Goal: Task Accomplishment & Management: Manage account settings

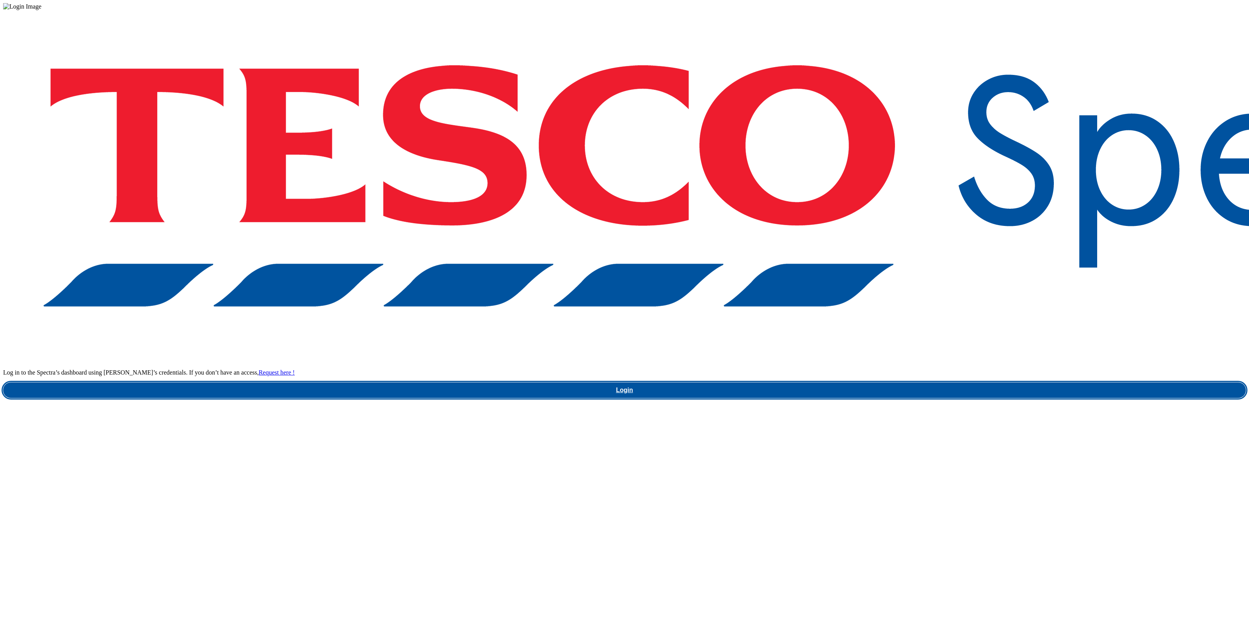
click at [892, 383] on link "Login" at bounding box center [624, 391] width 1243 height 16
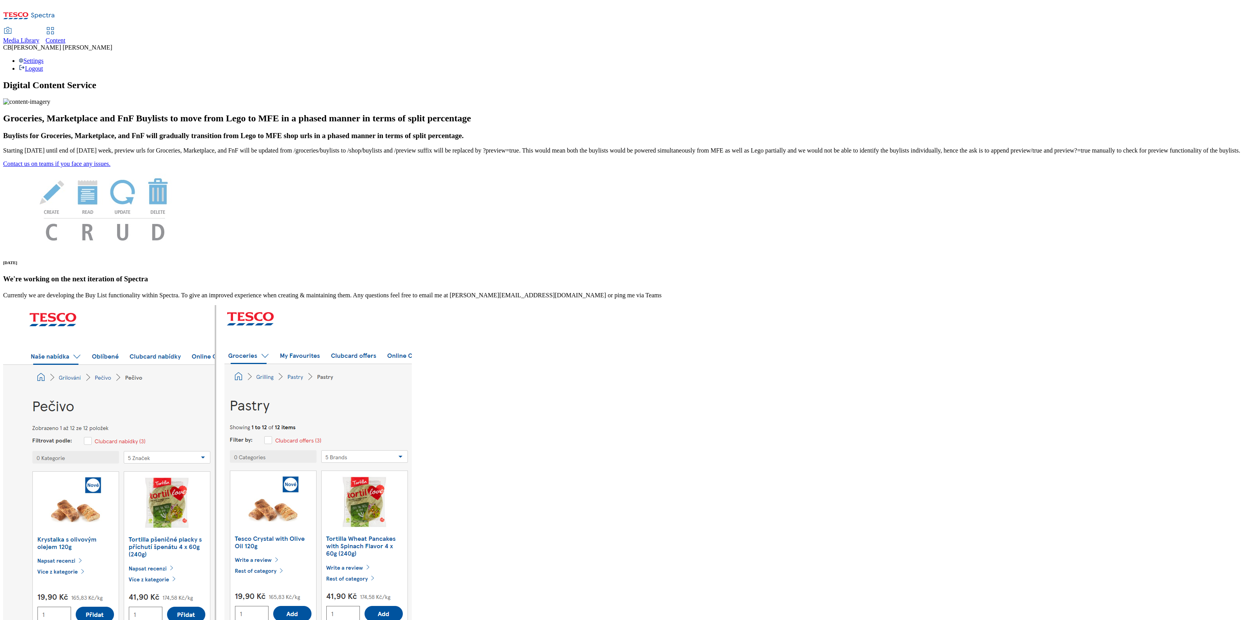
click at [39, 37] on div "Media Library" at bounding box center [21, 40] width 36 height 7
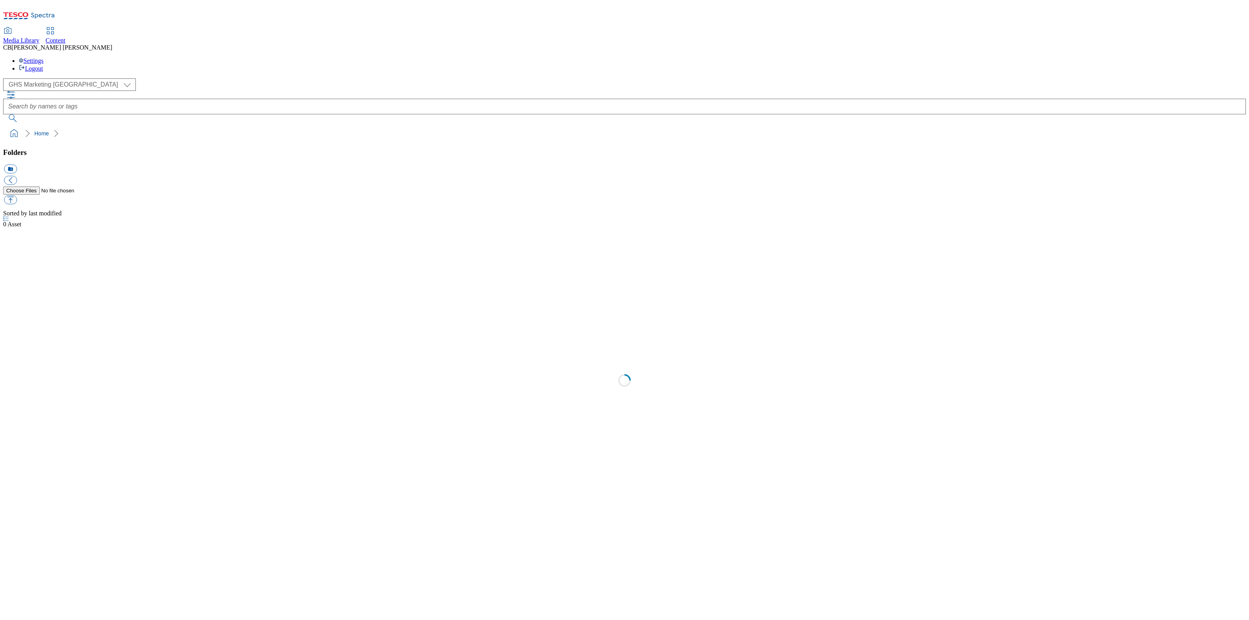
select select "flare-ghs-mktg"
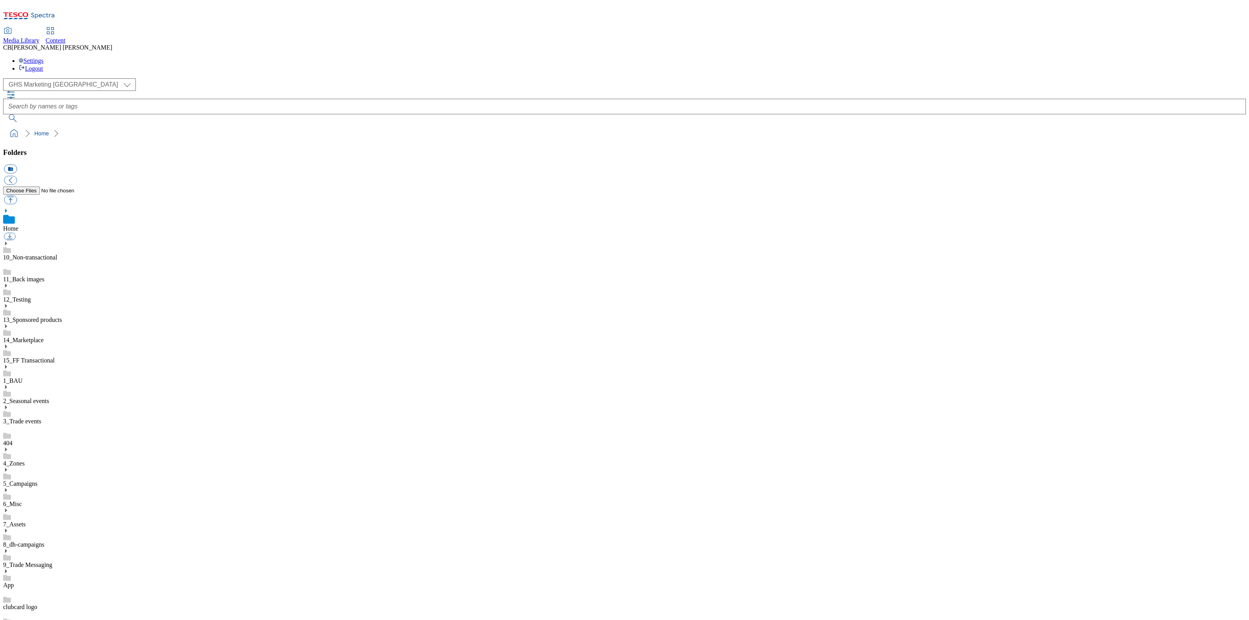
click at [45, 541] on link "8_dh-campaigns" at bounding box center [23, 544] width 41 height 7
click at [9, 520] on icon at bounding box center [5, 522] width 5 height 5
click at [42, 605] on link "BuylistHeaders" at bounding box center [22, 608] width 39 height 7
click at [17, 196] on button "button" at bounding box center [10, 200] width 13 height 9
type input "C:\fakepath\1755092834334-ad541849_ROI_Alpro_Barista_Caramel_LegoBrand_H_1184x3…"
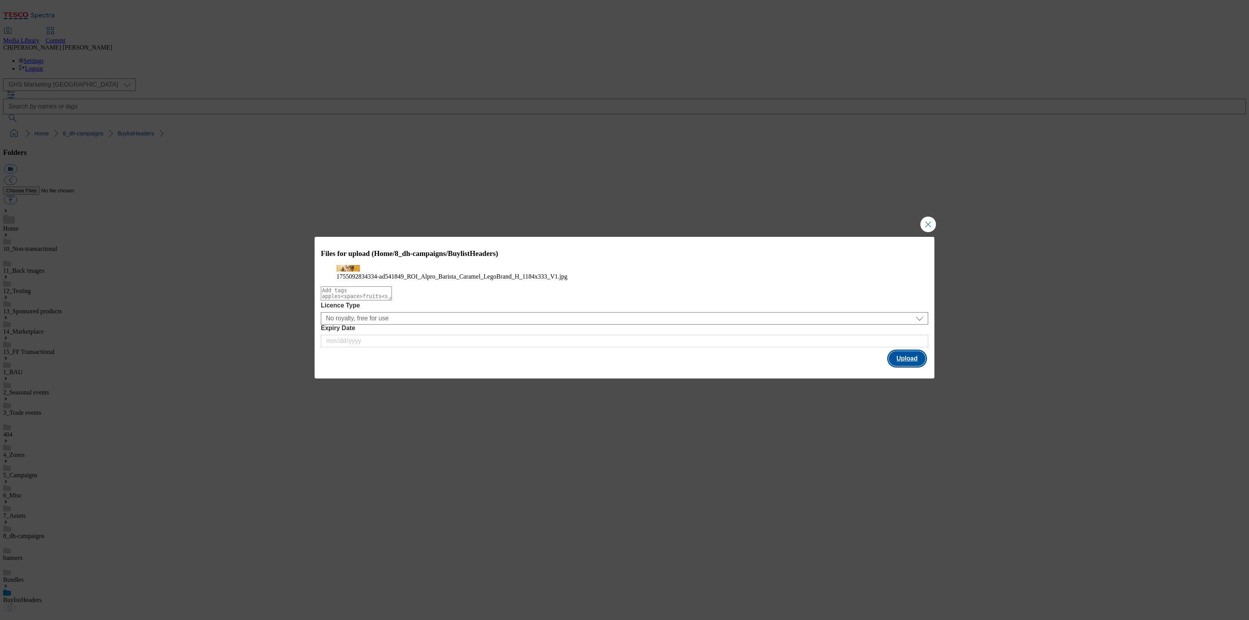
click at [902, 366] on button "Upload" at bounding box center [907, 358] width 37 height 15
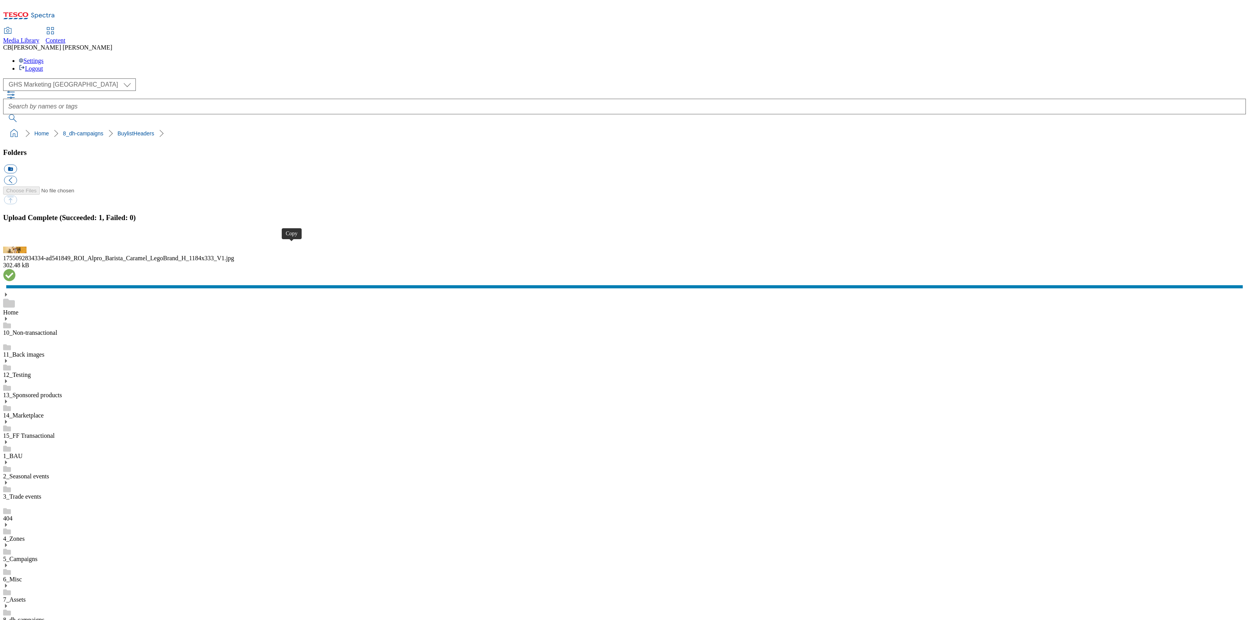
click at [16, 246] on button "button" at bounding box center [10, 242] width 12 height 7
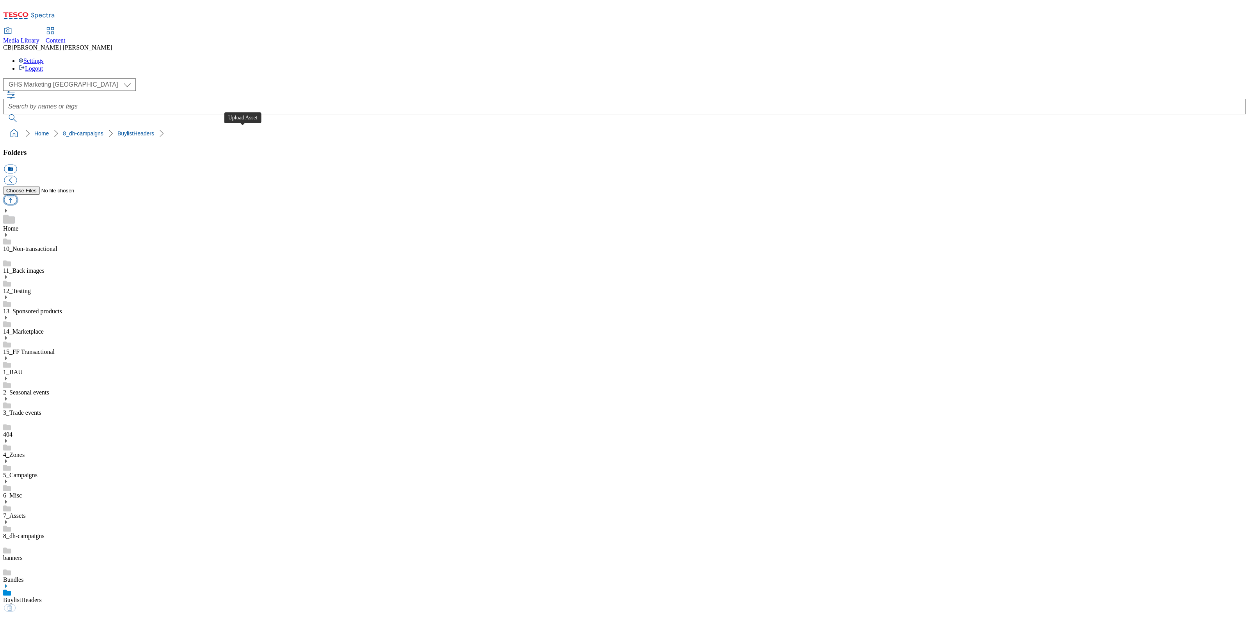
click at [17, 196] on button "button" at bounding box center [10, 200] width 13 height 9
type input "C:\fakepath\1754893602190-ad541794_ROI_Dolmio_Legobrand_H_1184x333_V1.jpg"
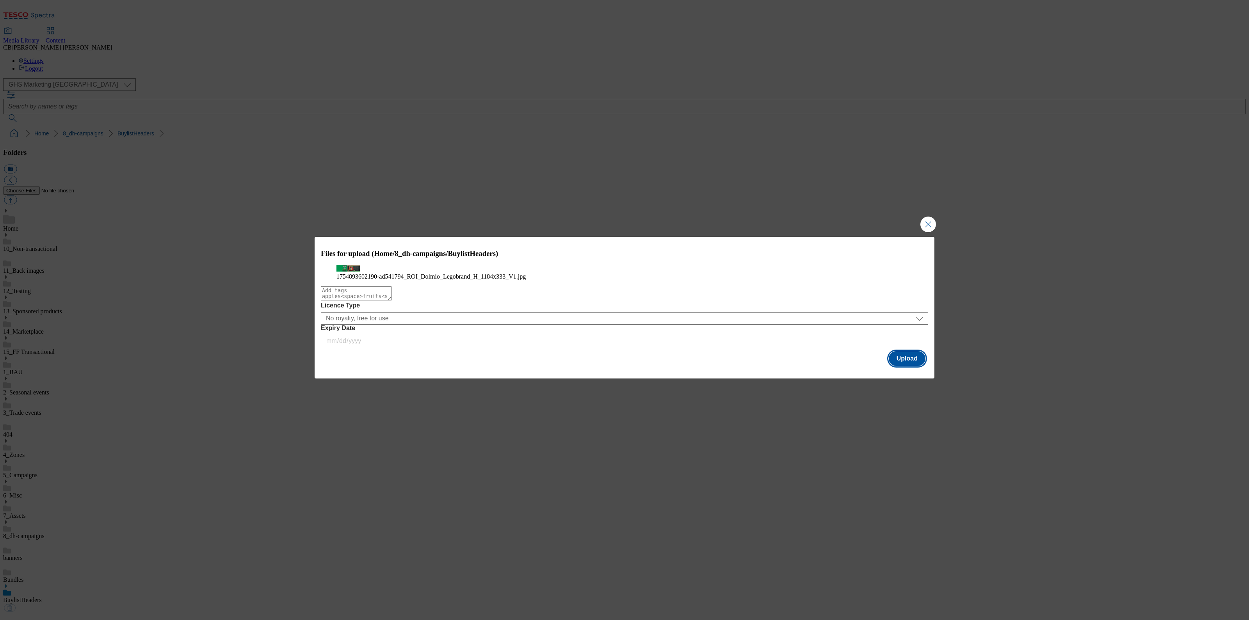
click at [917, 366] on button "Upload" at bounding box center [907, 358] width 37 height 15
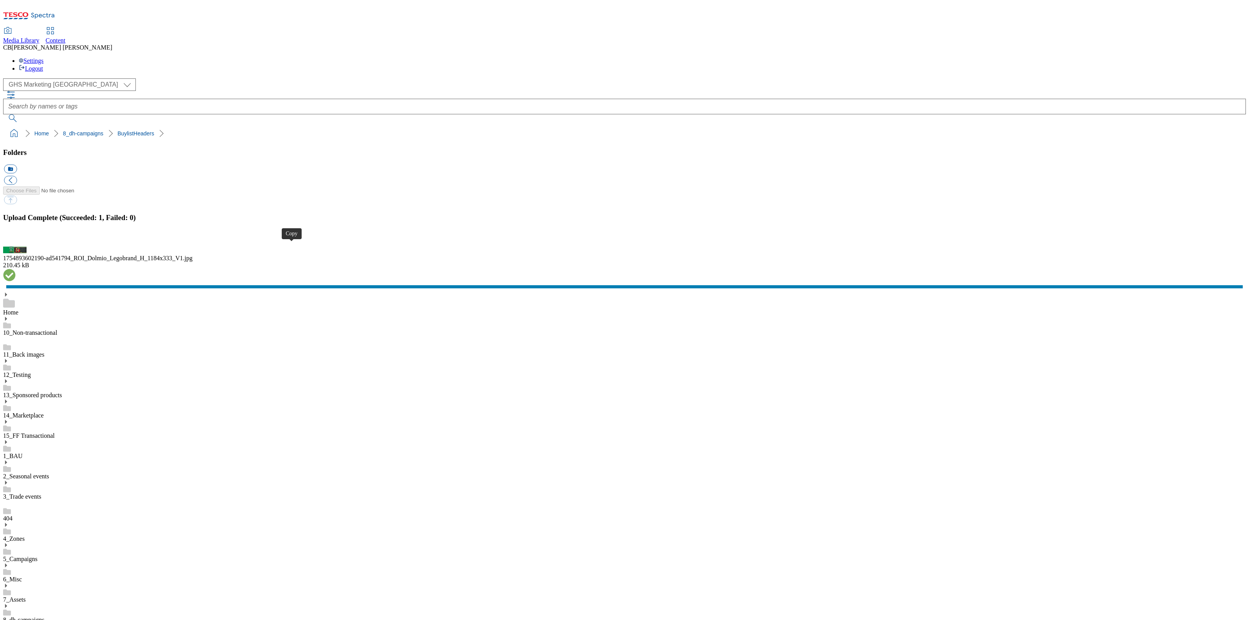
click at [16, 246] on button "button" at bounding box center [10, 242] width 12 height 7
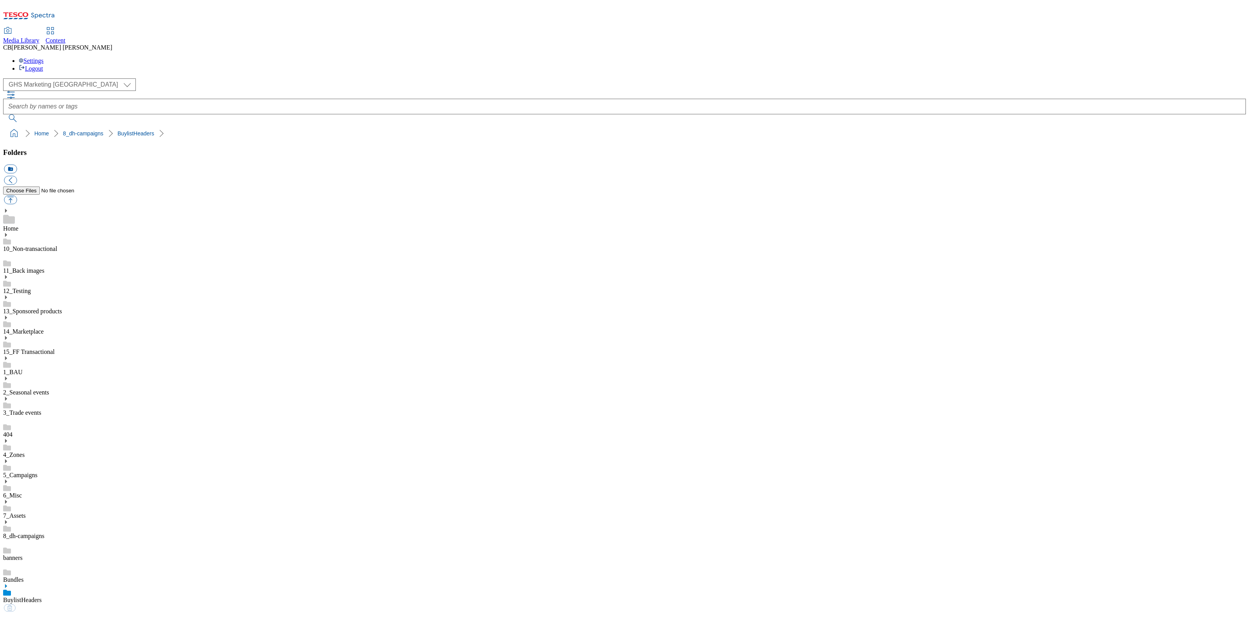
click at [42, 597] on link "BuylistHeaders" at bounding box center [22, 600] width 39 height 7
click at [17, 196] on button "button" at bounding box center [10, 200] width 13 height 9
type input "C:\fakepath\1754985104539-ad541783_ROI_Flap_Jack_LegoBrand_H_1184x333_V1.jpg"
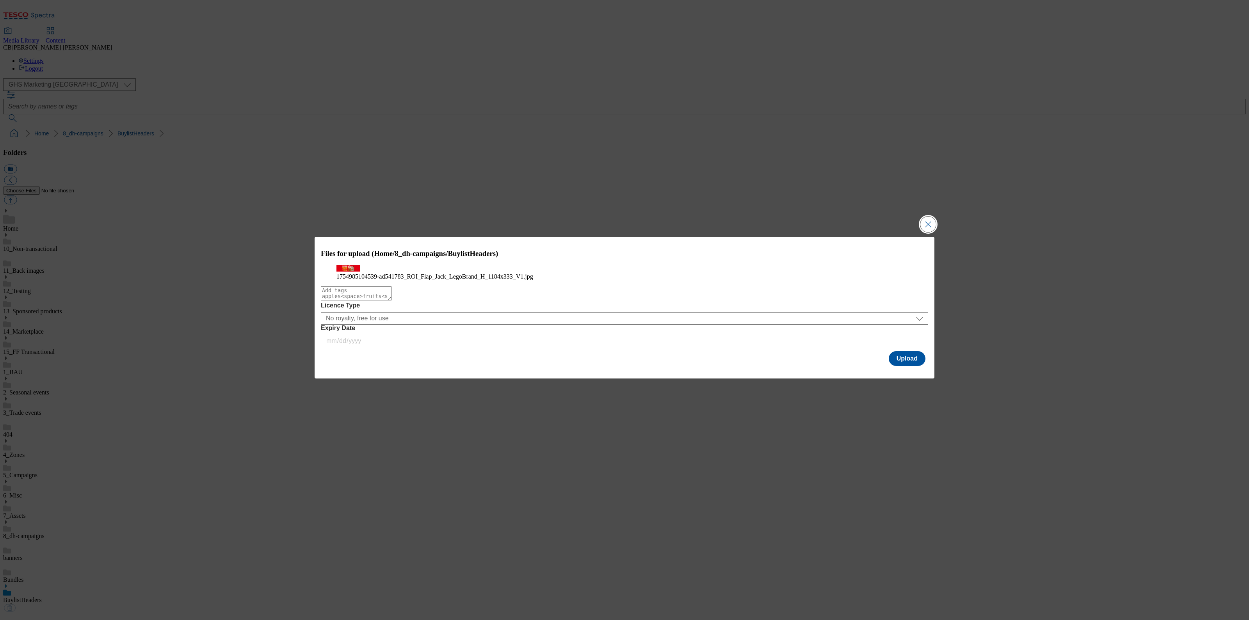
click at [936, 217] on button "Close Modal" at bounding box center [928, 225] width 16 height 16
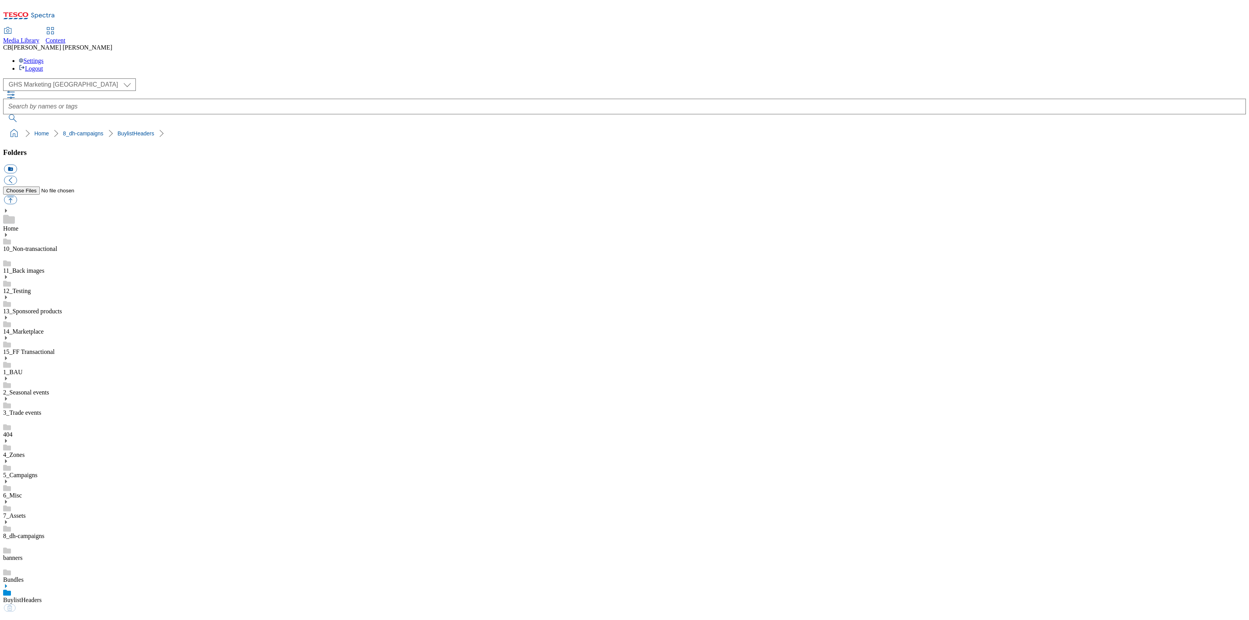
click at [42, 597] on link "BuylistHeaders" at bounding box center [22, 600] width 39 height 7
click at [17, 196] on button "button" at bounding box center [10, 200] width 13 height 9
type input "C:\fakepath\1754985104539-ad541783_ROI_Flap_Jack_LegoBrand_H_1184x333_V1.jpg"
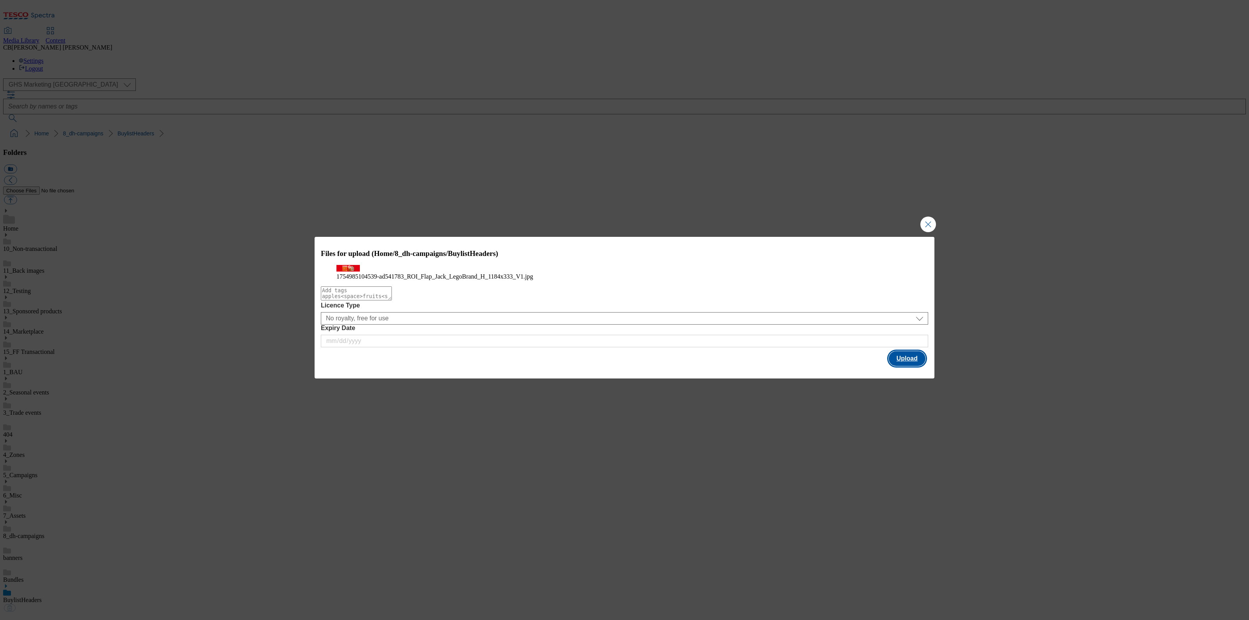
click at [907, 366] on button "Upload" at bounding box center [907, 358] width 37 height 15
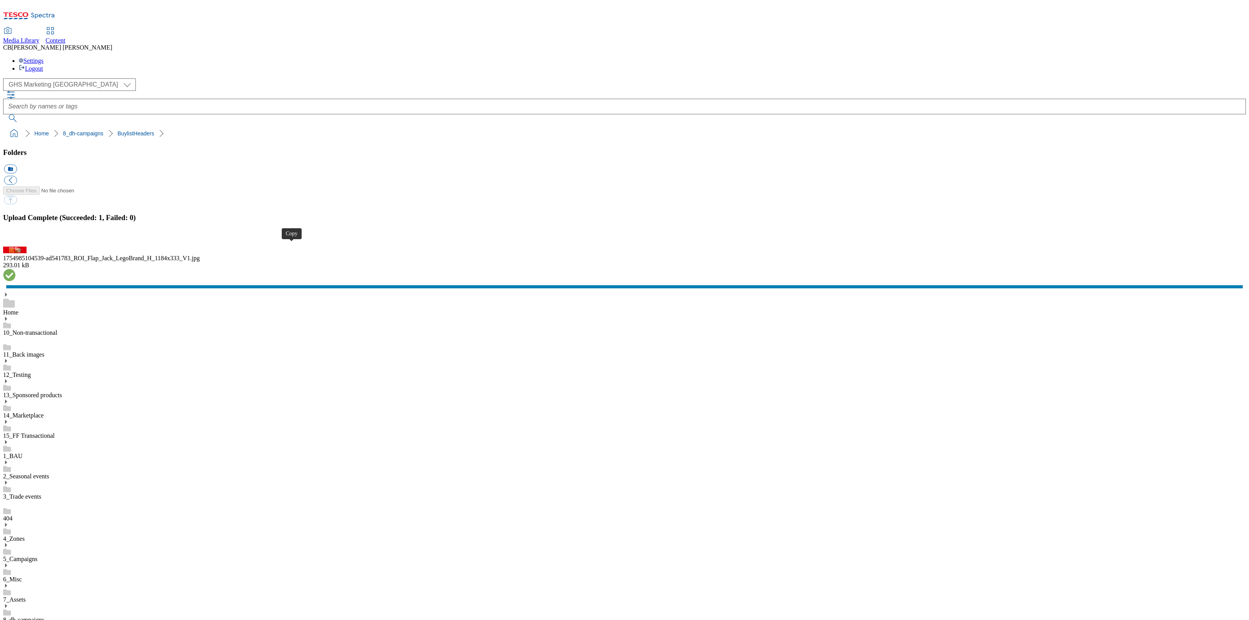
click at [16, 246] on button "button" at bounding box center [10, 242] width 12 height 7
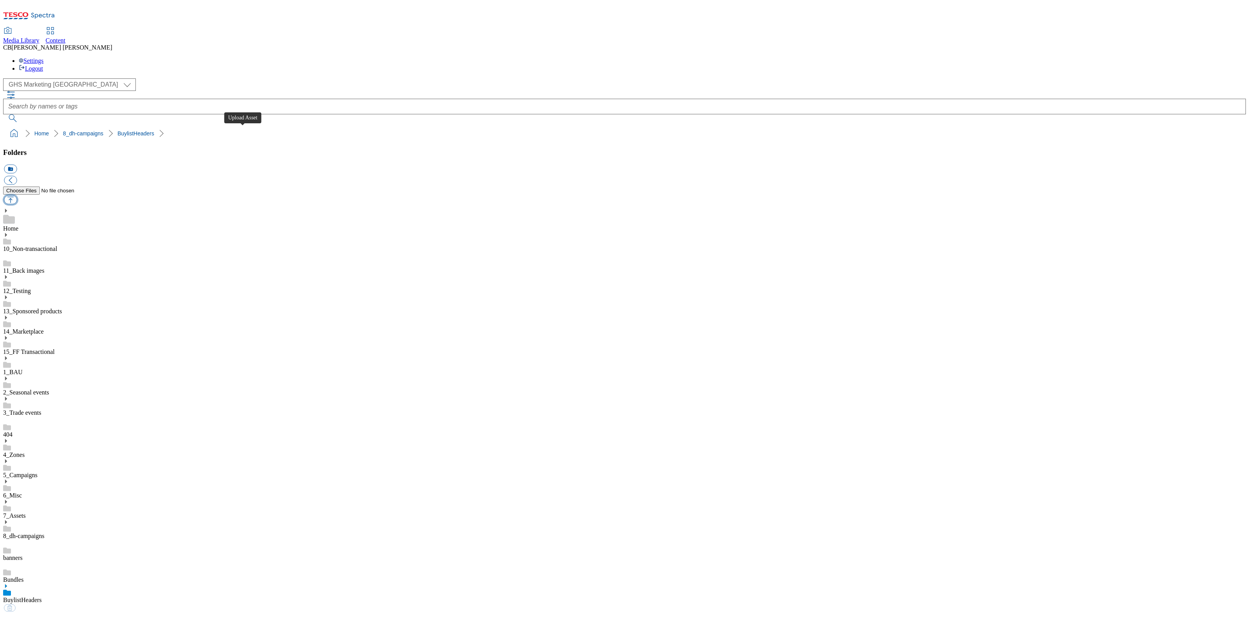
click at [17, 196] on button "button" at bounding box center [10, 200] width 13 height 9
type input "C:\fakepath\1754891206476-ad541780_ROI_Alpro_LegoBrand_H_1184x333_V2.jpg"
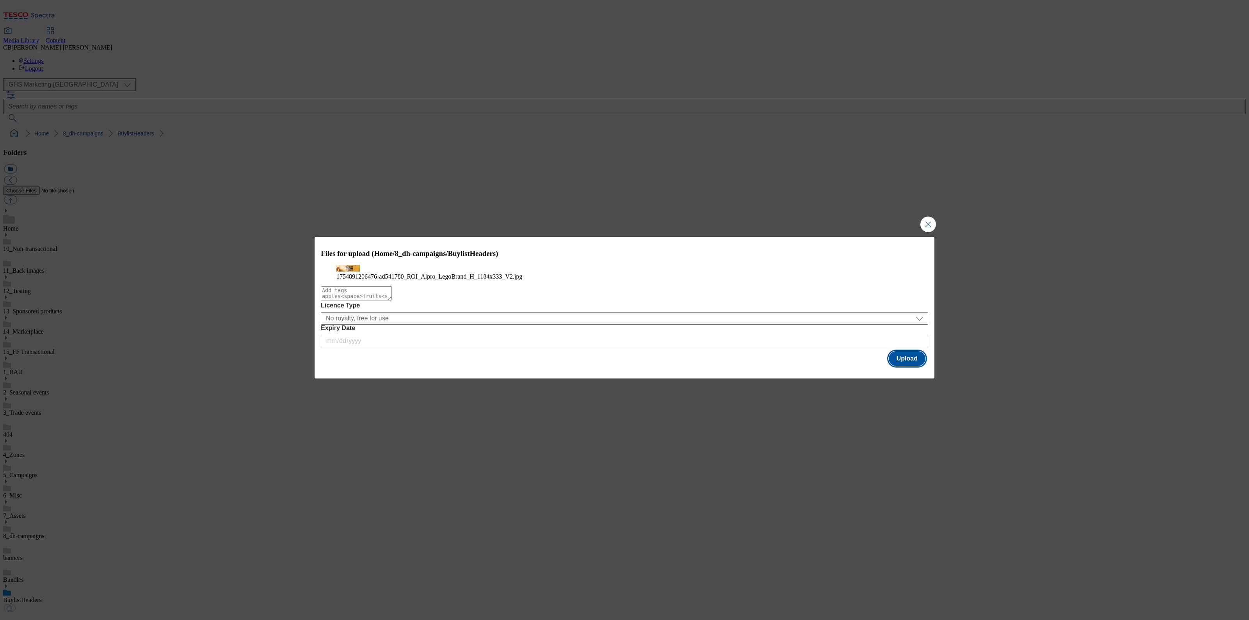
click at [913, 366] on button "Upload" at bounding box center [907, 358] width 37 height 15
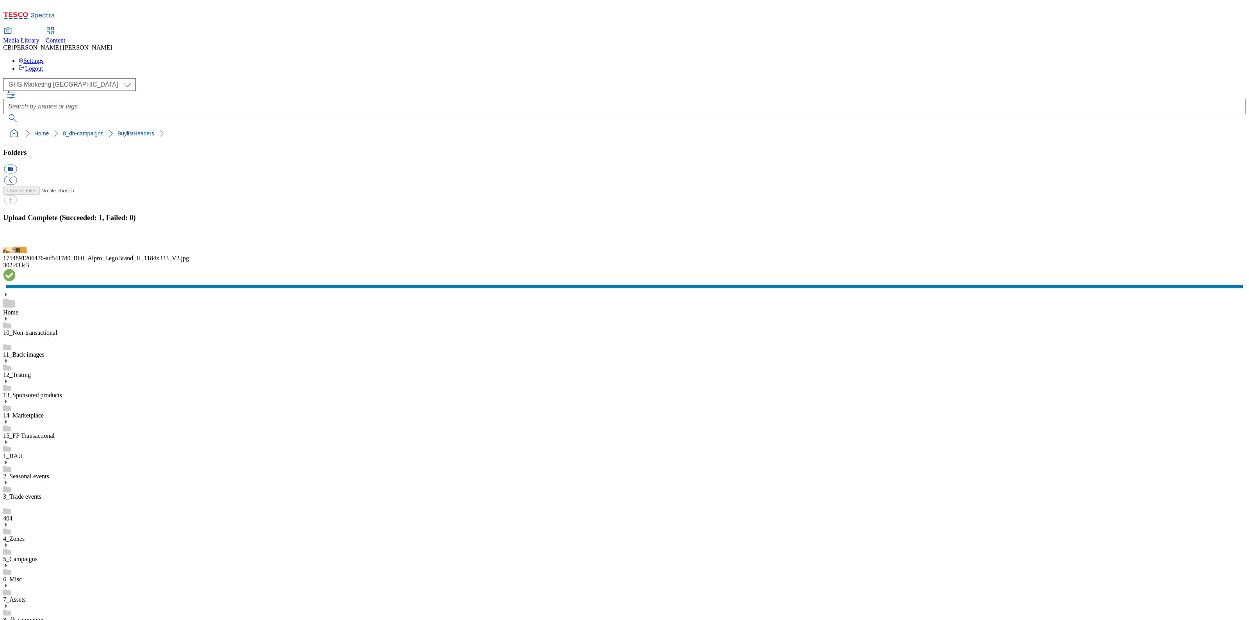
click at [16, 246] on button "button" at bounding box center [10, 242] width 12 height 7
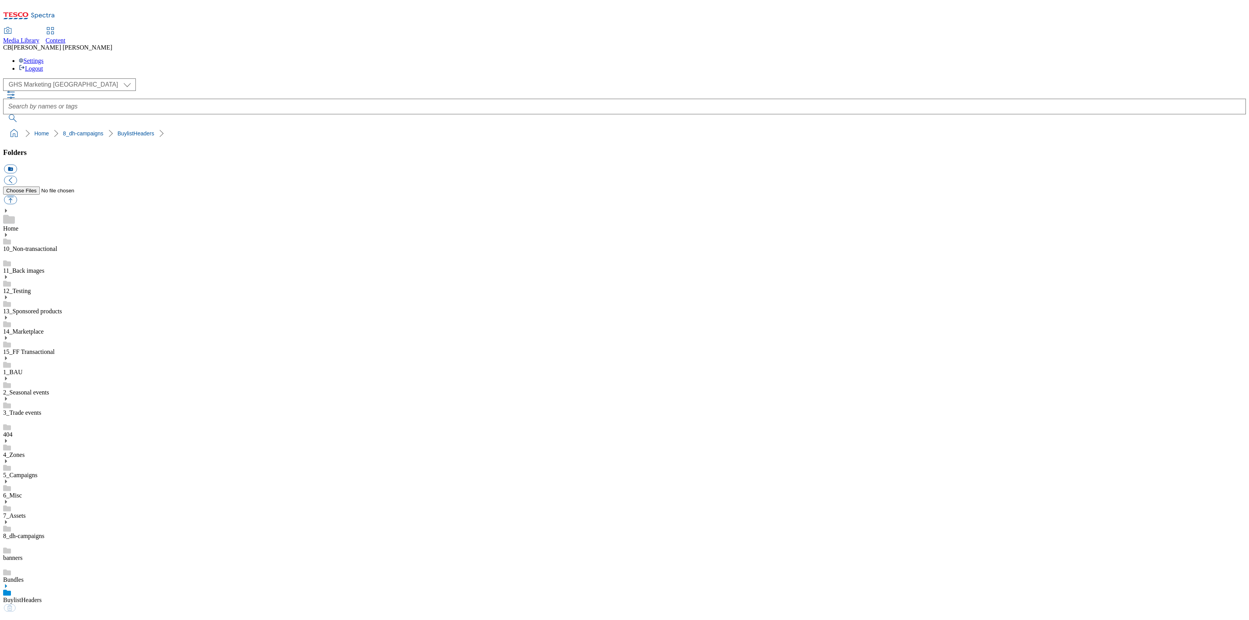
click at [17, 196] on button "button" at bounding box center [10, 200] width 13 height 9
type input "C:\fakepath\1755160404938-ad541736_ROI_Andrex_Complete_Clean_Legobrand_918x110_…"
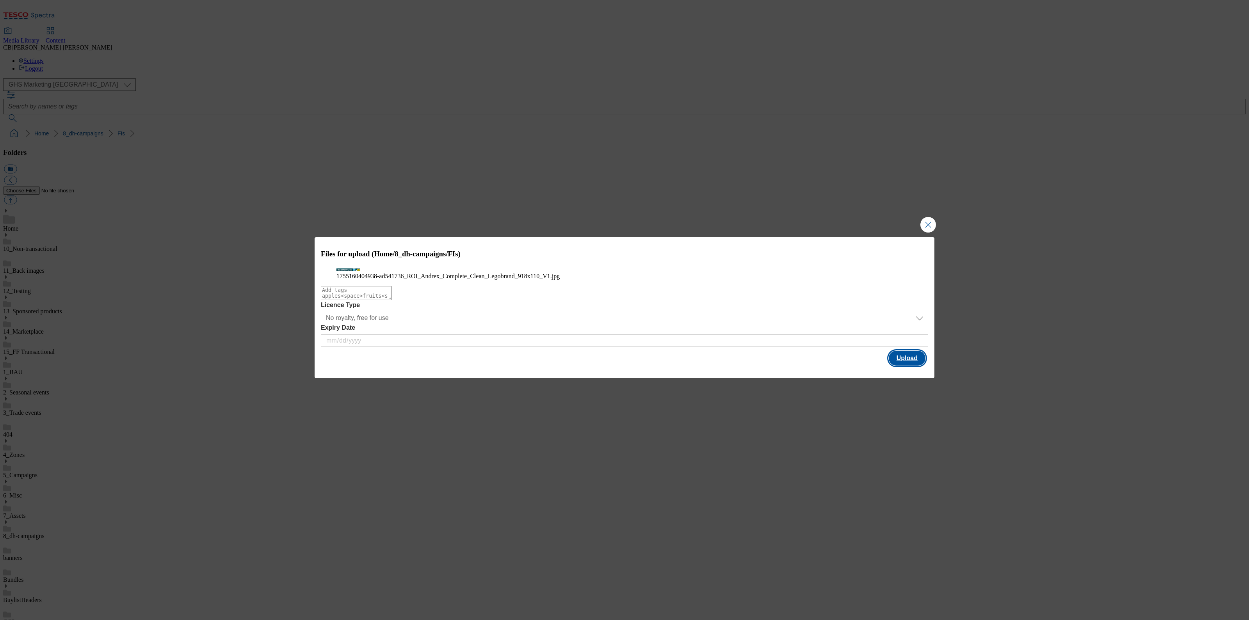
click at [919, 366] on button "Upload" at bounding box center [907, 358] width 37 height 15
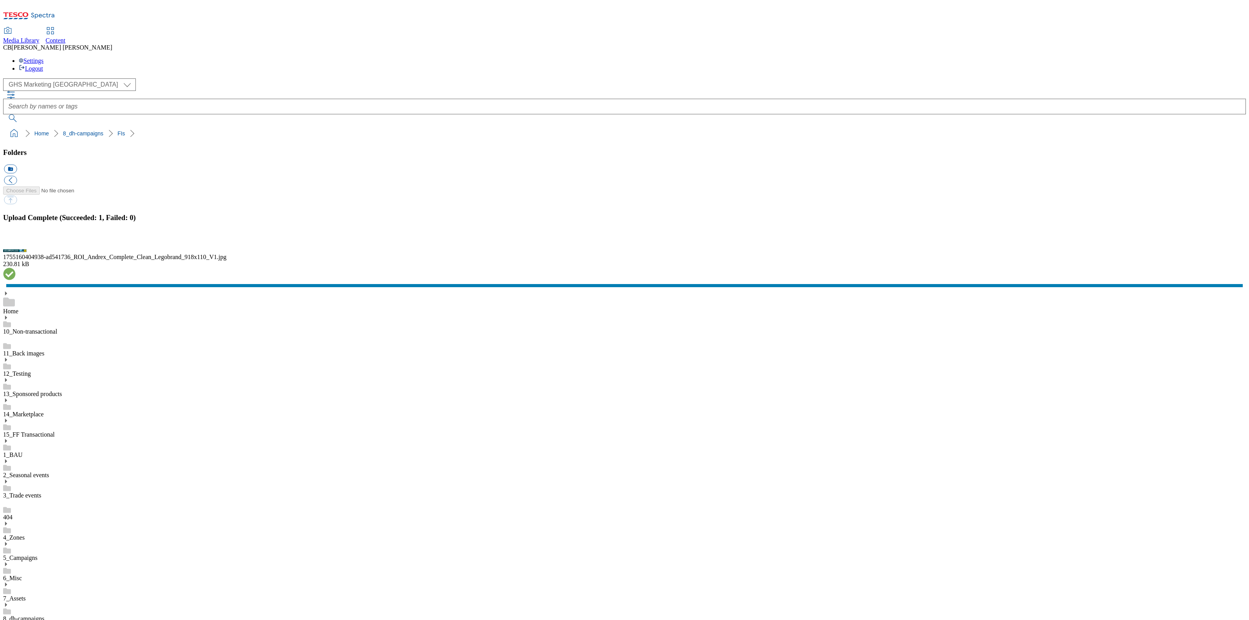
click at [16, 246] on button "button" at bounding box center [10, 242] width 12 height 7
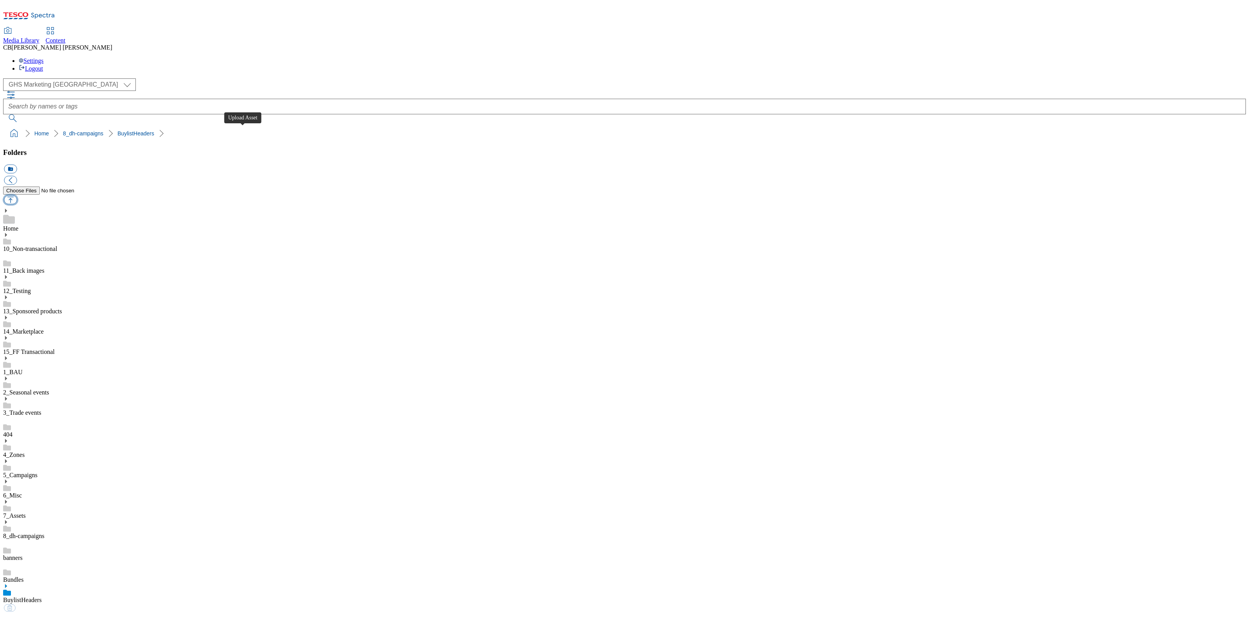
click at [17, 196] on button "button" at bounding box center [10, 200] width 13 height 9
type input "C:\fakepath\1754482559563-ad541716_ROI_Bakers_LegoBrand_H_1184x333_V1.jpg"
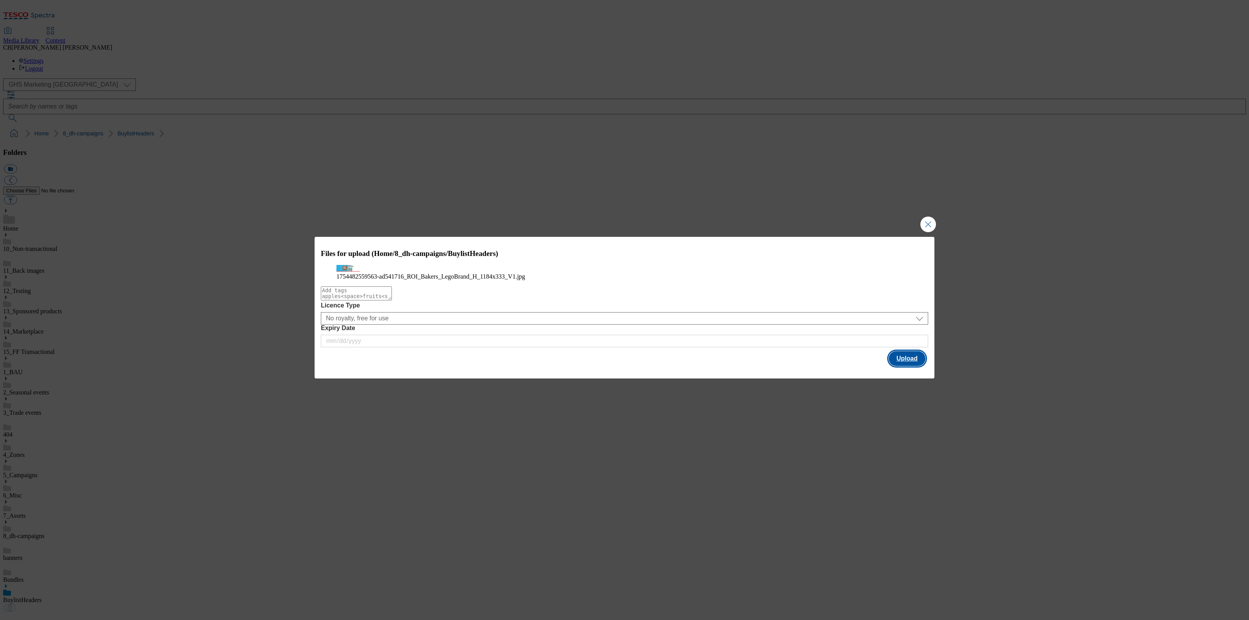
click at [908, 366] on button "Upload" at bounding box center [907, 358] width 37 height 15
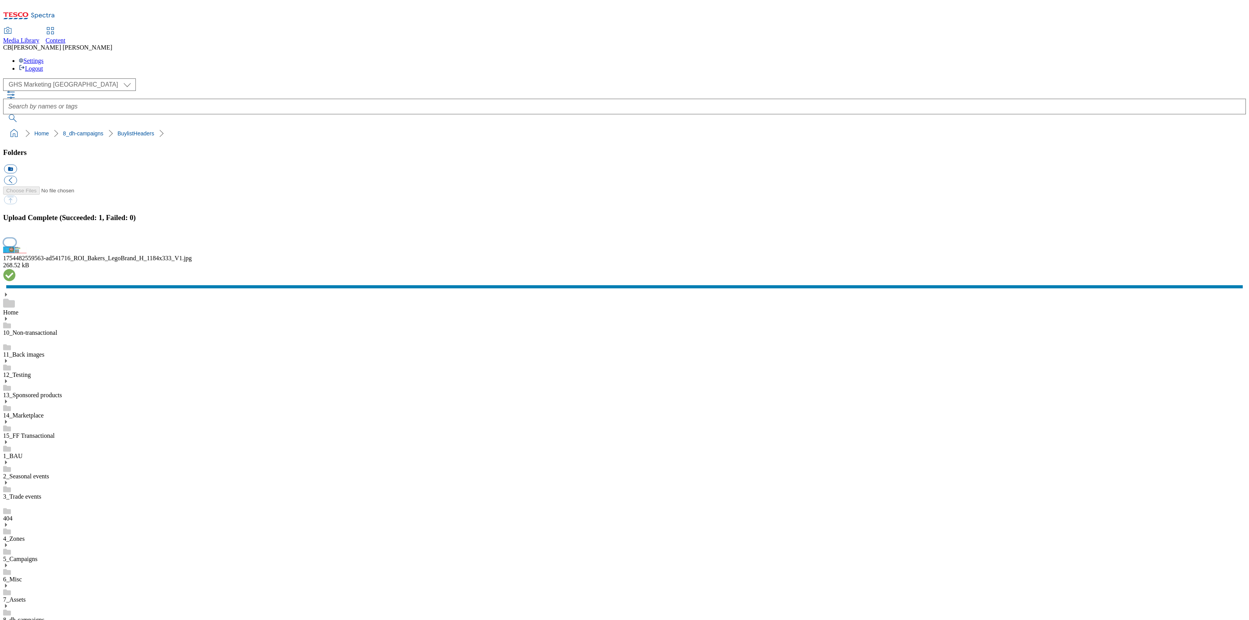
click at [16, 246] on button "button" at bounding box center [10, 242] width 12 height 7
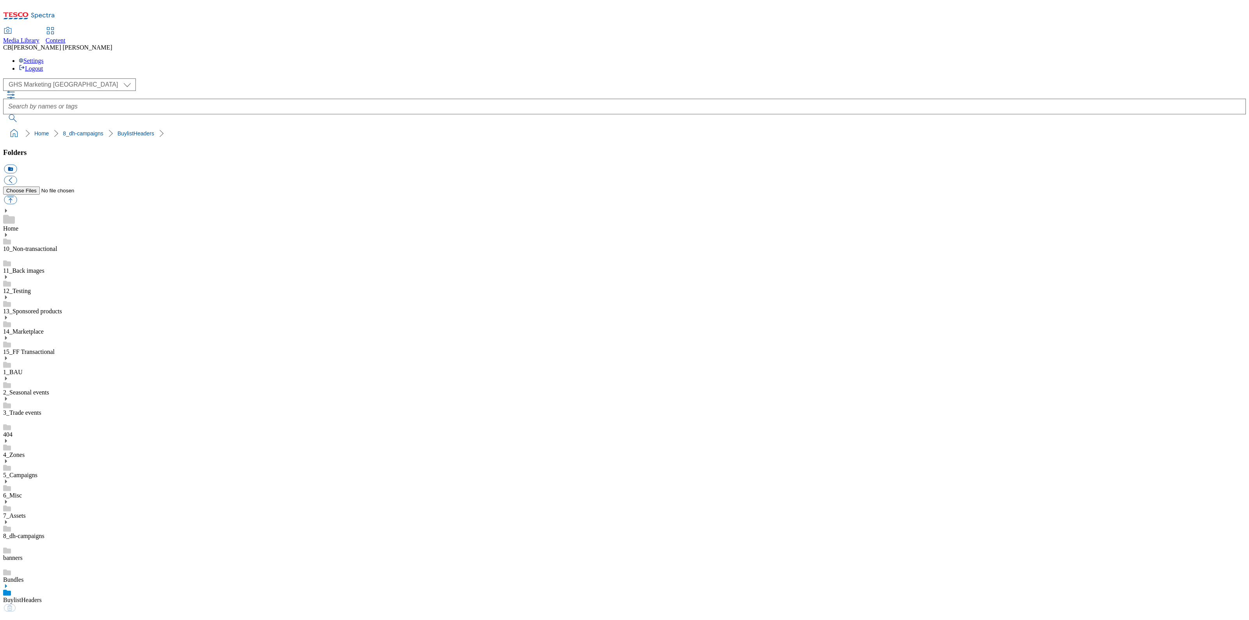
click at [42, 597] on link "BuylistHeaders" at bounding box center [22, 600] width 39 height 7
click at [17, 196] on button "button" at bounding box center [10, 200] width 13 height 9
type input "C:\fakepath\1754664748988-ad541709_ROI_KP_Nuts_LegoBrand_H_1184x333_V1.jpg"
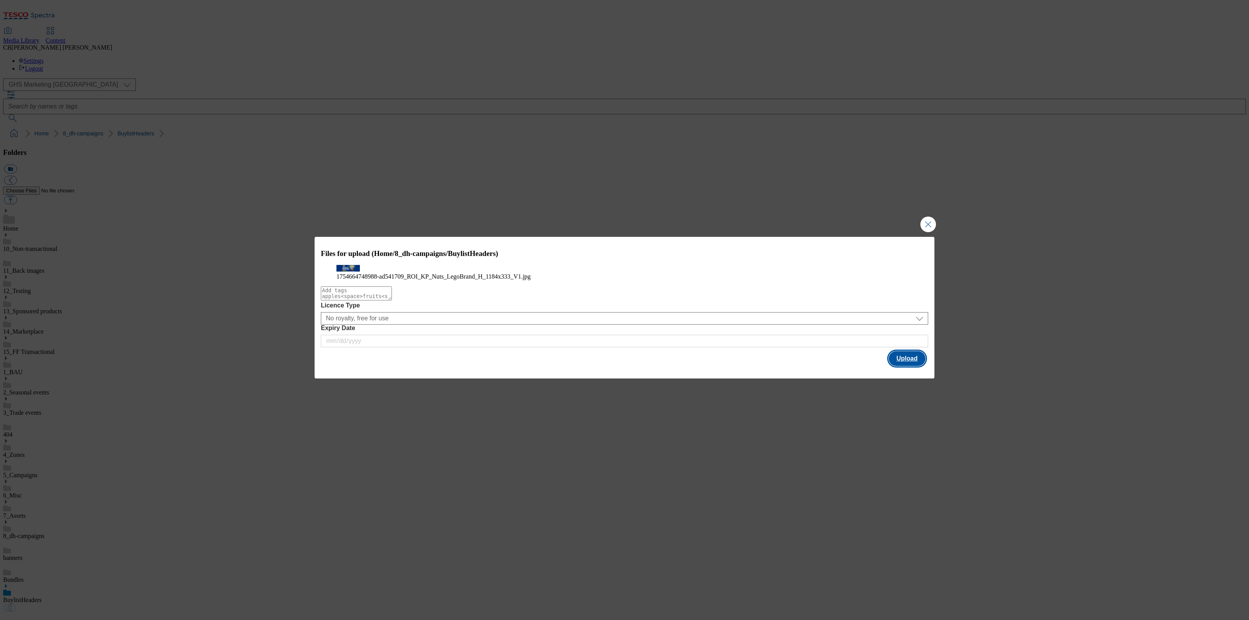
click at [913, 366] on button "Upload" at bounding box center [907, 358] width 37 height 15
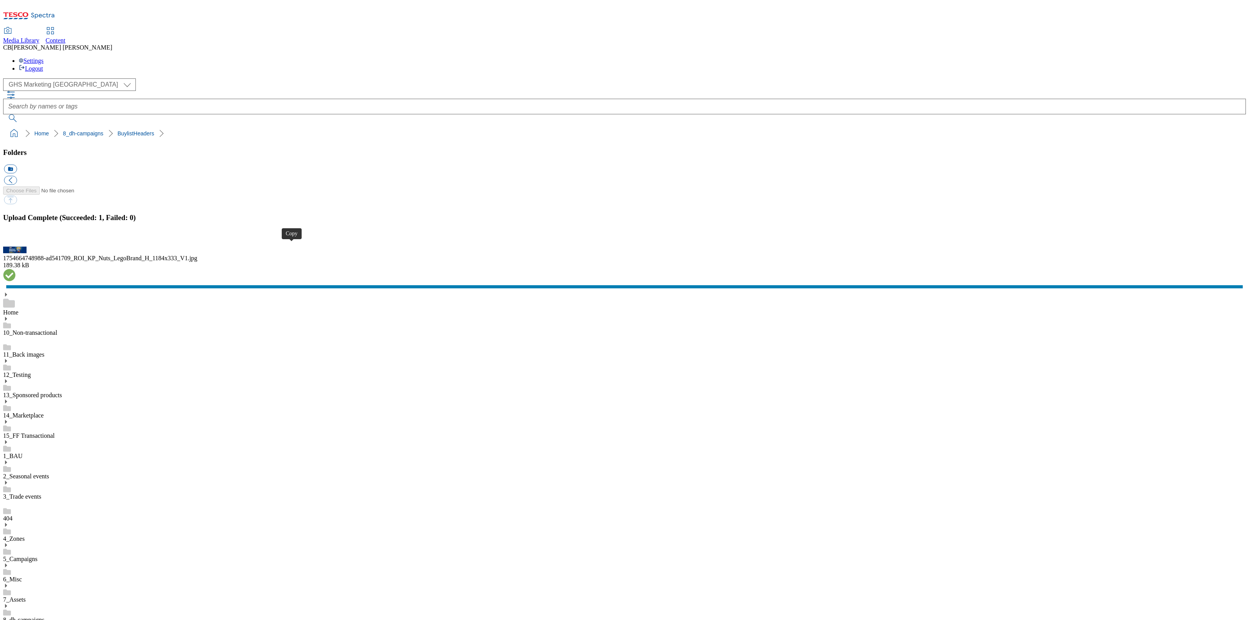
click at [16, 246] on button "button" at bounding box center [10, 242] width 12 height 7
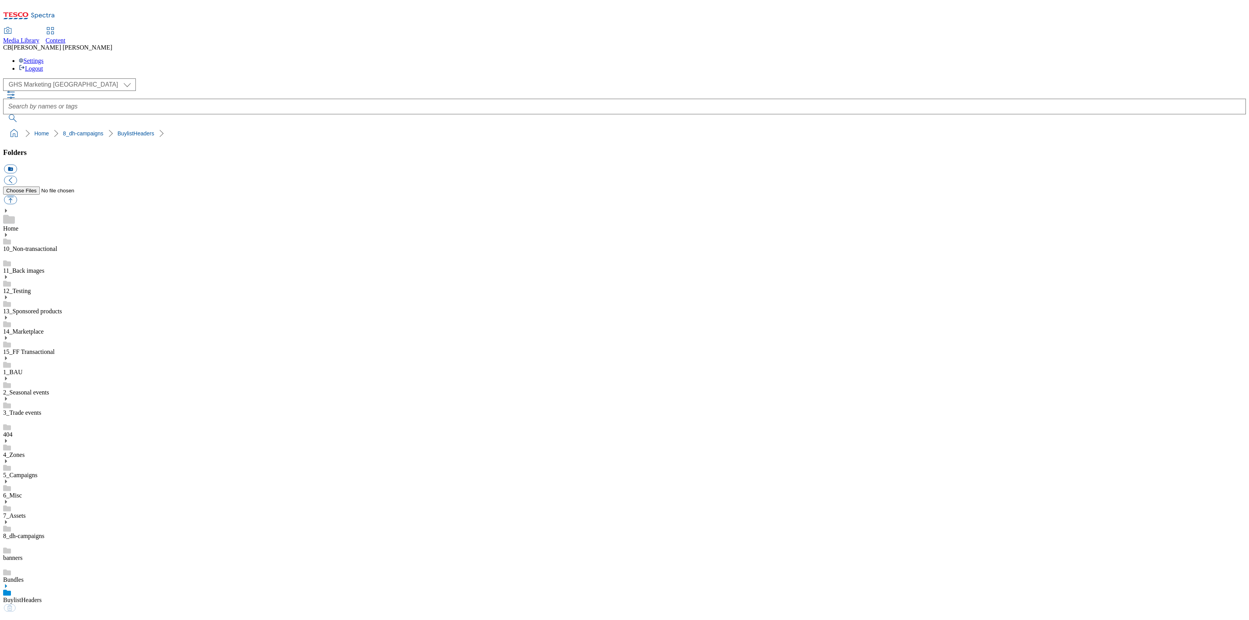
click at [42, 597] on link "BuylistHeaders" at bounding box center [22, 600] width 39 height 7
click at [17, 196] on button "button" at bounding box center [10, 200] width 13 height 9
type input "C:\fakepath\1754479493020-ad541665_ROI_Gold_Blend_LegoBrand_H_1184x333_V1.jpg"
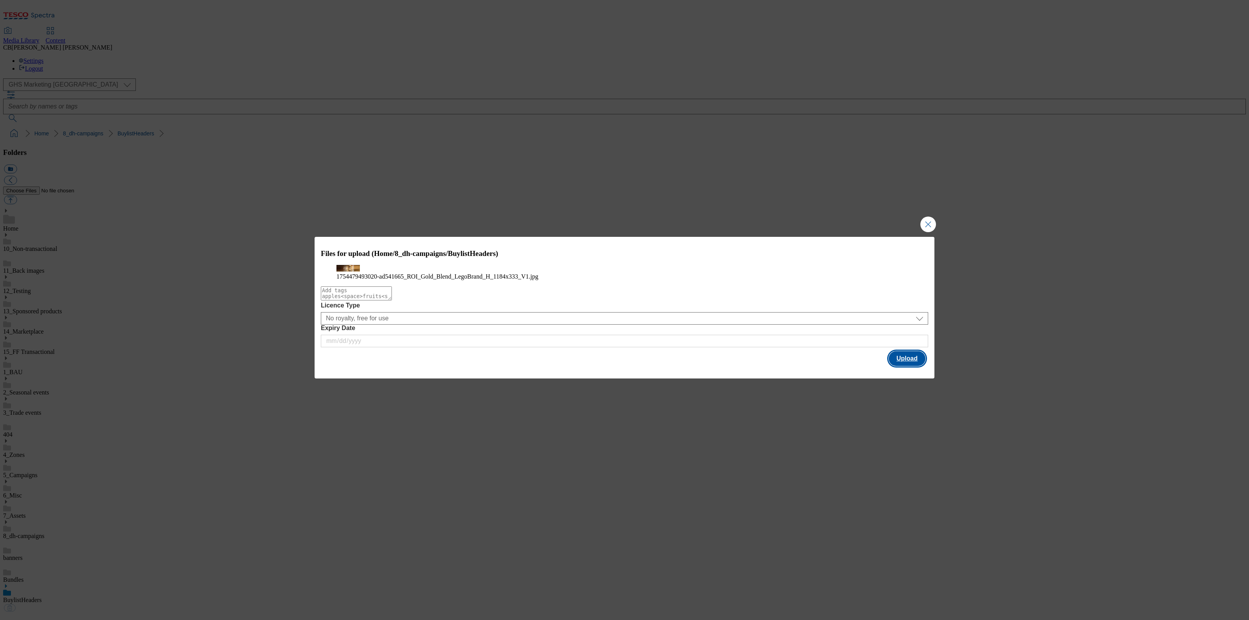
click at [923, 366] on button "Upload" at bounding box center [907, 358] width 37 height 15
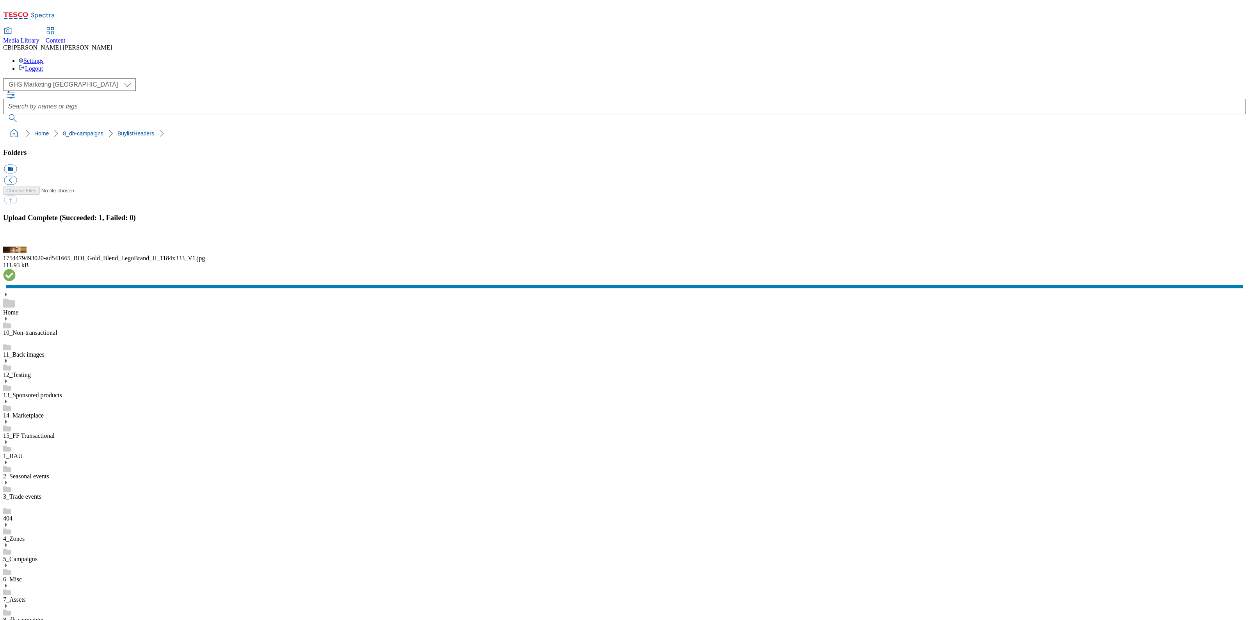
click at [16, 246] on button "button" at bounding box center [10, 242] width 12 height 7
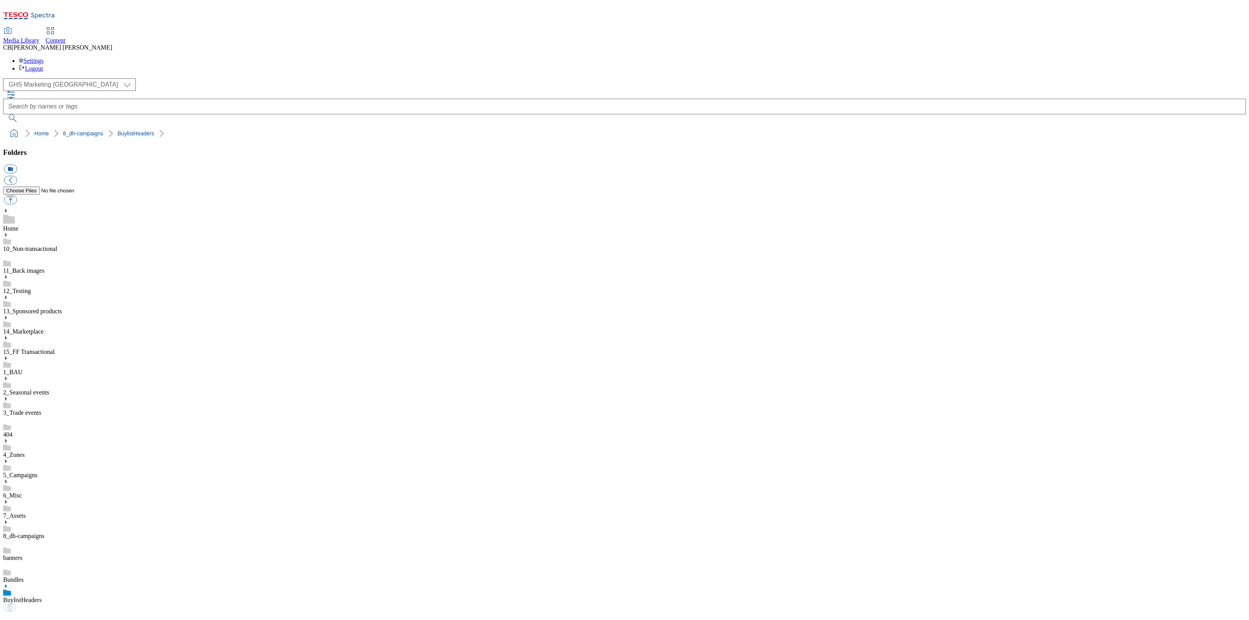
click at [42, 597] on link "BuylistHeaders" at bounding box center [22, 600] width 39 height 7
click at [17, 196] on button "button" at bounding box center [10, 200] width 13 height 9
type input "C:\fakepath\1754477393930-ad541657_ROI_Richmond_LegoBrand_H_1184x333_V1.jpg"
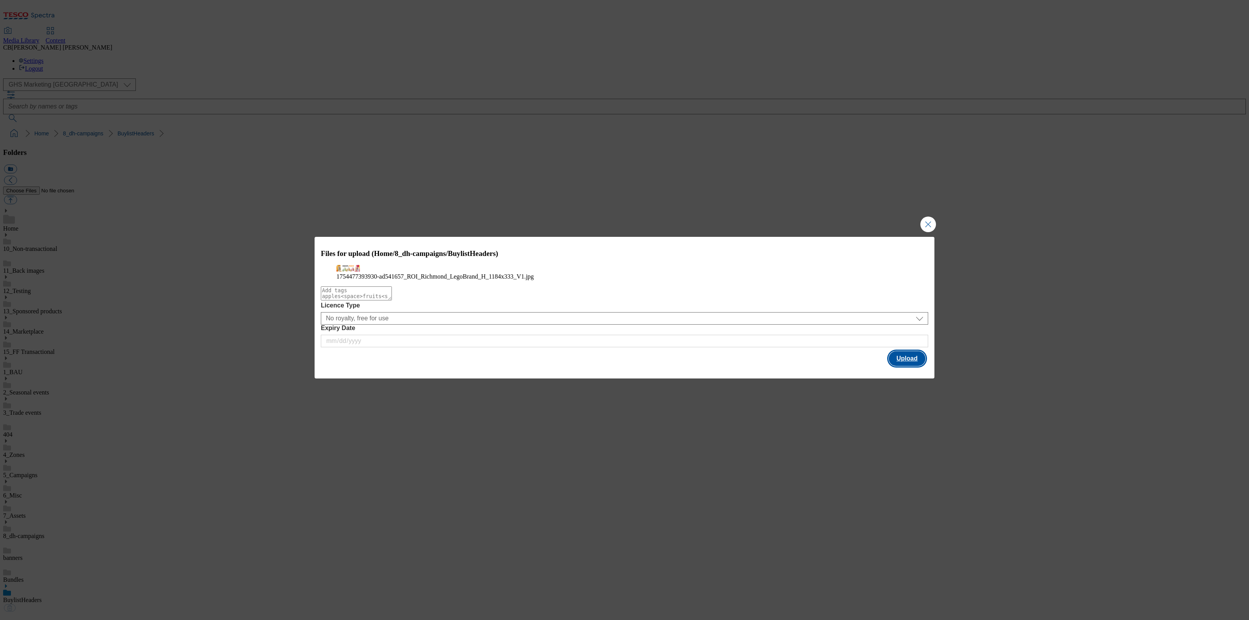
click at [898, 366] on button "Upload" at bounding box center [907, 358] width 37 height 15
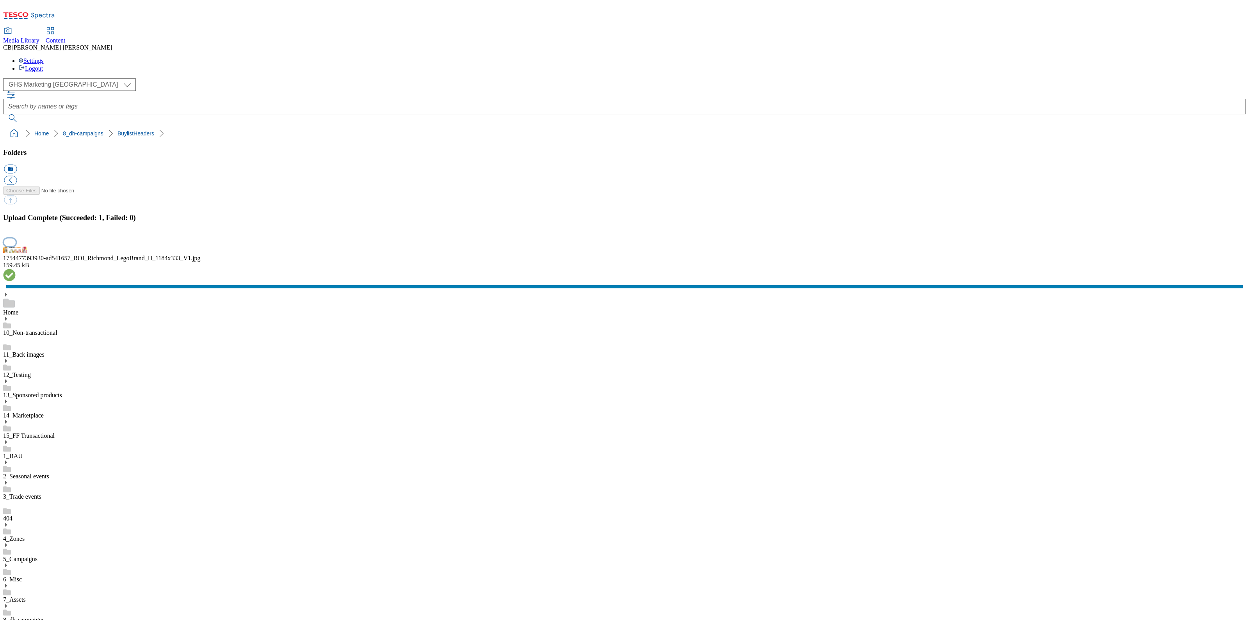
click at [16, 246] on button "button" at bounding box center [10, 242] width 12 height 7
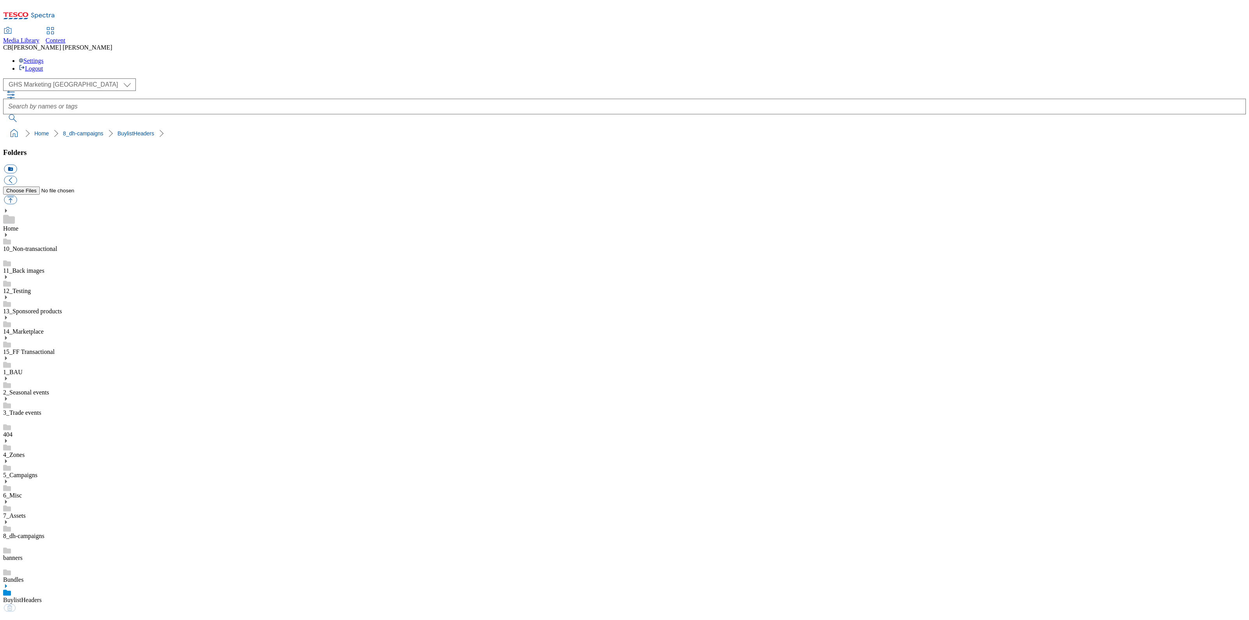
click at [42, 597] on link "BuylistHeaders" at bounding box center [22, 600] width 39 height 7
click at [17, 196] on button "button" at bounding box center [10, 200] width 13 height 9
type input "C:\fakepath\1755501781349-ad541591_ROI_M&Ms_LegoBrand_918x110_V3.jpg"
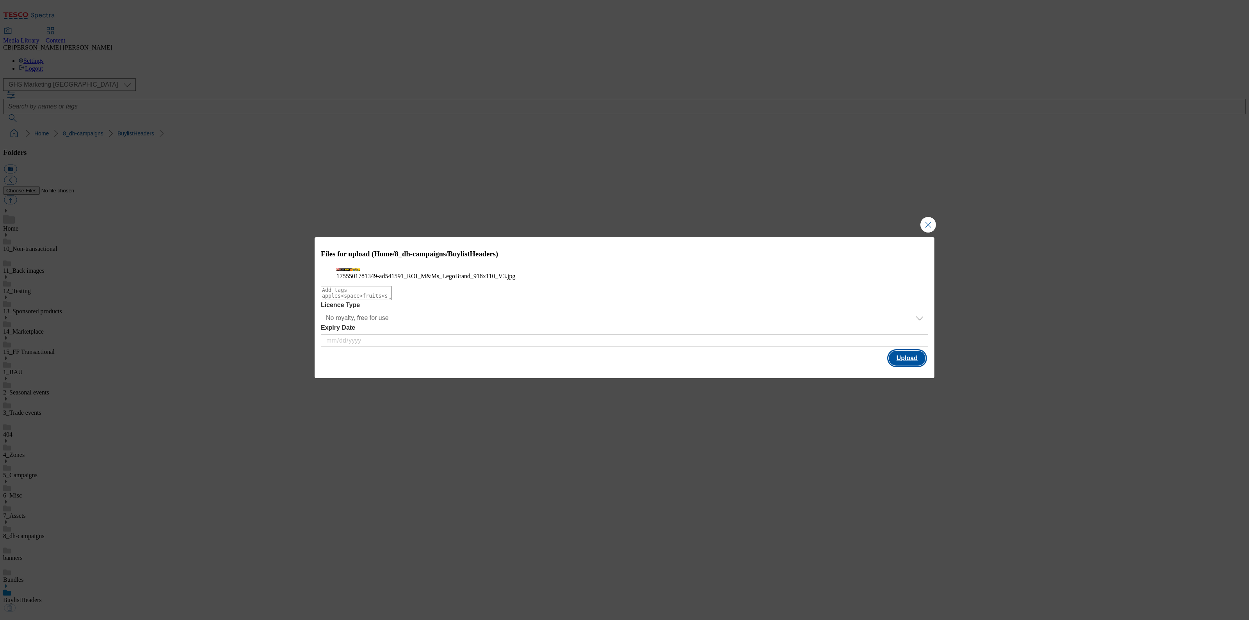
click at [913, 366] on button "Upload" at bounding box center [907, 358] width 37 height 15
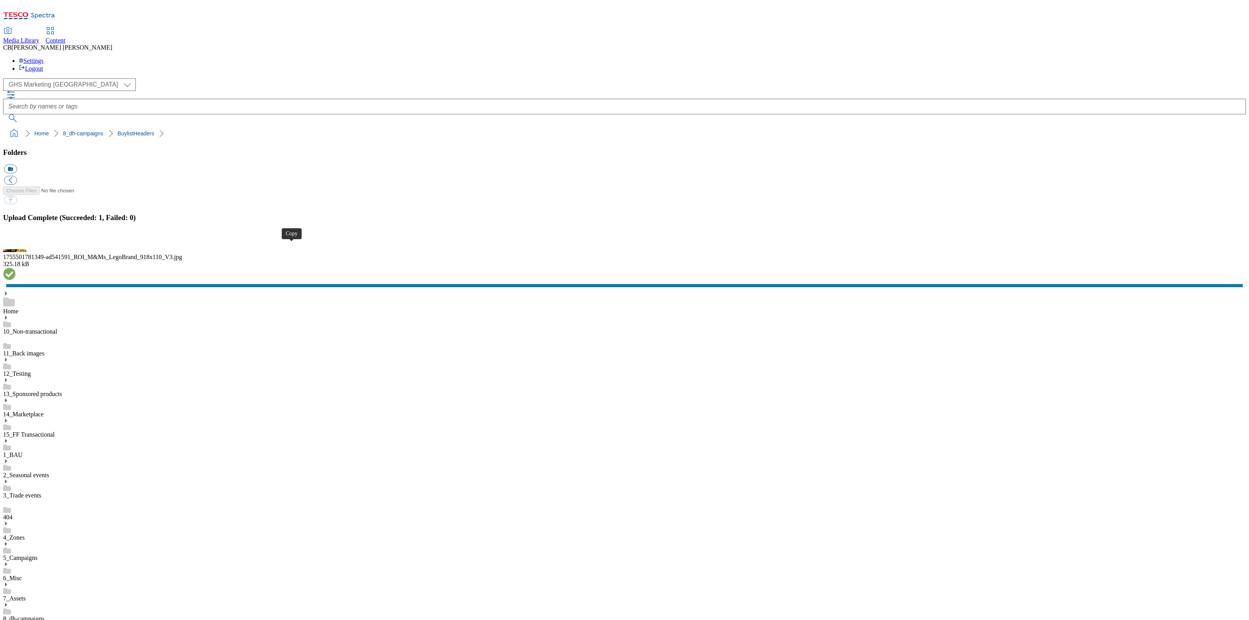
click at [16, 246] on button "button" at bounding box center [10, 242] width 12 height 7
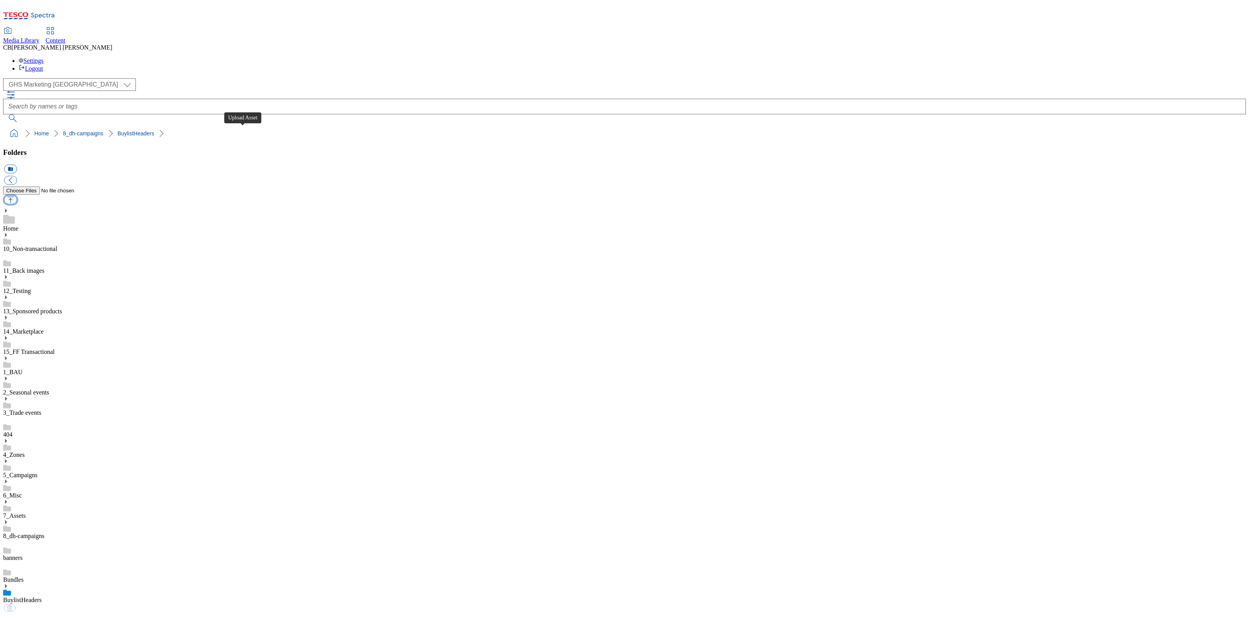
click at [17, 196] on button "button" at bounding box center [10, 200] width 13 height 9
click at [42, 597] on link "BuylistHeaders" at bounding box center [22, 600] width 39 height 7
click at [17, 196] on button "button" at bounding box center [10, 200] width 13 height 9
type input "C:\fakepath\1753256219551-Ad541581_ROI_Lipton_Legobrand_H_1184X333_V1.jpg"
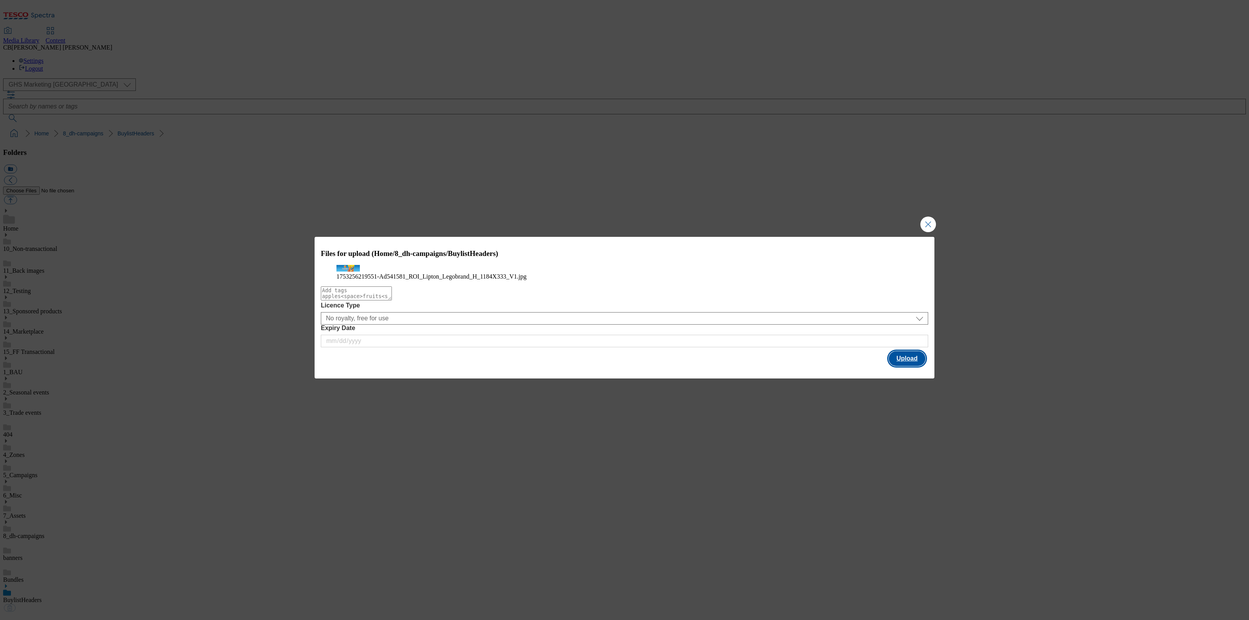
click at [912, 366] on button "Upload" at bounding box center [907, 358] width 37 height 15
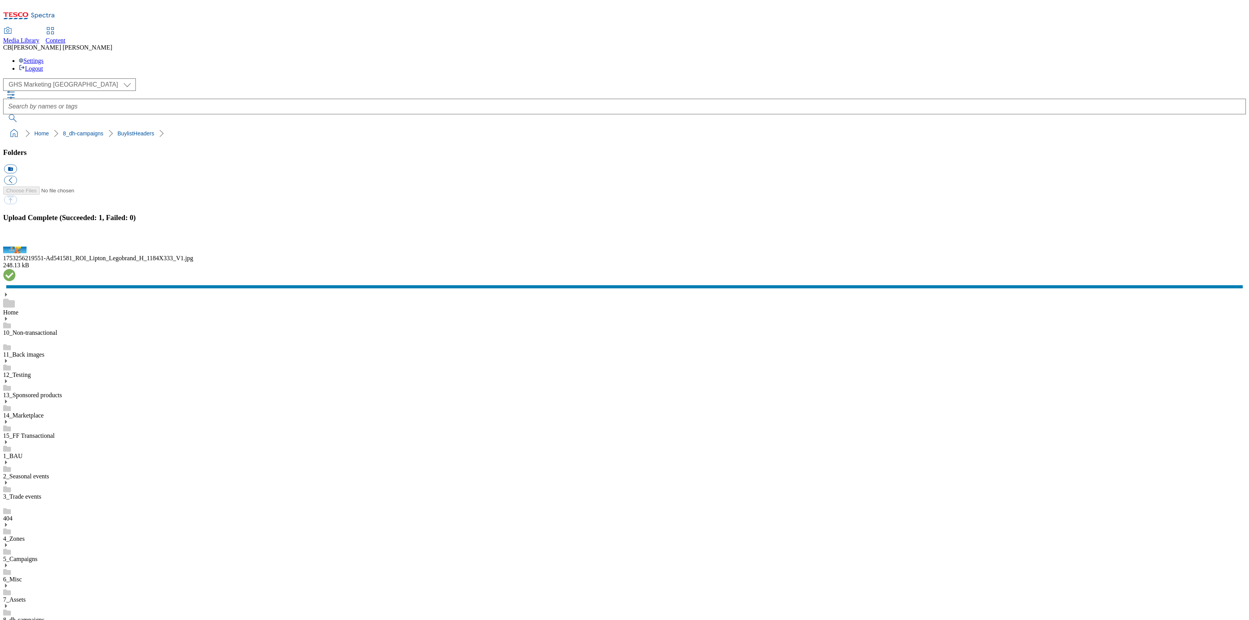
click at [234, 126] on ol "Home 8_dh-campaigns BuylistHeaders" at bounding box center [627, 133] width 1238 height 15
click at [16, 246] on button "button" at bounding box center [10, 242] width 12 height 7
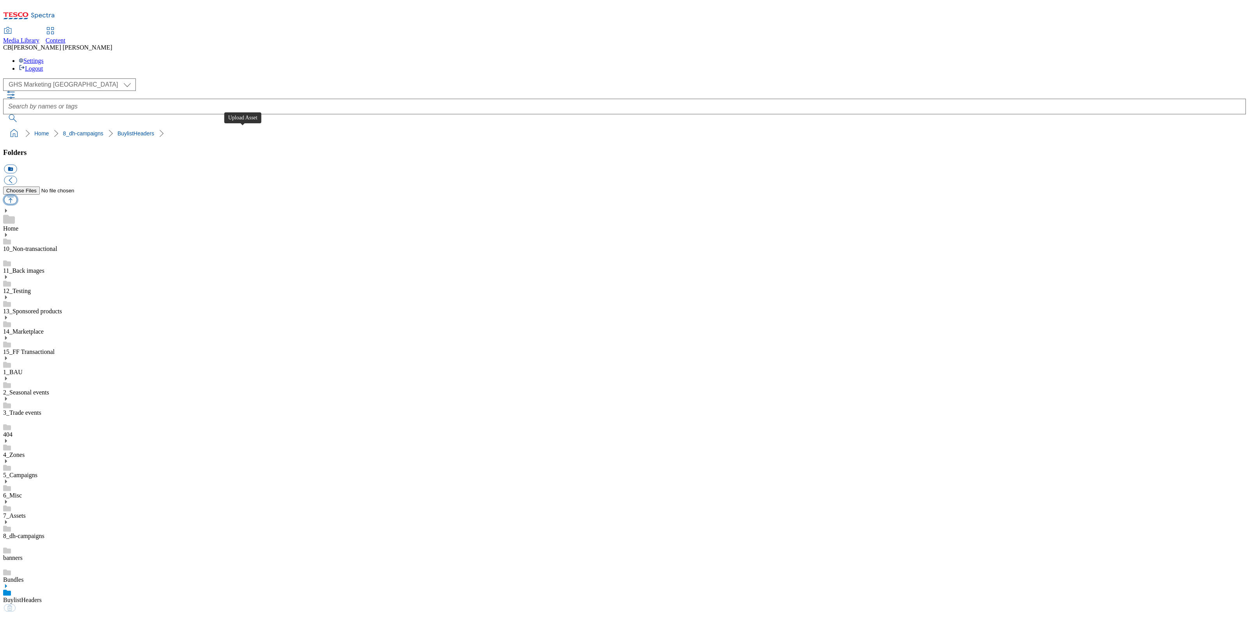
click at [17, 196] on button "button" at bounding box center [10, 200] width 13 height 9
type input "C:\fakepath\1753257370269-ad541579_ROI_Pepsi_LegoBrand_H_1184x333_V1.jpg"
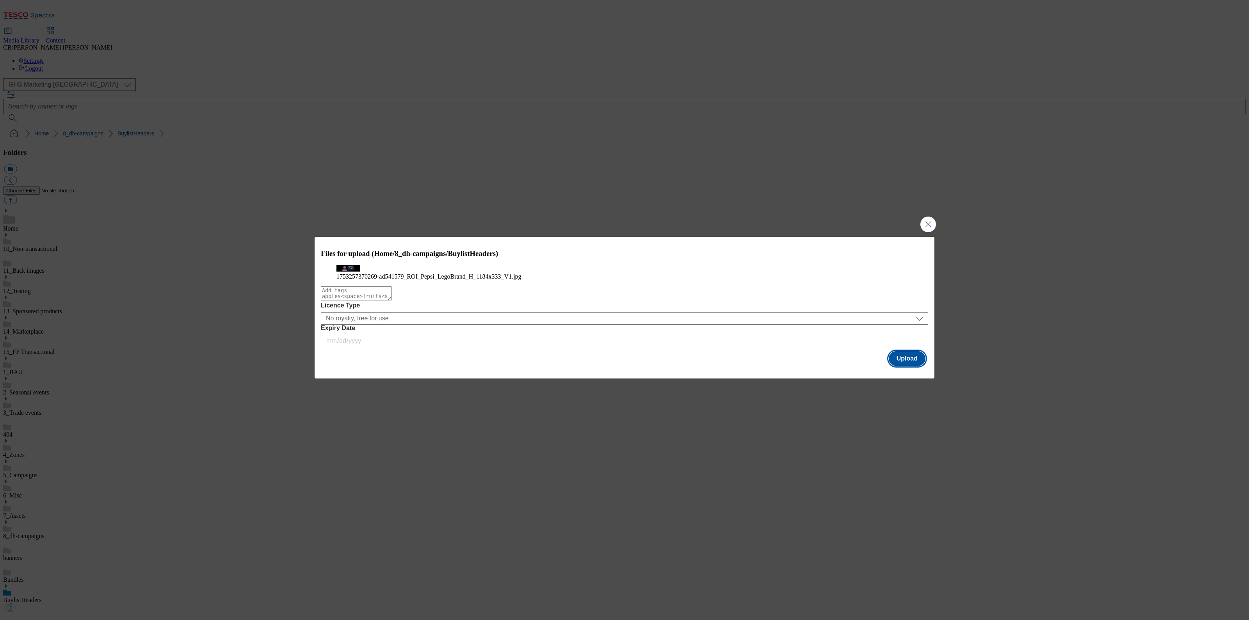
click at [897, 366] on button "Upload" at bounding box center [907, 358] width 37 height 15
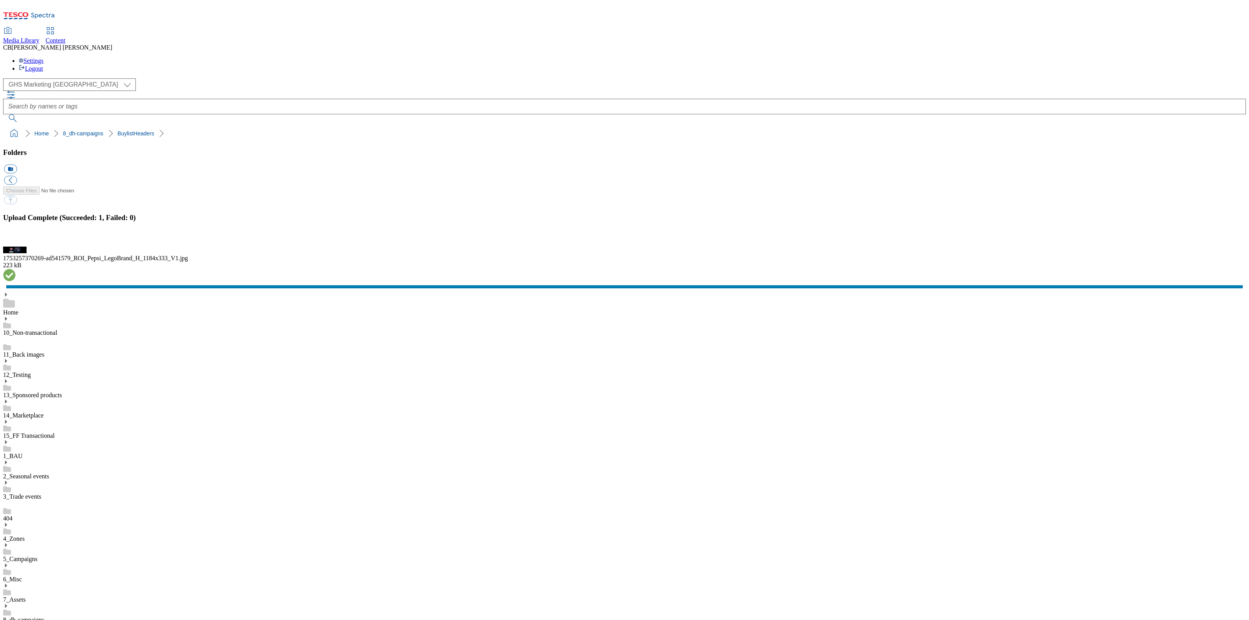
click at [313, 126] on ol "Home 8_dh-campaigns BuylistHeaders" at bounding box center [627, 133] width 1238 height 15
click at [16, 246] on button "button" at bounding box center [10, 242] width 12 height 7
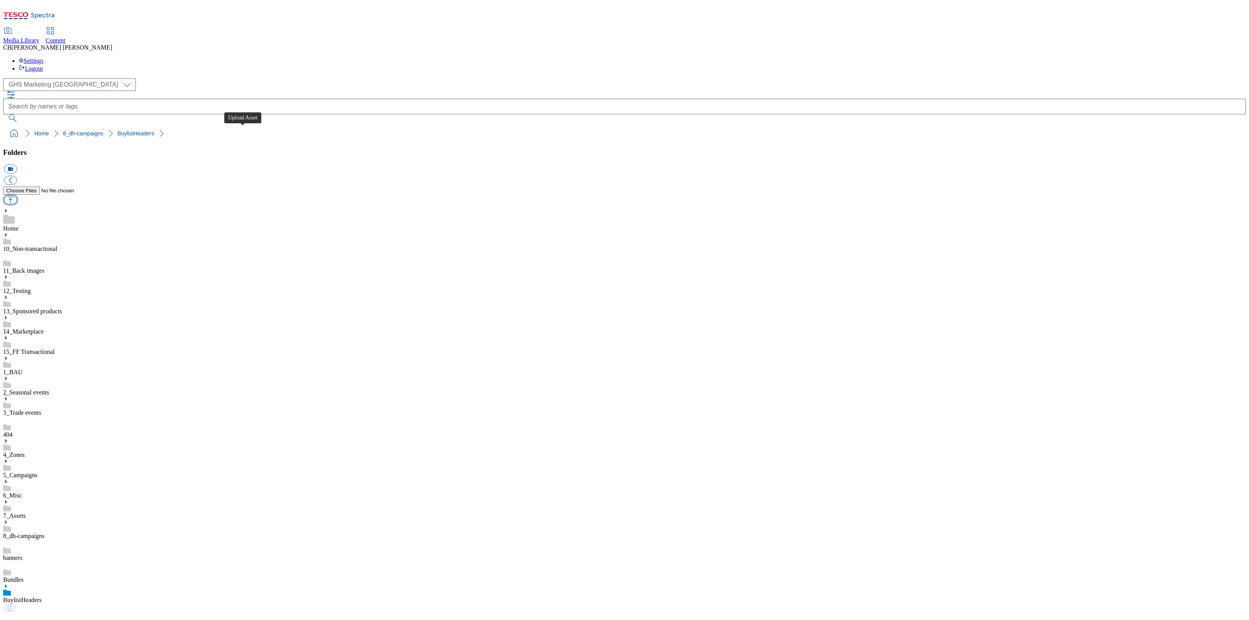
click at [17, 196] on button "button" at bounding box center [10, 200] width 13 height 9
type input "C:\fakepath\1753189694821-ad541577_ROI_Ballygowan_LegoBrand_H_1184x333_V1.jpg"
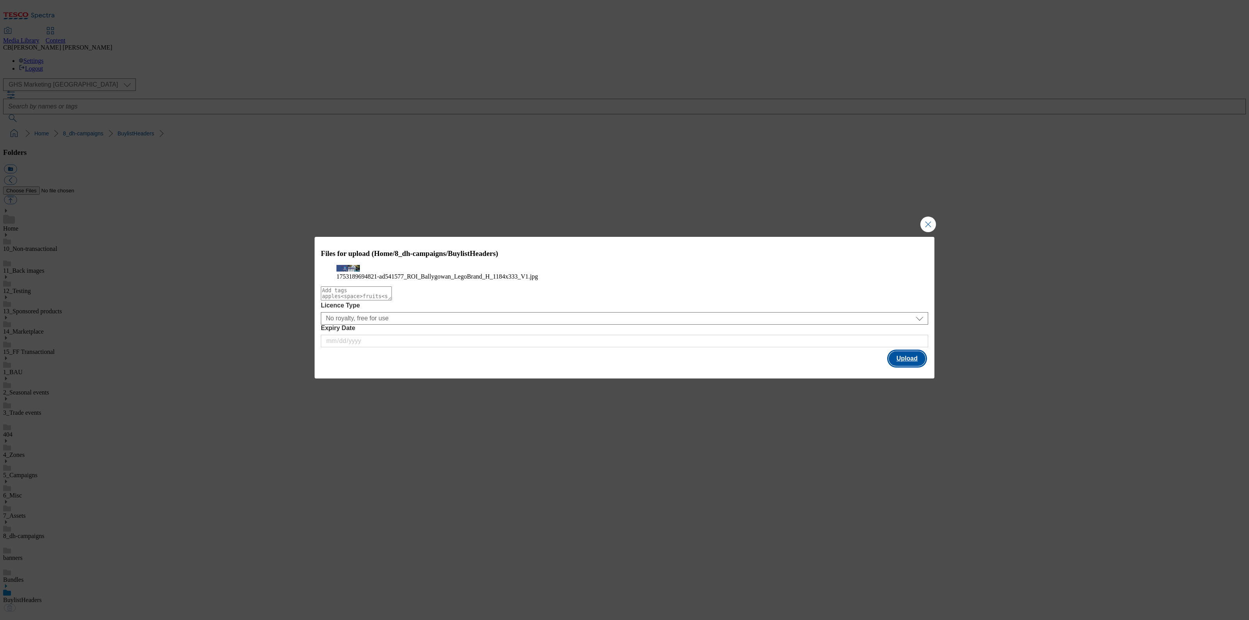
click at [904, 366] on button "Upload" at bounding box center [907, 358] width 37 height 15
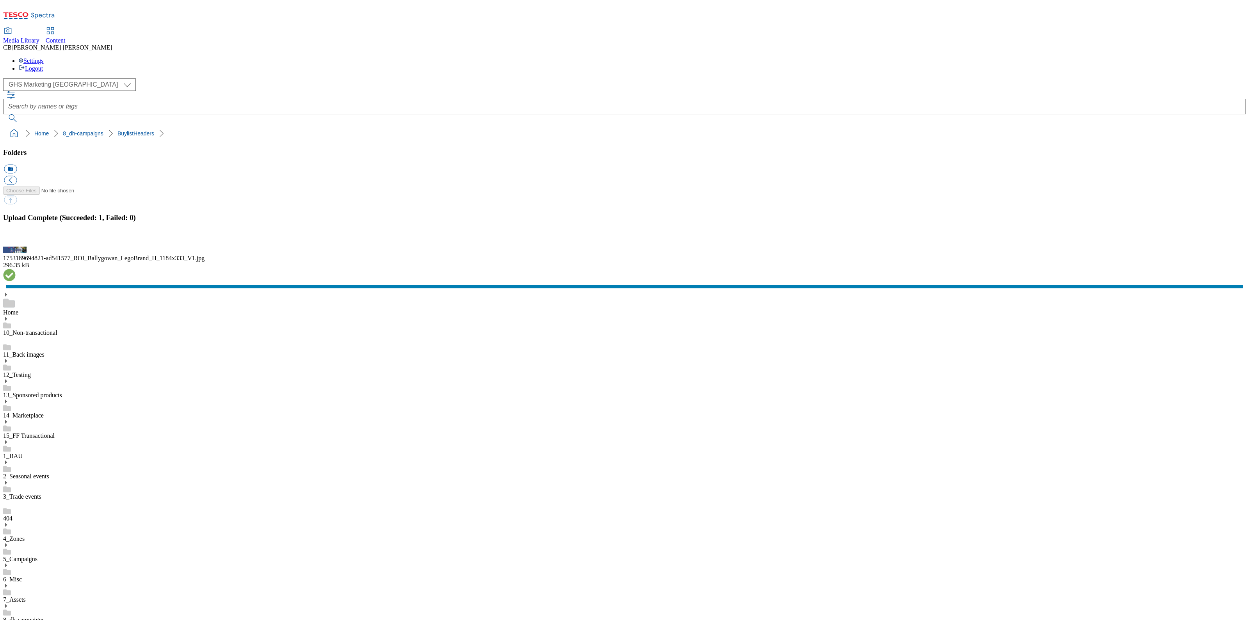
click at [16, 246] on button "button" at bounding box center [10, 242] width 12 height 7
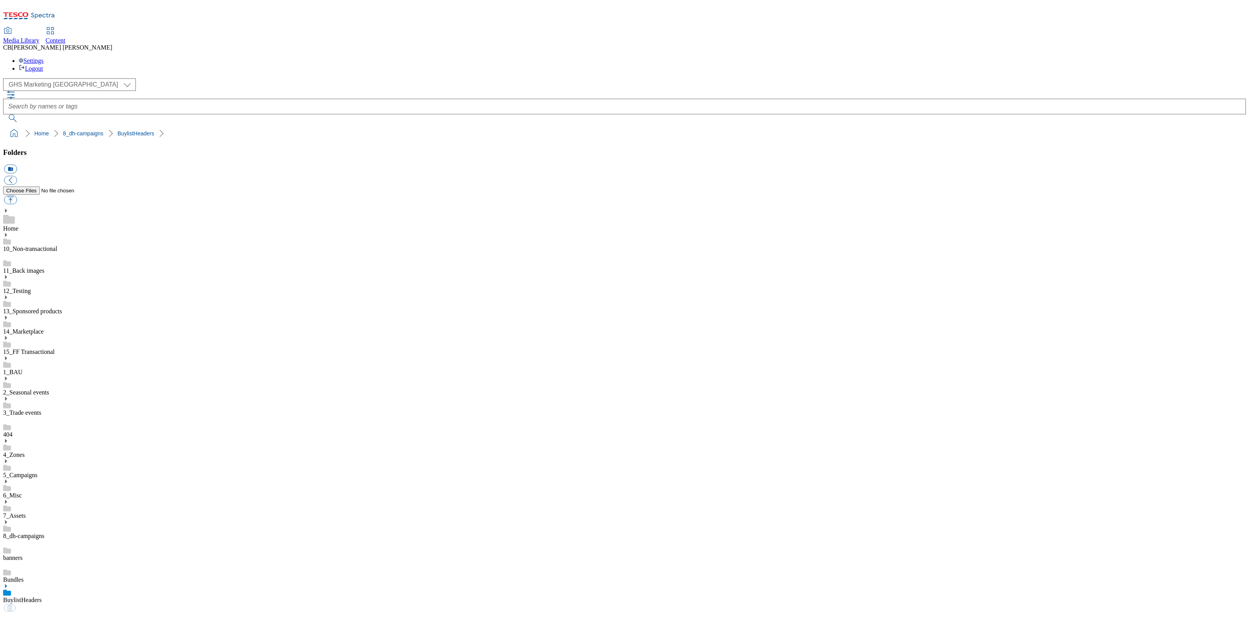
click at [17, 196] on button "button" at bounding box center [10, 200] width 13 height 9
type input "C:\fakepath\1753183711486-ad541574_ROI_MiWadi_Legobrand_H_1184X333_V1.jpg"
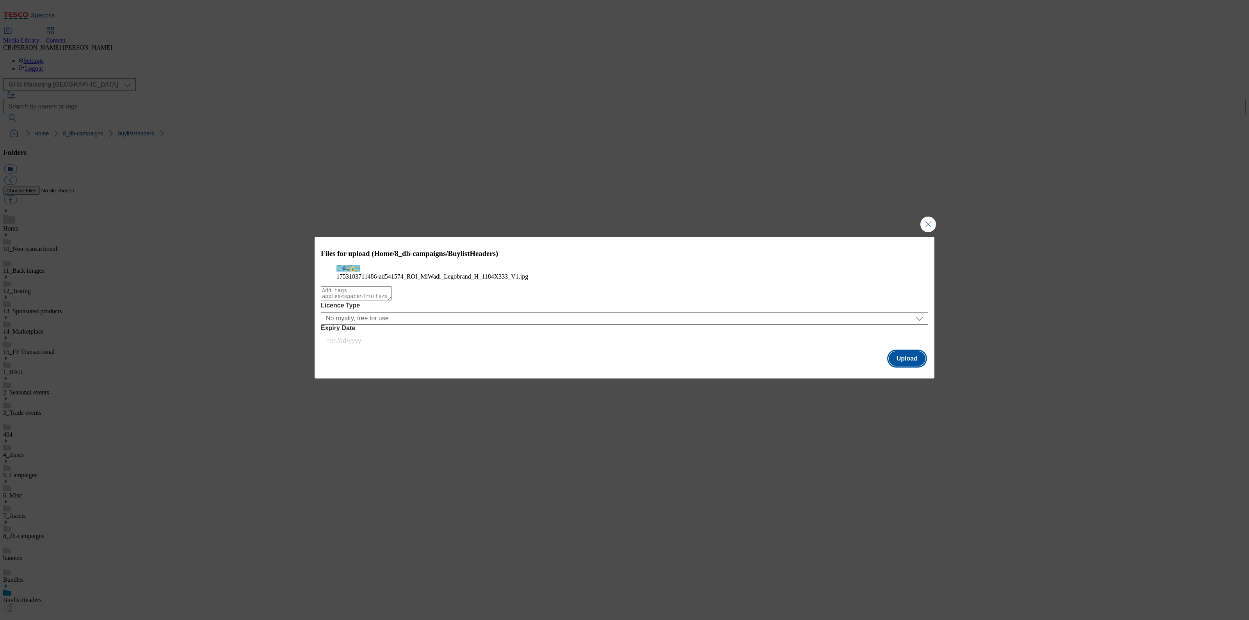
click at [903, 366] on button "Upload" at bounding box center [907, 358] width 37 height 15
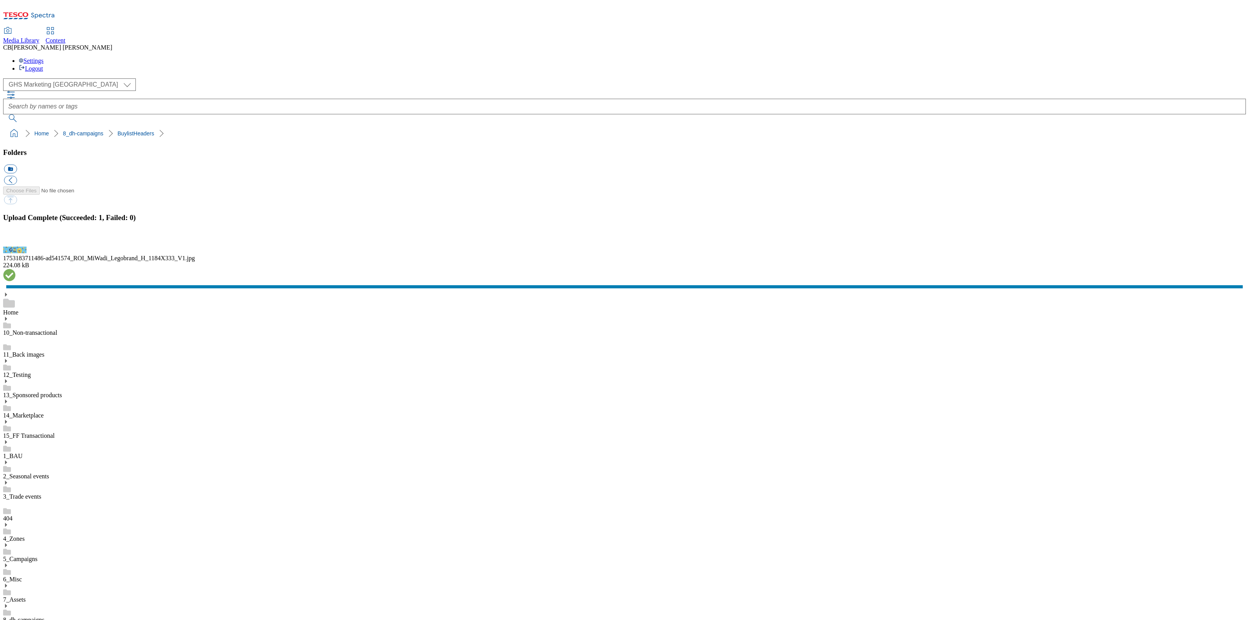
click at [16, 246] on button "button" at bounding box center [10, 242] width 12 height 7
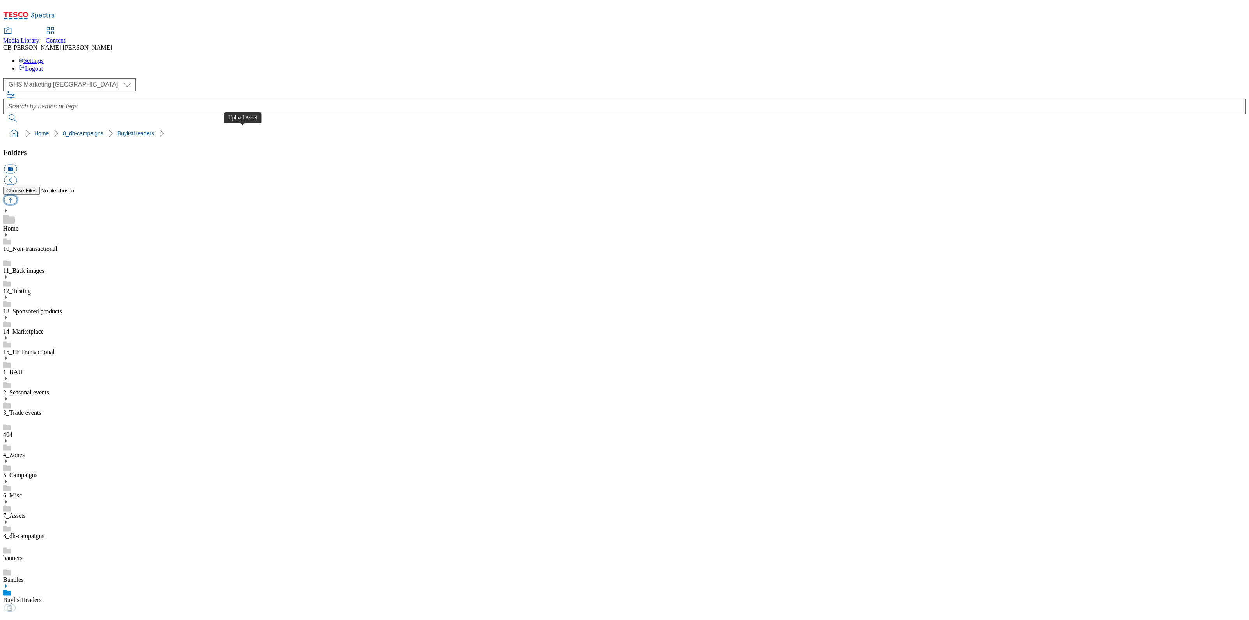
click at [17, 196] on button "button" at bounding box center [10, 200] width 13 height 9
type input "C:\fakepath\1753950319745-Ad541572_ROI_Lindt_LegoBrand_H_1184x333_V2.jpg"
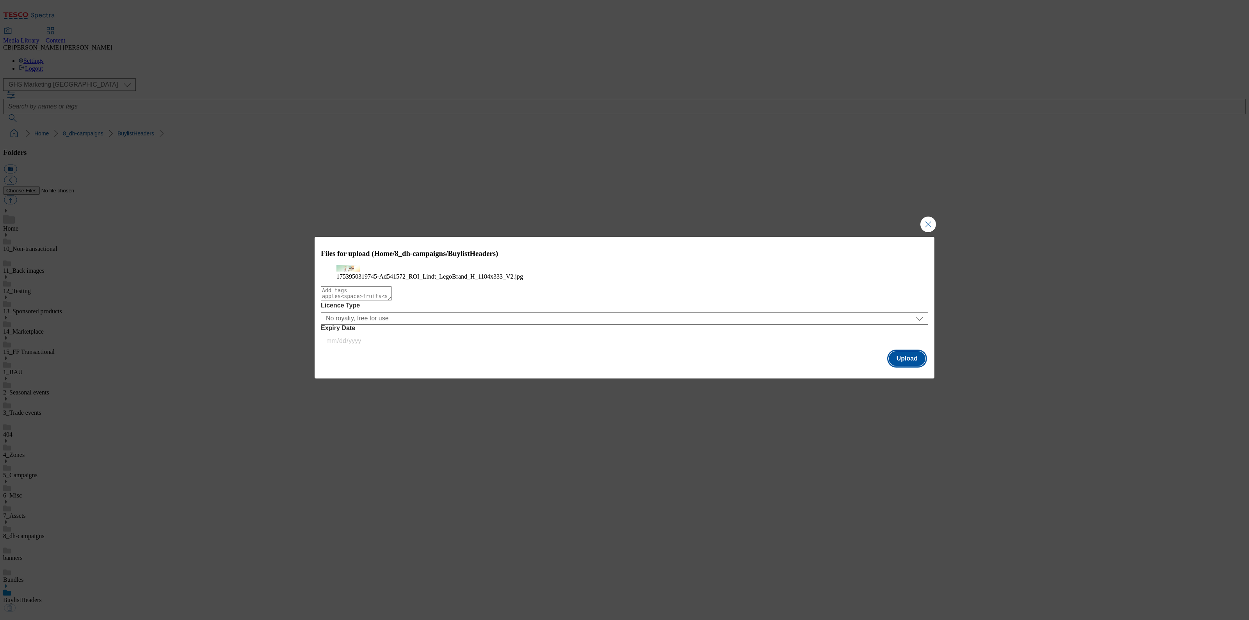
click at [904, 366] on button "Upload" at bounding box center [907, 358] width 37 height 15
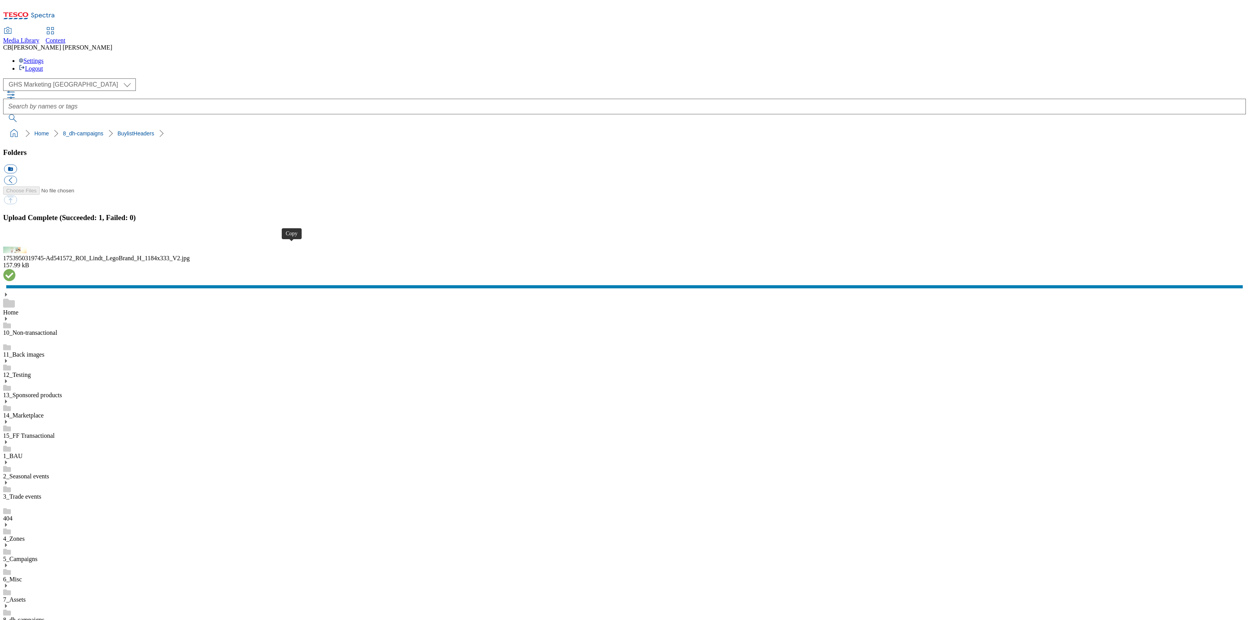
click at [16, 246] on button "button" at bounding box center [10, 242] width 12 height 7
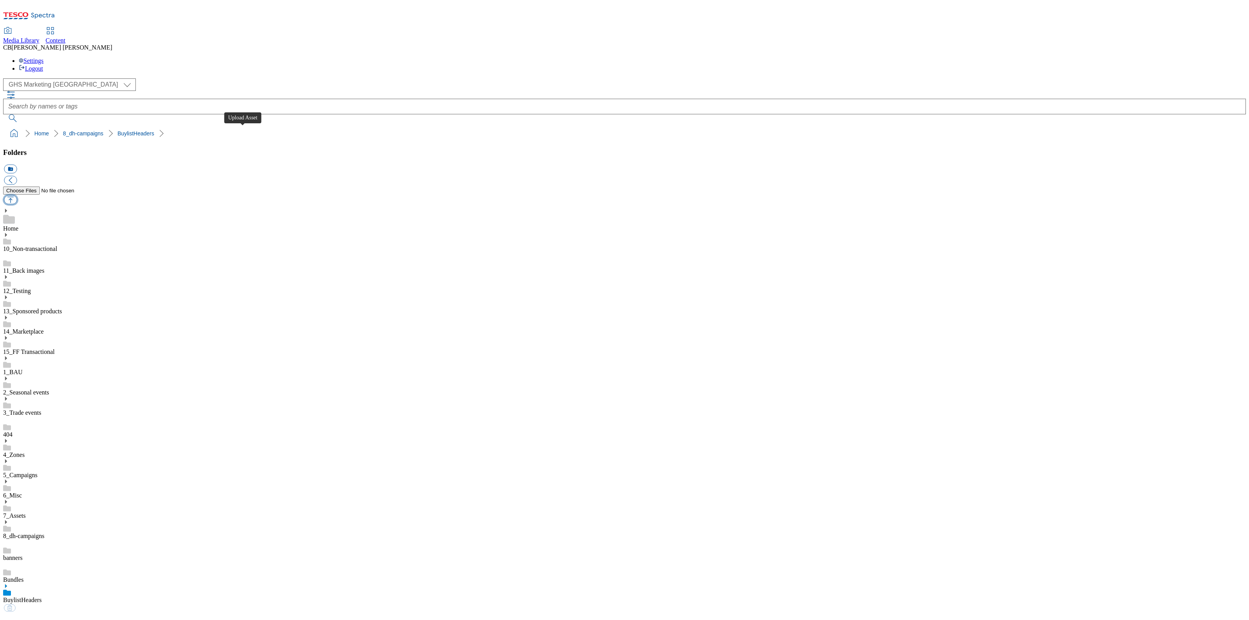
click at [17, 196] on button "button" at bounding box center [10, 200] width 13 height 9
type input "C:\fakepath\1753180927254-ad541525_ROI_7Up_Zero_LegoBrand_H_1184x333_V1.jpg"
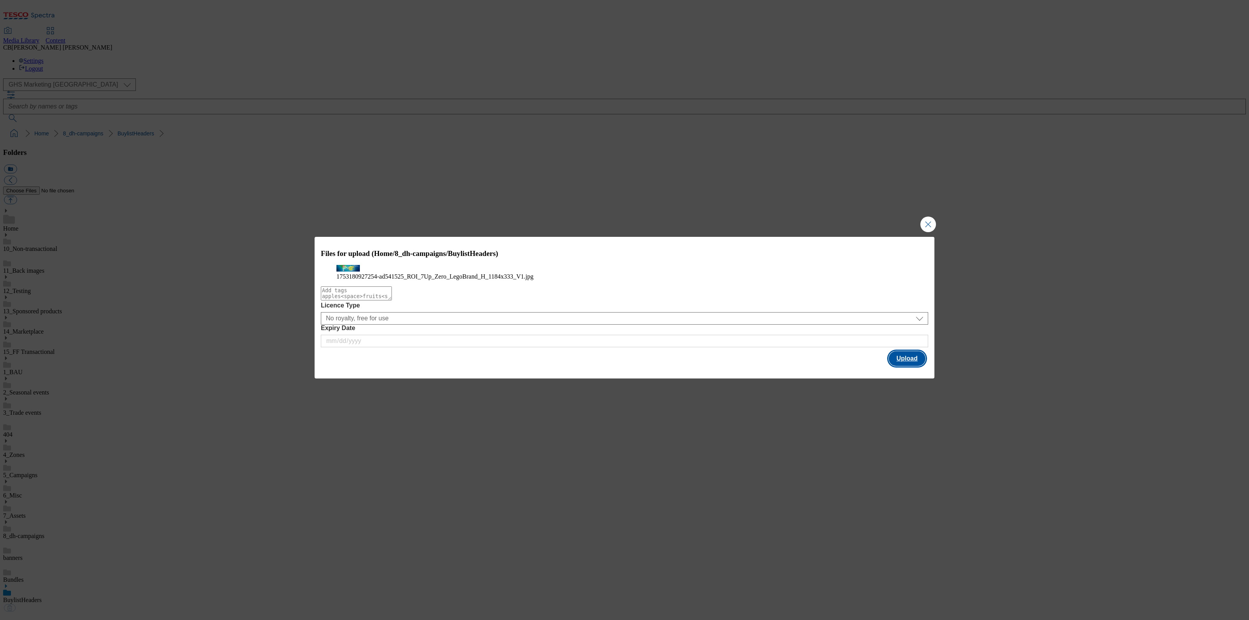
click at [917, 366] on button "Upload" at bounding box center [907, 358] width 37 height 15
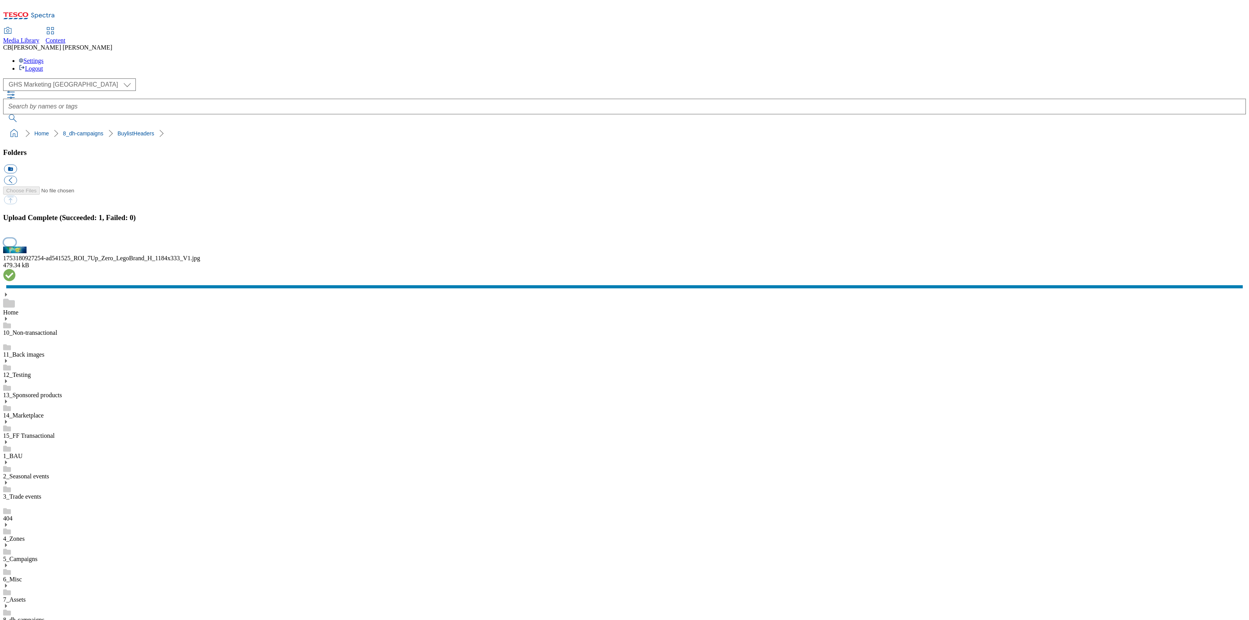
click at [16, 246] on button "button" at bounding box center [10, 242] width 12 height 7
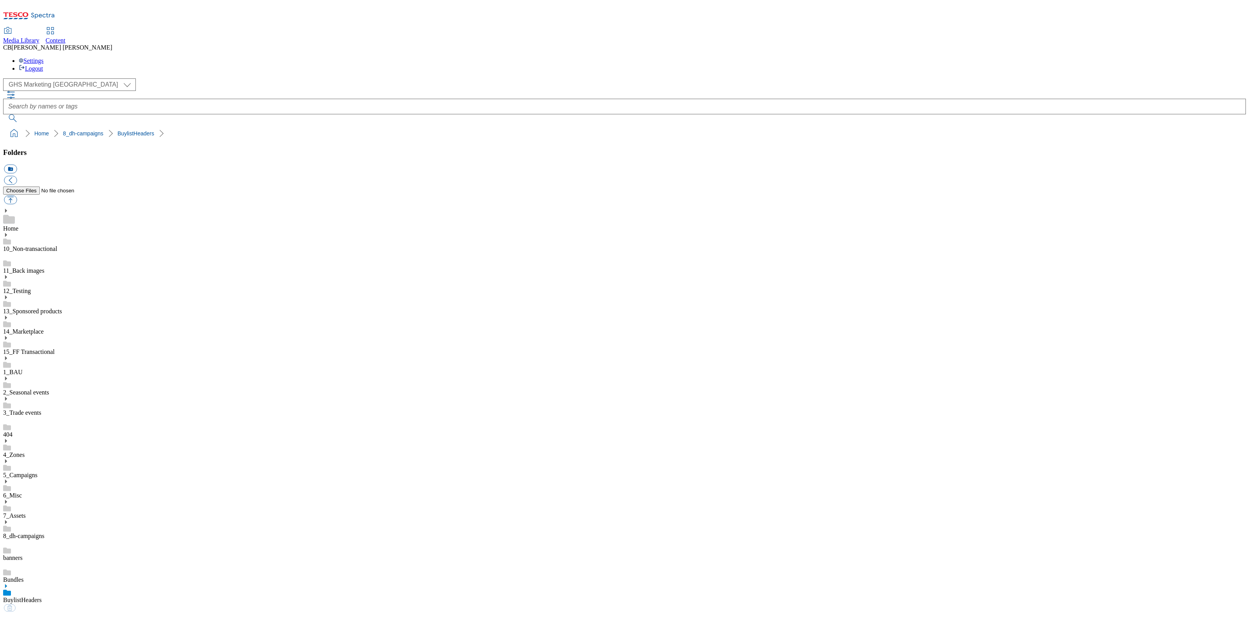
click at [42, 597] on link "BuylistHeaders" at bounding box center [22, 600] width 39 height 7
click at [17, 196] on button "button" at bounding box center [10, 200] width 13 height 9
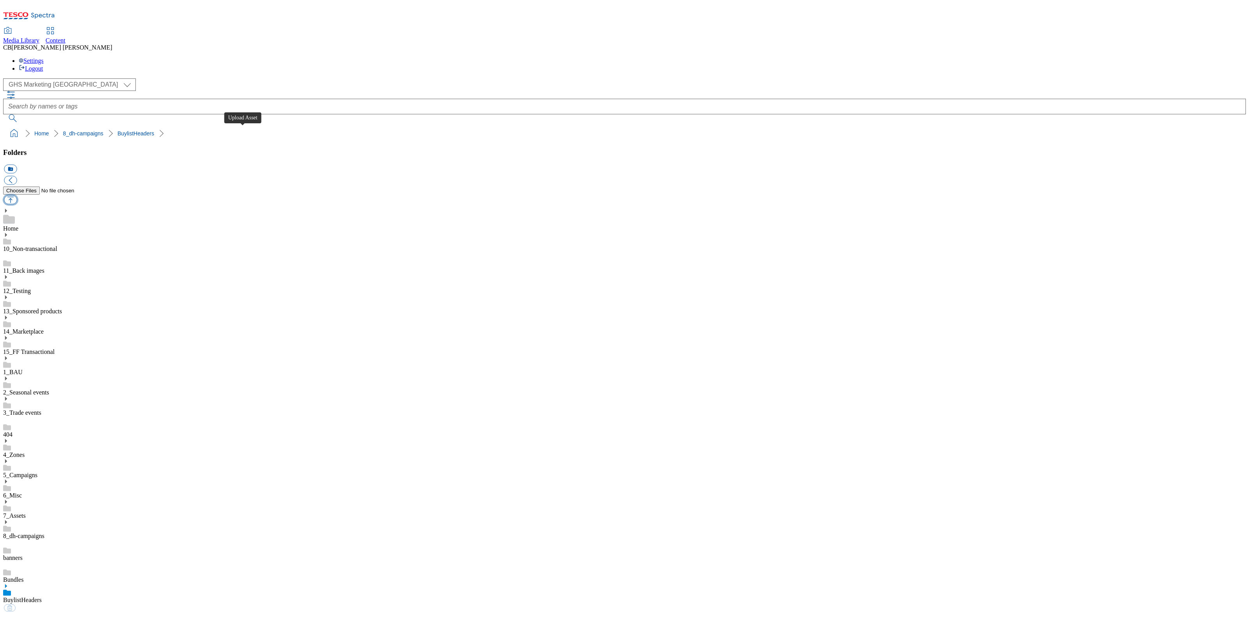
type input "C:\fakepath\1755601988324-ad541896_ROI_Pepsi_And_Doritos_LegoBrand_H_1184x333_V…"
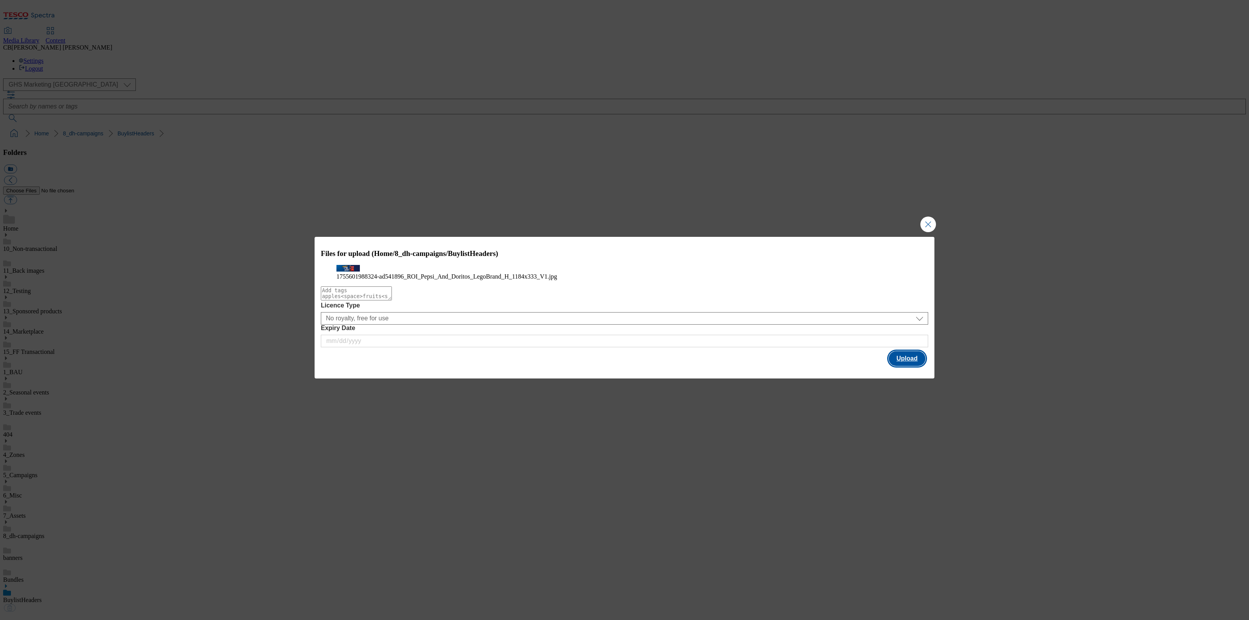
click at [910, 366] on button "Upload" at bounding box center [907, 358] width 37 height 15
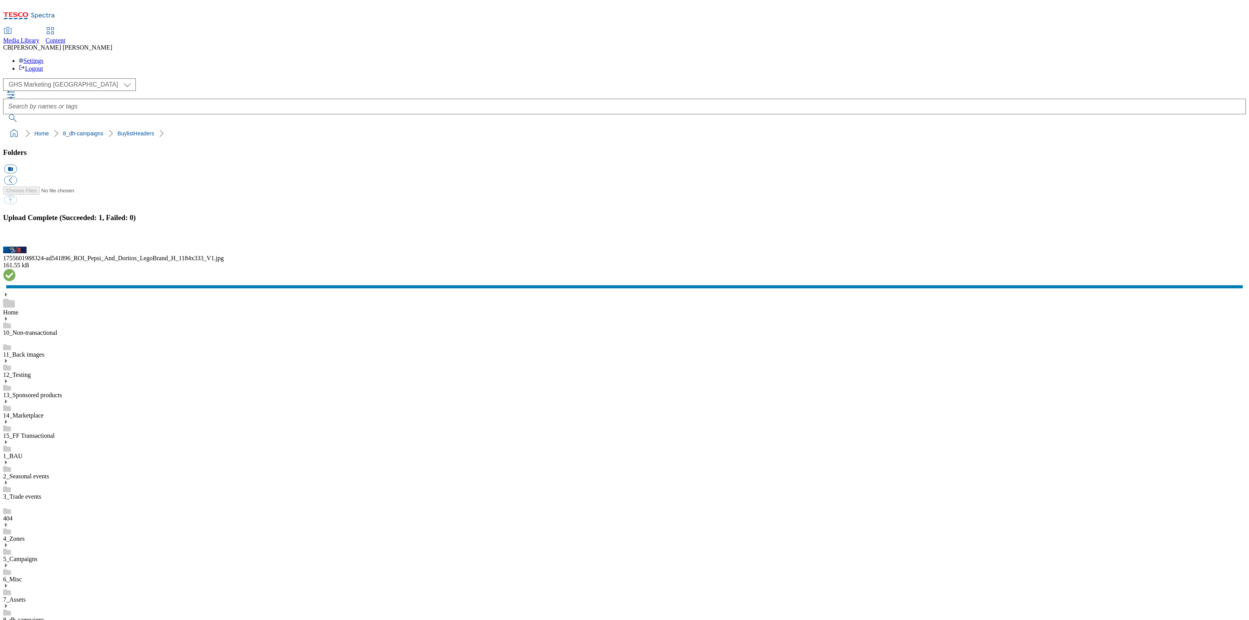
click at [16, 246] on button "button" at bounding box center [10, 242] width 12 height 7
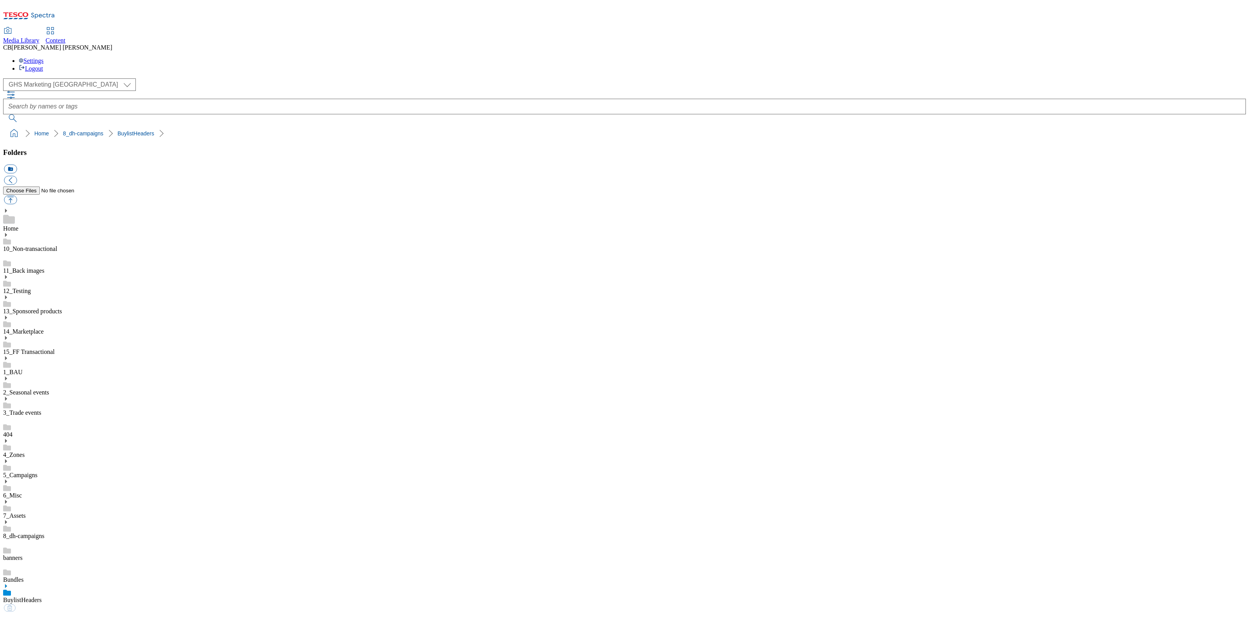
click at [42, 597] on link "BuylistHeaders" at bounding box center [22, 600] width 39 height 7
click at [17, 196] on button "button" at bounding box center [10, 200] width 13 height 9
type input "C:\fakepath\1755601988324-ad541896_ROI_Pepsi_And_Doritos_LegoBrand_918x110_V1.j…"
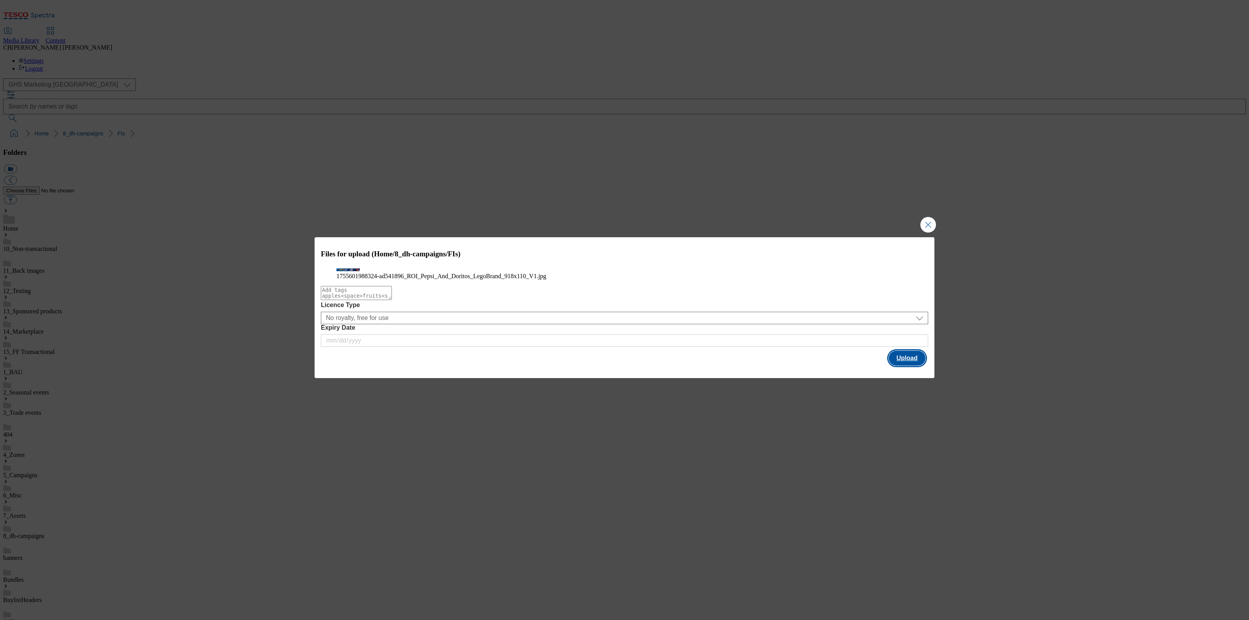
drag, startPoint x: 900, startPoint y: 379, endPoint x: 701, endPoint y: 434, distance: 205.7
click at [899, 366] on button "Upload" at bounding box center [907, 358] width 37 height 15
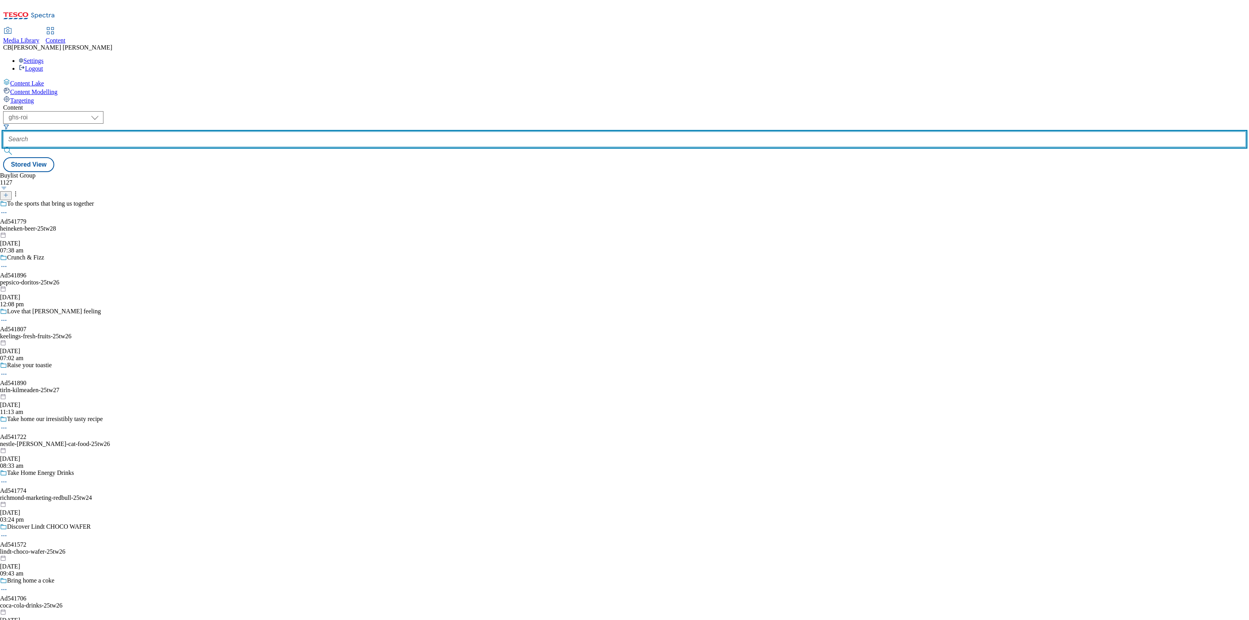
click at [189, 132] on input "text" at bounding box center [624, 140] width 1243 height 16
paste input "danone-alpro-25tw26"
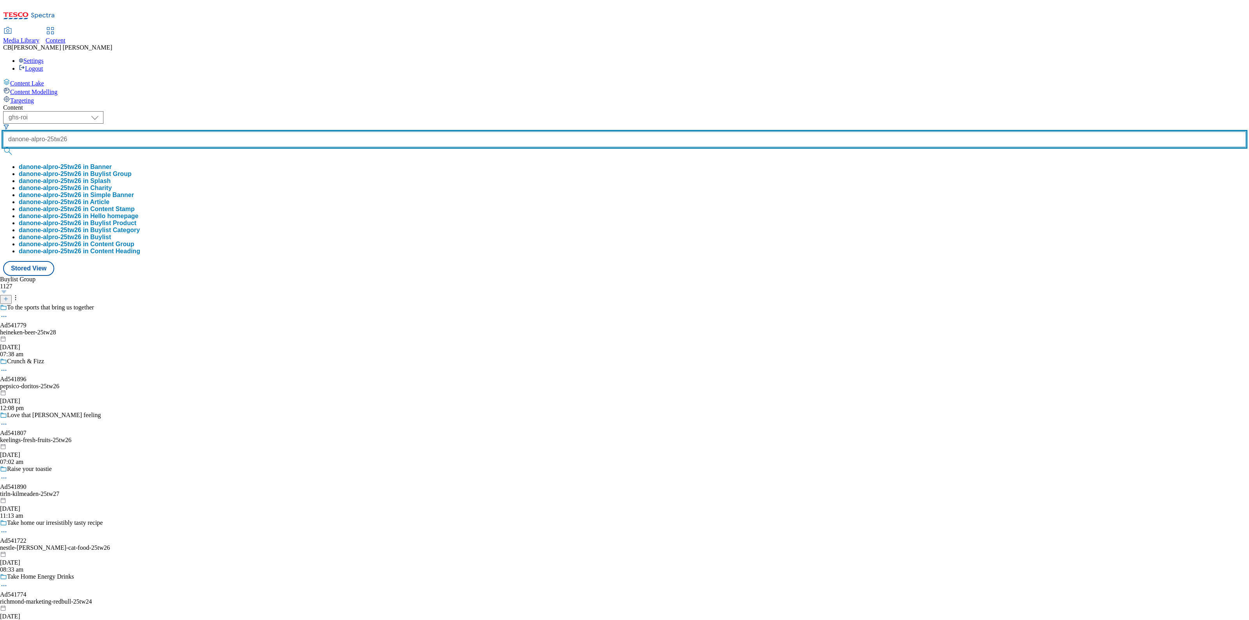
type input "danone-alpro-25tw26"
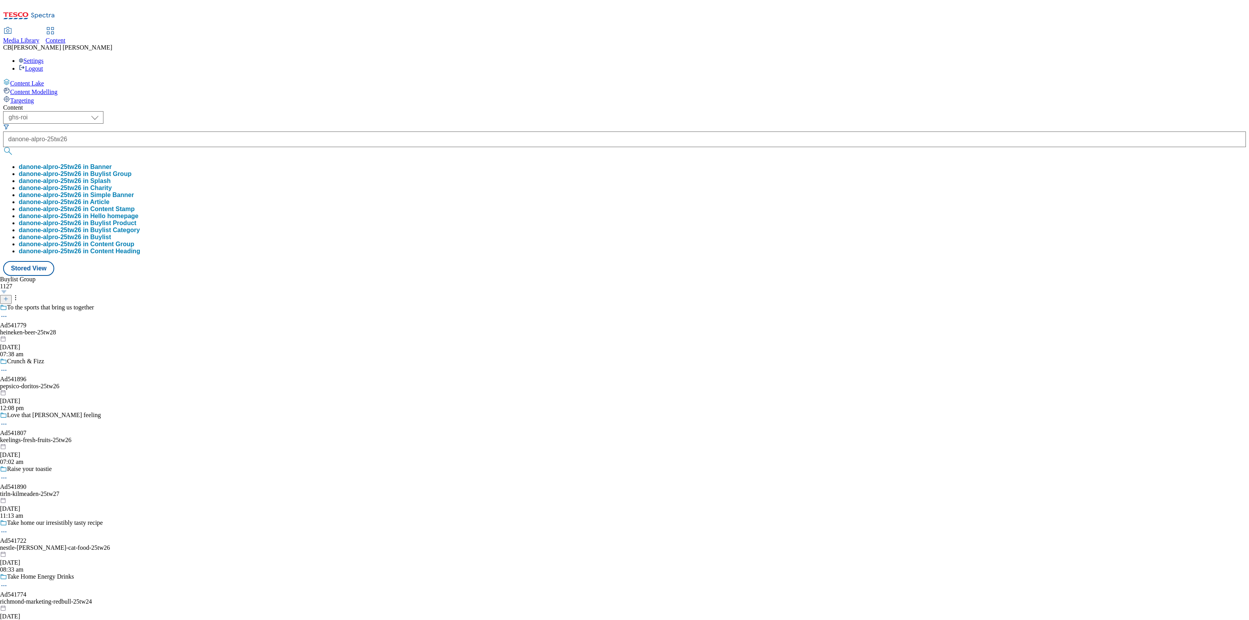
click at [132, 171] on button "danone-alpro-25tw26 in Buylist Group" at bounding box center [75, 174] width 113 height 7
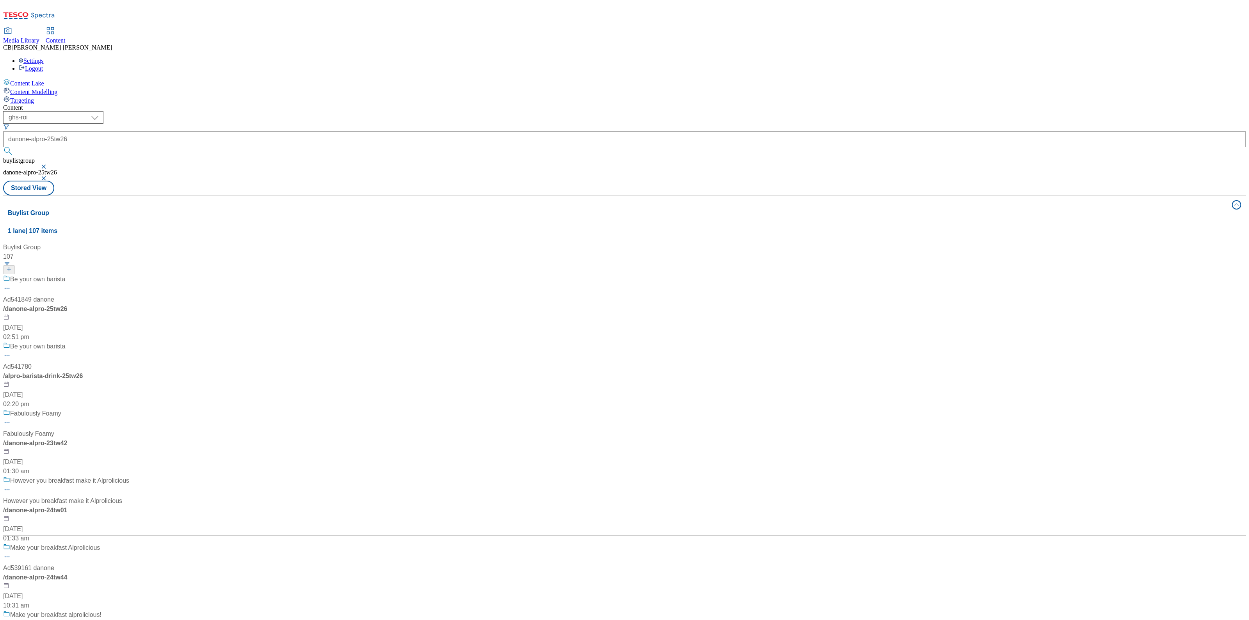
click at [129, 275] on div "Be your own barista Ad541849 danone / danone-alpro-25tw26 13 Aug 2025 02:51 pm" at bounding box center [66, 308] width 126 height 67
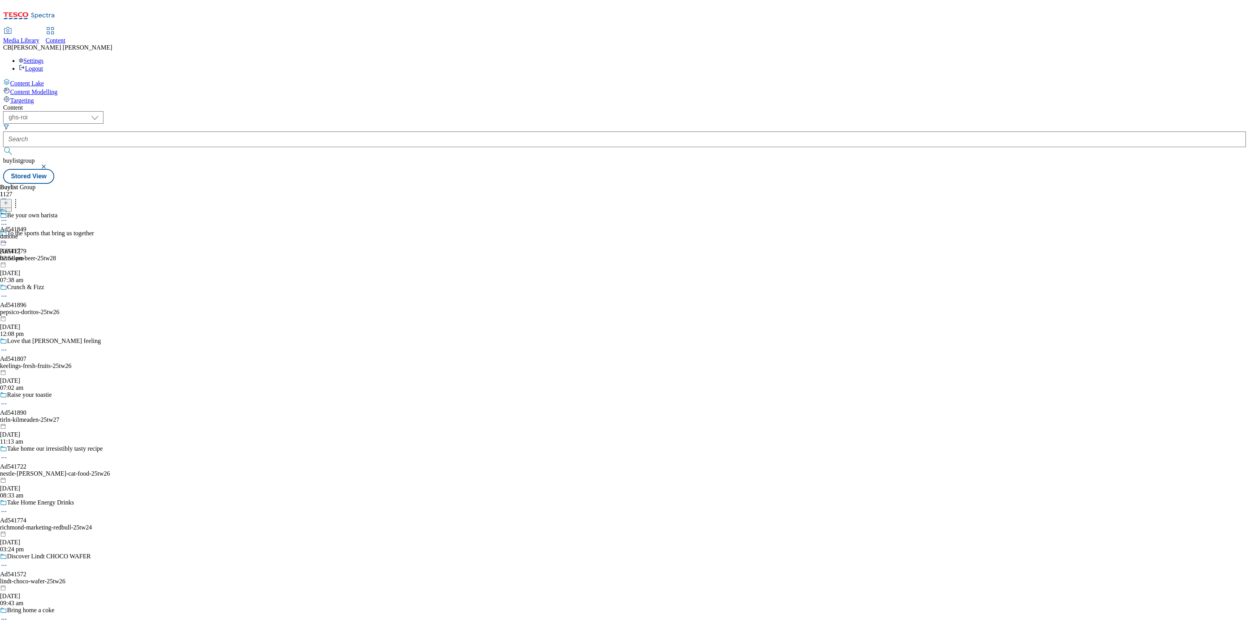
click at [8, 217] on icon at bounding box center [4, 221] width 8 height 8
click at [33, 234] on span "Edit" at bounding box center [28, 237] width 9 height 6
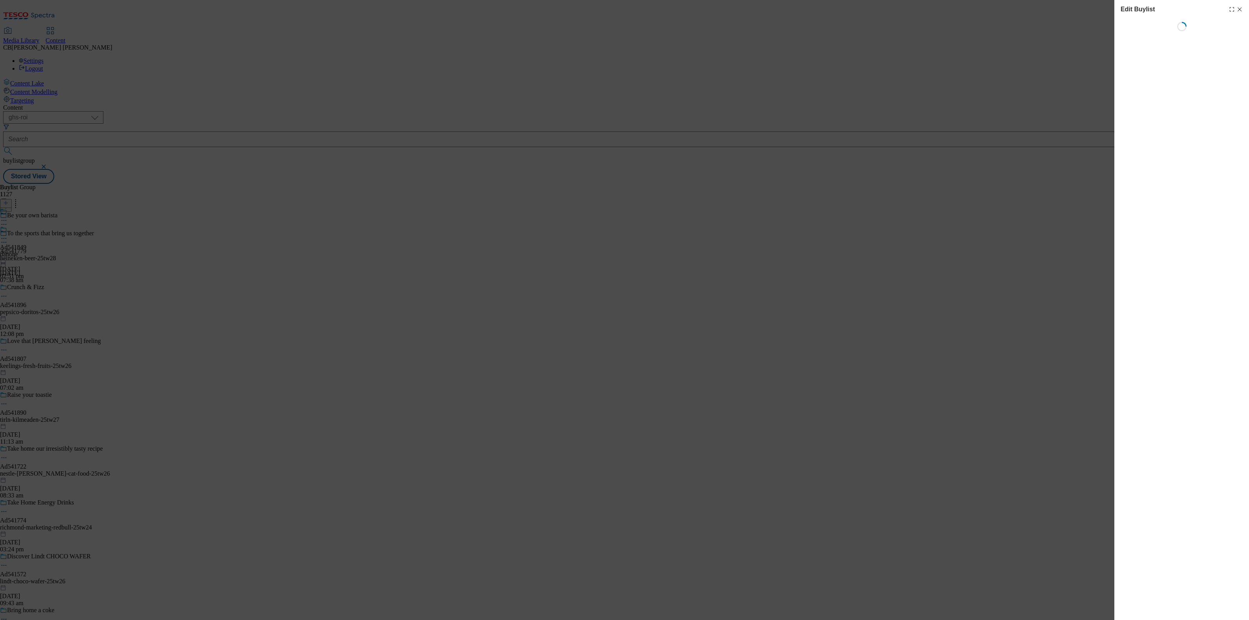
select select "tactical"
select select "supplier funded short term 1-3 weeks"
select select "dunnhumby"
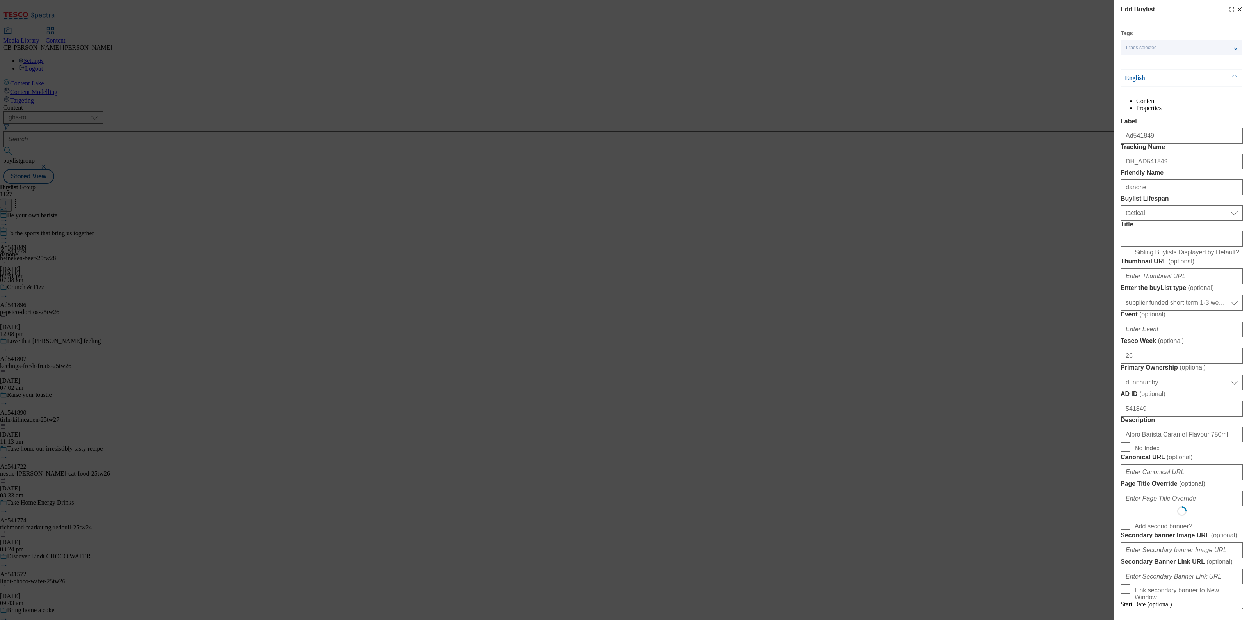
select select "Banner"
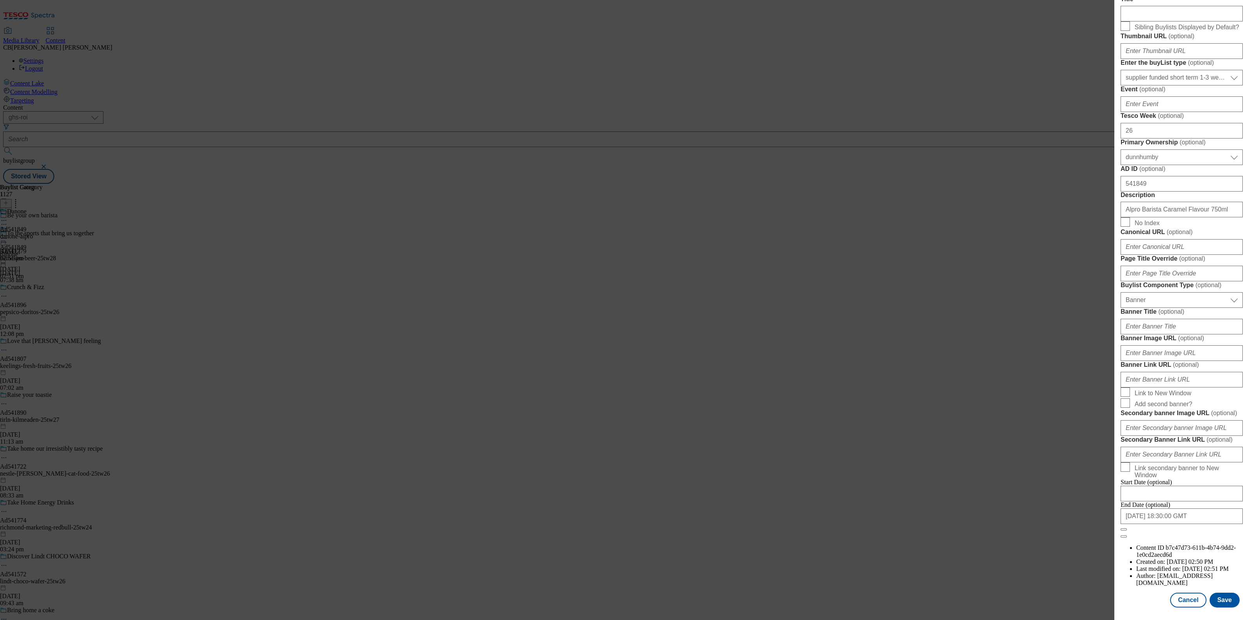
scroll to position [522, 0]
click at [1170, 345] on input "Banner Image URL ( optional )" at bounding box center [1182, 353] width 122 height 16
paste input "https://digitalcontent.api.tesco.com/v2/media/ghs-mktg/2d9aca14-702b-44dd-97a3-…"
type input "https://digitalcontent.api.tesco.com/v2/media/ghs-mktg/2d9aca14-702b-44dd-97a3-…"
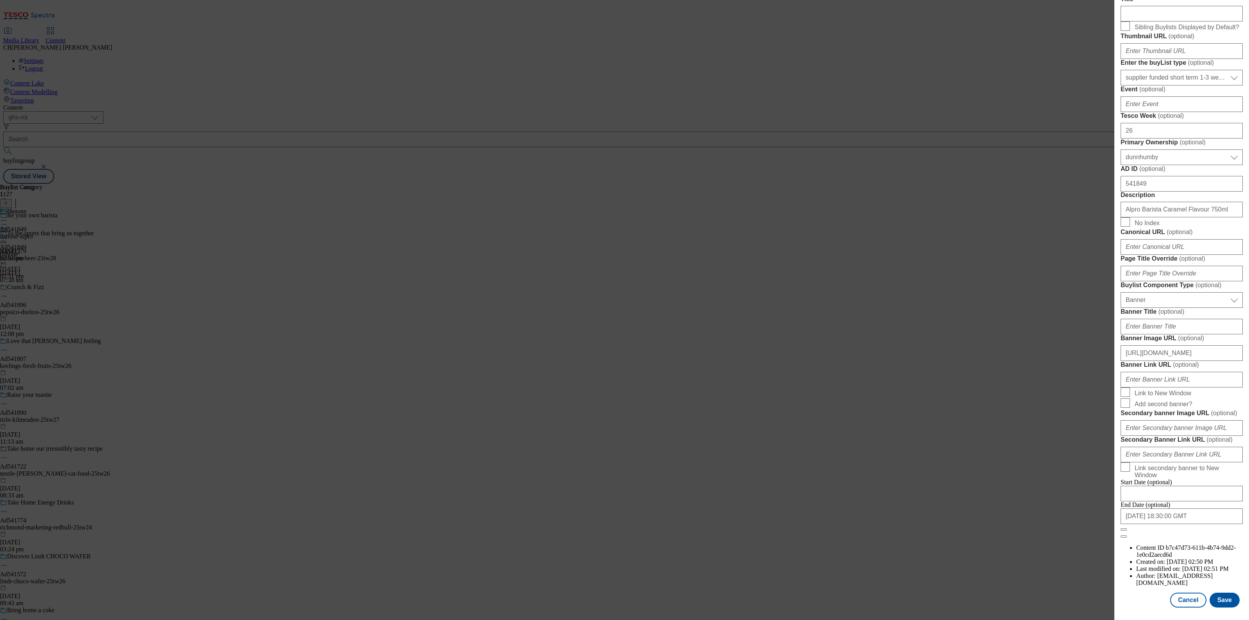
click at [1208, 276] on form "Label Ad541849 Tracking Name DH_AD541849 Friendly Name danone Buylist Lifespan …" at bounding box center [1182, 216] width 122 height 646
click at [1228, 593] on button "Save" at bounding box center [1225, 600] width 30 height 15
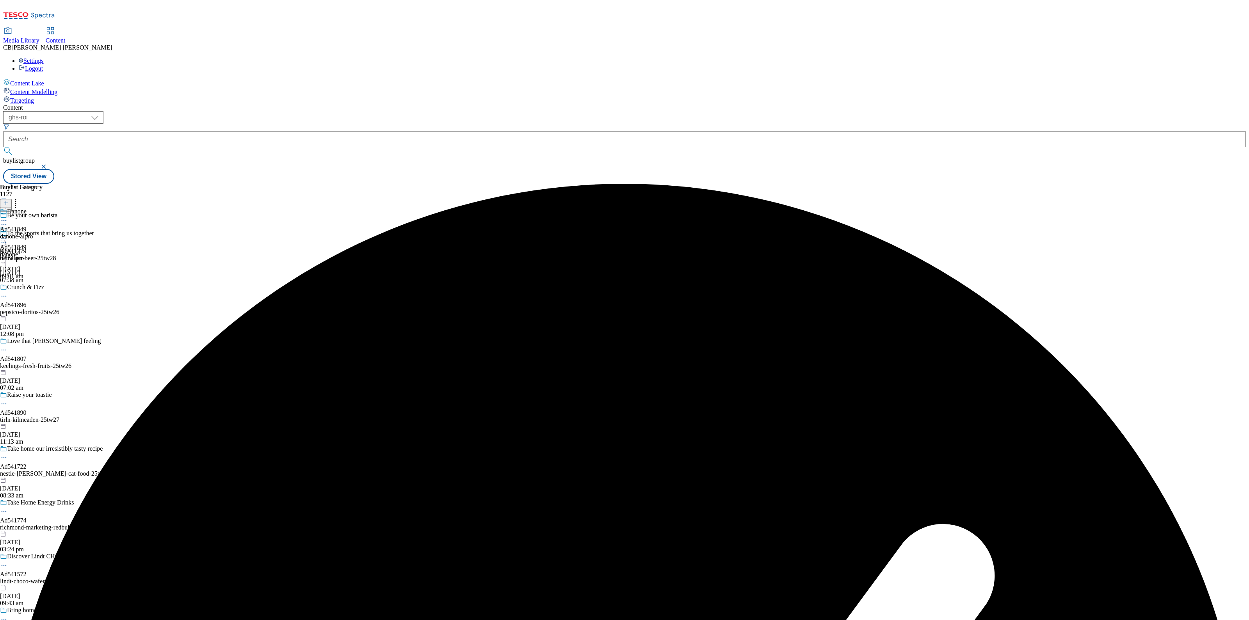
click at [8, 235] on icon at bounding box center [4, 239] width 8 height 8
click at [43, 288] on span "Preview" at bounding box center [33, 291] width 18 height 6
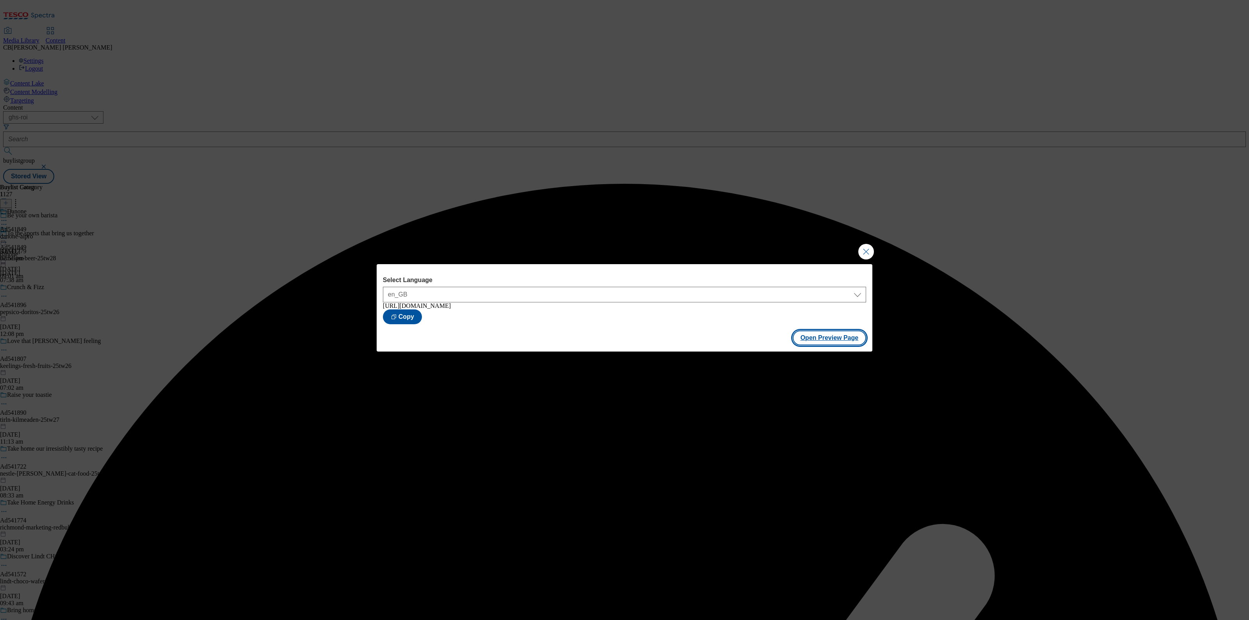
click at [831, 338] on button "Open Preview Page" at bounding box center [830, 338] width 74 height 15
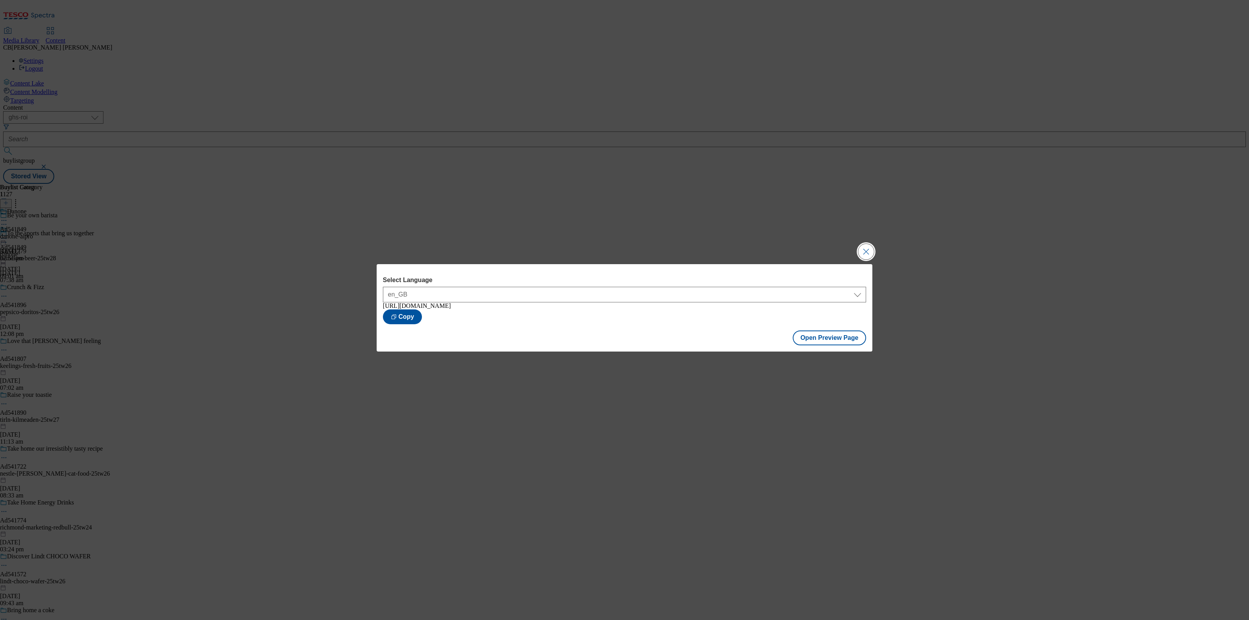
drag, startPoint x: 865, startPoint y: 246, endPoint x: 872, endPoint y: 241, distance: 8.3
click at [865, 246] on button "Close Modal" at bounding box center [866, 252] width 16 height 16
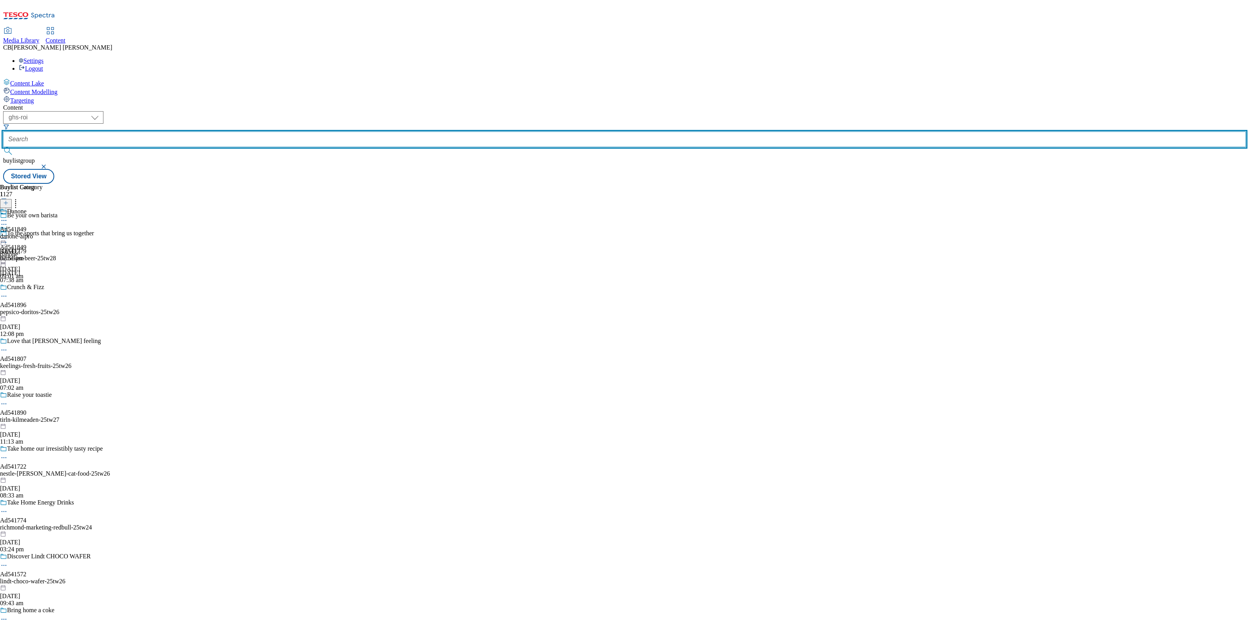
click at [191, 132] on input "text" at bounding box center [624, 140] width 1243 height 16
paste input "mars-dolmio-25tw26"
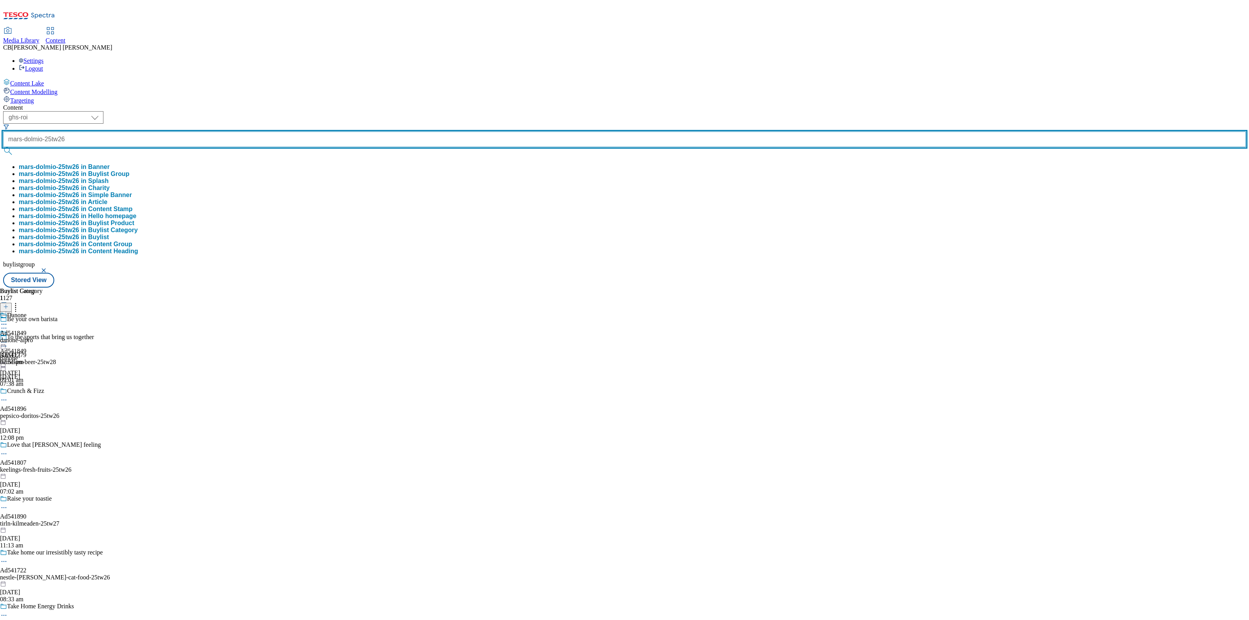
type input "mars-dolmio-25tw26"
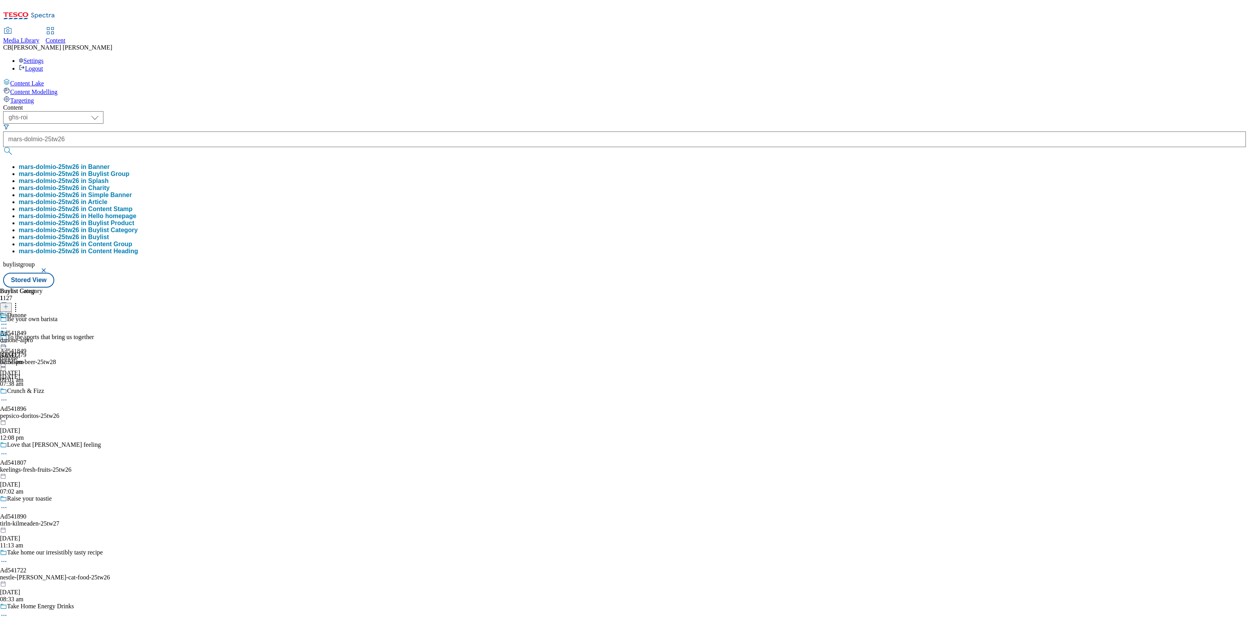
click at [130, 171] on button "mars-dolmio-25tw26 in Buylist Group" at bounding box center [74, 174] width 111 height 7
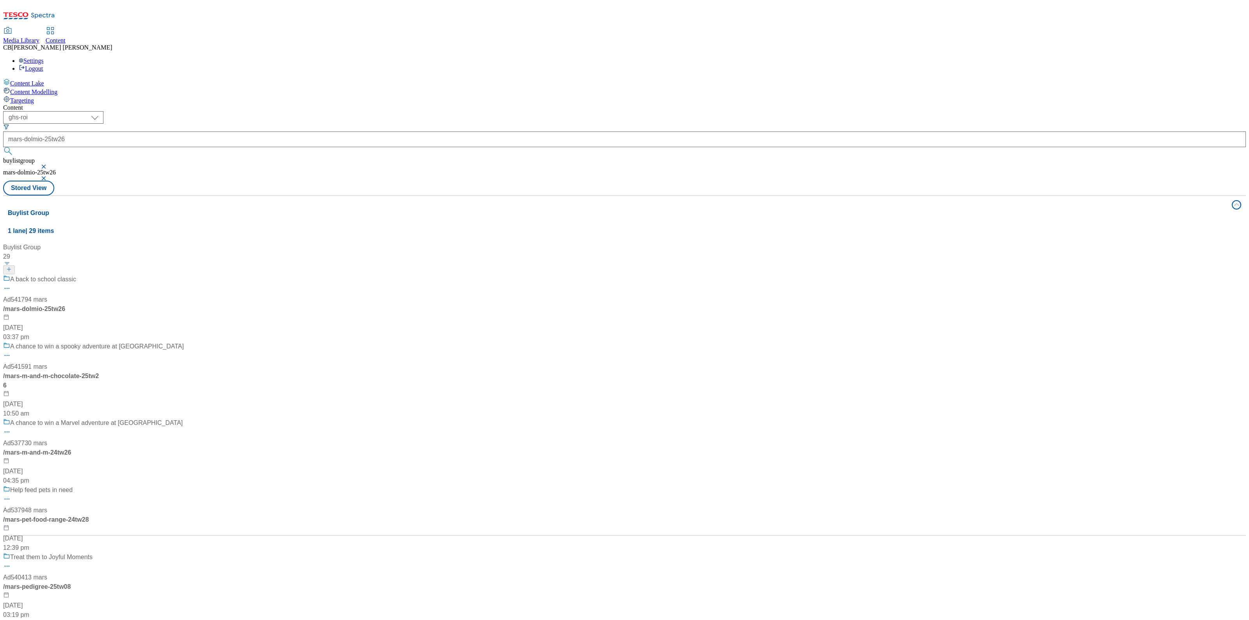
click at [184, 275] on div "A back to school classic Ad541794 mars / mars-dolmio-25tw26 8 Aug 2025 03:37 pm" at bounding box center [93, 308] width 181 height 67
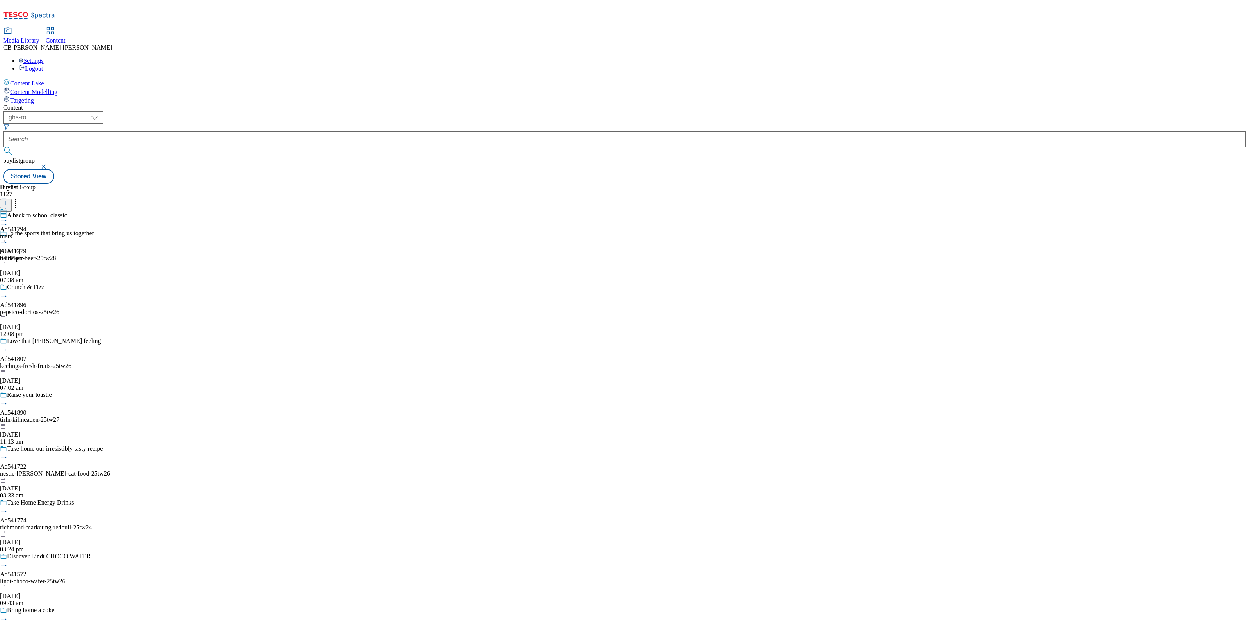
click at [27, 208] on div "Ad541794 mars 8 Aug 2025 03:37 pm" at bounding box center [13, 235] width 27 height 54
click at [8, 235] on icon at bounding box center [4, 239] width 8 height 8
click at [36, 250] on button "Edit" at bounding box center [26, 254] width 21 height 9
select select "tactical"
select select "supplier funded short term 1-3 weeks"
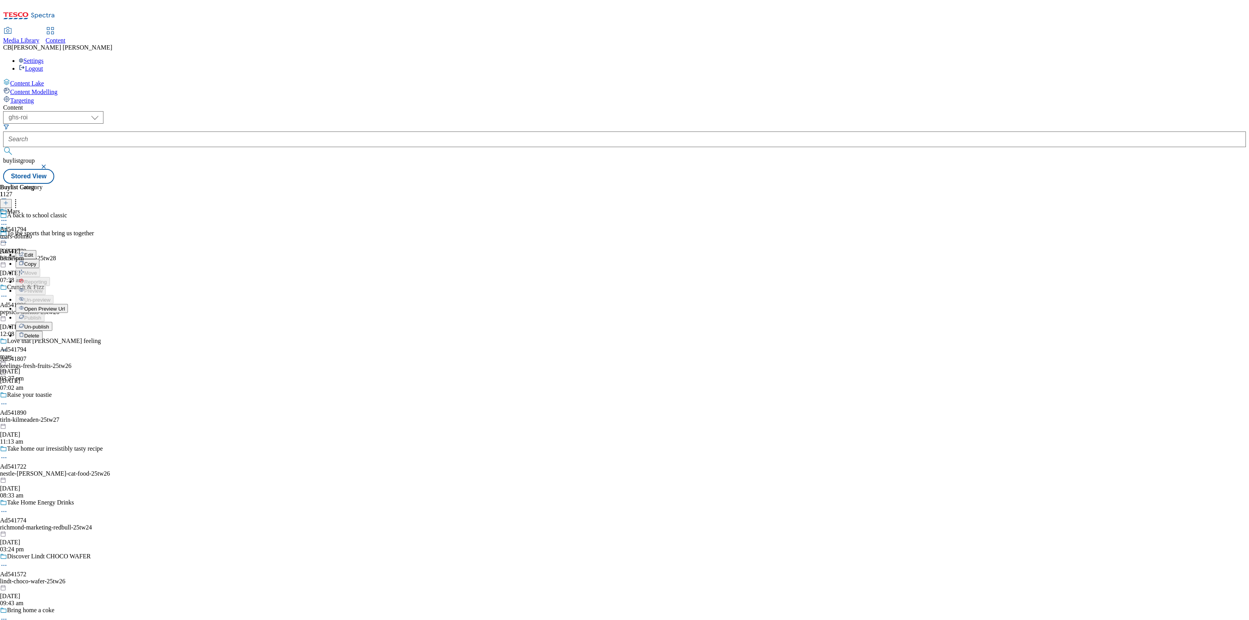
select select "dunnhumby"
select select "Banner"
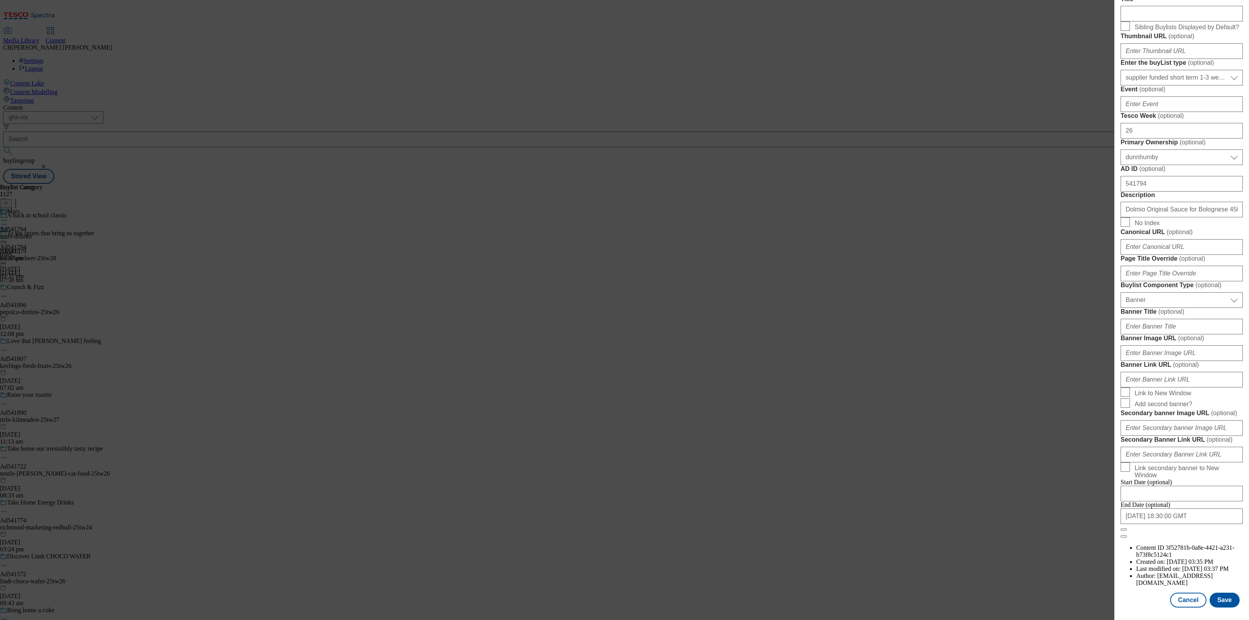
scroll to position [522, 0]
click at [1175, 345] on input "Banner Image URL ( optional )" at bounding box center [1182, 353] width 122 height 16
paste input "https://digitalcontent.api.tesco.com/v2/media/ghs-mktg/00d12576-b677-4816-9a86-…"
type input "https://digitalcontent.api.tesco.com/v2/media/ghs-mktg/00d12576-b677-4816-9a86-…"
click at [1234, 335] on label "Banner Image URL ( optional )" at bounding box center [1182, 339] width 122 height 8
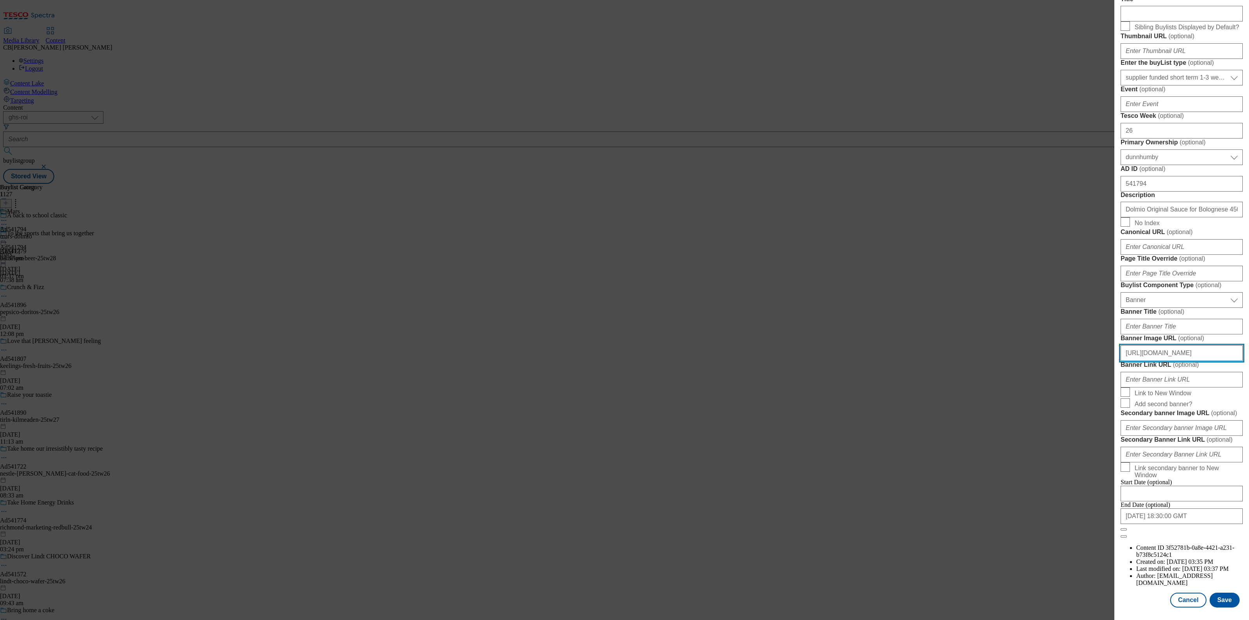
click at [1234, 345] on input "https://digitalcontent.api.tesco.com/v2/media/ghs-mktg/00d12576-b677-4816-9a86-…" at bounding box center [1182, 353] width 122 height 16
click at [1224, 596] on button "Save" at bounding box center [1225, 600] width 30 height 15
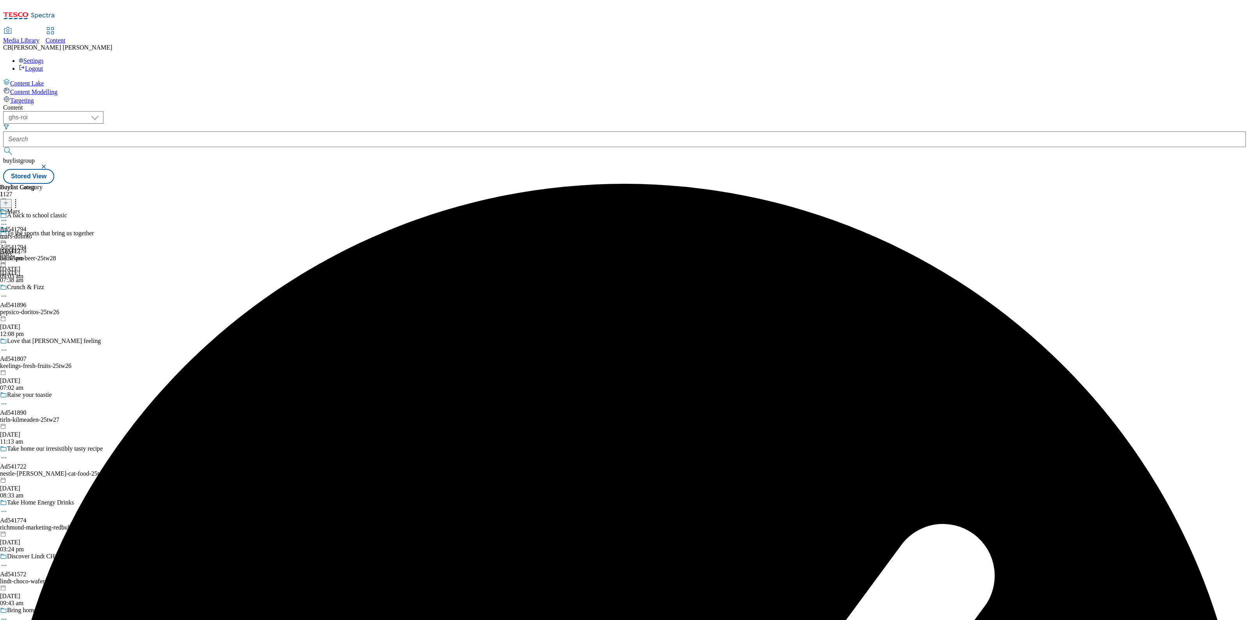
click at [5, 238] on circle at bounding box center [4, 238] width 1 height 1
click at [46, 286] on button "Preview" at bounding box center [31, 290] width 30 height 9
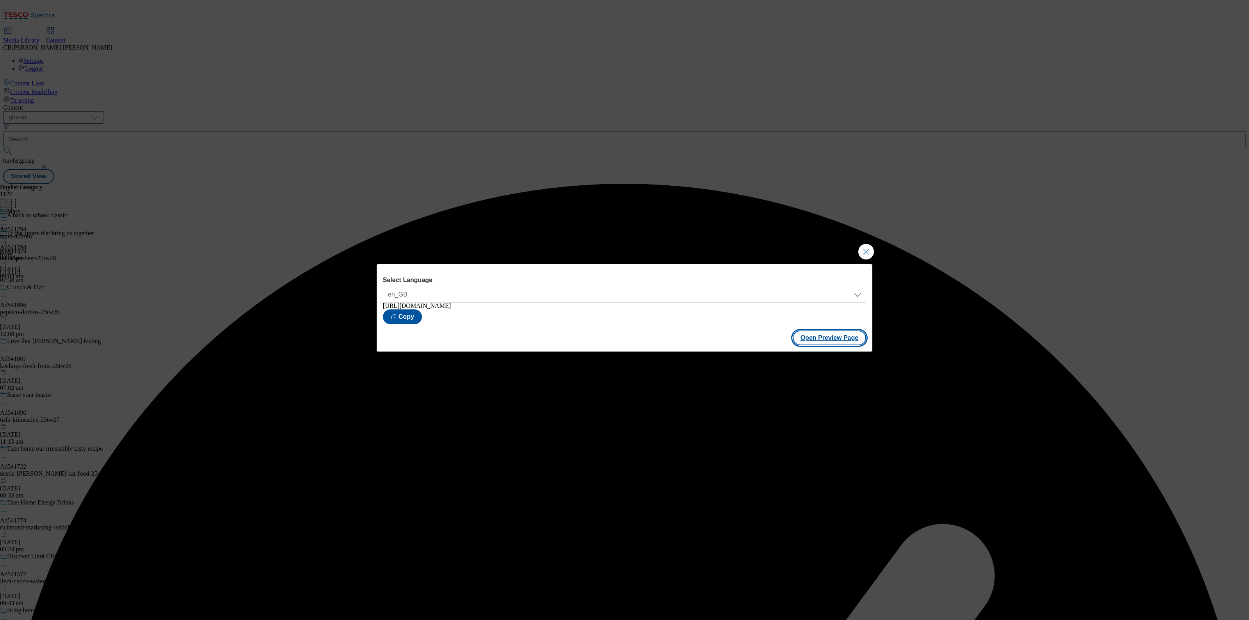
click at [822, 340] on button "Open Preview Page" at bounding box center [830, 338] width 74 height 15
click at [870, 252] on button "Close Modal" at bounding box center [866, 252] width 16 height 16
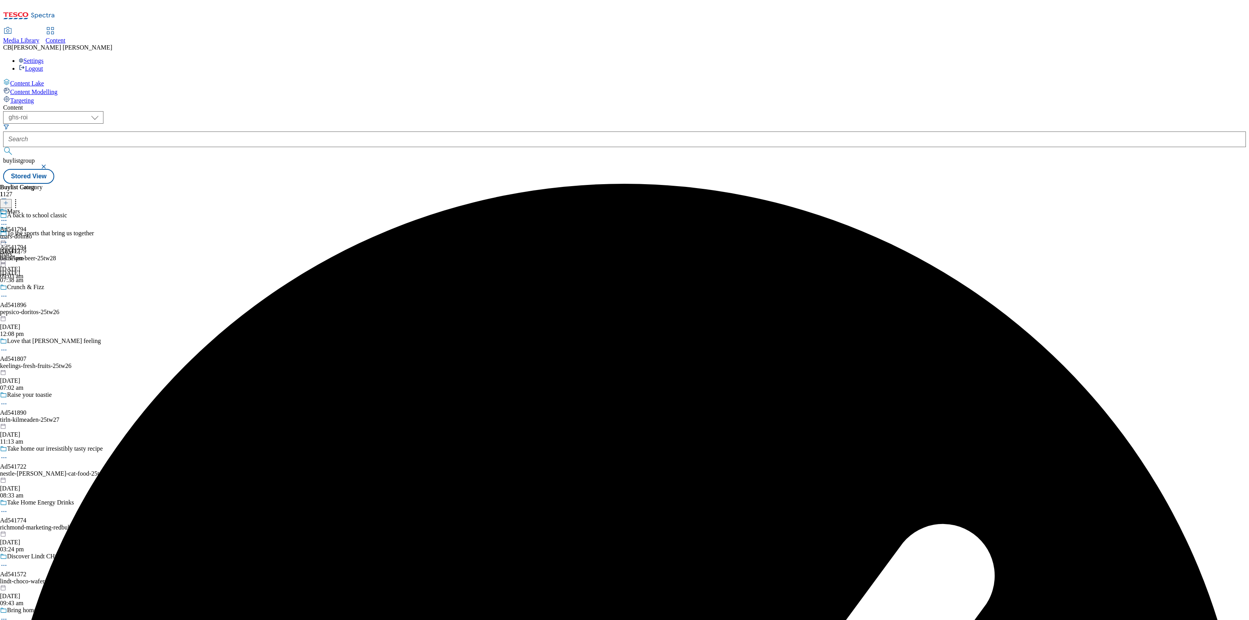
click at [8, 235] on icon at bounding box center [4, 239] width 8 height 8
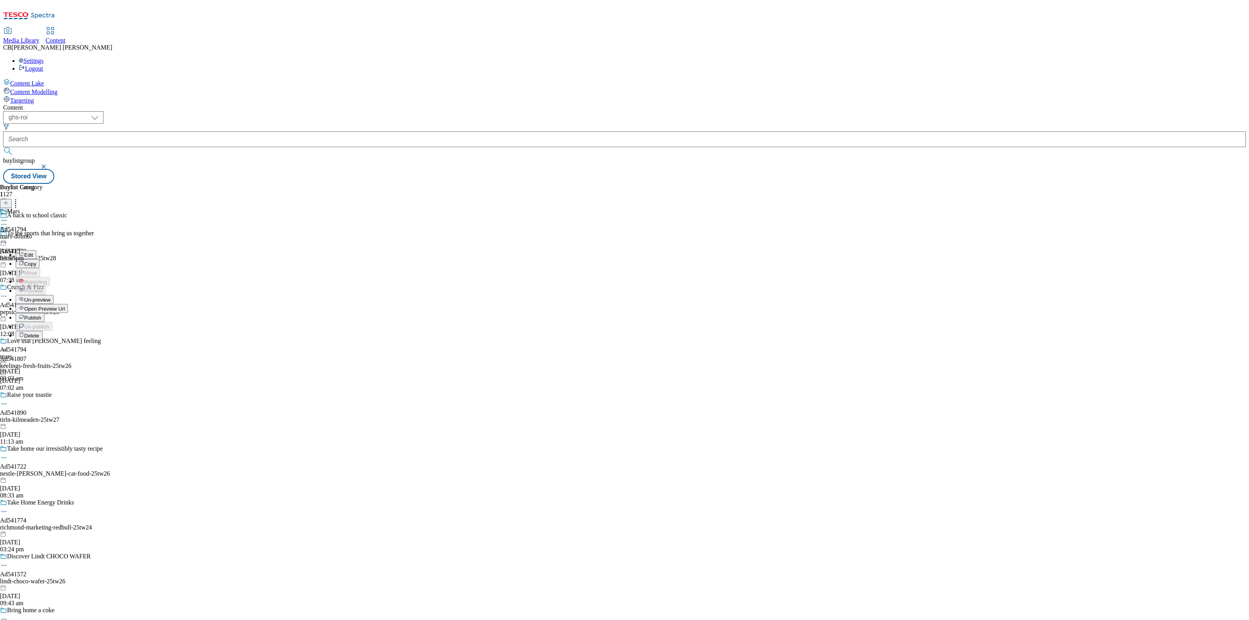
click at [41, 315] on span "Publish" at bounding box center [32, 318] width 17 height 6
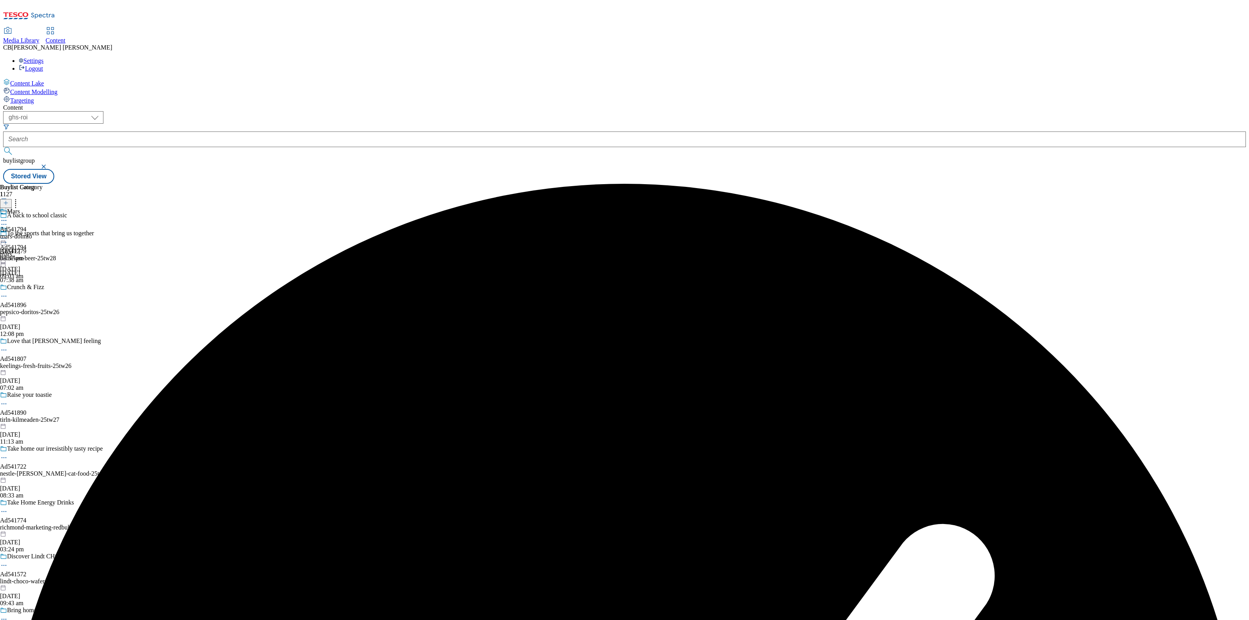
click at [643, 184] on div "Buylist Group 1127 A back to school classic To the sports that bring us togethe…" at bounding box center [624, 184] width 1243 height 0
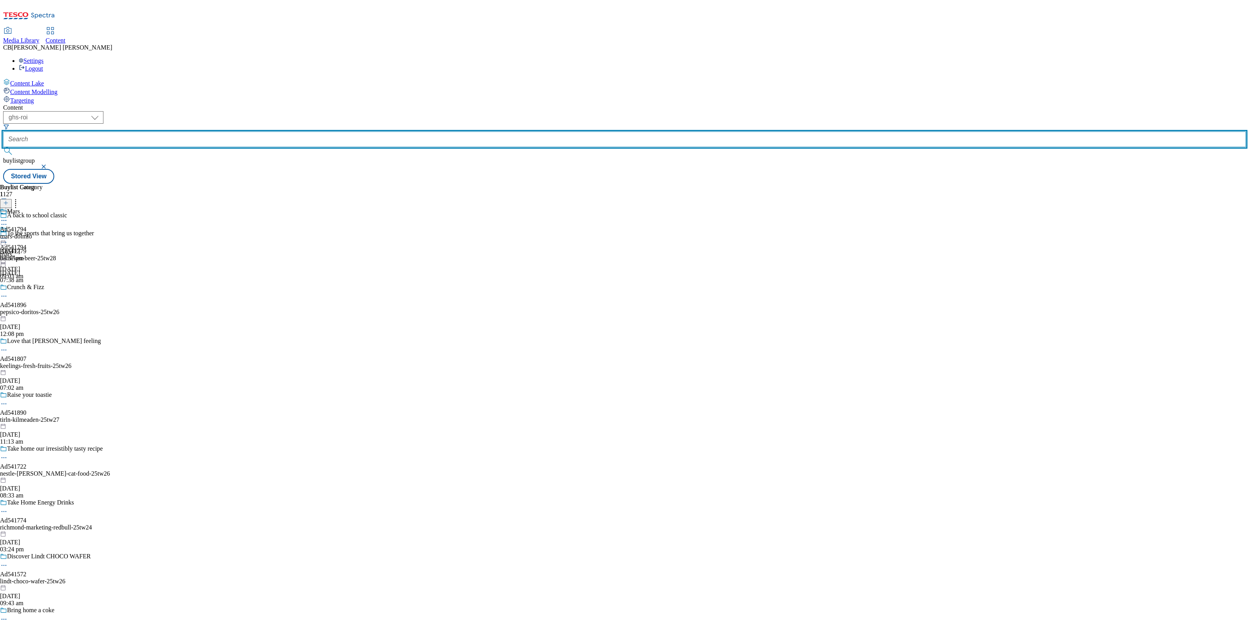
click at [196, 132] on input "text" at bounding box center [624, 140] width 1243 height 16
paste input "flahavans-flapjacks-25tw26"
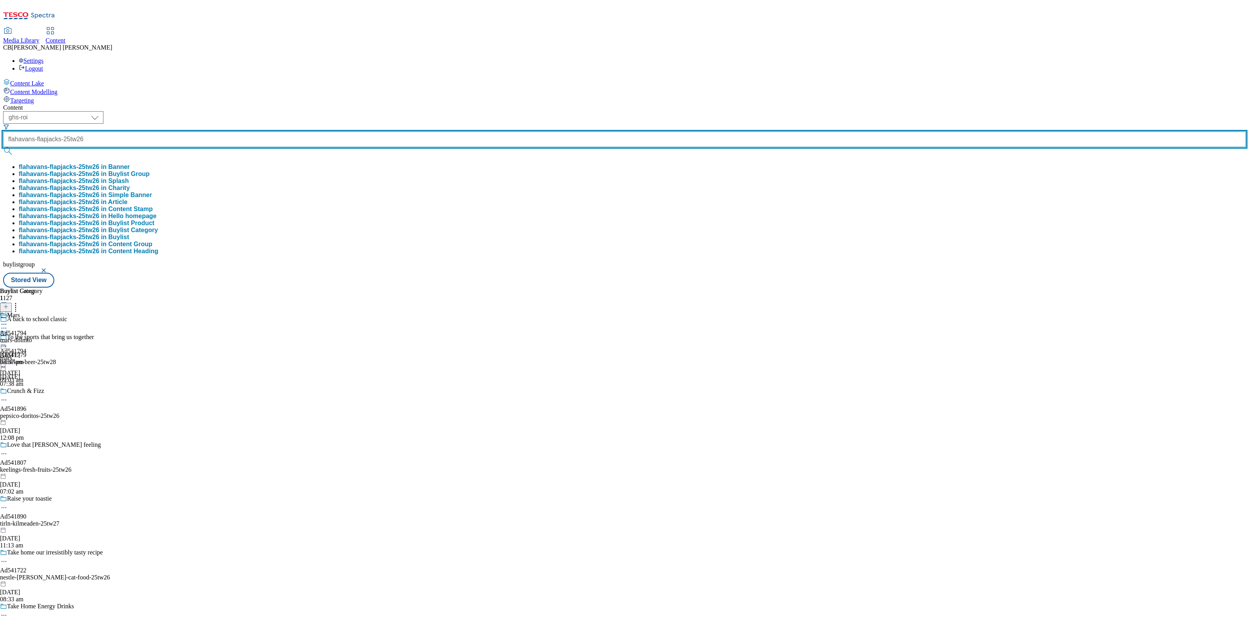
scroll to position [0, 8]
type input "flahavans-flapjacks-25tw26"
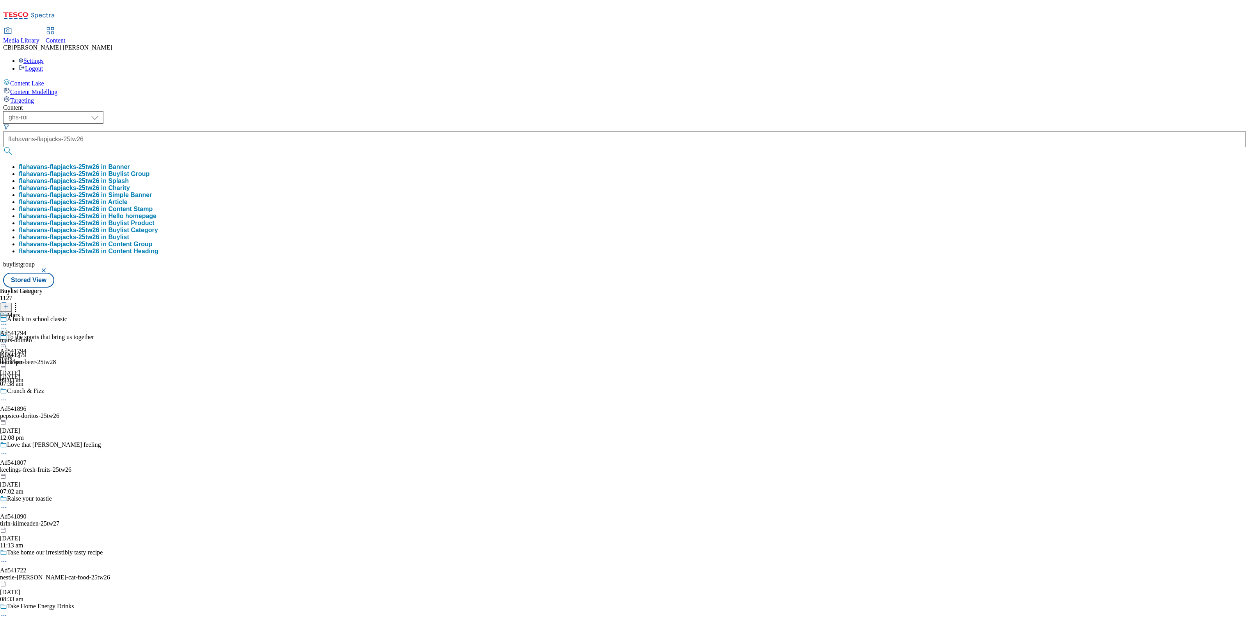
click at [150, 171] on button "flahavans-flapjacks-25tw26 in Buylist Group" at bounding box center [84, 174] width 131 height 7
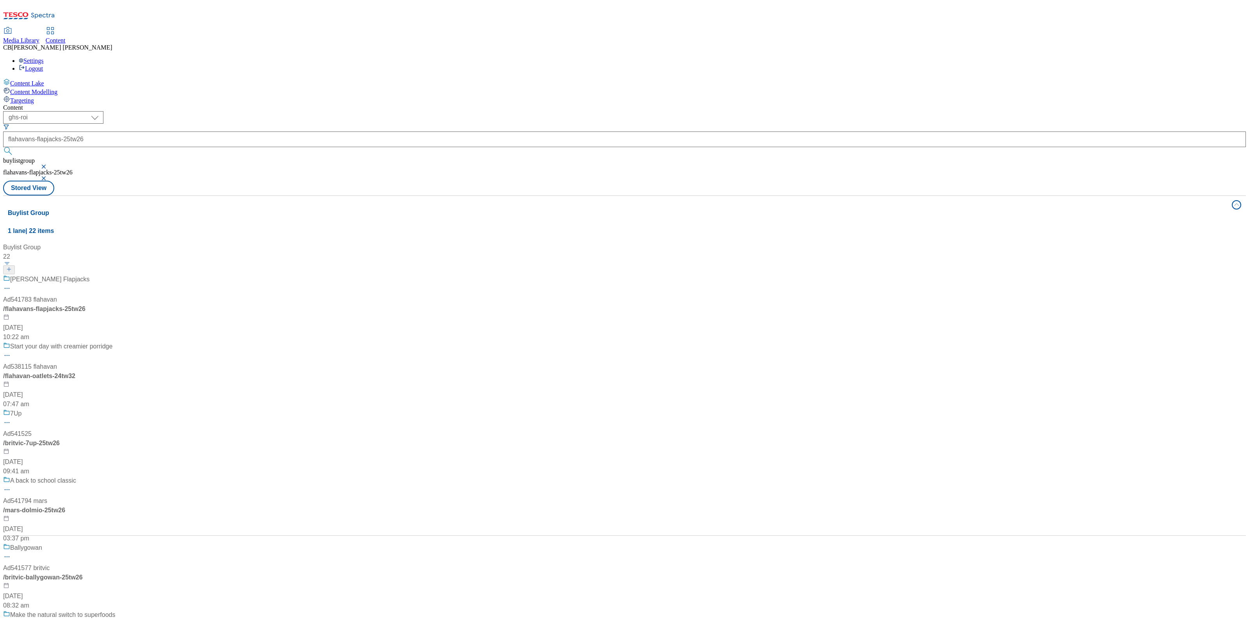
click at [115, 275] on div "Flahavan's Oaty Flapjacks Ad541783 flahavan / flahavans-flapjacks-25tw26 13 Aug…" at bounding box center [59, 308] width 112 height 67
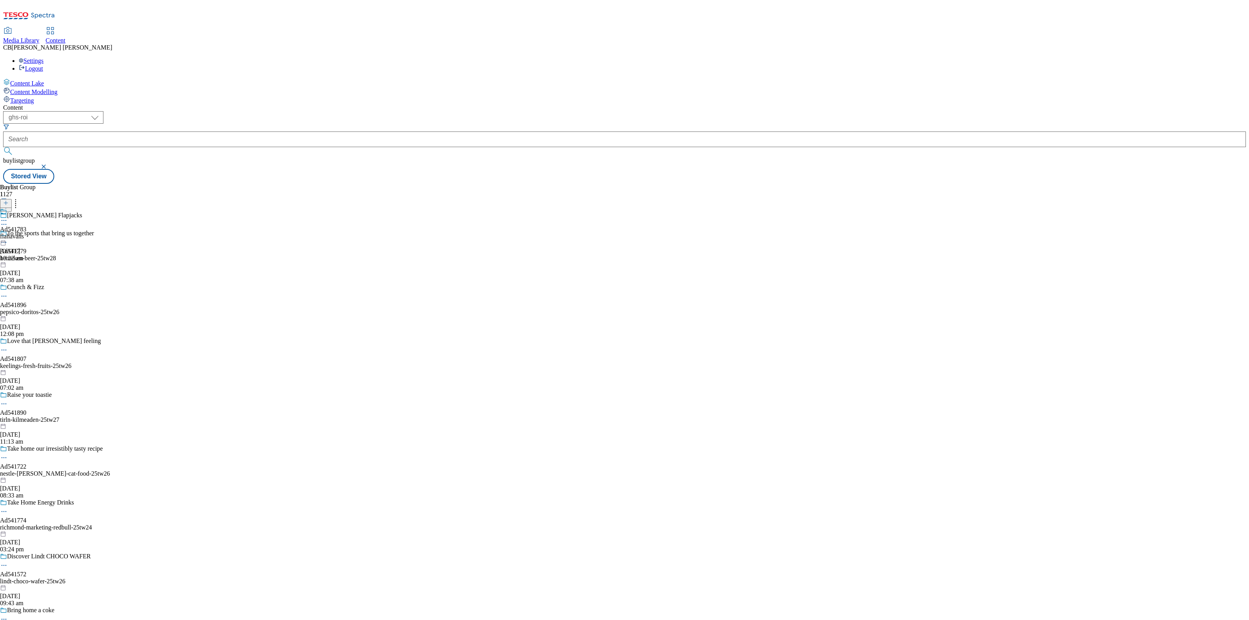
click at [5, 220] on circle at bounding box center [4, 220] width 1 height 1
click at [36, 232] on button "Edit" at bounding box center [26, 236] width 21 height 9
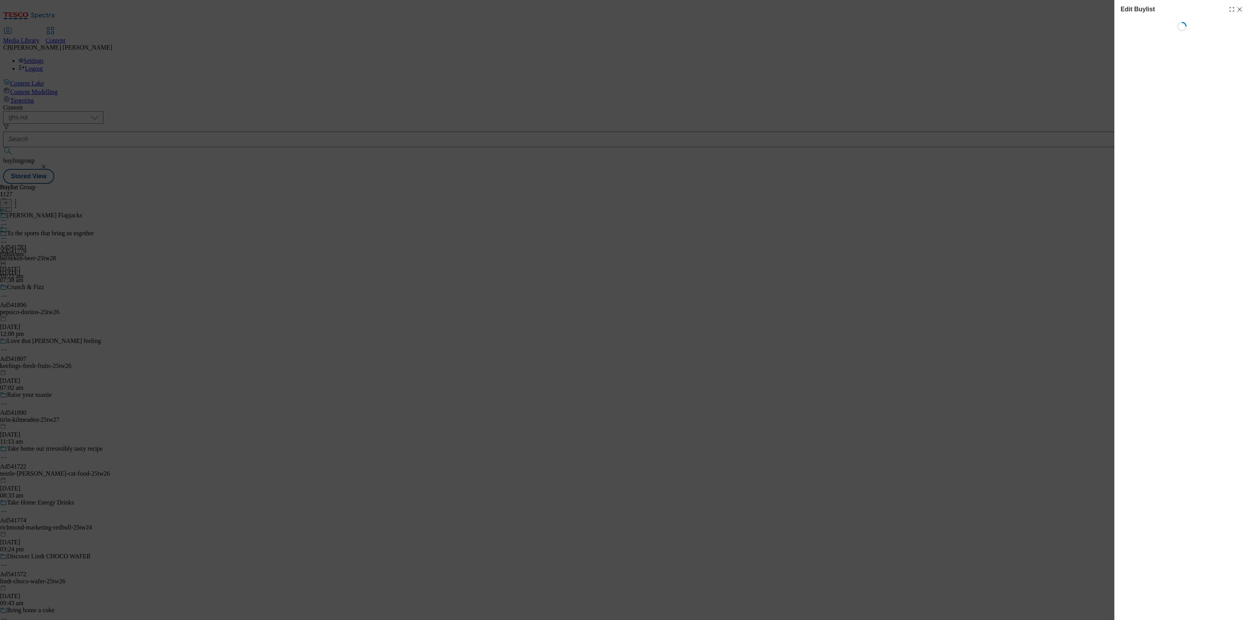
select select "tactical"
select select "supplier funded short term 1-3 weeks"
select select "dunnhumby"
select select "Banner"
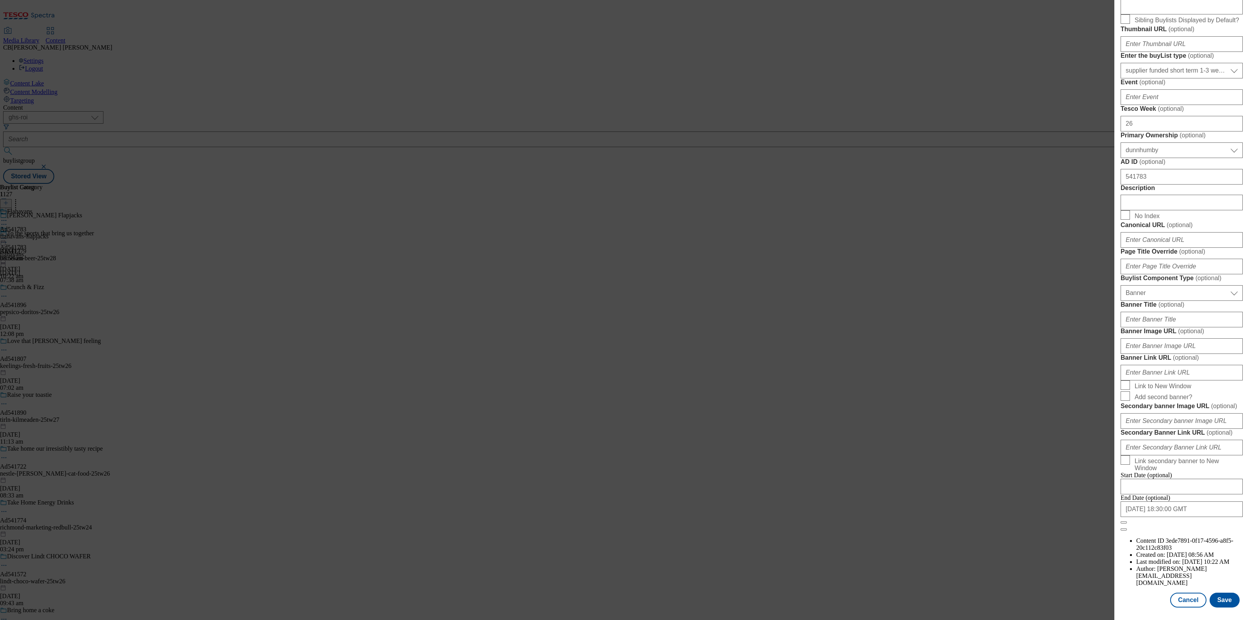
scroll to position [522, 0]
click at [1194, 338] on input "Banner Image URL ( optional )" at bounding box center [1182, 346] width 122 height 16
paste input "https://digitalcontent.api.tesco.com/v2/media/ghs-mktg/5e410ee0-ea94-4c58-94ae-…"
type input "https://digitalcontent.api.tesco.com/v2/media/ghs-mktg/5e410ee0-ea94-4c58-94ae-…"
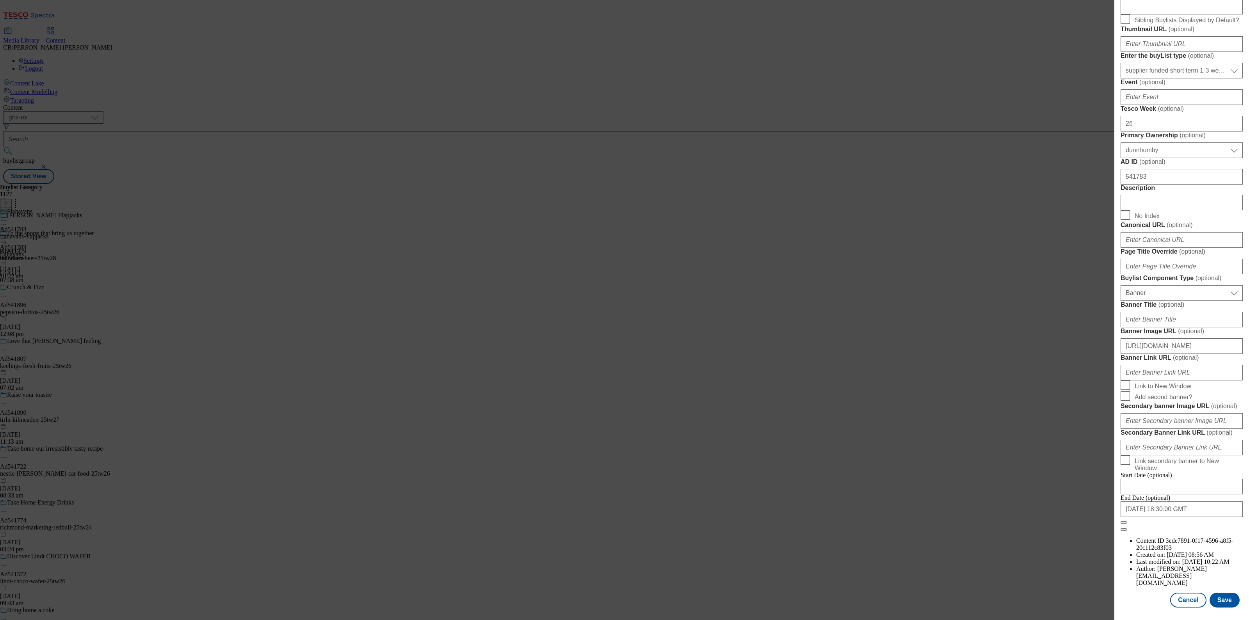
click at [1221, 273] on form "Label Ad541783 Tracking Name DH_AD541783 Friendly Name flahavans Buylist Lifesp…" at bounding box center [1182, 209] width 122 height 646
click at [1218, 594] on button "Save" at bounding box center [1225, 600] width 30 height 15
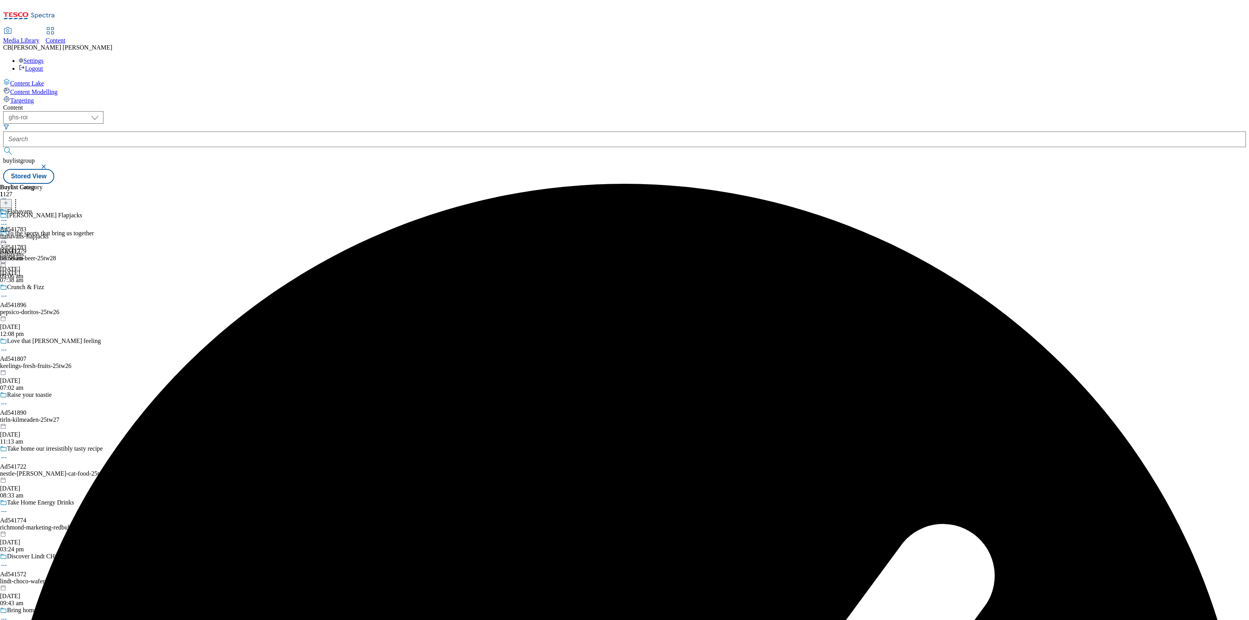
click at [8, 235] on icon at bounding box center [4, 239] width 8 height 8
click at [43, 288] on span "Preview" at bounding box center [33, 291] width 18 height 6
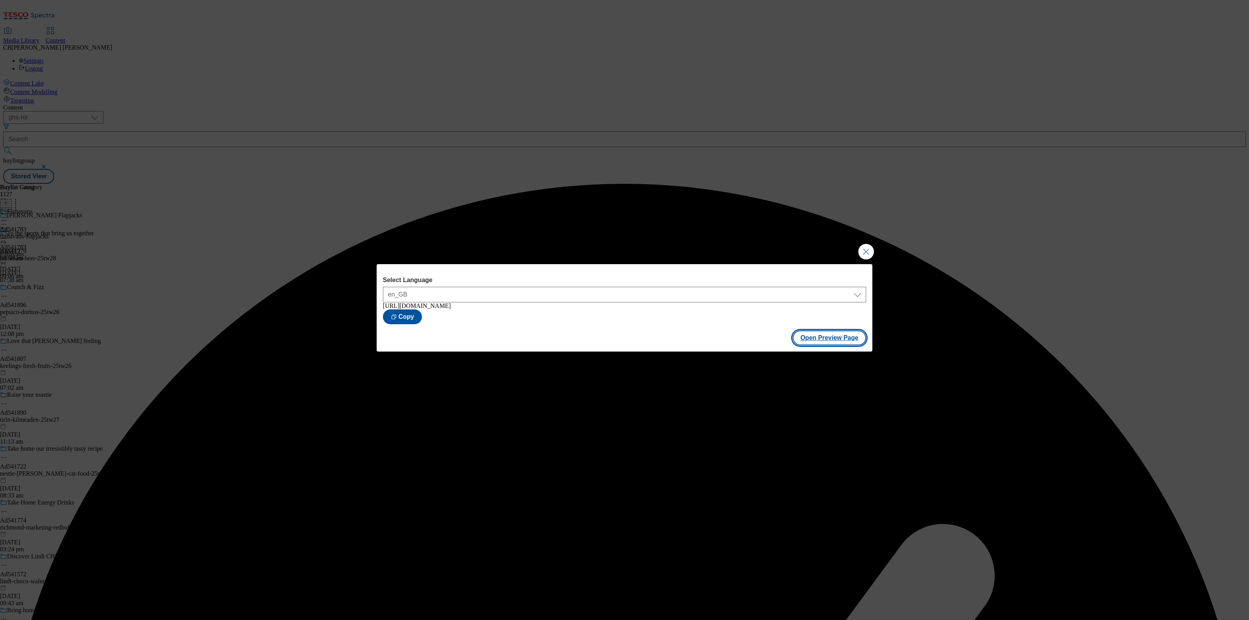
click at [825, 335] on button "Open Preview Page" at bounding box center [830, 338] width 74 height 15
click at [867, 251] on button "Close Modal" at bounding box center [866, 252] width 16 height 16
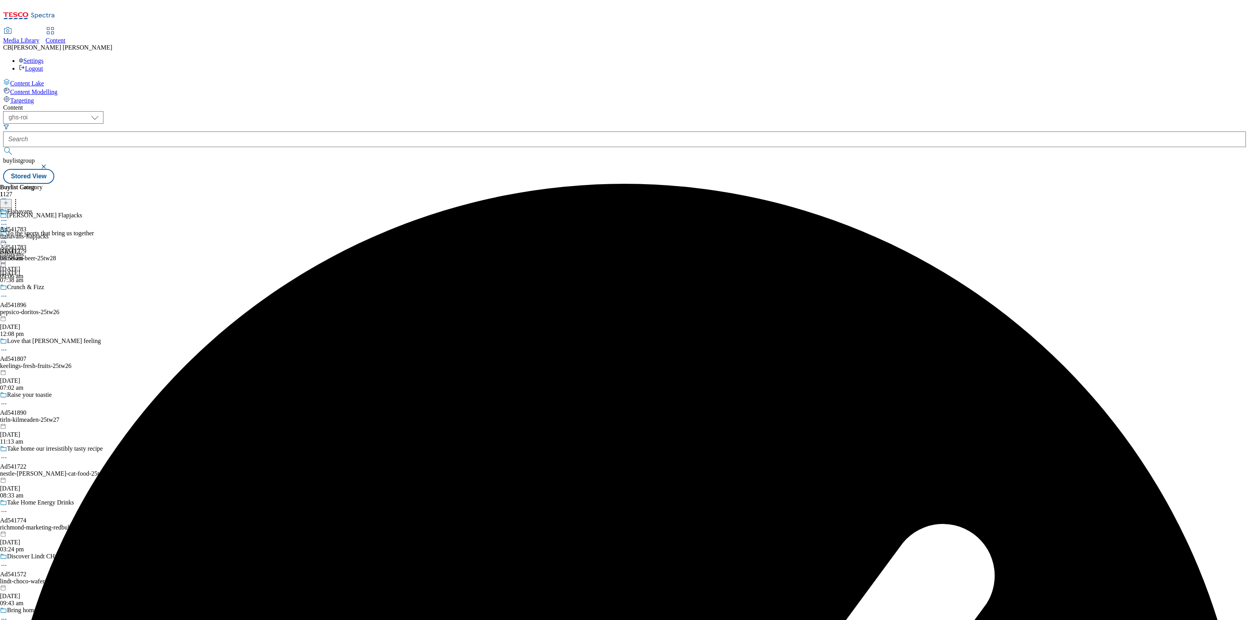
click at [8, 235] on icon at bounding box center [4, 239] width 8 height 8
click at [41, 315] on span "Publish" at bounding box center [32, 318] width 17 height 6
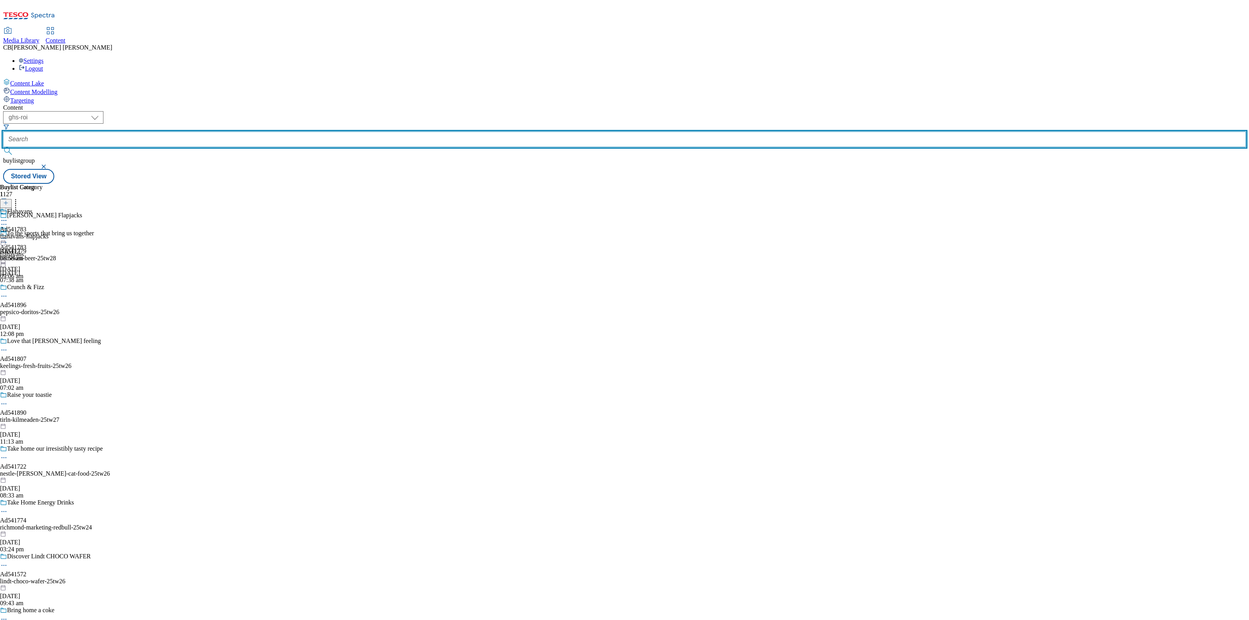
click at [199, 132] on input "text" at bounding box center [624, 140] width 1243 height 16
paste input "alpro-barista-drink-25tw26"
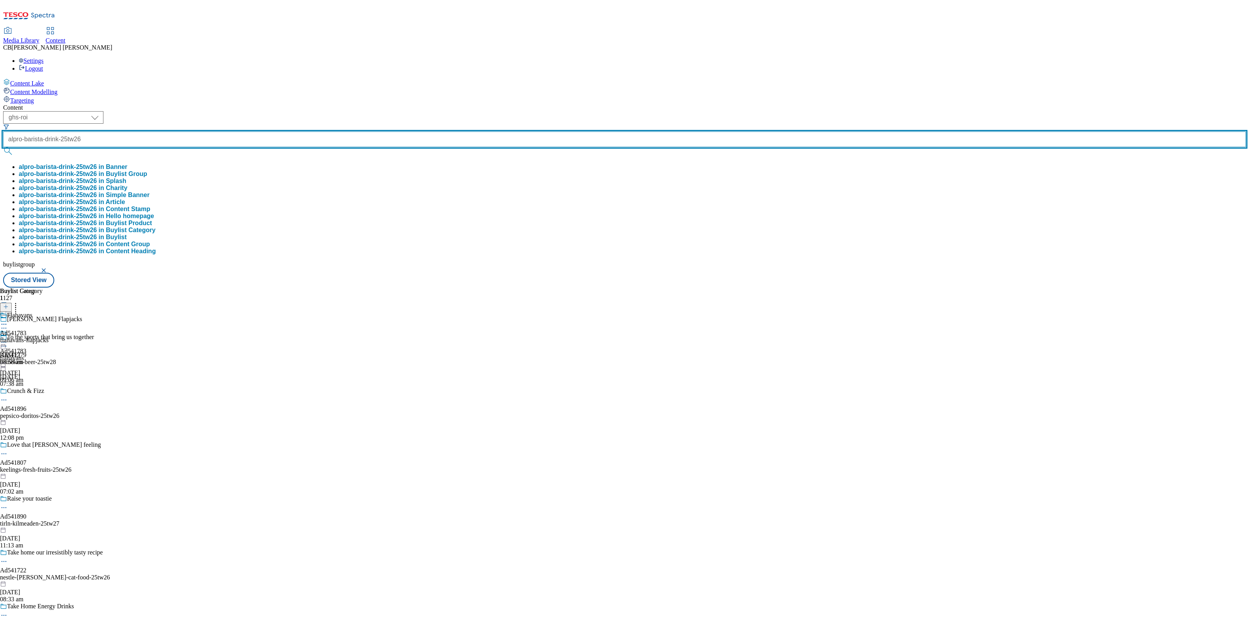
scroll to position [0, 9]
type input "alpro-barista-drink-25tw26"
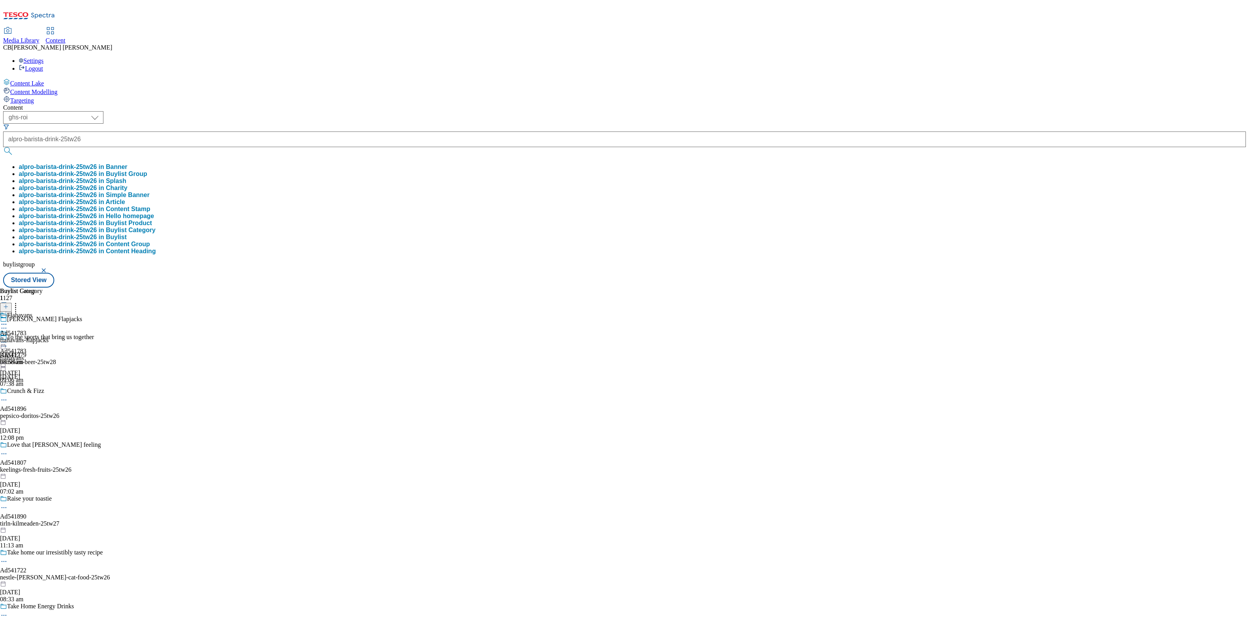
click at [147, 171] on button "alpro-barista-drink-25tw26 in Buylist Group" at bounding box center [83, 174] width 128 height 7
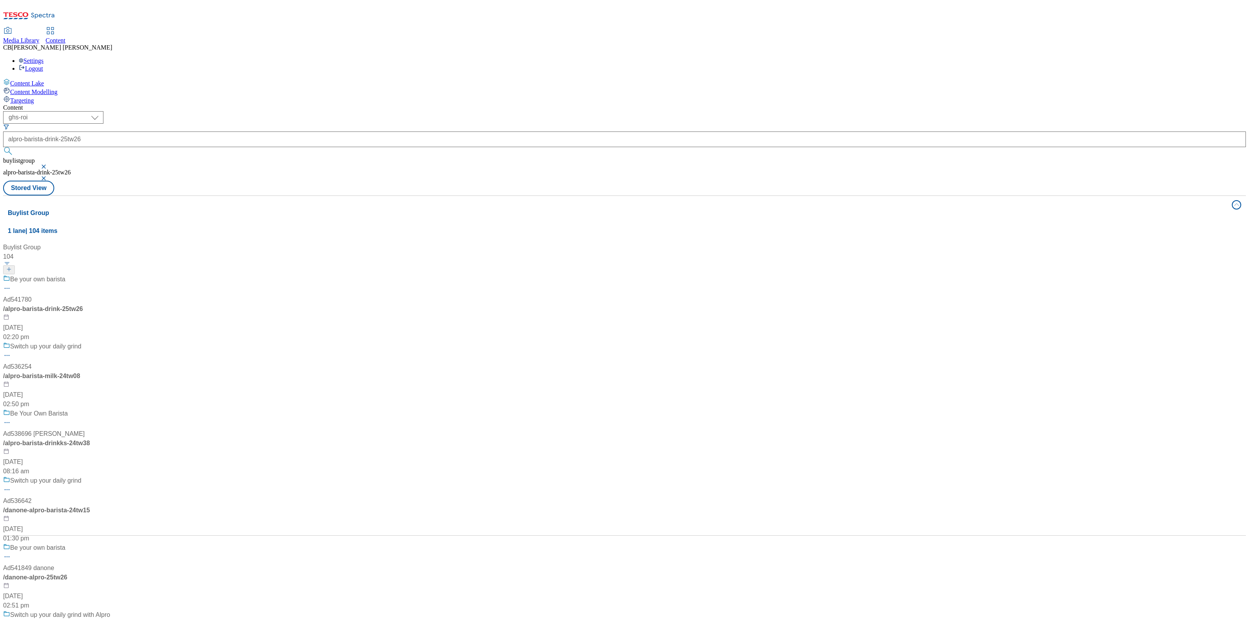
click at [110, 275] on div "Be your own barista Ad541780 / alpro-barista-drink-25tw26 7 Aug 2025 02:20 pm" at bounding box center [56, 308] width 107 height 67
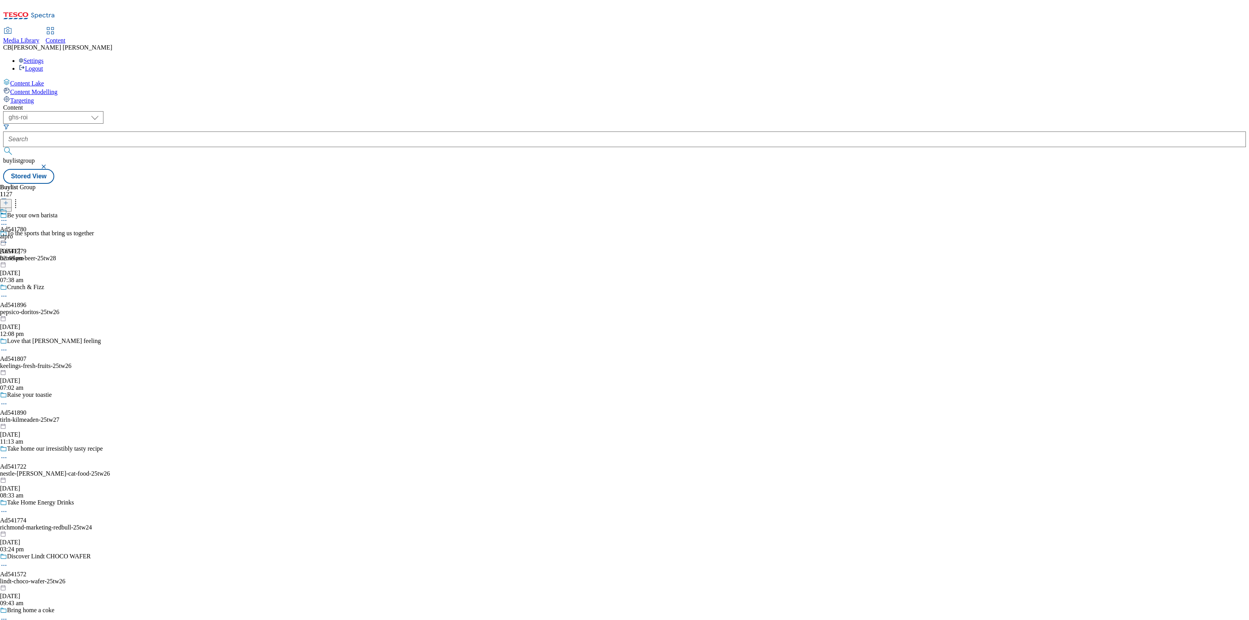
click at [8, 217] on icon at bounding box center [4, 221] width 8 height 8
click at [36, 232] on button "Edit" at bounding box center [26, 236] width 21 height 9
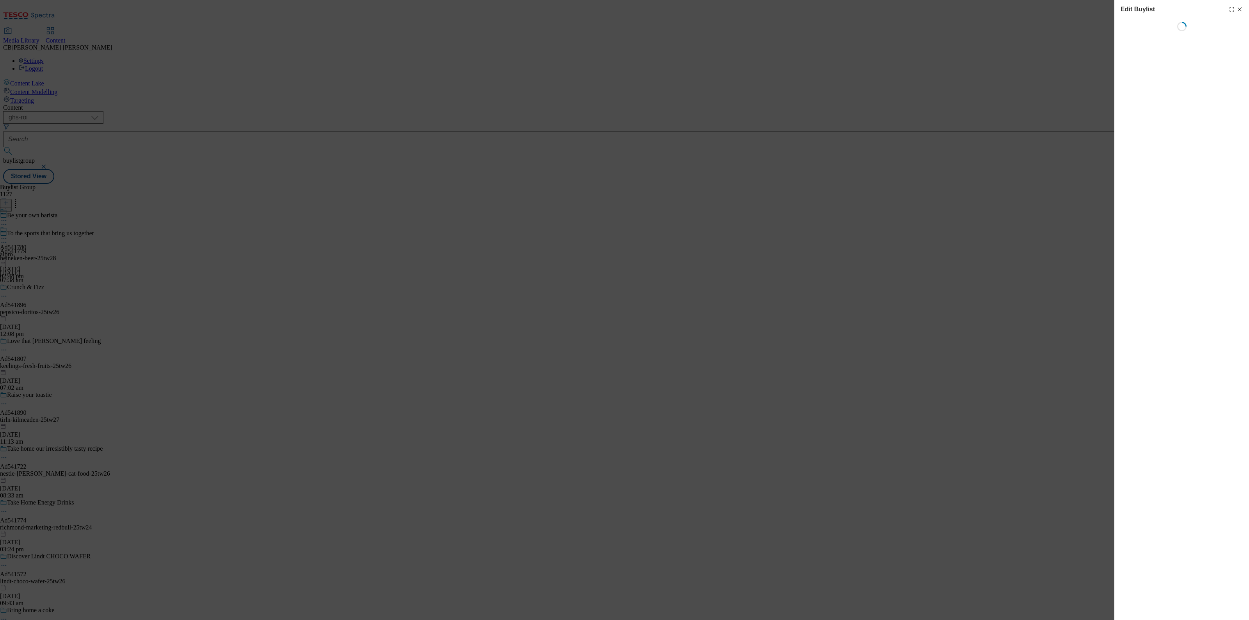
select select "tactical"
select select "supplier funded short term 1-3 weeks"
select select "dunnhumby"
select select "Banner"
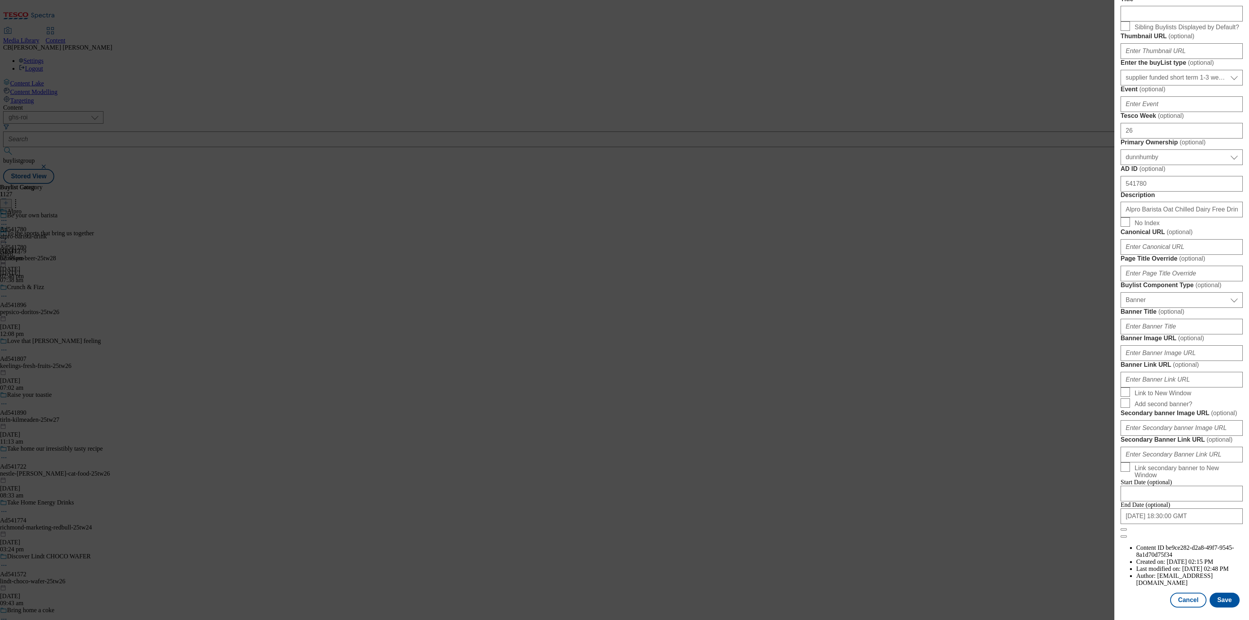
scroll to position [522, 0]
click at [1181, 345] on input "Banner Image URL ( optional )" at bounding box center [1182, 353] width 122 height 16
paste input "https://digitalcontent.api.tesco.com/v2/media/ghs-mktg/d7a16482-fdd3-41ec-9ea8-…"
type input "https://digitalcontent.api.tesco.com/v2/media/ghs-mktg/d7a16482-fdd3-41ec-9ea8-…"
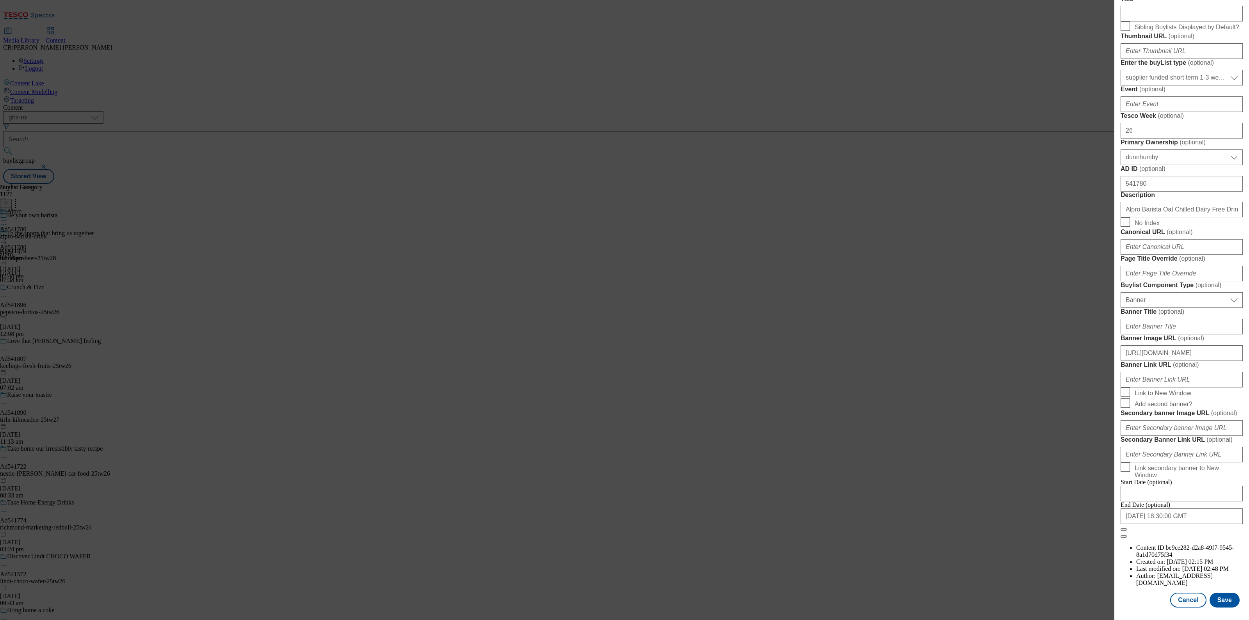
click at [1222, 335] on label "Banner Image URL ( optional )" at bounding box center [1182, 339] width 122 height 8
click at [1222, 345] on input "https://digitalcontent.api.tesco.com/v2/media/ghs-mktg/d7a16482-fdd3-41ec-9ea8-…" at bounding box center [1182, 353] width 122 height 16
click at [1228, 595] on button "Save" at bounding box center [1225, 600] width 30 height 15
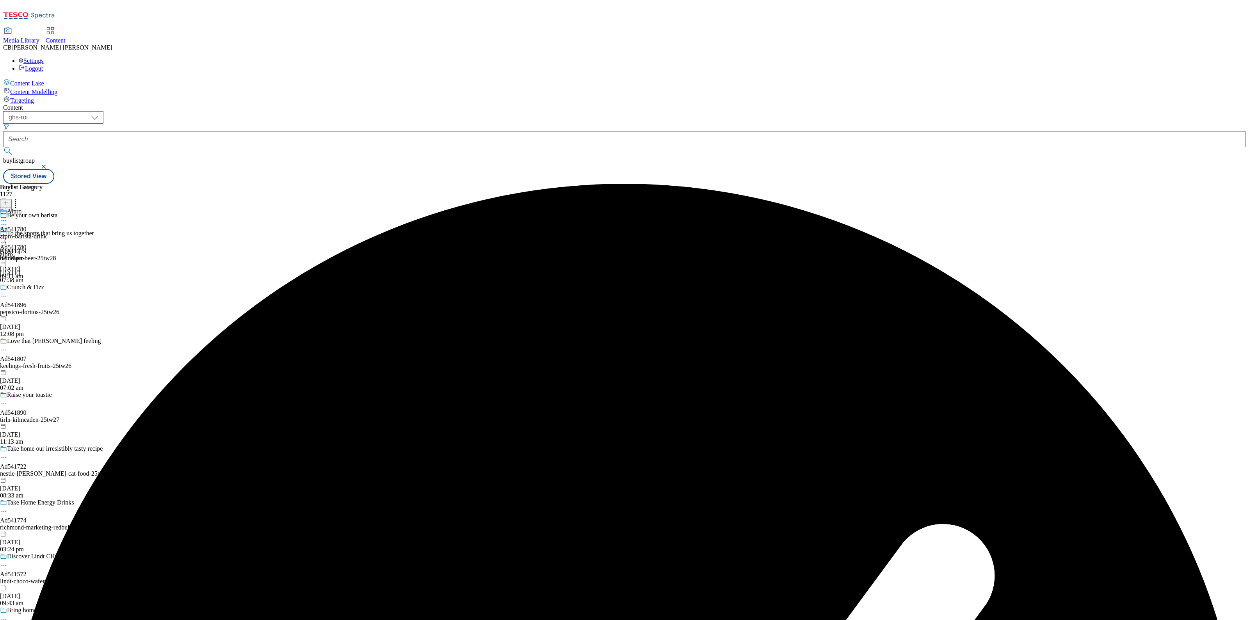
click at [8, 235] on icon at bounding box center [4, 239] width 8 height 8
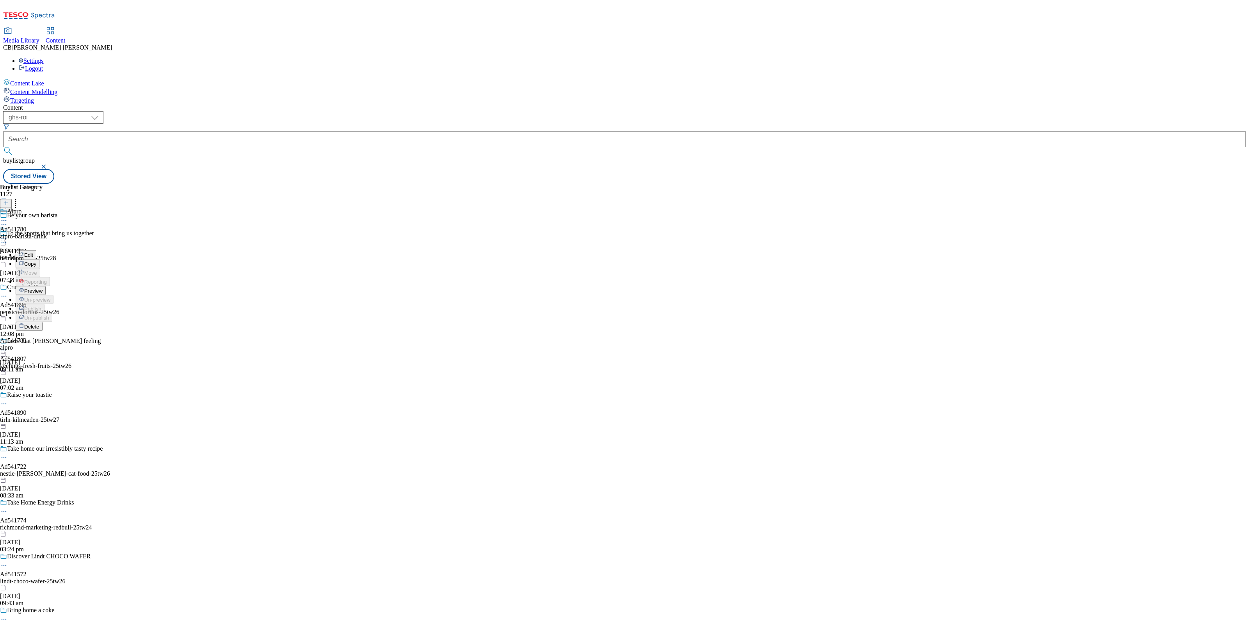
click at [43, 288] on span "Preview" at bounding box center [33, 291] width 18 height 6
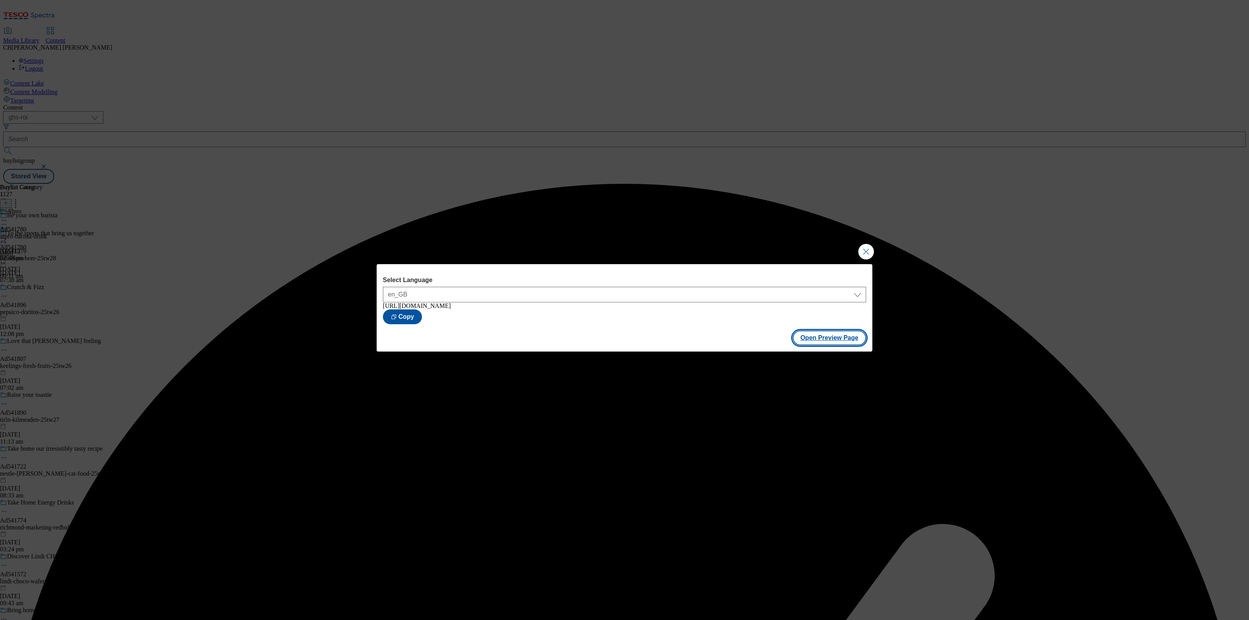
click at [825, 342] on button "Open Preview Page" at bounding box center [830, 338] width 74 height 15
click at [871, 250] on button "Close Modal" at bounding box center [866, 252] width 16 height 16
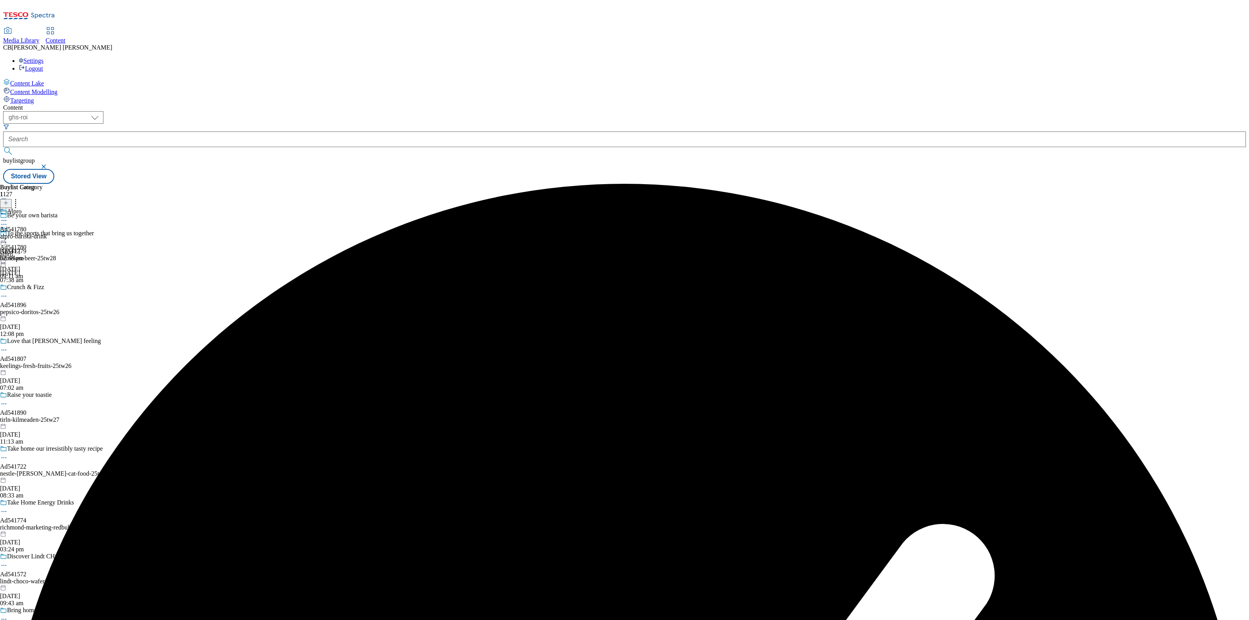
click at [8, 235] on icon at bounding box center [4, 239] width 8 height 8
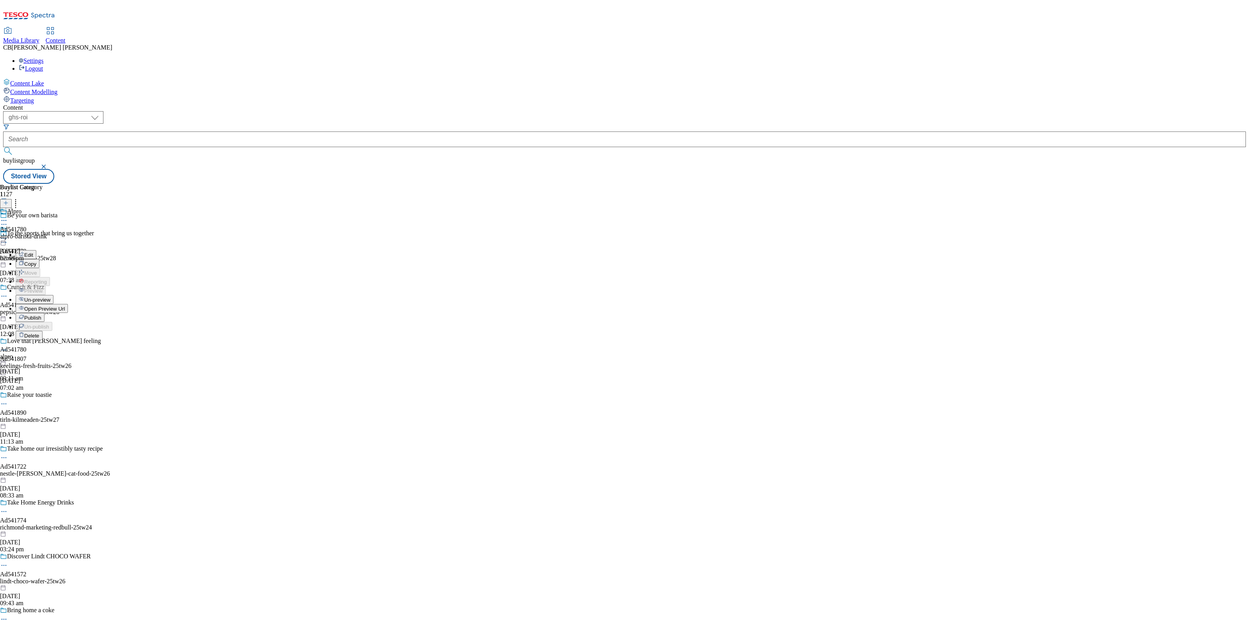
click at [45, 313] on button "Publish" at bounding box center [30, 317] width 29 height 9
click at [8, 235] on icon at bounding box center [4, 239] width 8 height 8
click at [673, 184] on div "Buylist Group 1127 Be your own barista To the sports that bring us together Ad5…" at bounding box center [624, 184] width 1243 height 0
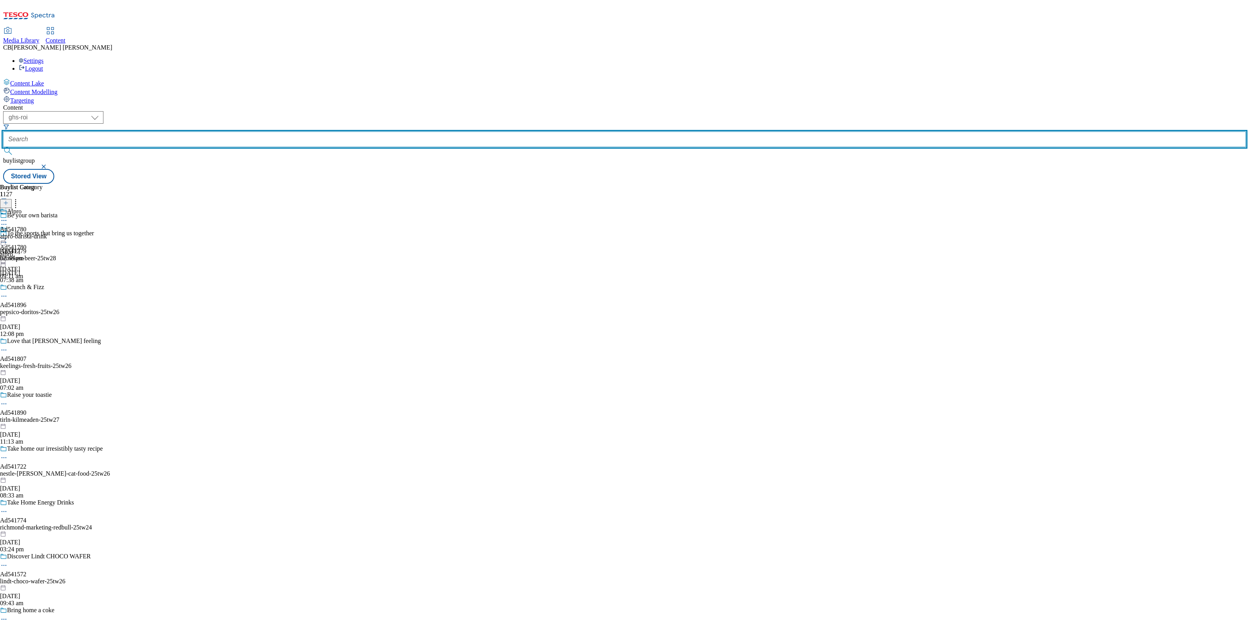
click at [187, 132] on input "text" at bounding box center [624, 140] width 1243 height 16
paste input "nestle-bakers-25tw26"
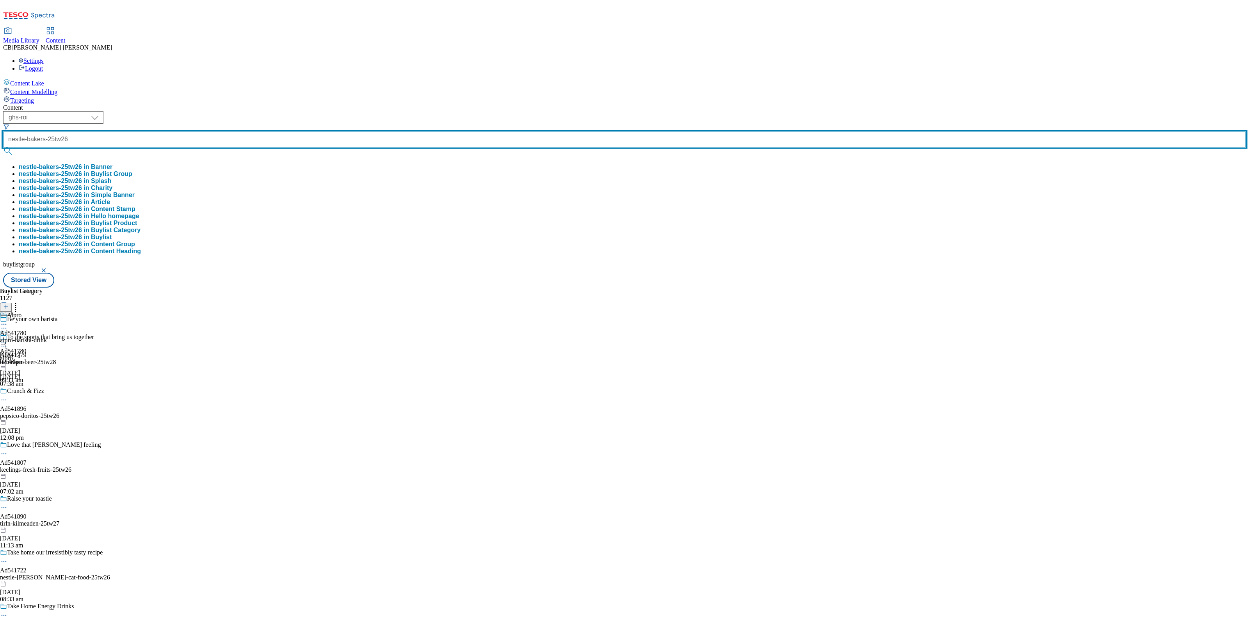
type input "nestle-bakers-25tw26"
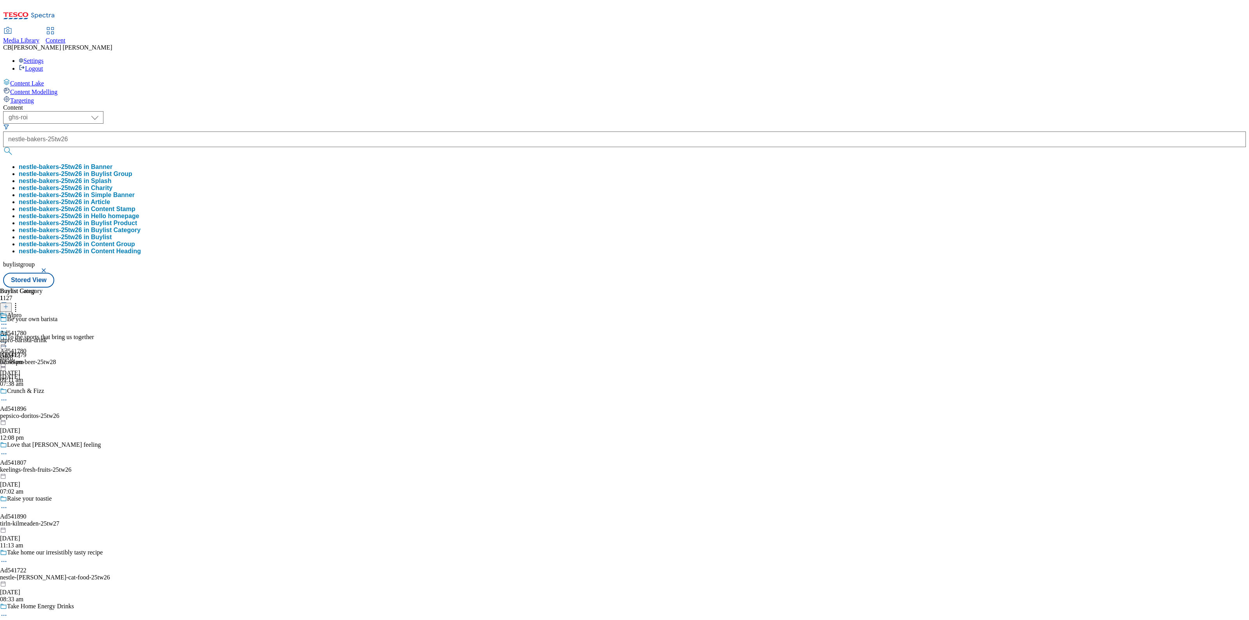
click at [132, 171] on button "nestle-bakers-25tw26 in Buylist Group" at bounding box center [76, 174] width 114 height 7
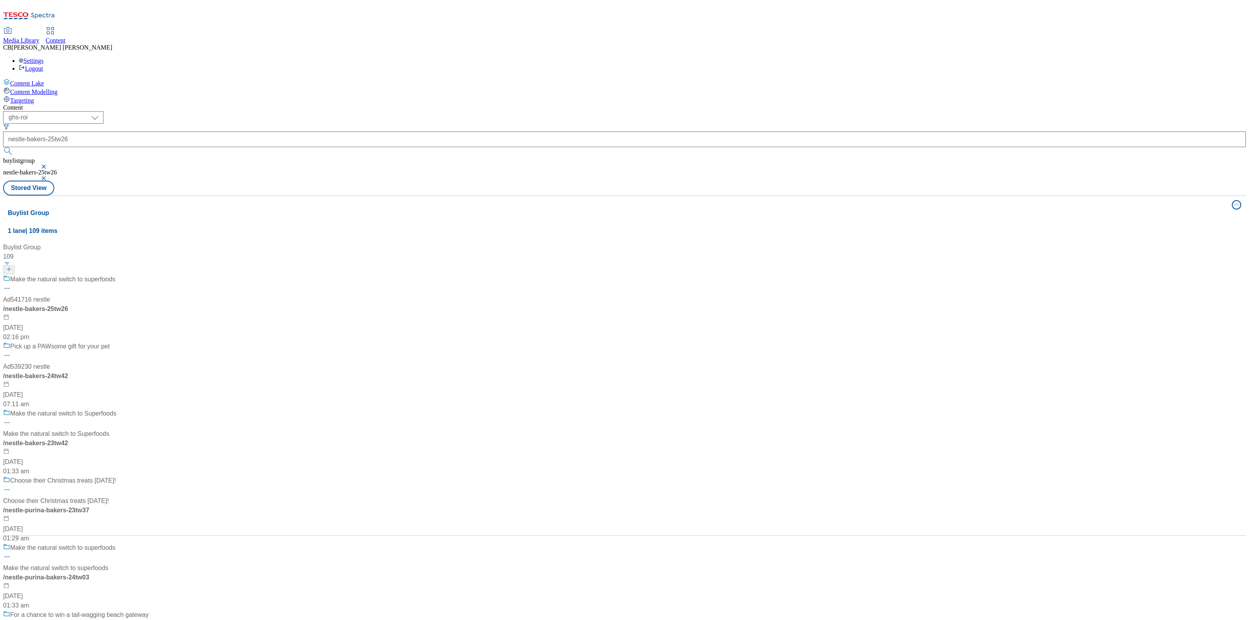
click at [149, 275] on div "Make the natural switch to superfoods Ad541716 nestle / nestle-bakers-25tw26 6 …" at bounding box center [76, 308] width 146 height 67
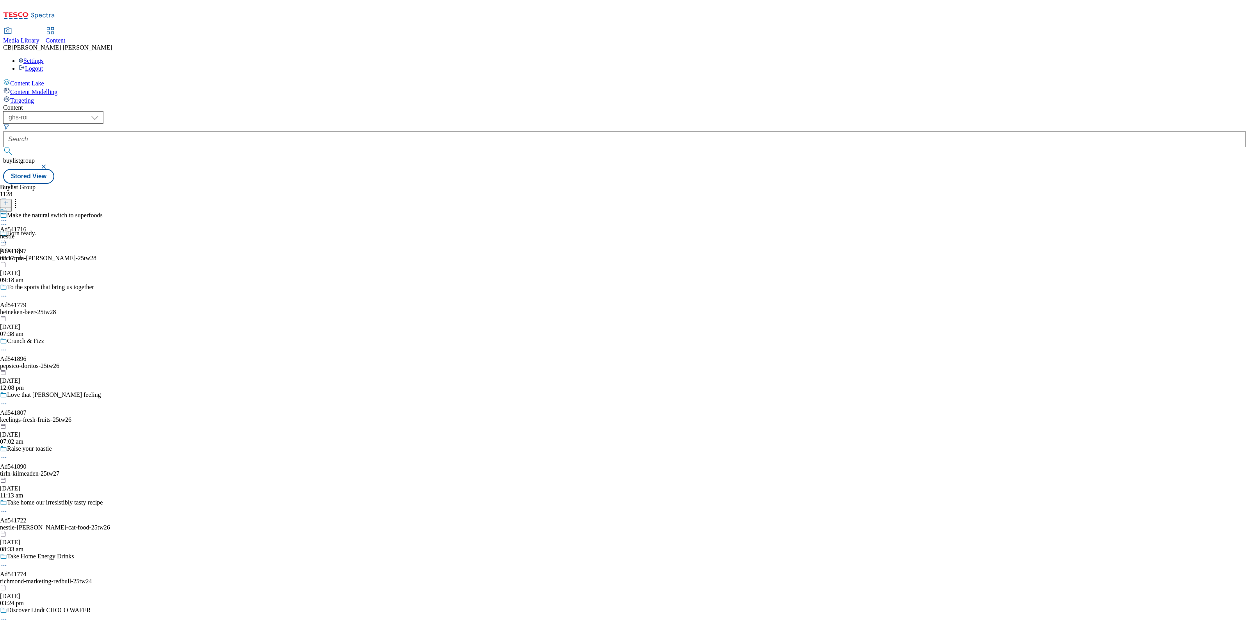
click at [8, 217] on icon at bounding box center [4, 221] width 8 height 8
click at [33, 234] on span "Edit" at bounding box center [28, 237] width 9 height 6
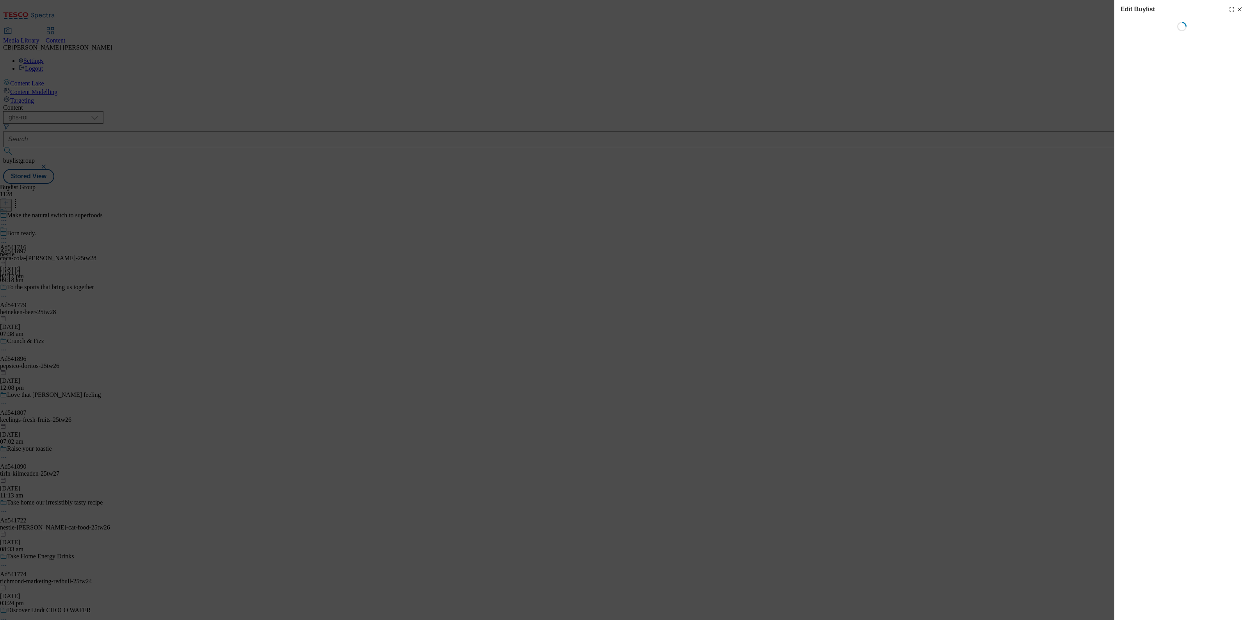
select select "tactical"
select select "supplier funded short term 1-3 weeks"
select select "dunnhumby"
select select "Banner"
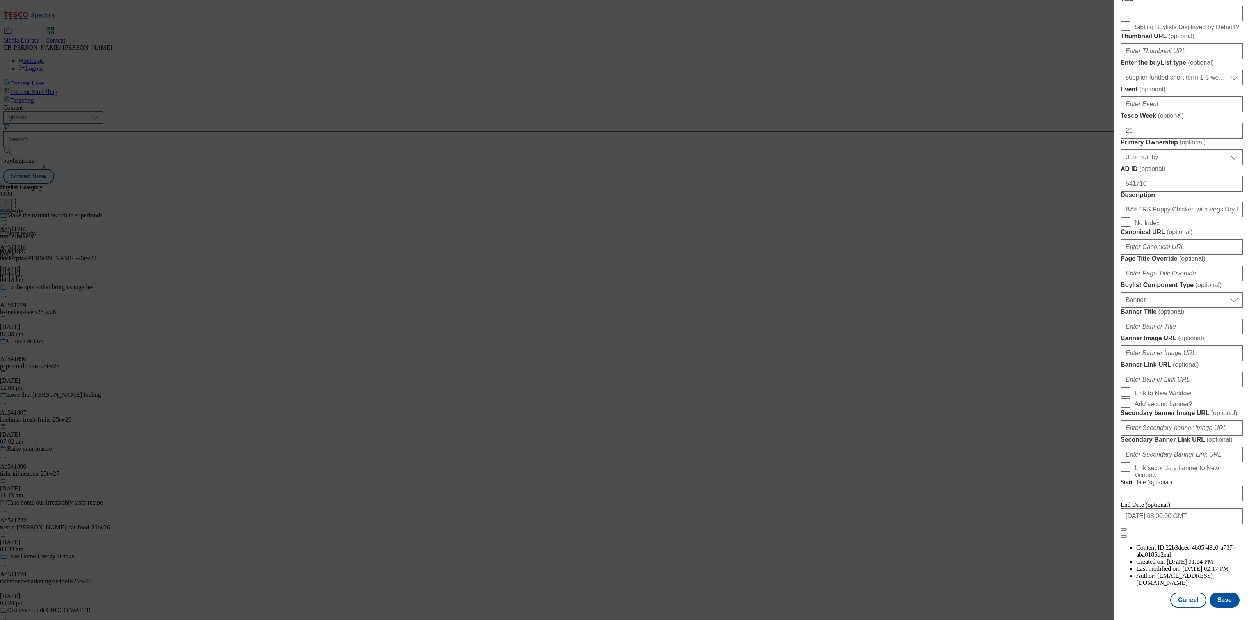
scroll to position [473, 0]
click at [1175, 345] on input "Banner Image URL ( optional )" at bounding box center [1182, 353] width 122 height 16
paste input "https://digitalcontent.api.tesco.com/v2/media/ghs-mktg/c4d9e3b4-be0b-433d-9dda-…"
type input "https://digitalcontent.api.tesco.com/v2/media/ghs-mktg/c4d9e3b4-be0b-433d-9dda-…"
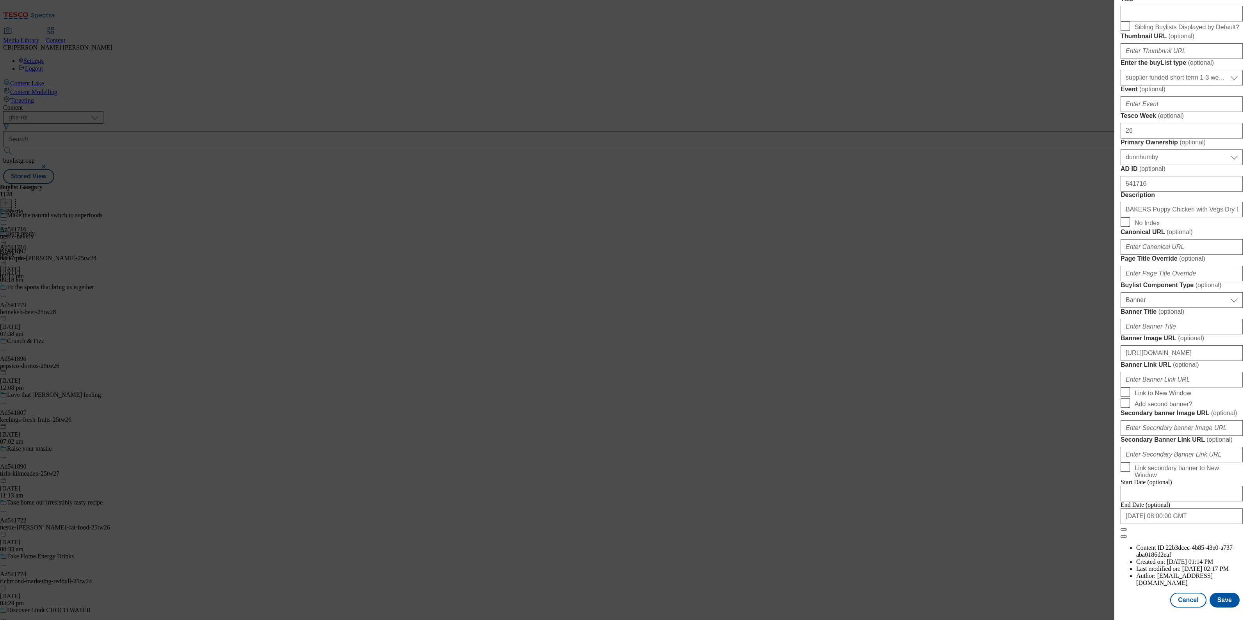
click at [1209, 325] on form "Label Ad541716 Tracking Name DH_AD541716 Friendly Name nestle Buylist Lifespan …" at bounding box center [1182, 216] width 122 height 646
click at [1219, 593] on button "Save" at bounding box center [1225, 600] width 30 height 15
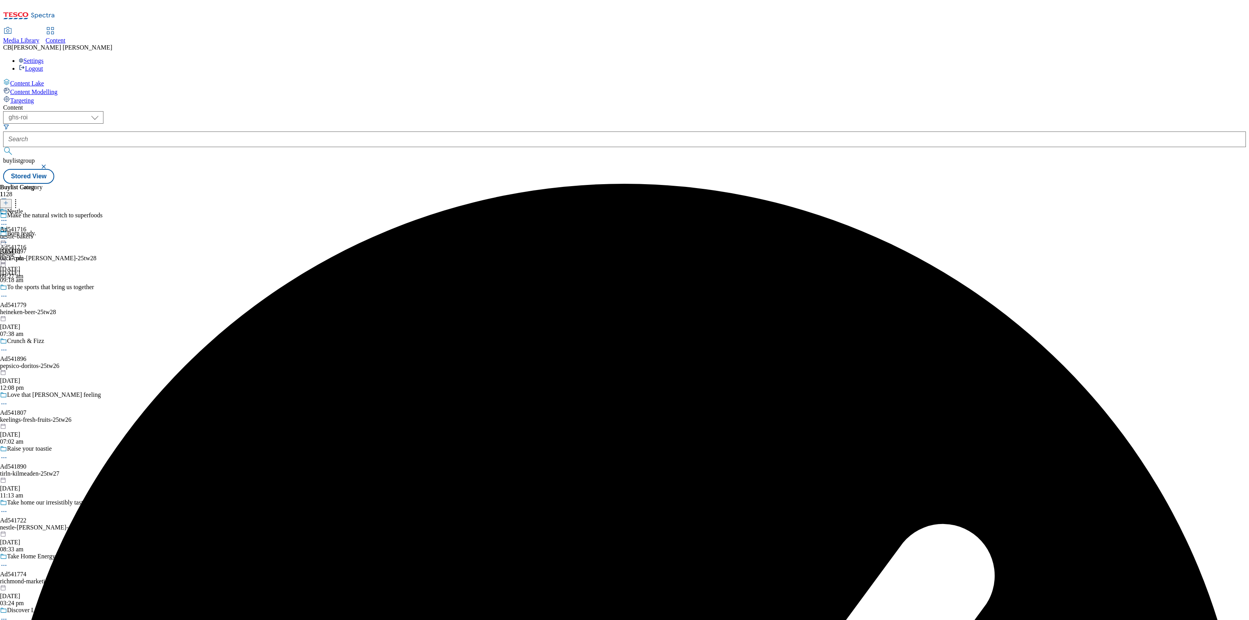
click at [8, 235] on icon at bounding box center [4, 239] width 8 height 8
click at [43, 288] on span "Preview" at bounding box center [33, 291] width 18 height 6
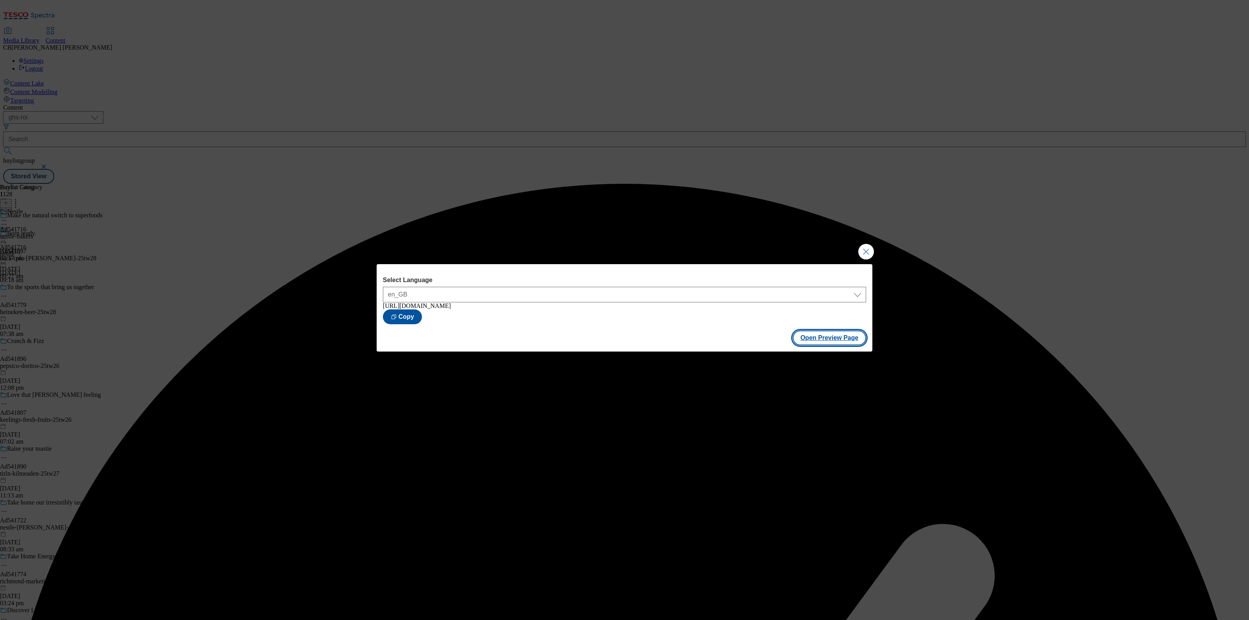
click at [847, 335] on button "Open Preview Page" at bounding box center [830, 338] width 74 height 15
click at [868, 251] on button "Close Modal" at bounding box center [866, 252] width 16 height 16
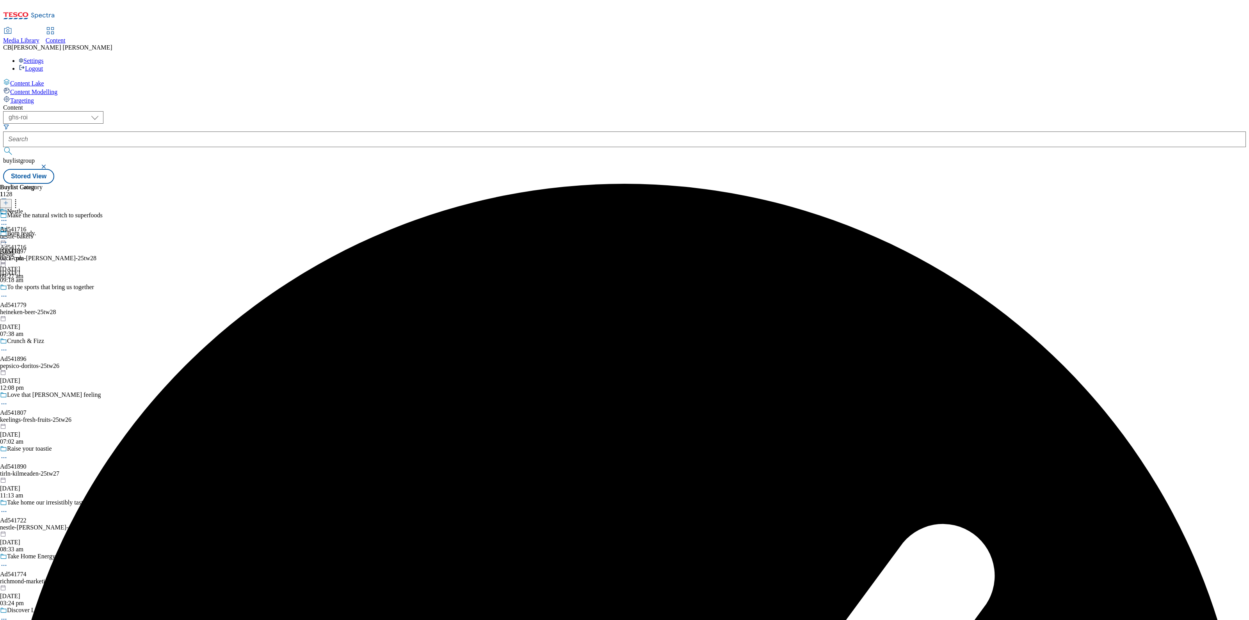
click at [8, 235] on icon at bounding box center [4, 239] width 8 height 8
click at [41, 315] on span "Publish" at bounding box center [32, 318] width 17 height 6
click at [739, 184] on div "Buylist Group 1128 Make the natural switch to superfoods Born ready. Ad541897 c…" at bounding box center [624, 184] width 1243 height 0
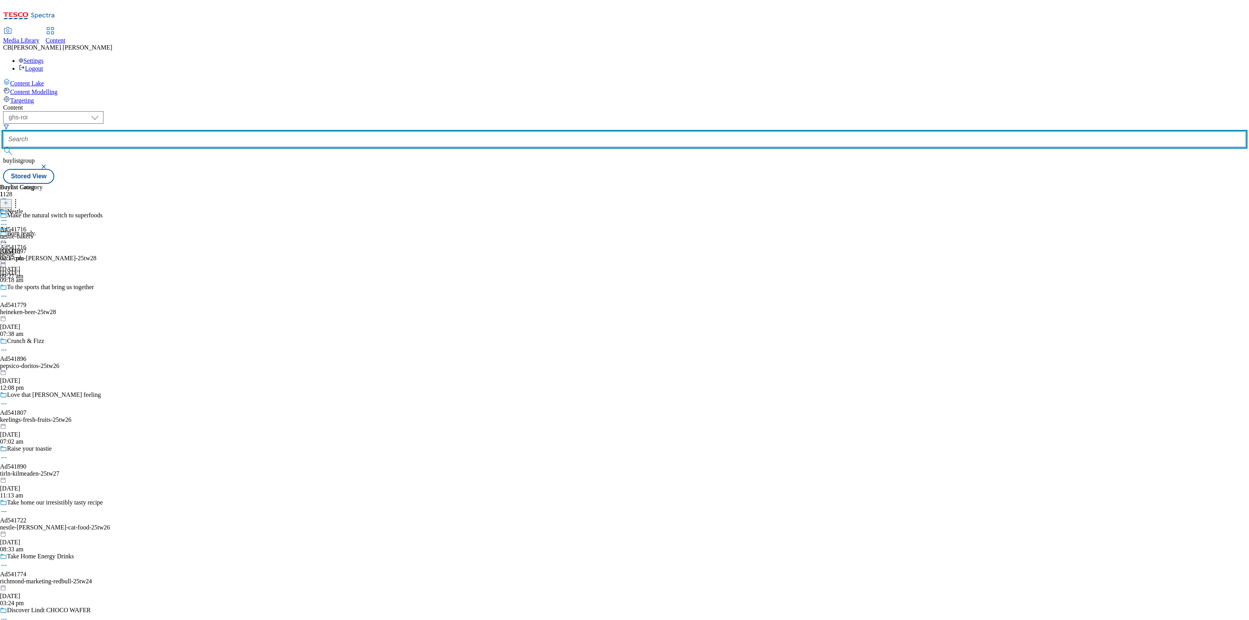
click at [185, 132] on input "text" at bounding box center [624, 140] width 1243 height 16
paste input "tayto-snacks-kp-nuts-25tw26"
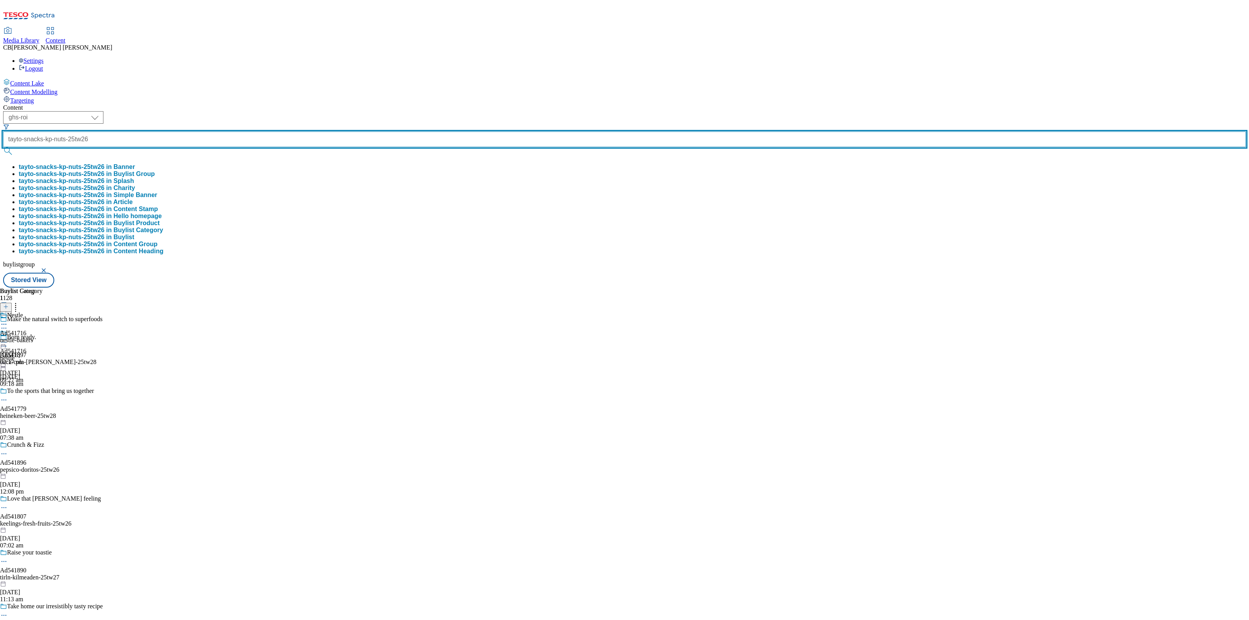
scroll to position [0, 15]
type input "tayto-snacks-kp-nuts-25tw26"
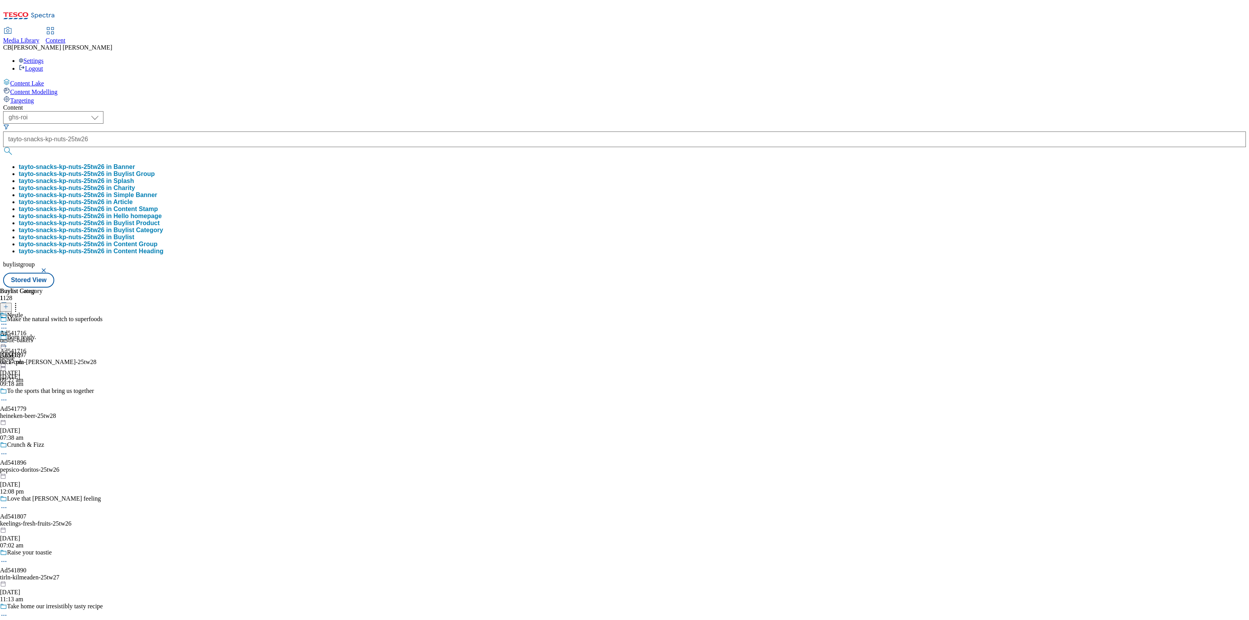
click at [155, 171] on button "tayto-snacks-kp-nuts-25tw26 in Buylist Group" at bounding box center [87, 174] width 136 height 7
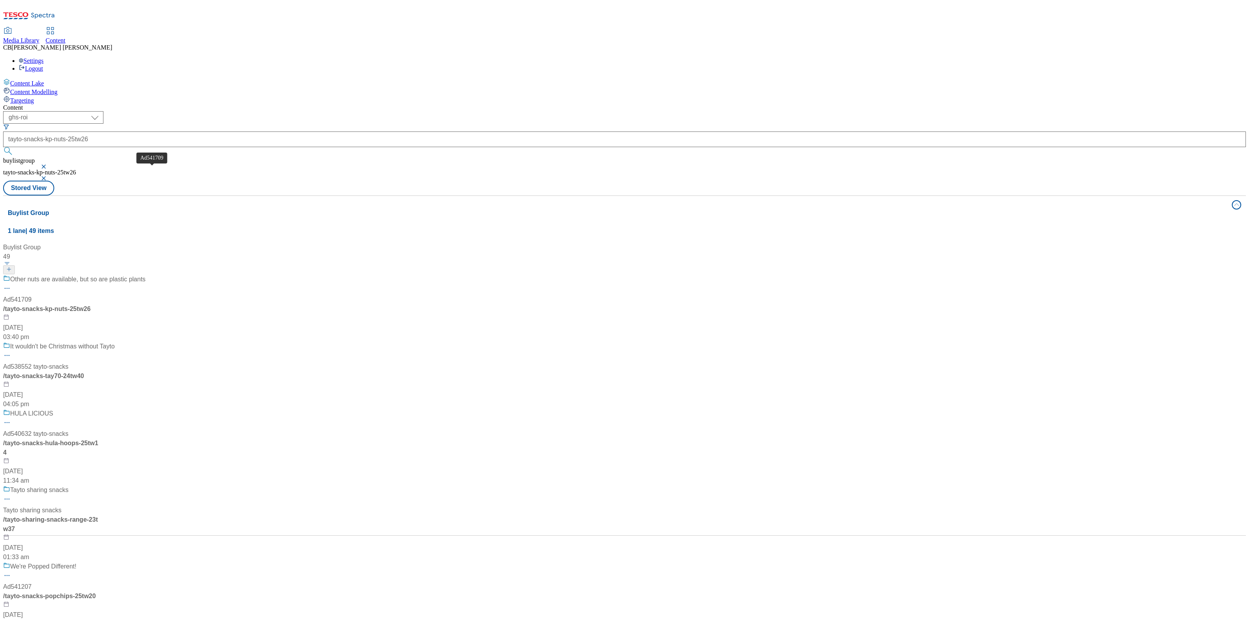
click at [32, 295] on div "Ad541709" at bounding box center [17, 299] width 28 height 9
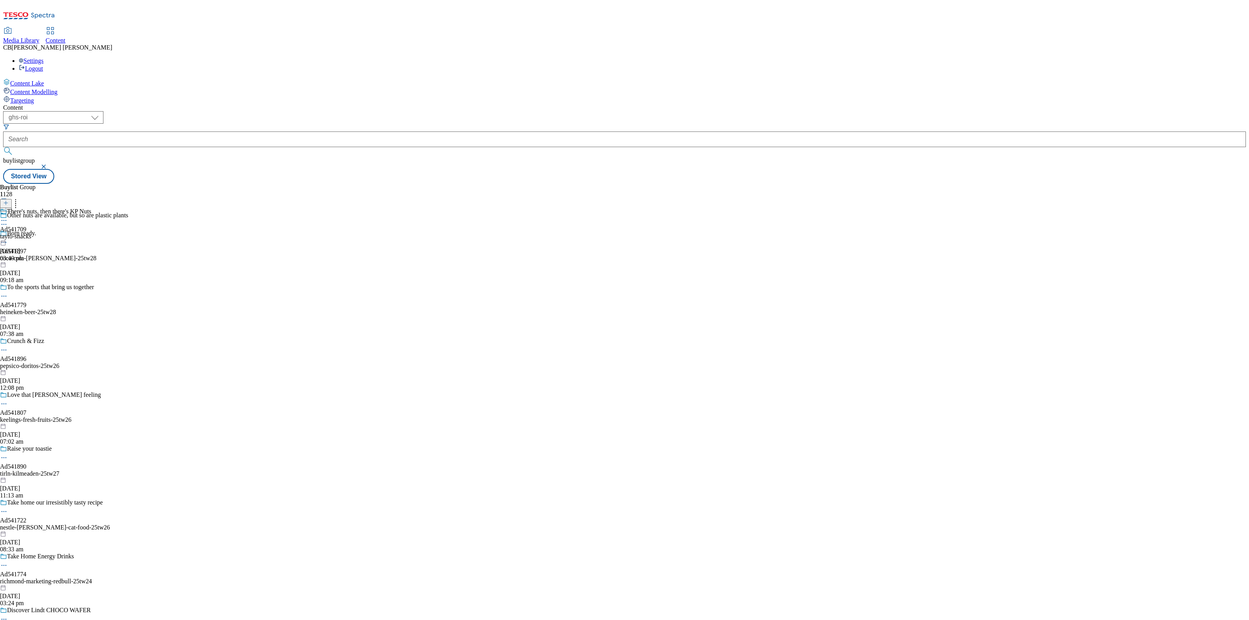
click at [8, 217] on icon at bounding box center [4, 221] width 8 height 8
click at [33, 234] on span "Edit" at bounding box center [28, 237] width 9 height 6
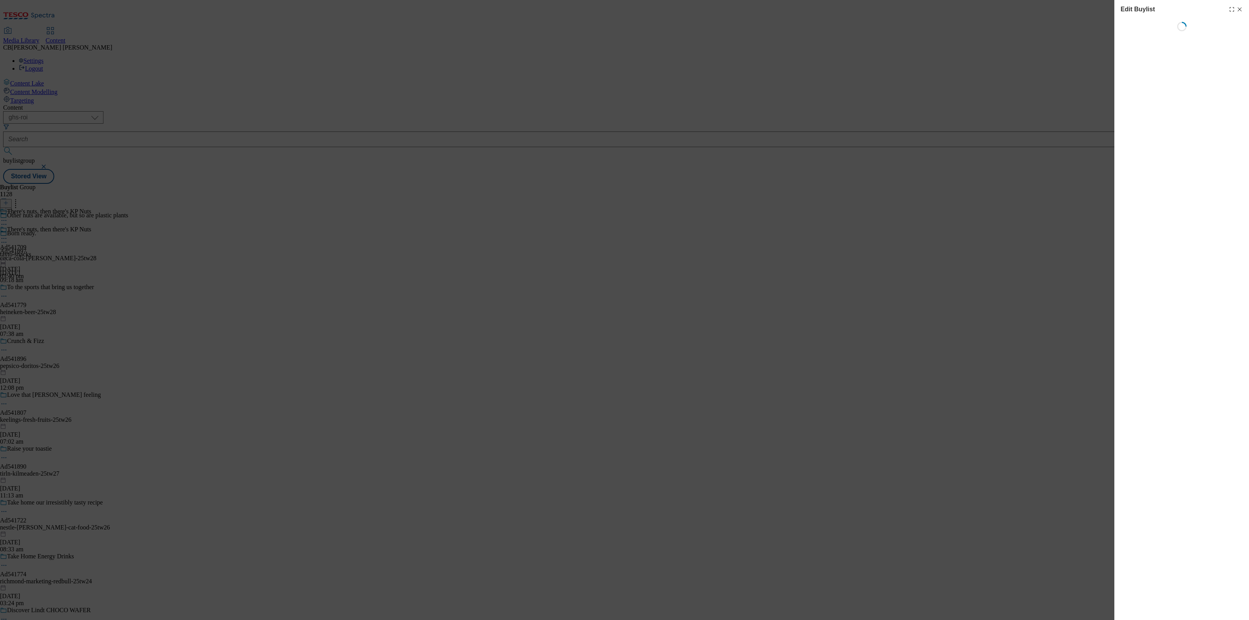
select select "tactical"
select select "supplier funded short term 1-3 weeks"
select select "dunnhumby"
select select "Banner"
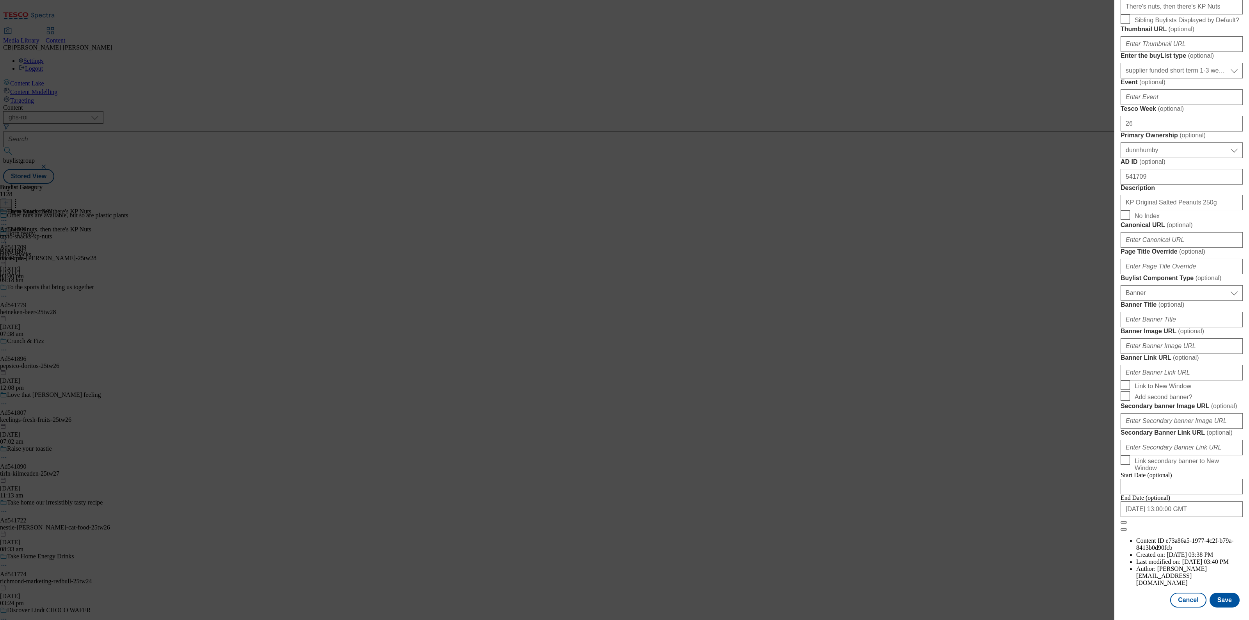
scroll to position [522, 0]
click at [1180, 338] on input "Banner Image URL ( optional )" at bounding box center [1182, 346] width 122 height 16
paste input "https://digitalcontent.api.tesco.com/v2/media/ghs-mktg/945f9d20-c178-4d35-912f-…"
type input "https://digitalcontent.api.tesco.com/v2/media/ghs-mktg/945f9d20-c178-4d35-912f-…"
click at [1217, 328] on label "Banner Image URL ( optional )" at bounding box center [1182, 332] width 122 height 8
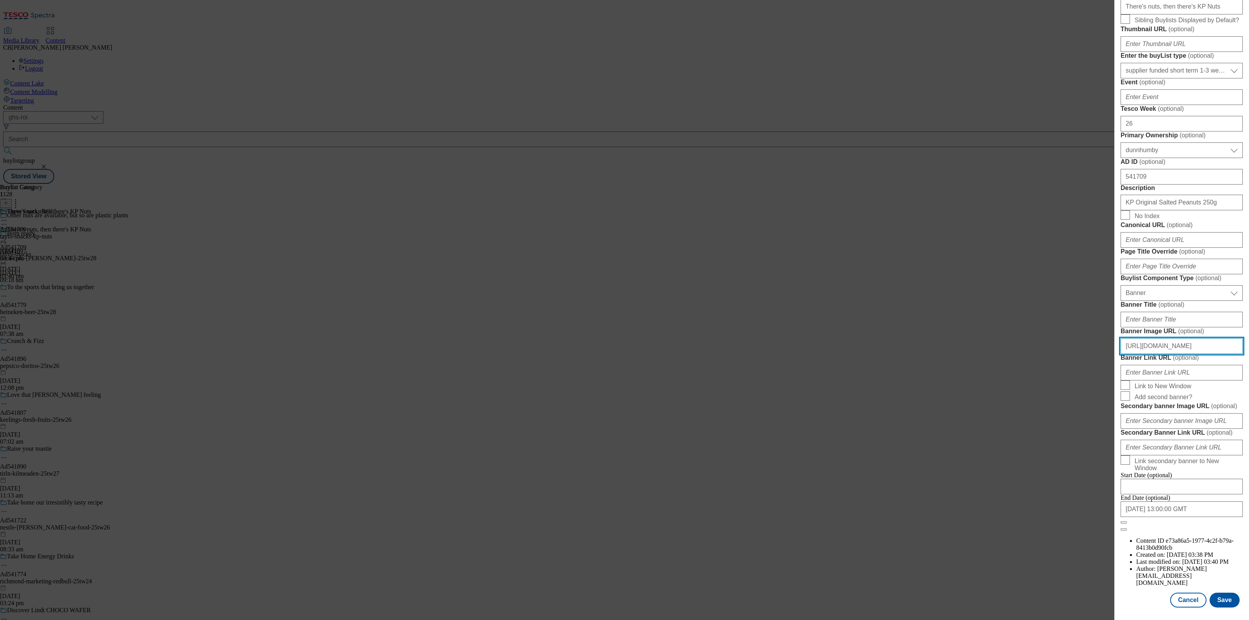
click at [1217, 338] on input "https://digitalcontent.api.tesco.com/v2/media/ghs-mktg/945f9d20-c178-4d35-912f-…" at bounding box center [1182, 346] width 122 height 16
click at [1219, 595] on button "Save" at bounding box center [1225, 600] width 30 height 15
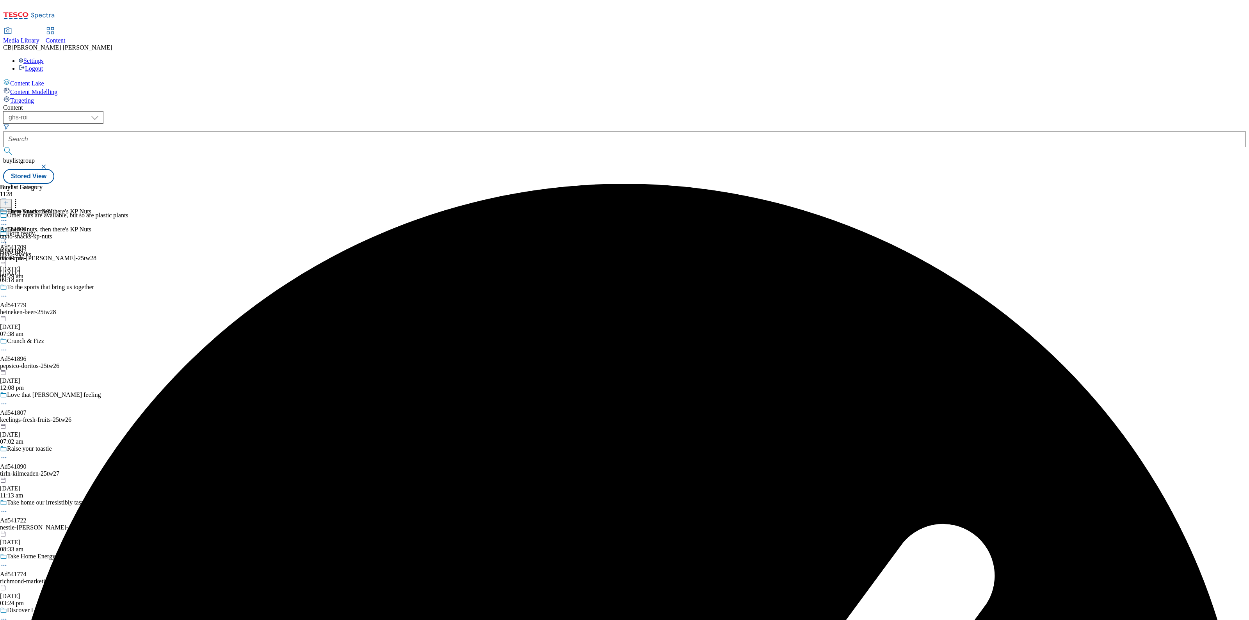
click at [91, 235] on div at bounding box center [45, 239] width 91 height 9
click at [43, 288] on span "Preview" at bounding box center [33, 291] width 18 height 6
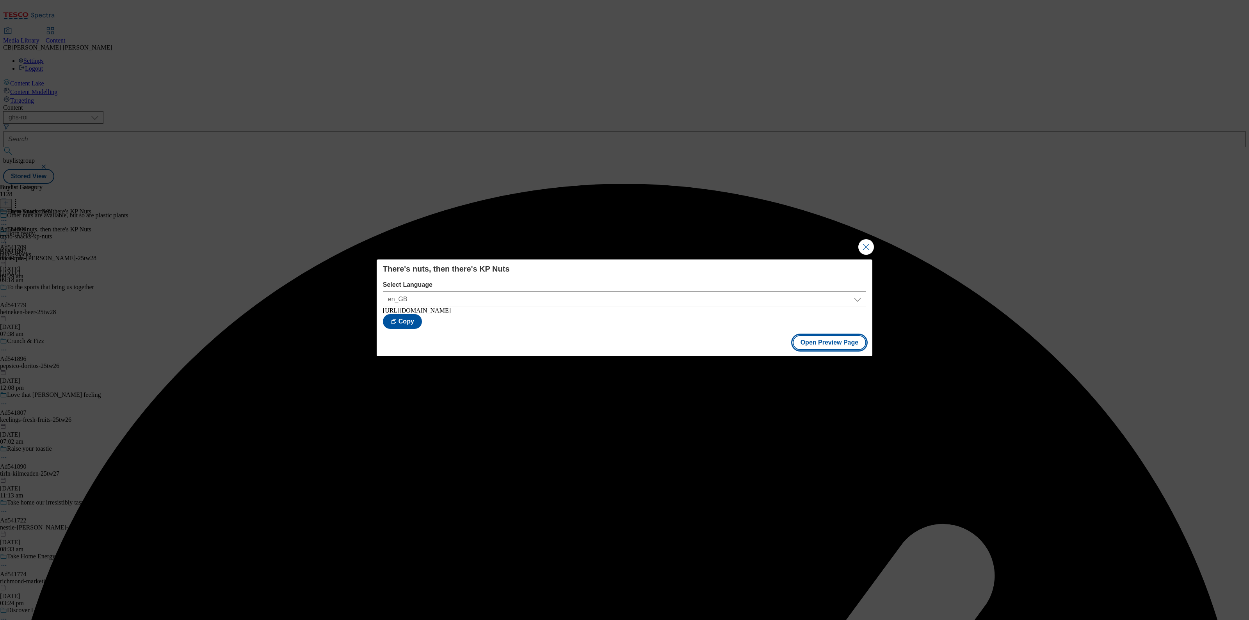
click at [812, 343] on button "Open Preview Page" at bounding box center [830, 342] width 74 height 15
click at [865, 247] on button "Close Modal" at bounding box center [866, 247] width 16 height 16
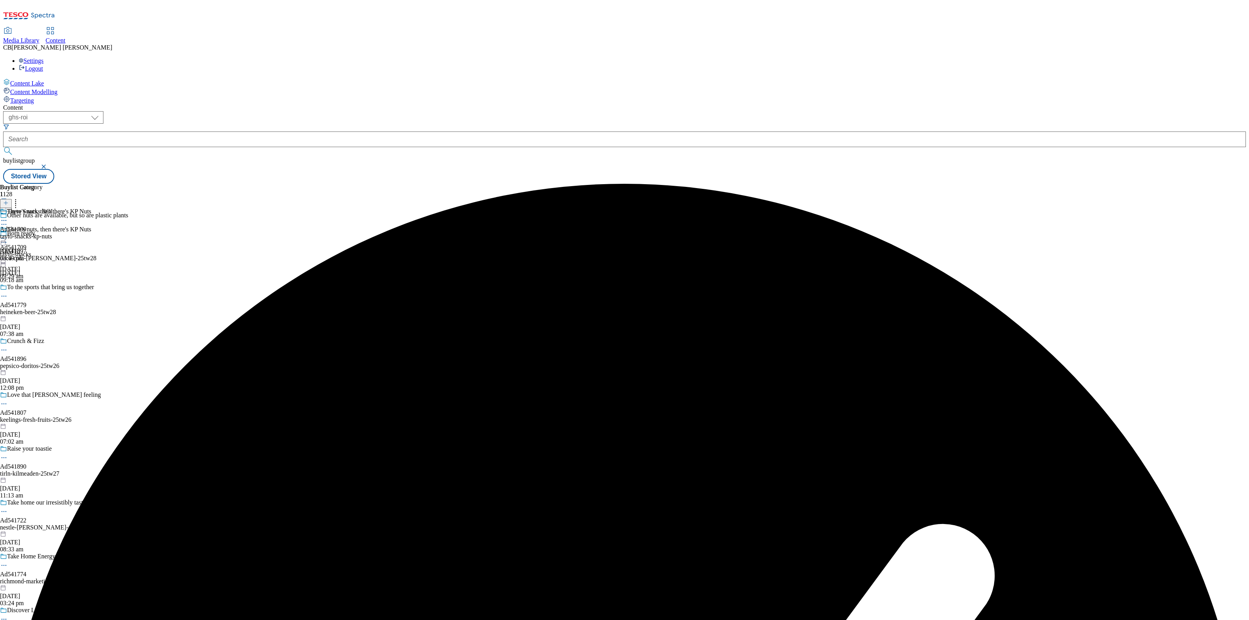
click at [5, 238] on circle at bounding box center [4, 238] width 1 height 1
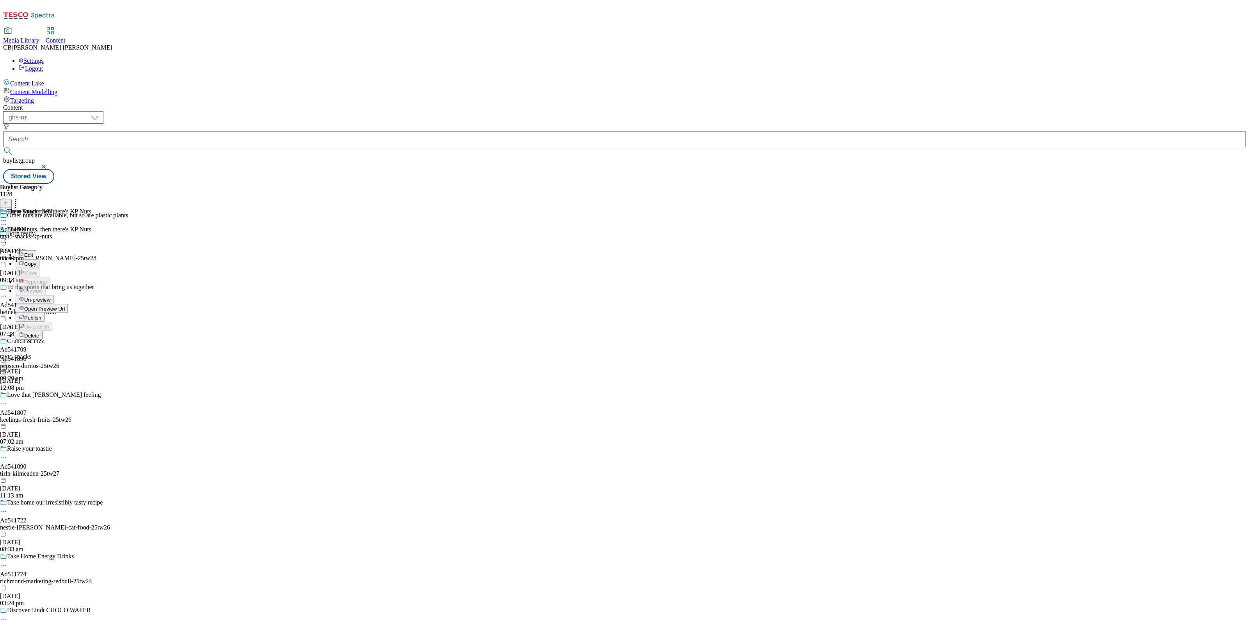
click at [45, 313] on button "Publish" at bounding box center [30, 317] width 29 height 9
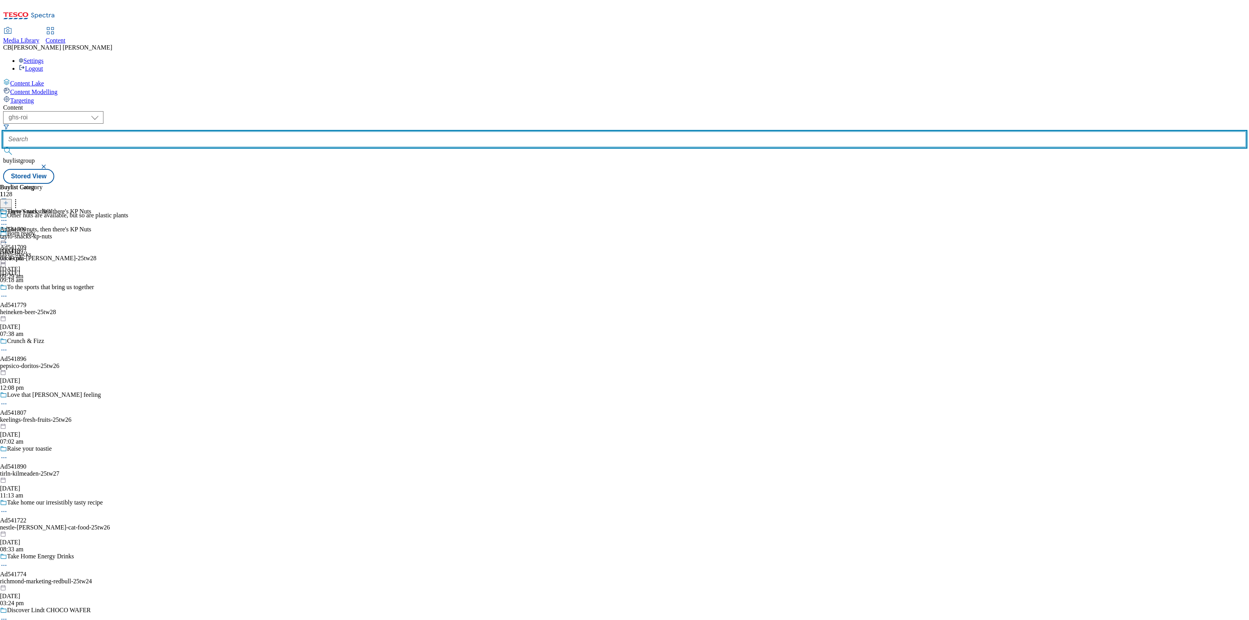
click at [208, 132] on input "text" at bounding box center [624, 140] width 1243 height 16
paste input "nestle-gold-blend-range-25tw26"
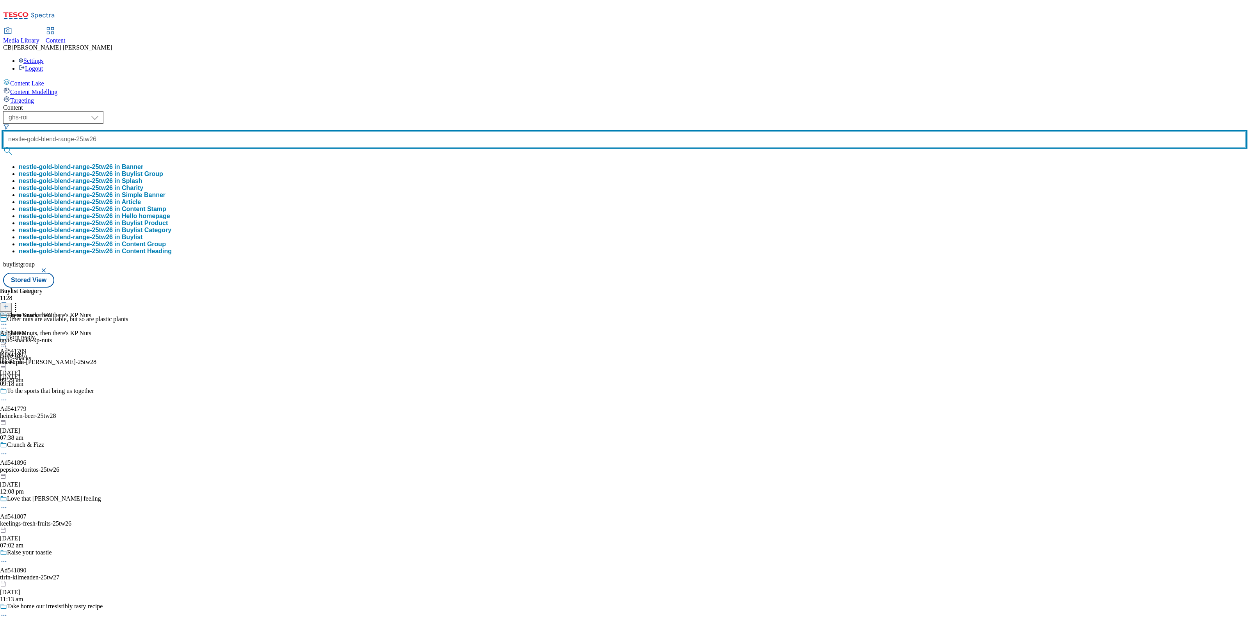
type input "nestle-gold-blend-range-25tw26"
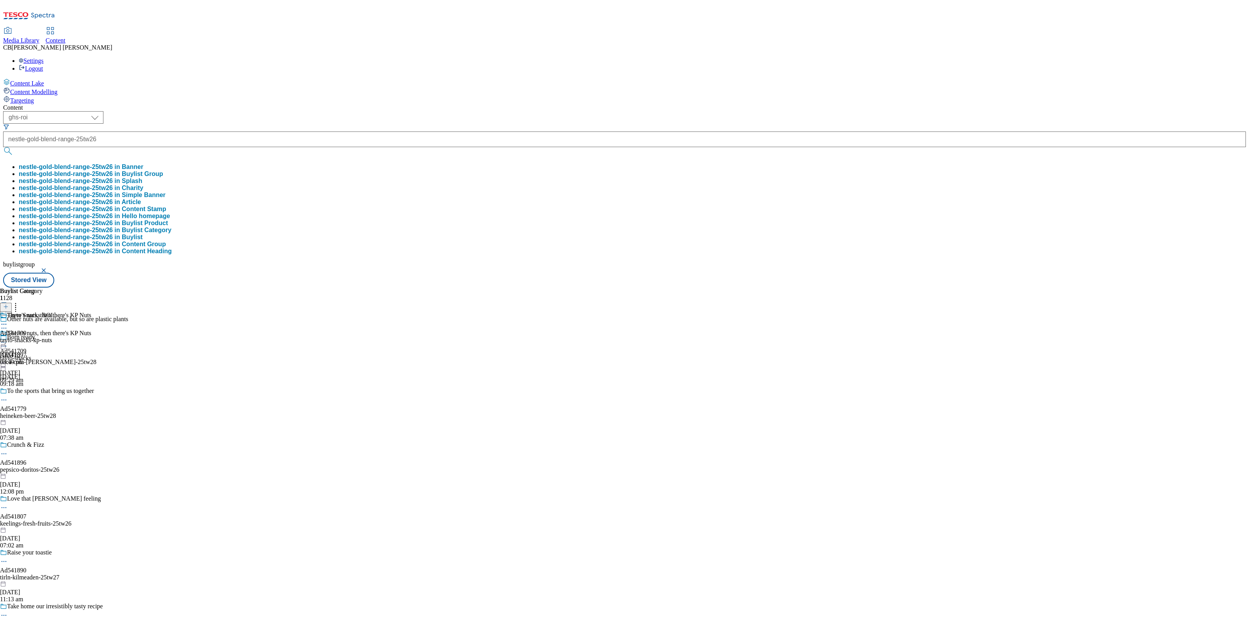
click at [163, 171] on button "nestle-gold-blend-range-25tw26 in Buylist Group" at bounding box center [91, 174] width 144 height 7
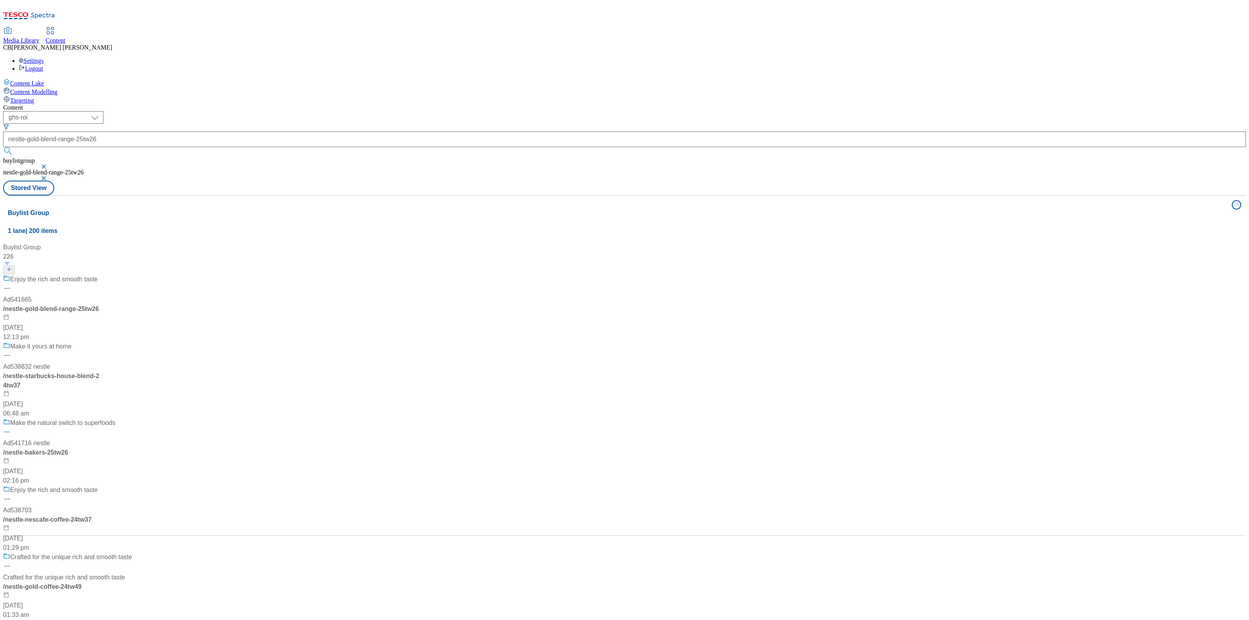
click at [166, 275] on div "Enjoy the rich and smooth taste Ad541665 / nestle-gold-blend-range-25tw26 6 Aug…" at bounding box center [84, 308] width 162 height 67
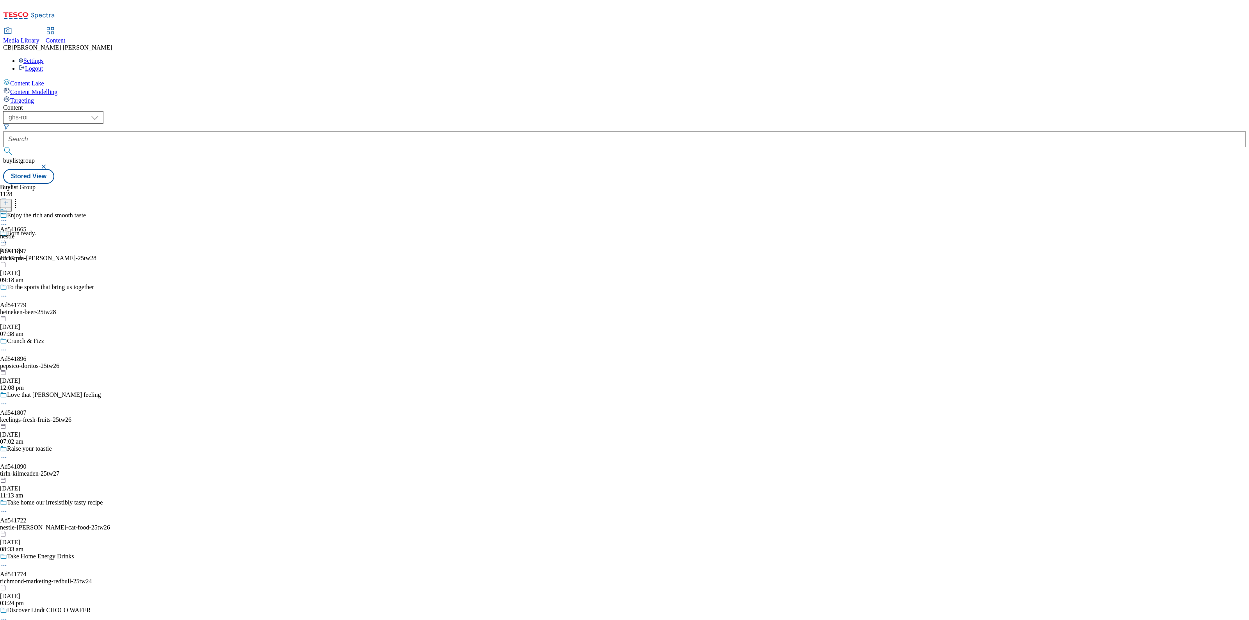
click at [8, 217] on icon at bounding box center [4, 221] width 8 height 8
click at [36, 232] on button "Edit" at bounding box center [26, 236] width 21 height 9
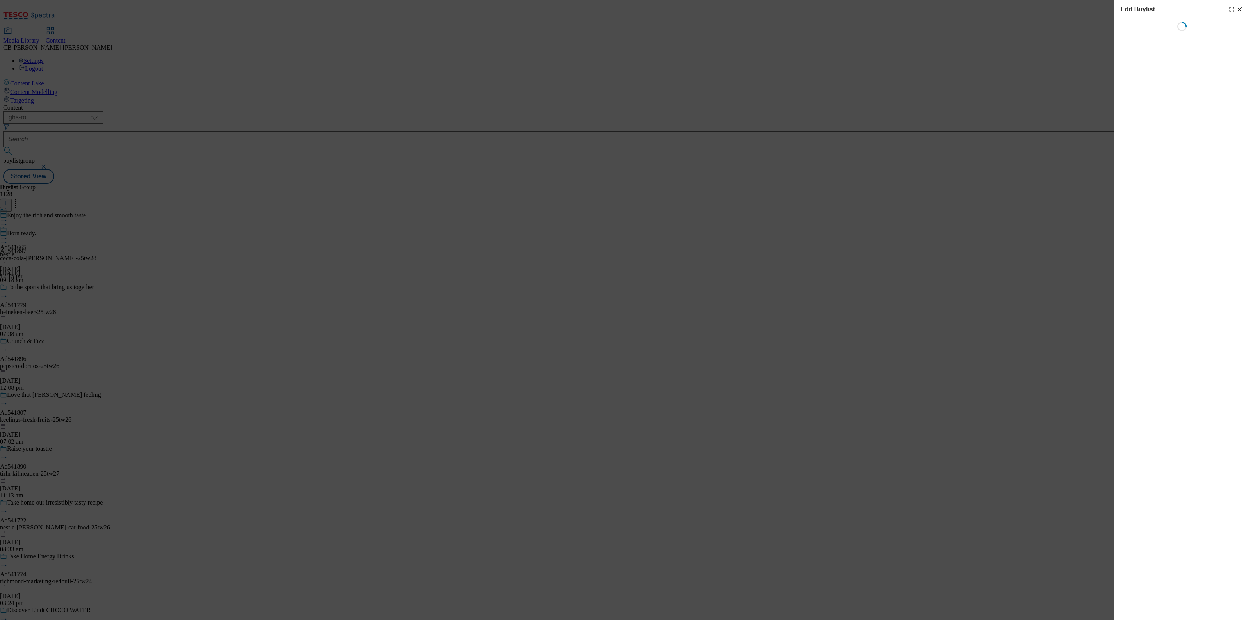
select select "tactical"
select select "supplier funded short term 1-3 weeks"
select select "dunnhumby"
select select "Banner"
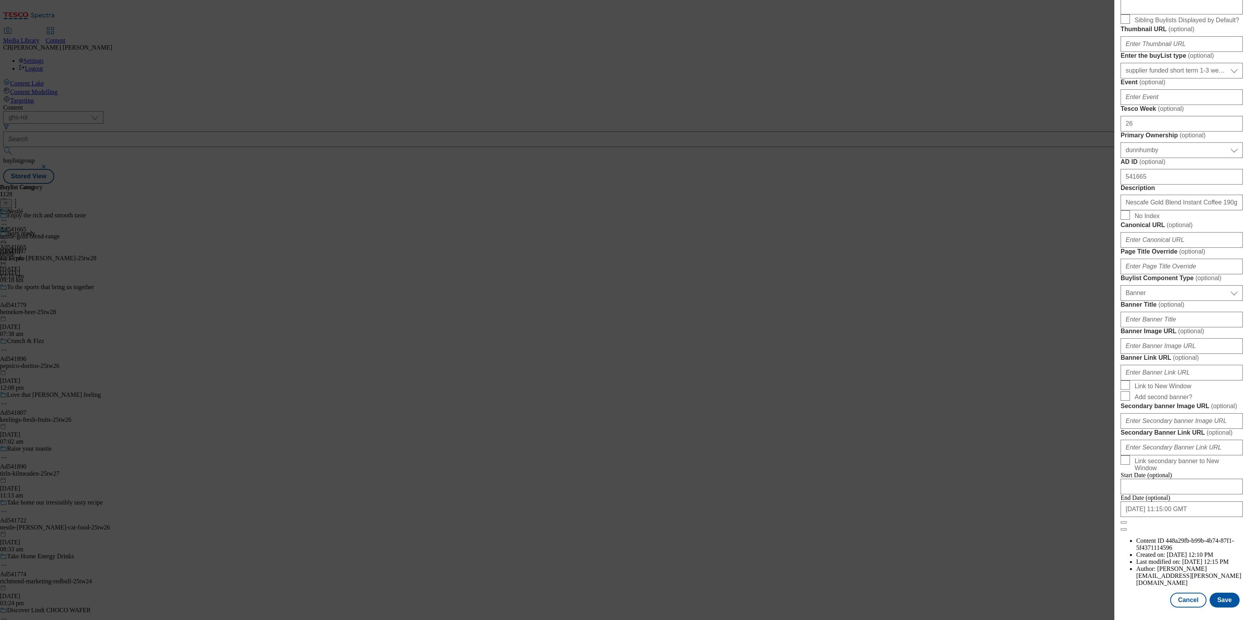
scroll to position [390, 0]
click at [1191, 354] on input "Banner Image URL ( optional )" at bounding box center [1182, 346] width 122 height 16
paste input "https://digitalcontent.api.tesco.com/v2/media/ghs-mktg/02489c1d-de31-42fa-9913-…"
type input "https://digitalcontent.api.tesco.com/v2/media/ghs-mktg/02489c1d-de31-42fa-9913-…"
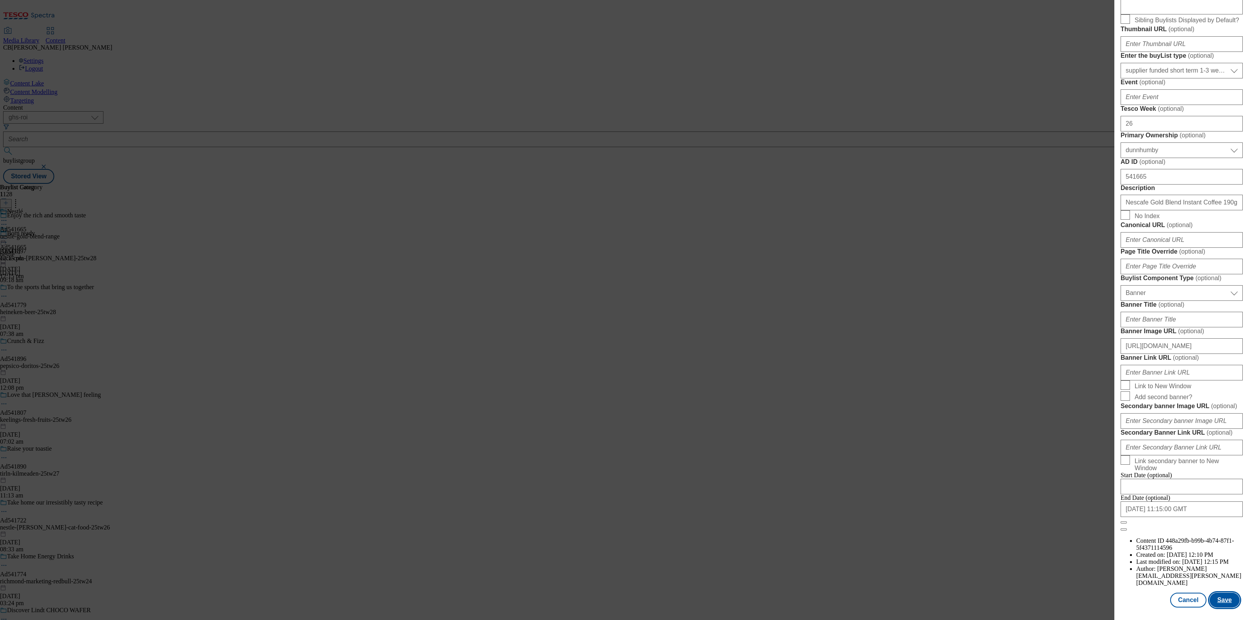
click at [1219, 595] on button "Save" at bounding box center [1225, 600] width 30 height 15
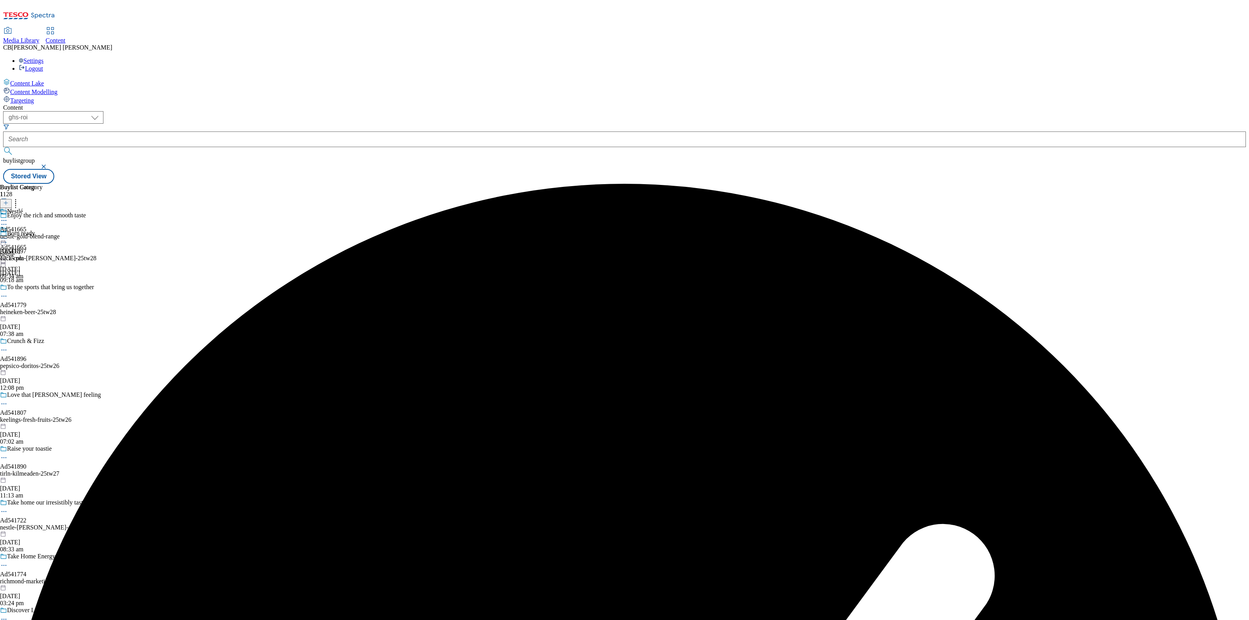
click at [8, 235] on icon at bounding box center [4, 239] width 8 height 8
click at [36, 250] on button "Edit" at bounding box center [26, 254] width 21 height 9
select select "tactical"
select select "supplier funded short term 1-3 weeks"
select select "dunnhumby"
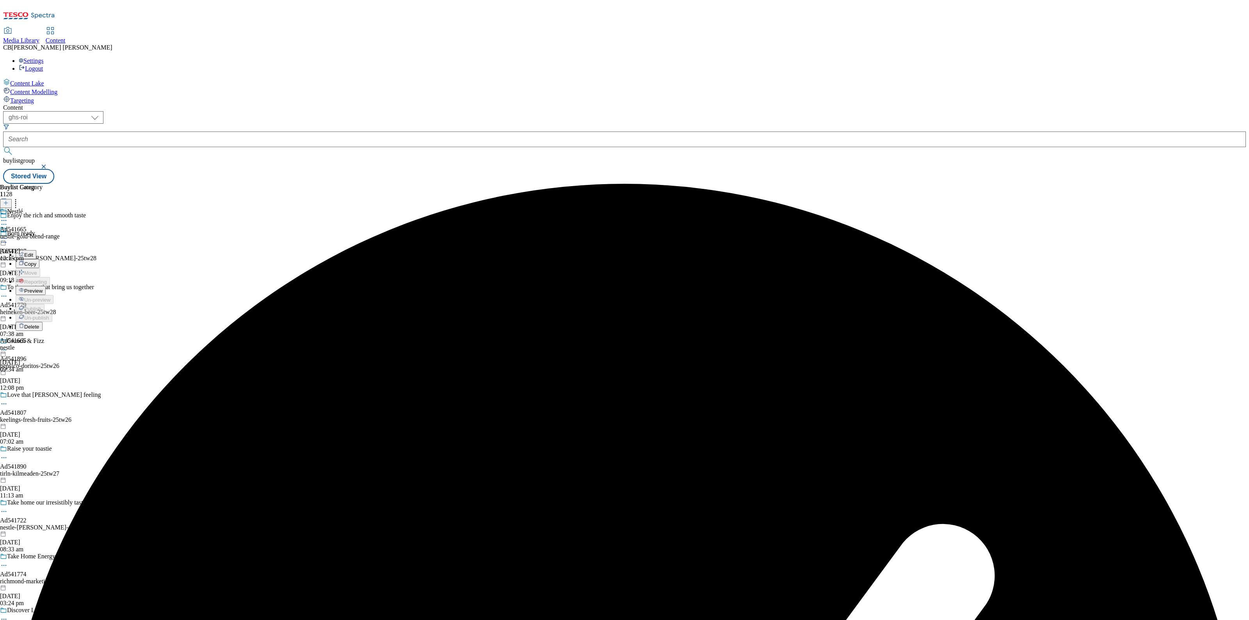
select select "Banner"
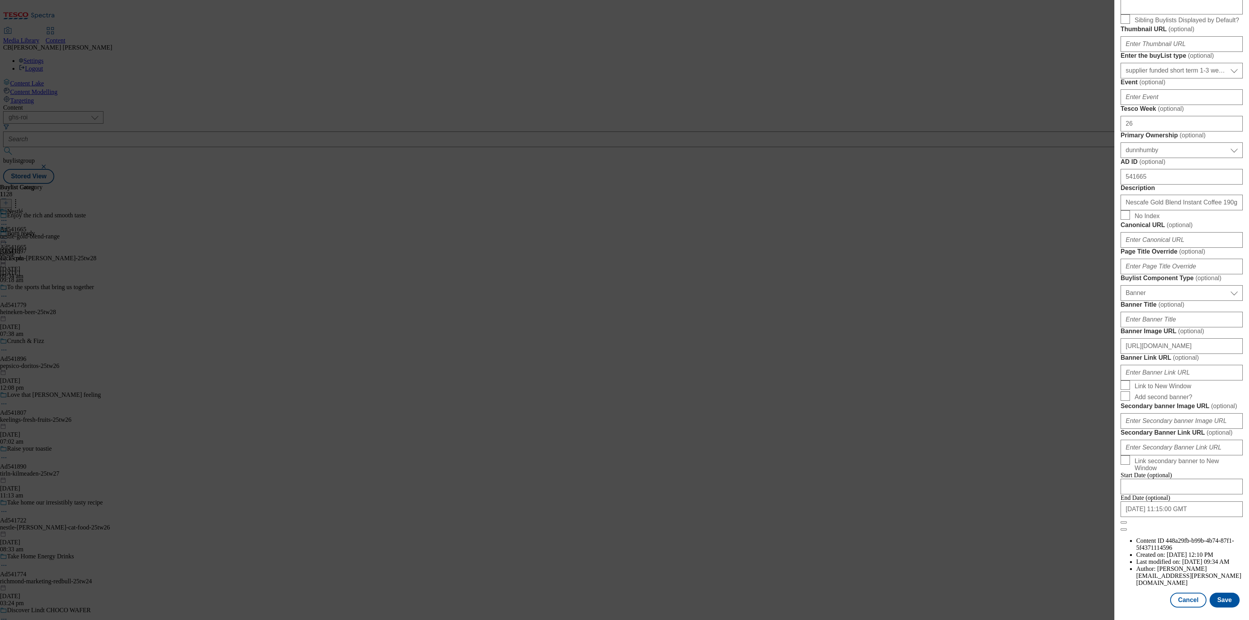
scroll to position [522, 0]
click at [1220, 597] on button "Save" at bounding box center [1225, 600] width 30 height 15
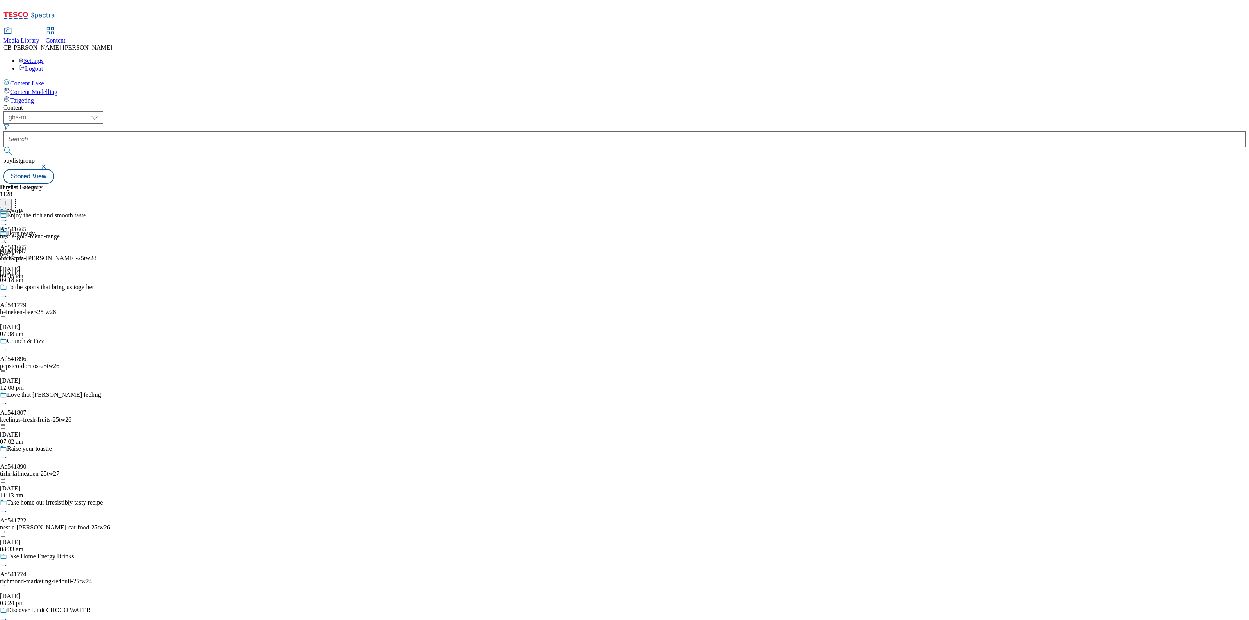
click at [8, 235] on icon at bounding box center [4, 239] width 8 height 8
click at [53, 286] on li "Preview" at bounding box center [35, 290] width 38 height 9
click at [8, 235] on icon at bounding box center [4, 239] width 8 height 8
click at [43, 288] on span "Preview" at bounding box center [33, 291] width 18 height 6
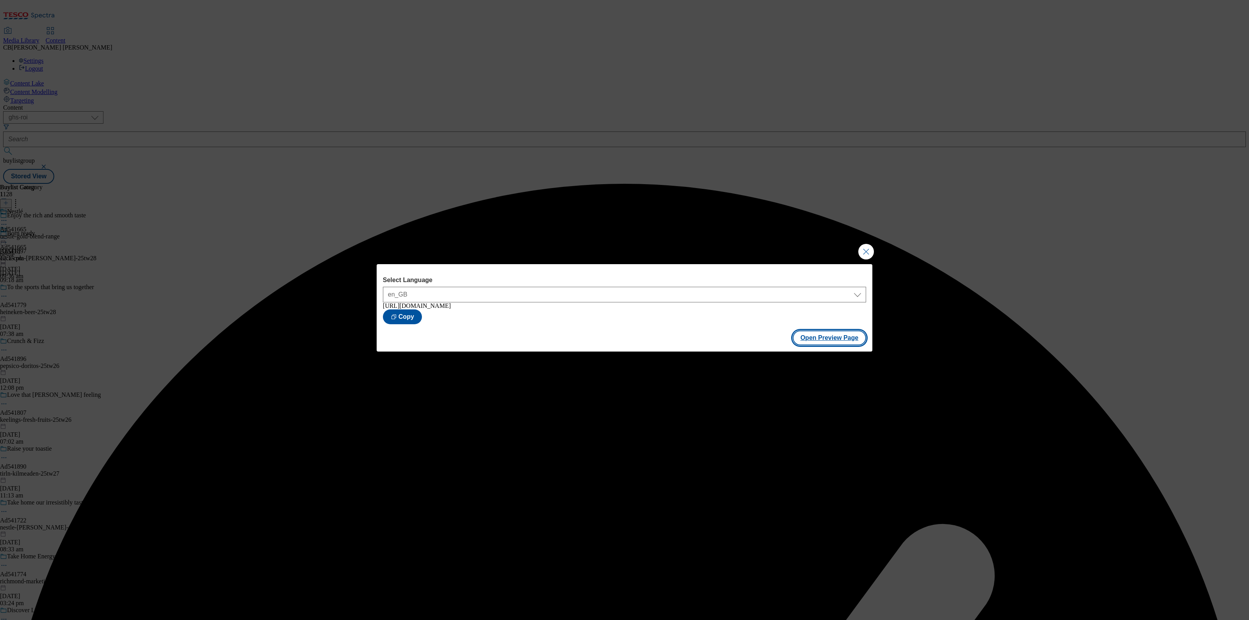
click at [847, 341] on button "Open Preview Page" at bounding box center [830, 338] width 74 height 15
click at [874, 255] on button "Close Modal" at bounding box center [866, 252] width 16 height 16
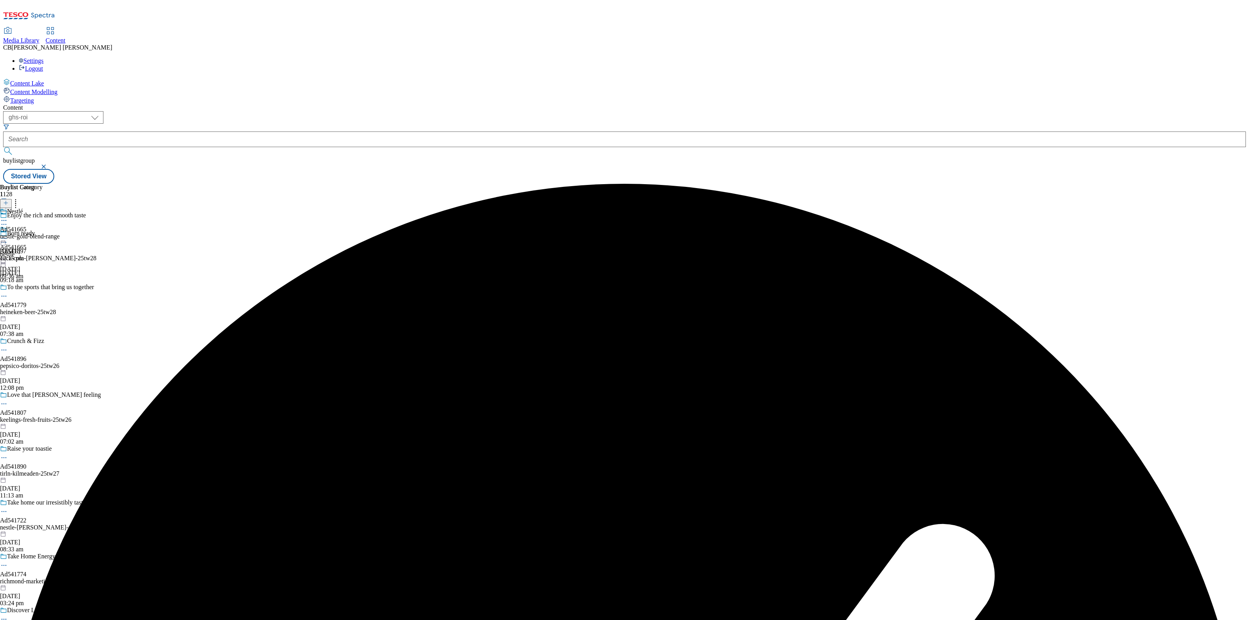
click at [8, 235] on icon at bounding box center [4, 239] width 8 height 8
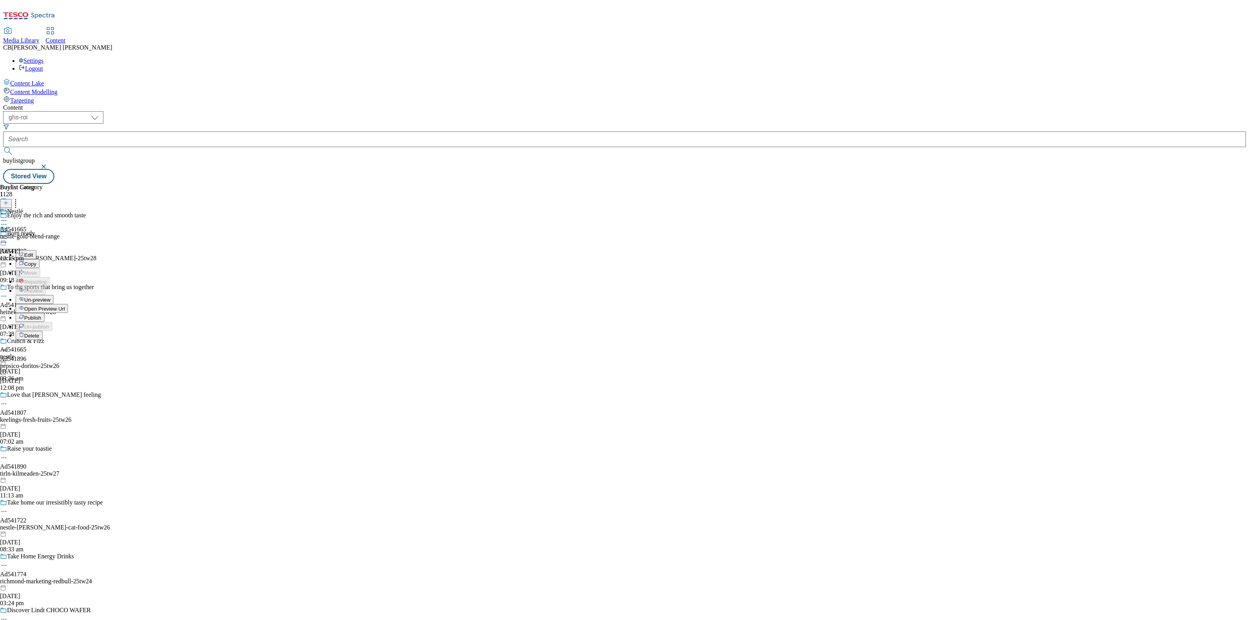
click at [41, 315] on span "Publish" at bounding box center [32, 318] width 17 height 6
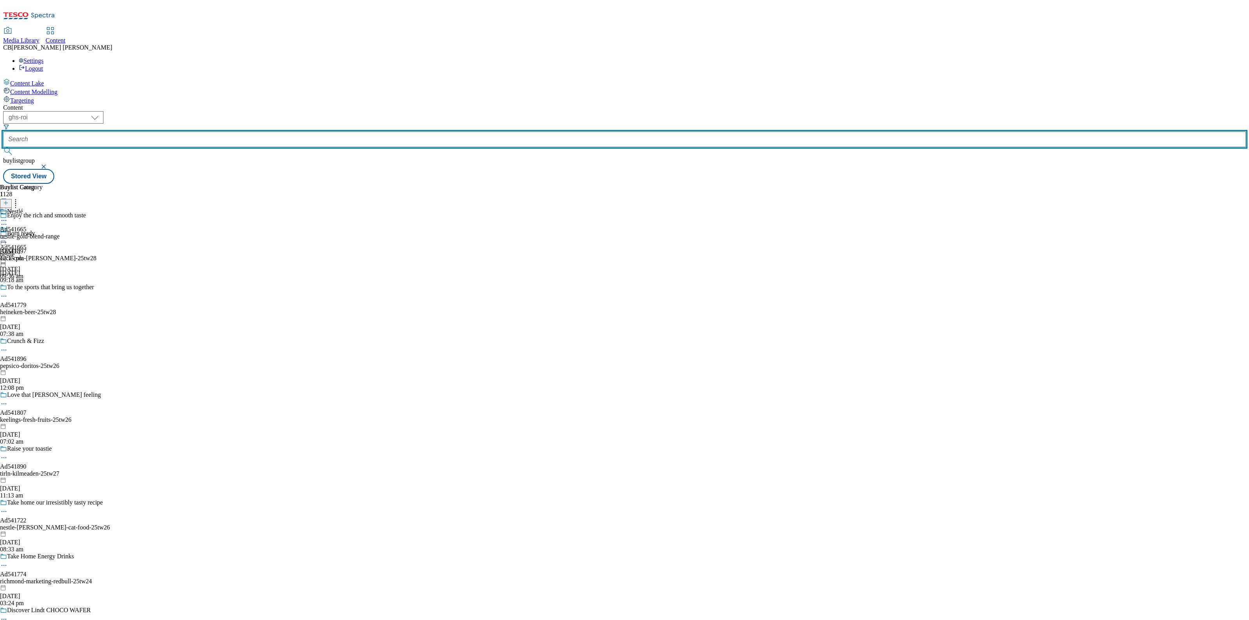
click at [201, 132] on input "text" at bounding box center [624, 140] width 1243 height 16
paste input "richmond-vit-hit-range-25tw26"
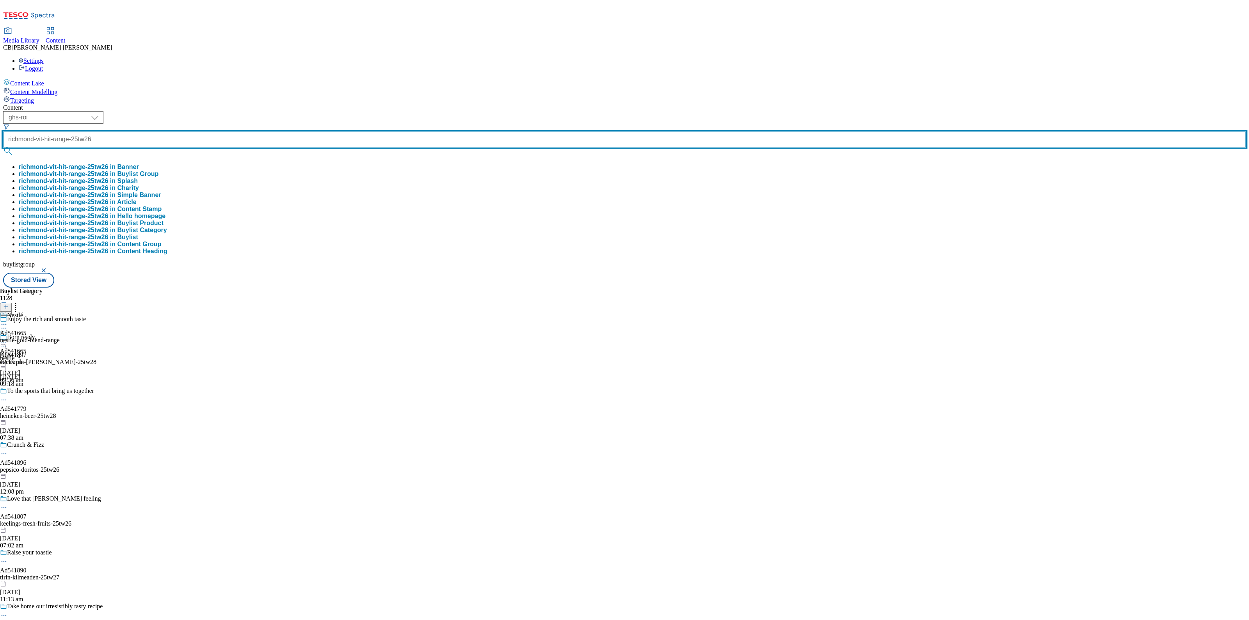
type input "richmond-vit-hit-range-25tw26"
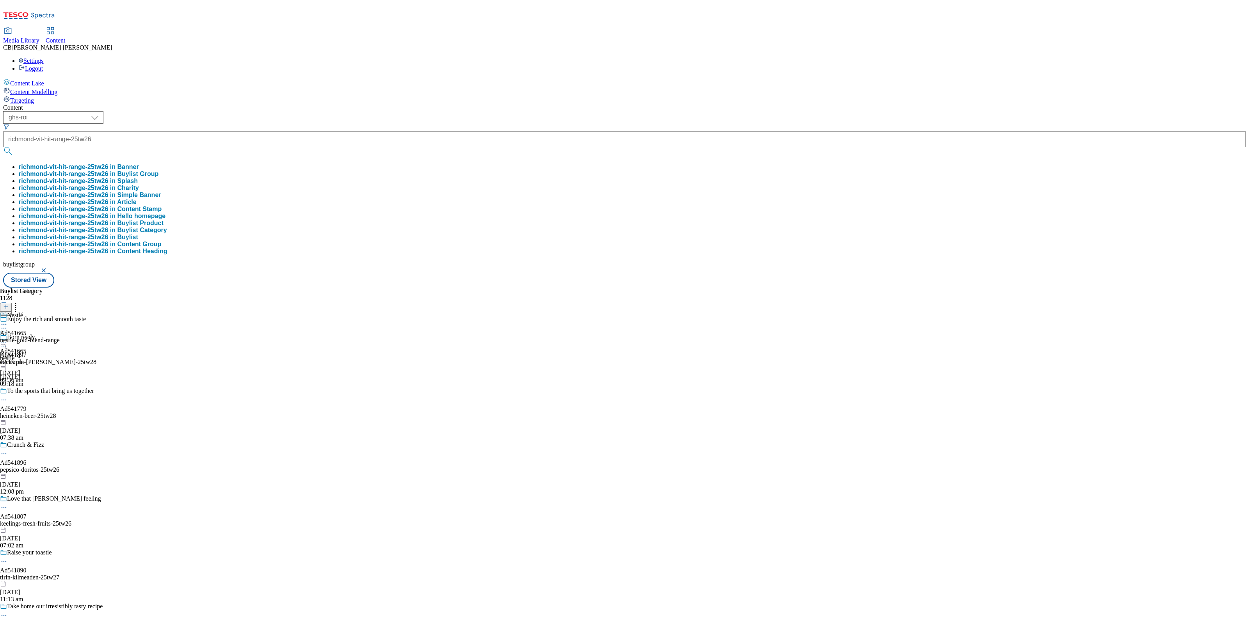
scroll to position [0, 0]
click at [158, 171] on button "richmond-vit-hit-range-25tw26 in Buylist Group" at bounding box center [89, 174] width 140 height 7
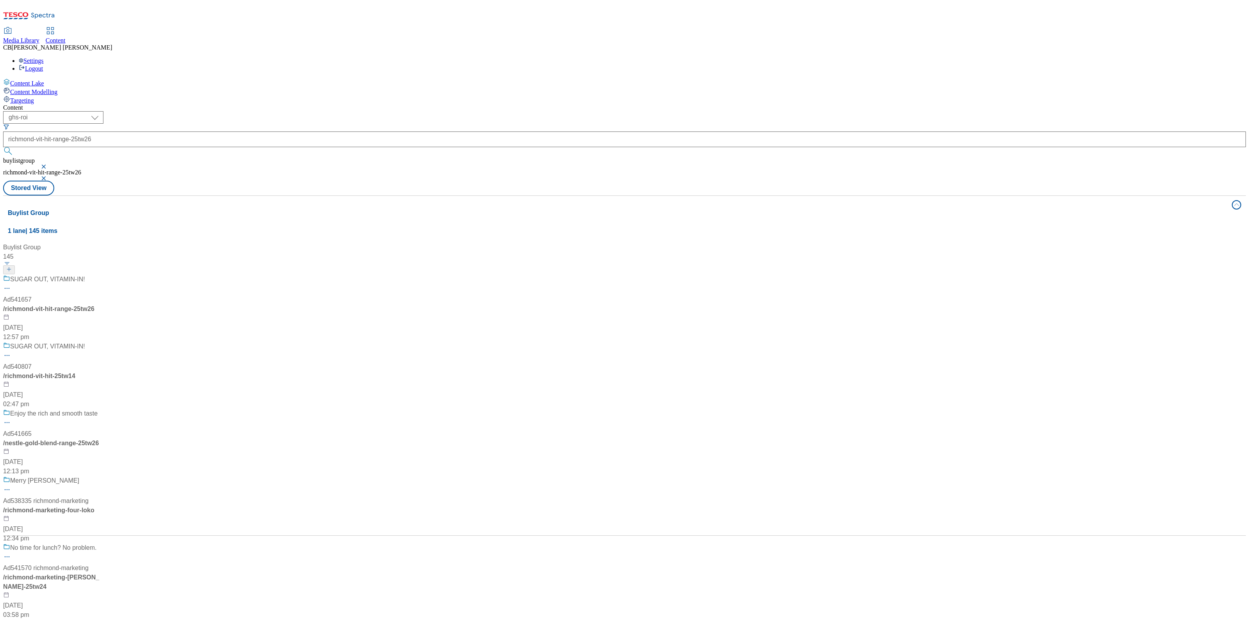
click at [207, 275] on div "SUGAR OUT, VITAMIN-IN! Ad541657 / richmond-vit-hit-range-25tw26 14 Aug 2025 12:…" at bounding box center [140, 308] width 274 height 67
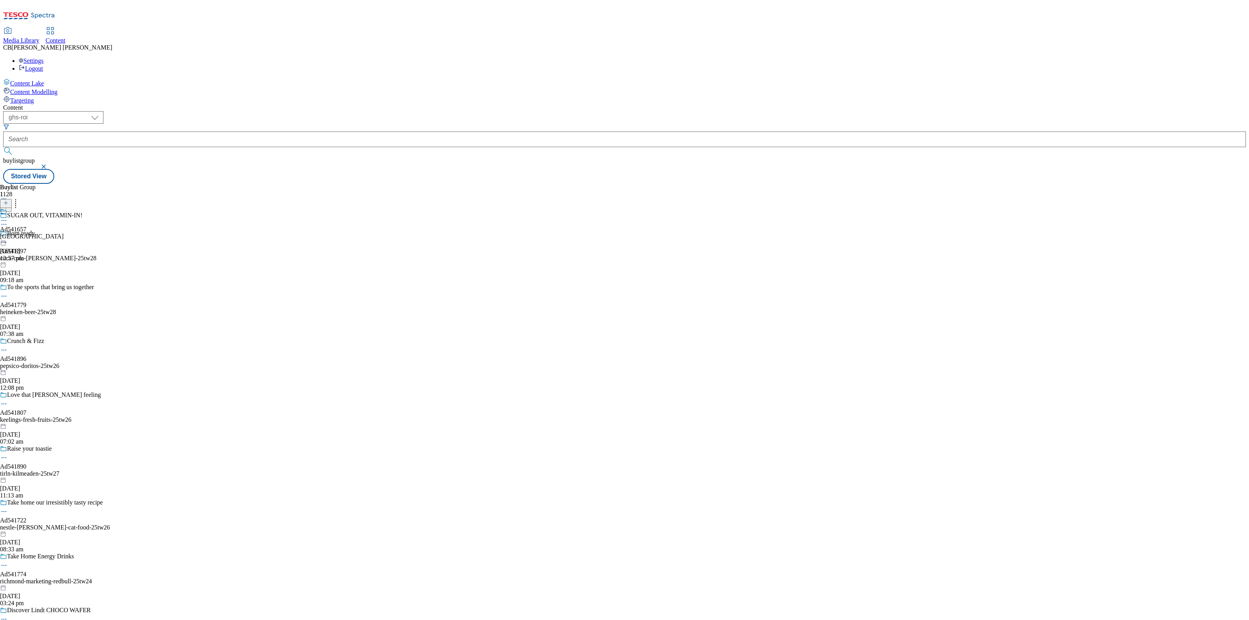
click at [64, 208] on div "Ad541657 richmond 14 Aug 2025 12:57 pm" at bounding box center [32, 235] width 64 height 54
click at [8, 235] on icon at bounding box center [4, 239] width 8 height 8
click at [36, 250] on button "Edit" at bounding box center [26, 254] width 21 height 9
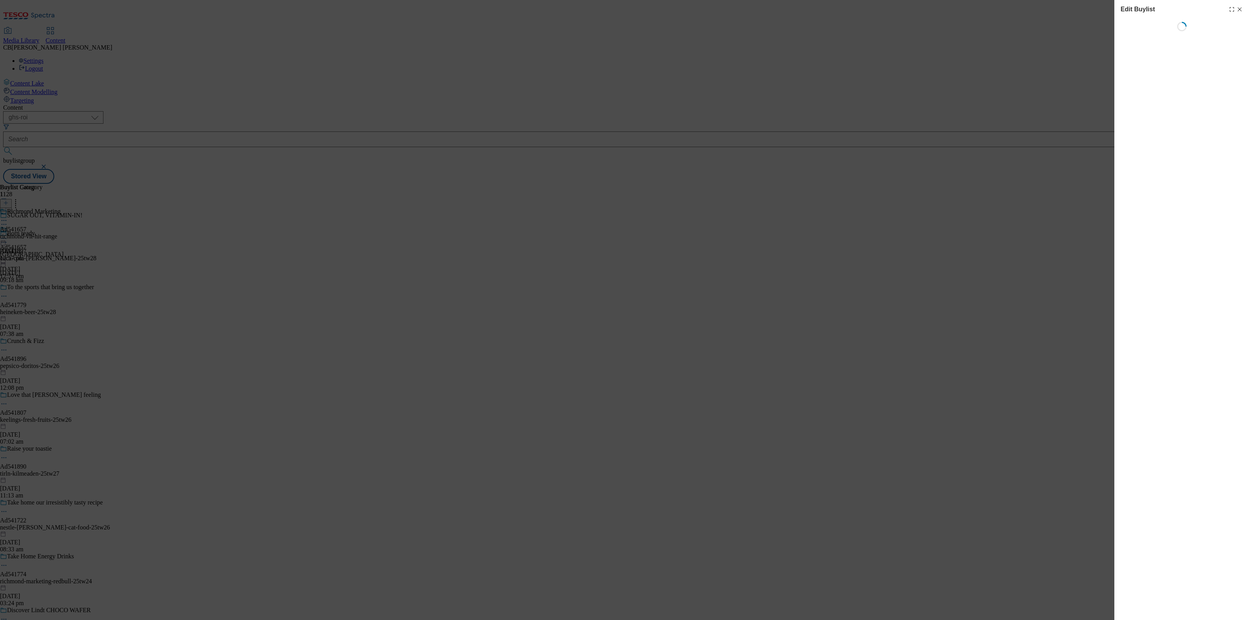
select select "tactical"
select select "supplier funded short term 1-3 weeks"
select select "dunnhumby"
select select "Banner"
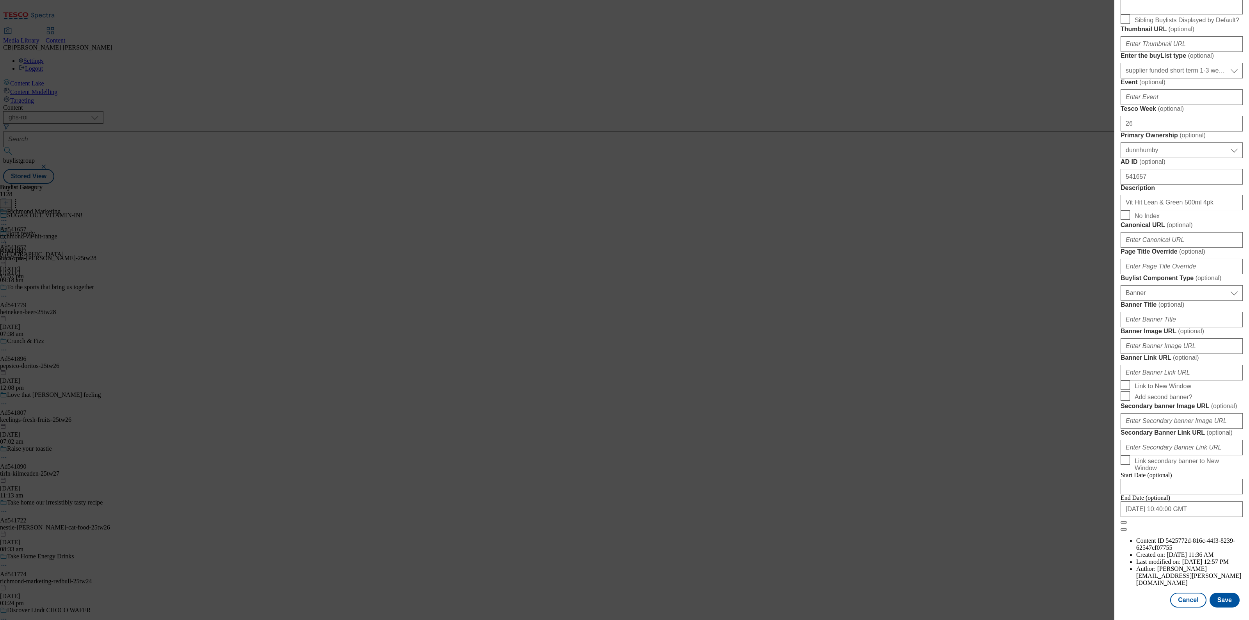
scroll to position [522, 0]
click at [1198, 338] on input "Banner Image URL ( optional )" at bounding box center [1182, 346] width 122 height 16
paste input "https://digitalcontent.api.tesco.com/v2/media/ghs-mktg/8854ab2e-3381-4726-81f7-…"
type input "https://digitalcontent.api.tesco.com/v2/media/ghs-mktg/8854ab2e-3381-4726-81f7-…"
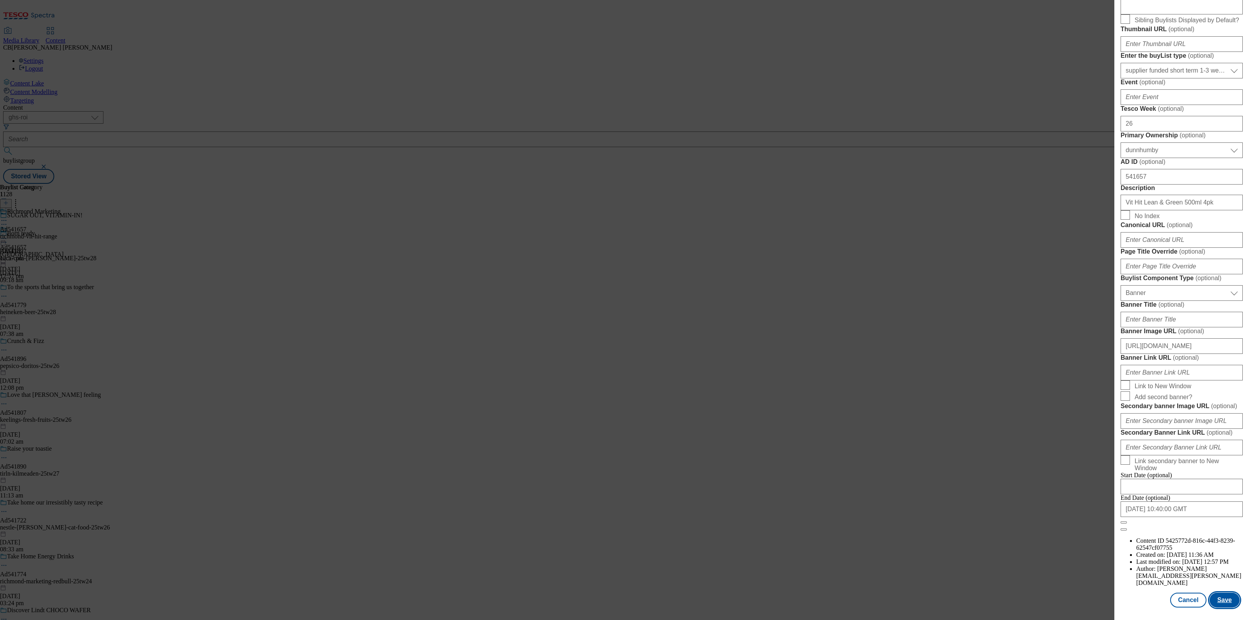
click at [1214, 593] on button "Save" at bounding box center [1225, 600] width 30 height 15
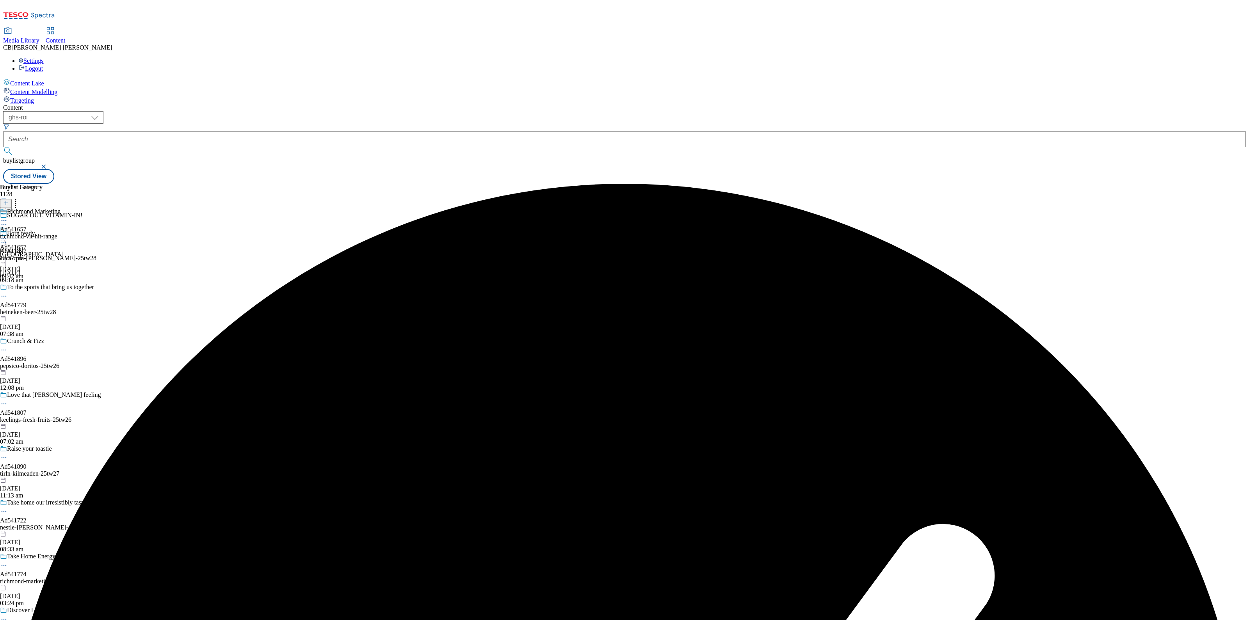
click at [8, 235] on icon at bounding box center [4, 239] width 8 height 8
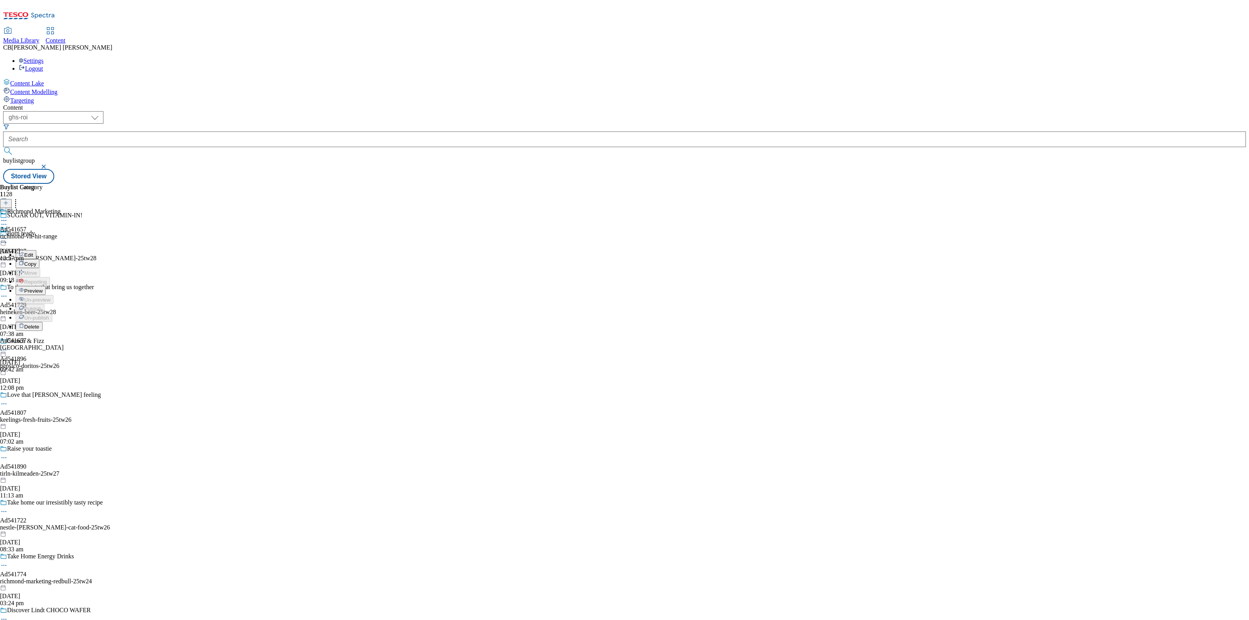
click at [43, 288] on span "Preview" at bounding box center [33, 291] width 18 height 6
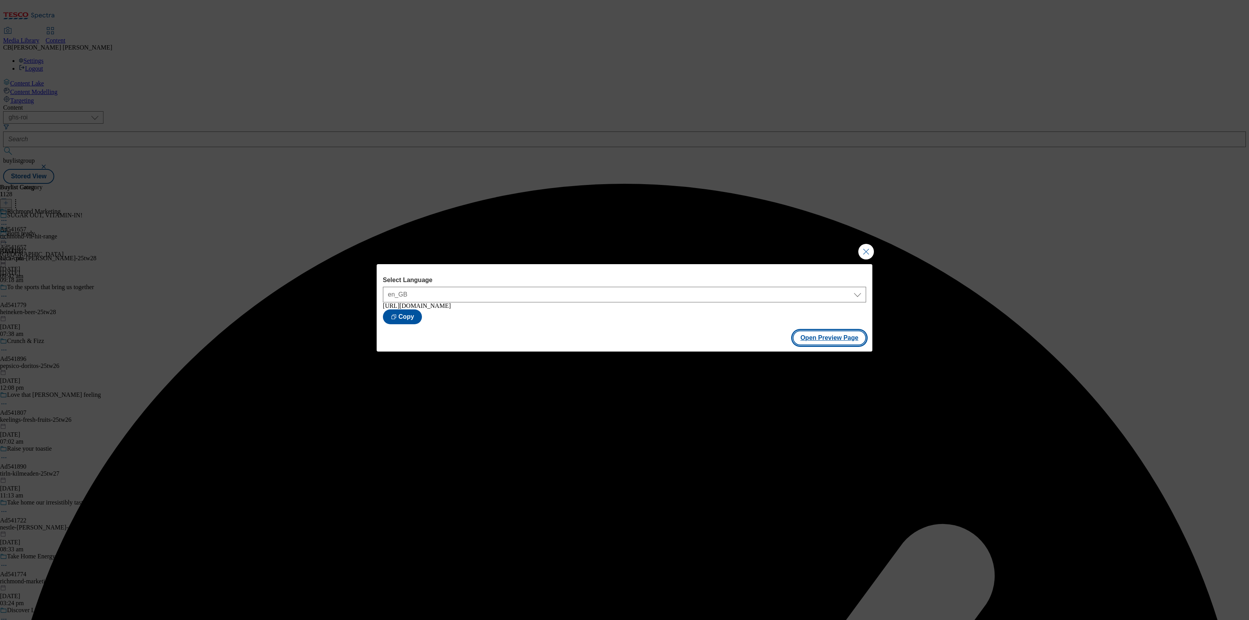
click at [843, 336] on button "Open Preview Page" at bounding box center [830, 338] width 74 height 15
click at [866, 245] on button "Close Modal" at bounding box center [866, 252] width 16 height 16
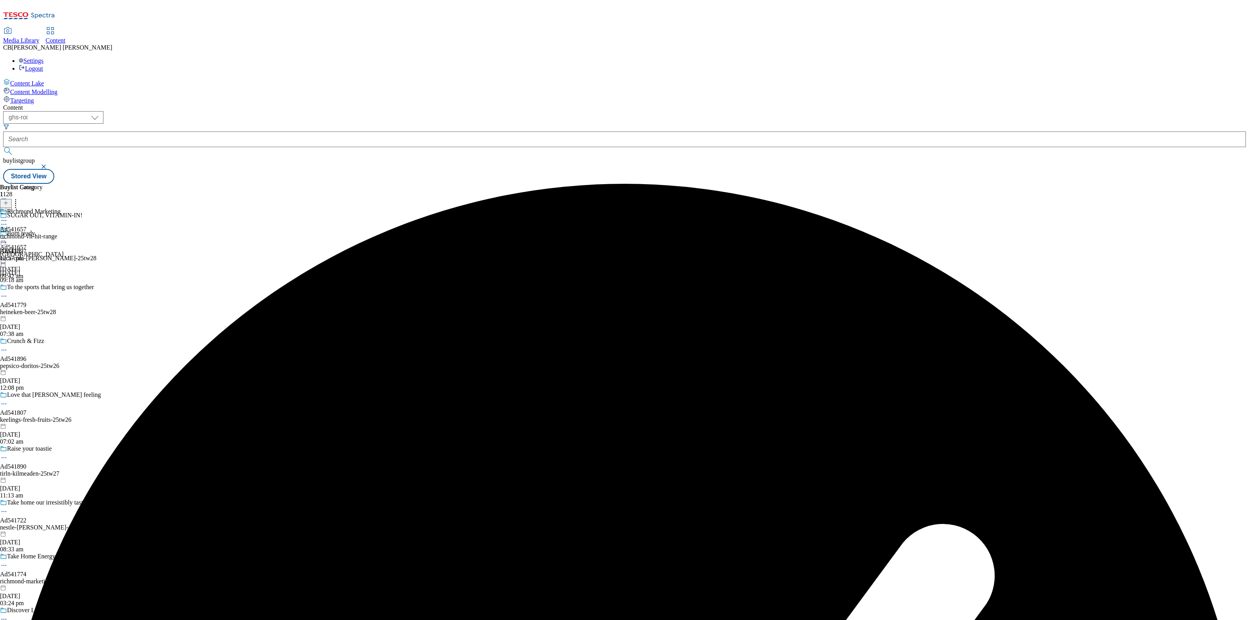
click at [8, 235] on icon at bounding box center [4, 239] width 8 height 8
click at [45, 313] on button "Publish" at bounding box center [30, 317] width 29 height 9
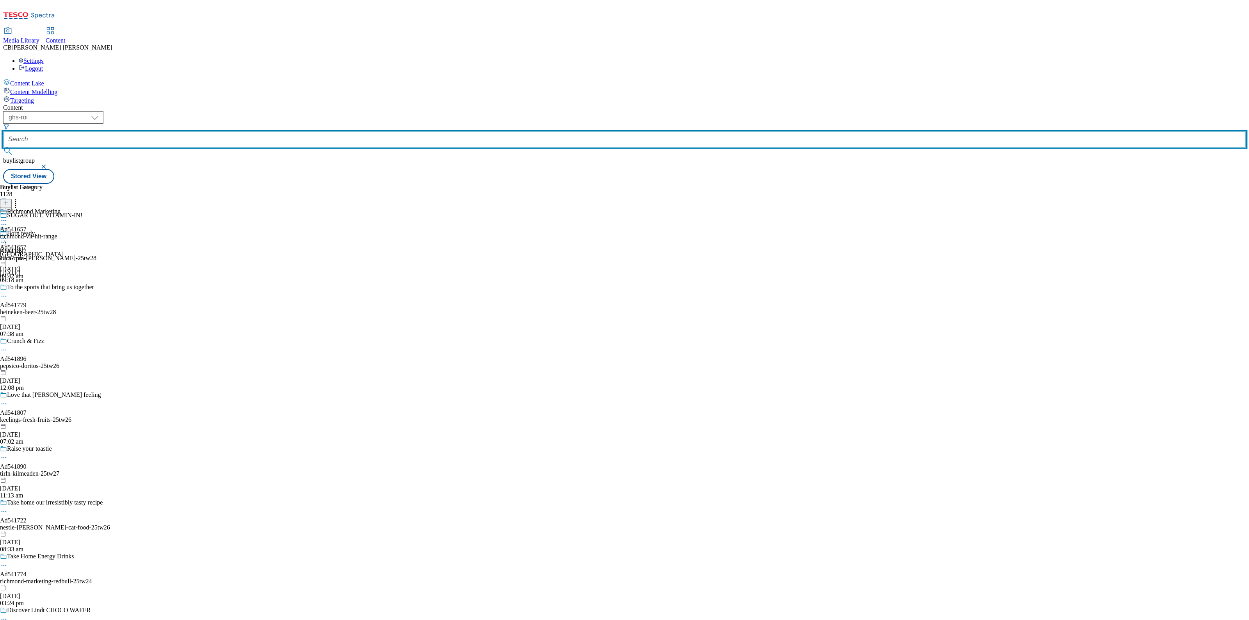
click at [185, 132] on input "text" at bounding box center [624, 140] width 1243 height 16
paste input "britvic-lipton-25tw26"
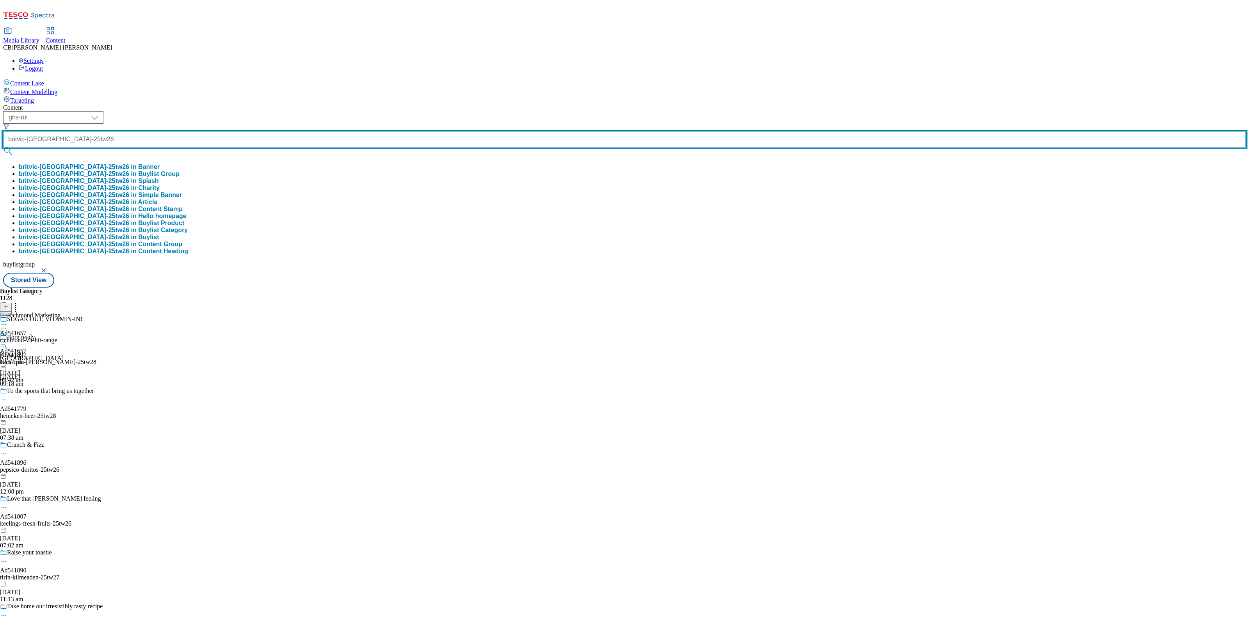
type input "britvic-lipton-25tw26"
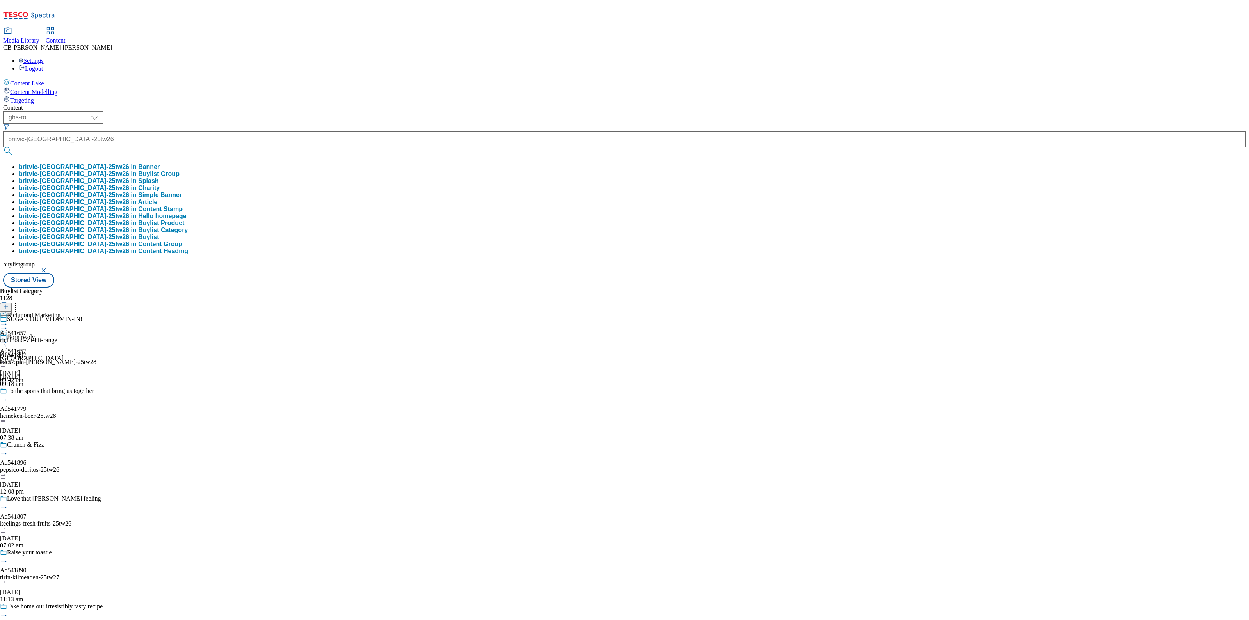
click at [180, 171] on button "britvic-lipton-25tw26 in Buylist Group" at bounding box center [99, 174] width 161 height 7
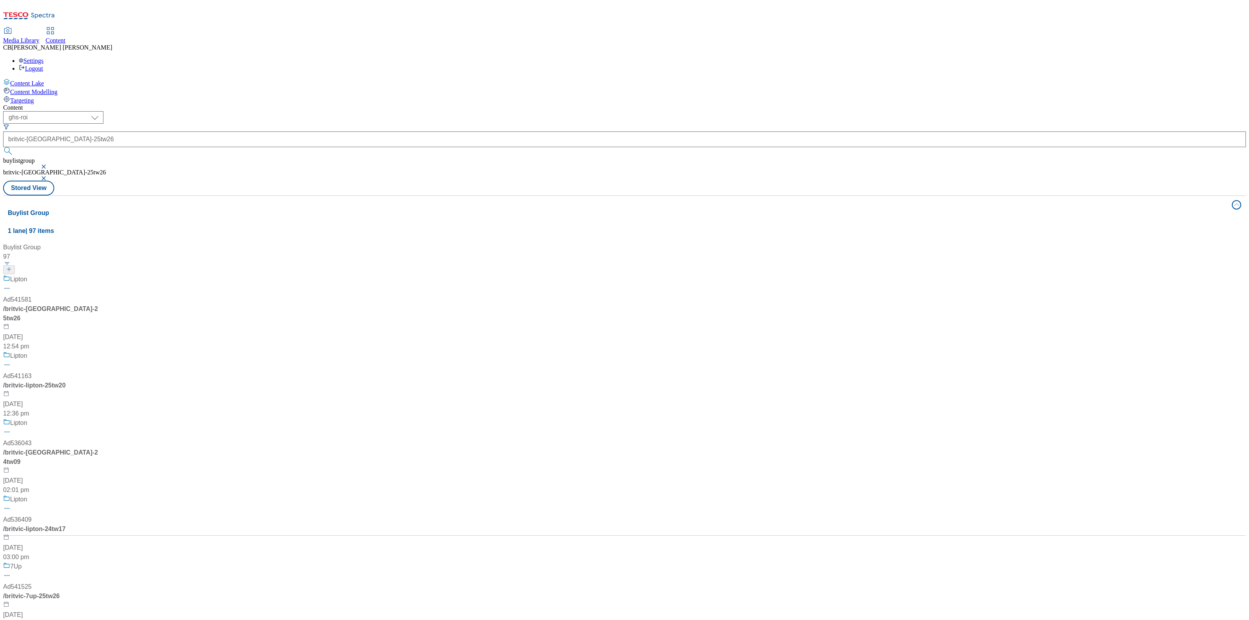
click at [101, 275] on div "Lipton Ad541581 / britvic-lipton-25tw26 14 Aug 2025 12:54 pm" at bounding box center [52, 313] width 98 height 77
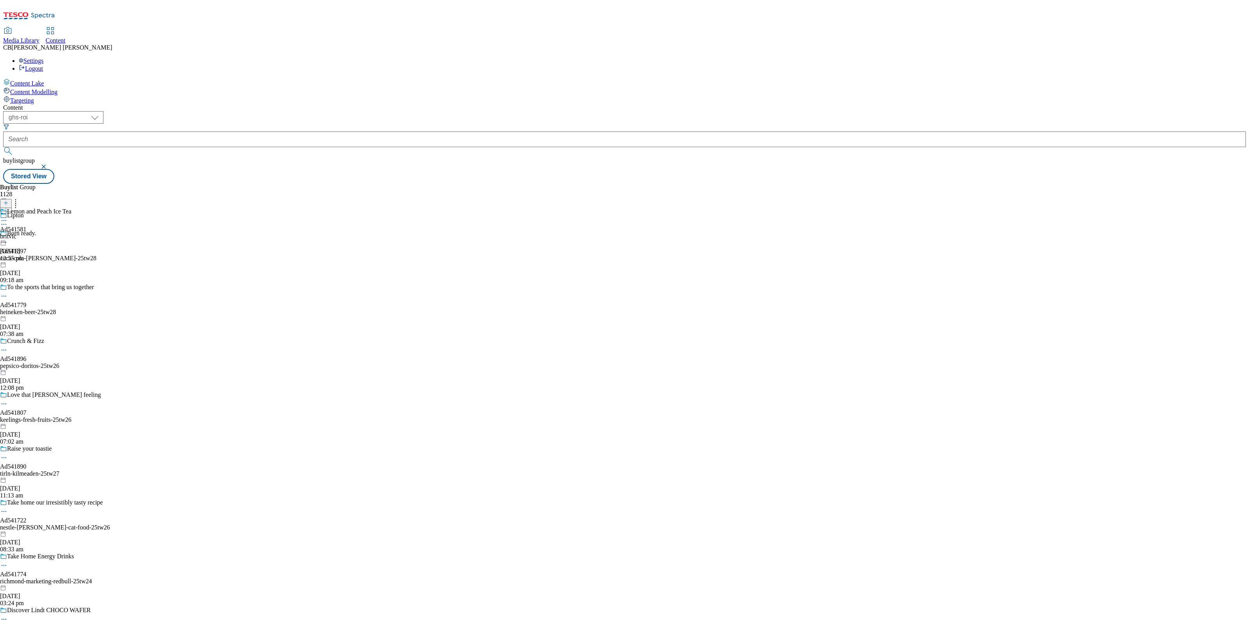
click at [7, 220] on circle at bounding box center [5, 220] width 1 height 1
click at [36, 232] on button "Edit" at bounding box center [26, 236] width 21 height 9
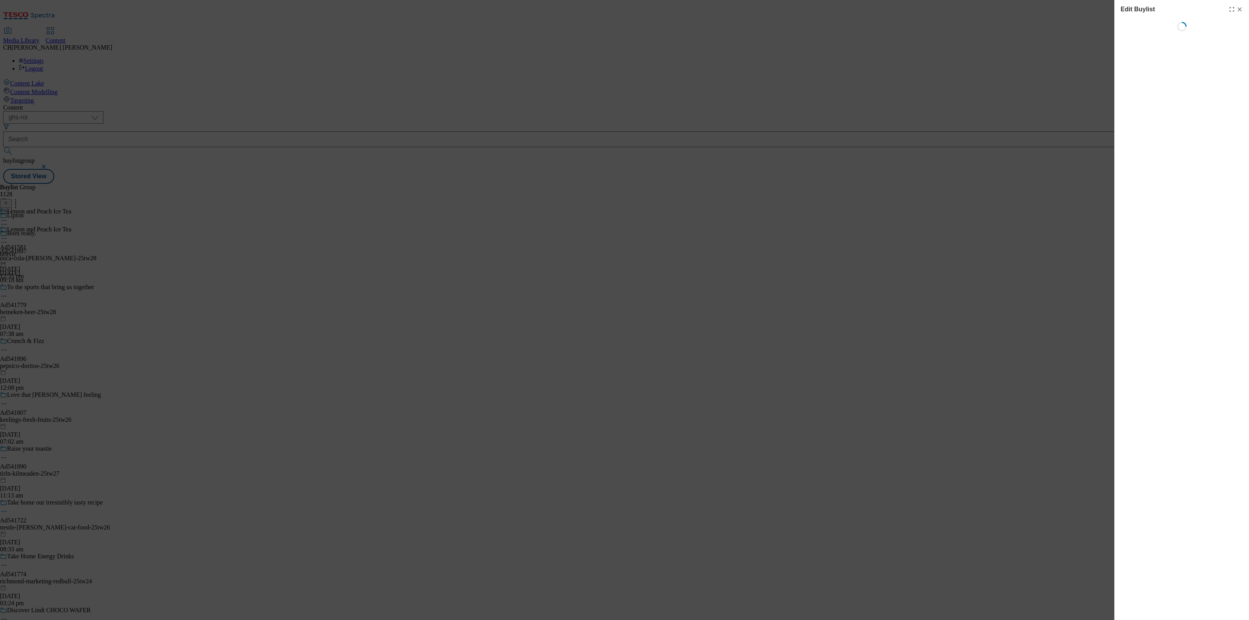
select select "tactical"
select select "supplier funded short term 1-3 weeks"
select select "dunnhumby"
select select "Banner"
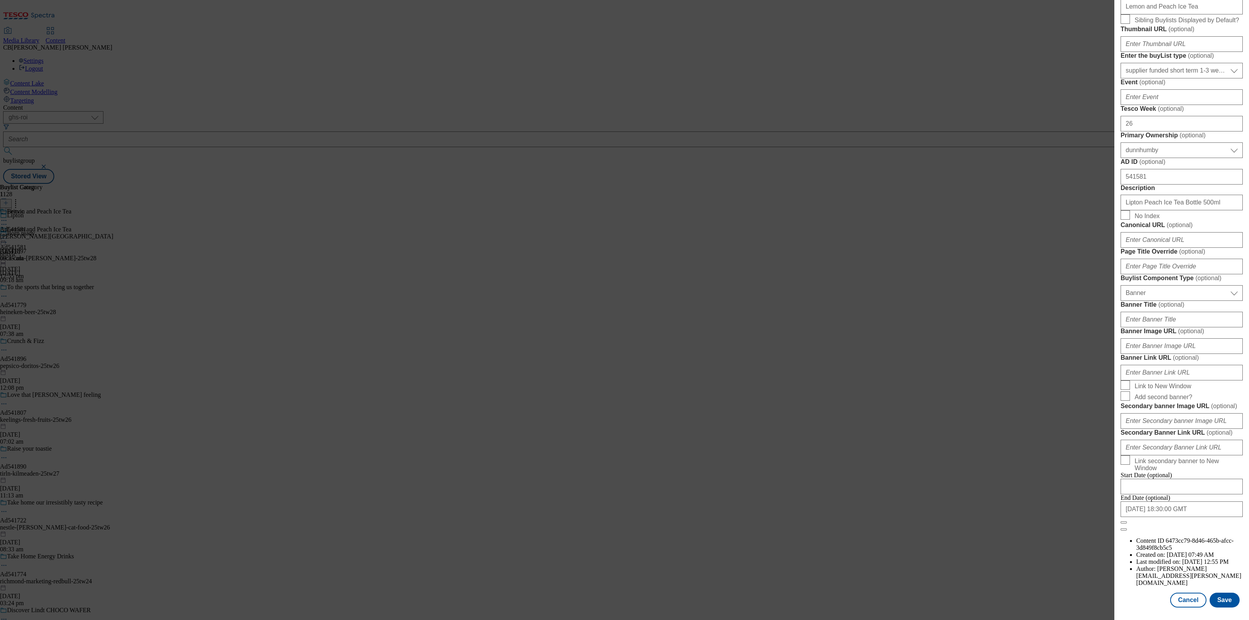
scroll to position [473, 0]
click at [1182, 381] on input "Banner Link URL ( optional )" at bounding box center [1182, 373] width 122 height 16
click at [1184, 349] on input "Banner Image URL ( optional )" at bounding box center [1182, 346] width 122 height 16
paste input "https://digitalcontent.api.tesco.com/v2/media/ghs-mktg/f7fe00af-fe9b-41d4-81f4-…"
type input "https://digitalcontent.api.tesco.com/v2/media/ghs-mktg/f7fe00af-fe9b-41d4-81f4-…"
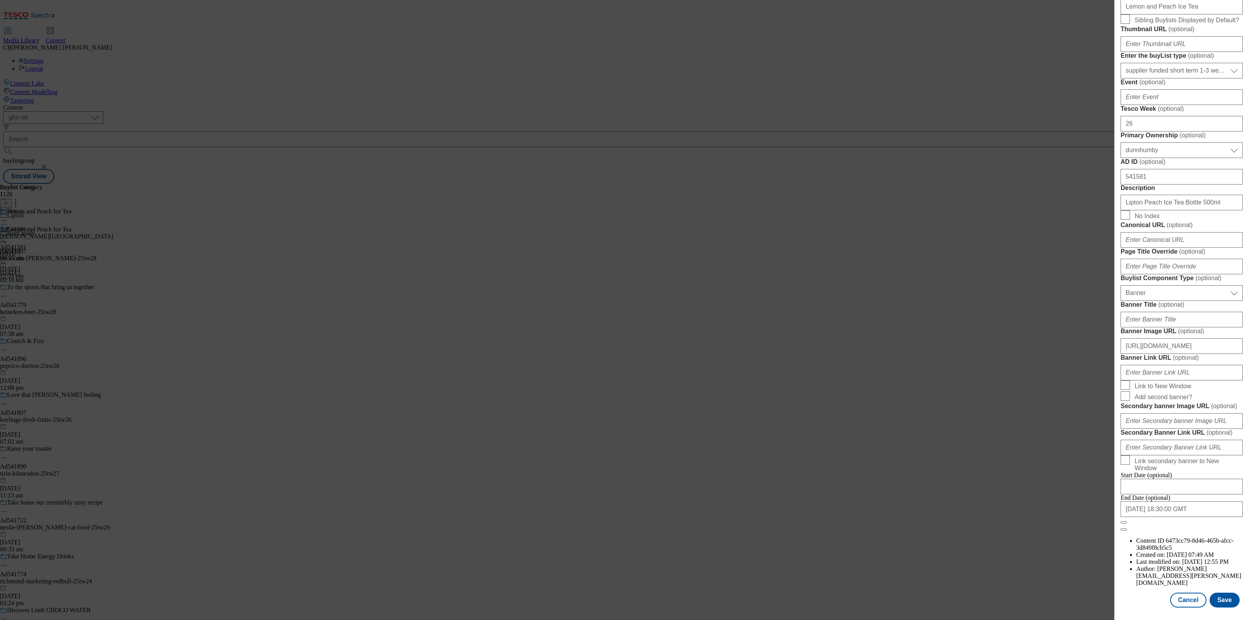
click at [1213, 328] on label "Banner Image URL ( optional )" at bounding box center [1182, 332] width 122 height 8
click at [1213, 338] on input "https://digitalcontent.api.tesco.com/v2/media/ghs-mktg/f7fe00af-fe9b-41d4-81f4-…" at bounding box center [1182, 346] width 122 height 16
click at [1219, 593] on button "Save" at bounding box center [1225, 600] width 30 height 15
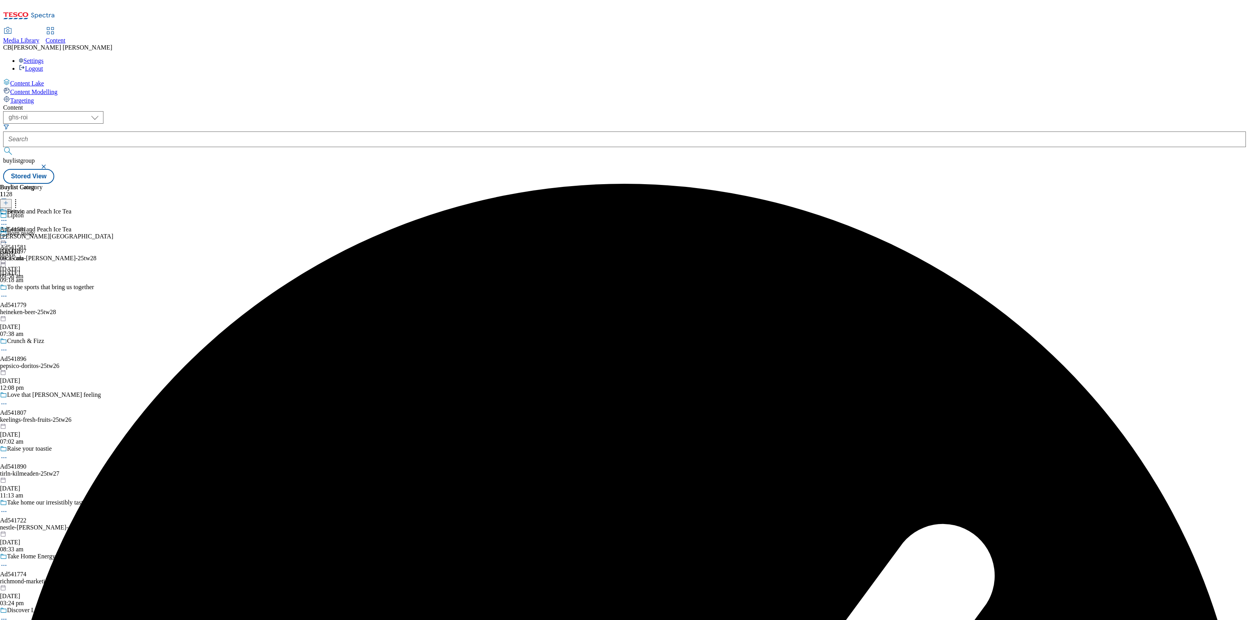
click at [8, 235] on icon at bounding box center [4, 239] width 8 height 8
click at [46, 286] on button "Preview" at bounding box center [31, 290] width 30 height 9
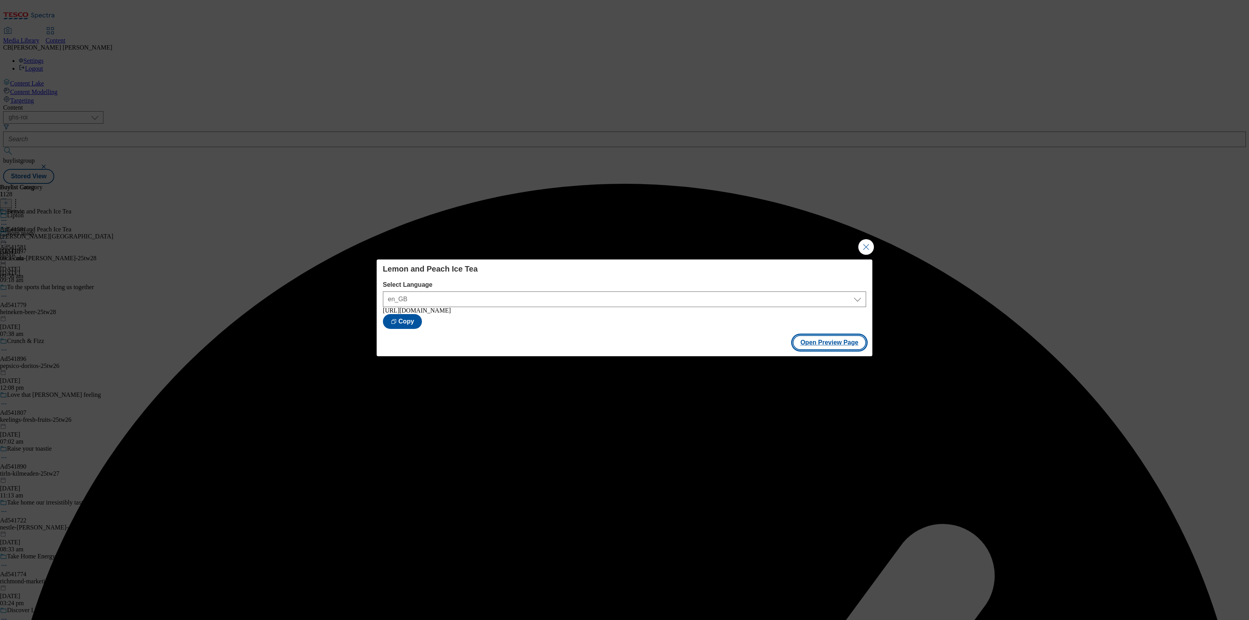
click at [841, 345] on button "Open Preview Page" at bounding box center [830, 342] width 74 height 15
click at [874, 246] on button "Close Modal" at bounding box center [866, 247] width 16 height 16
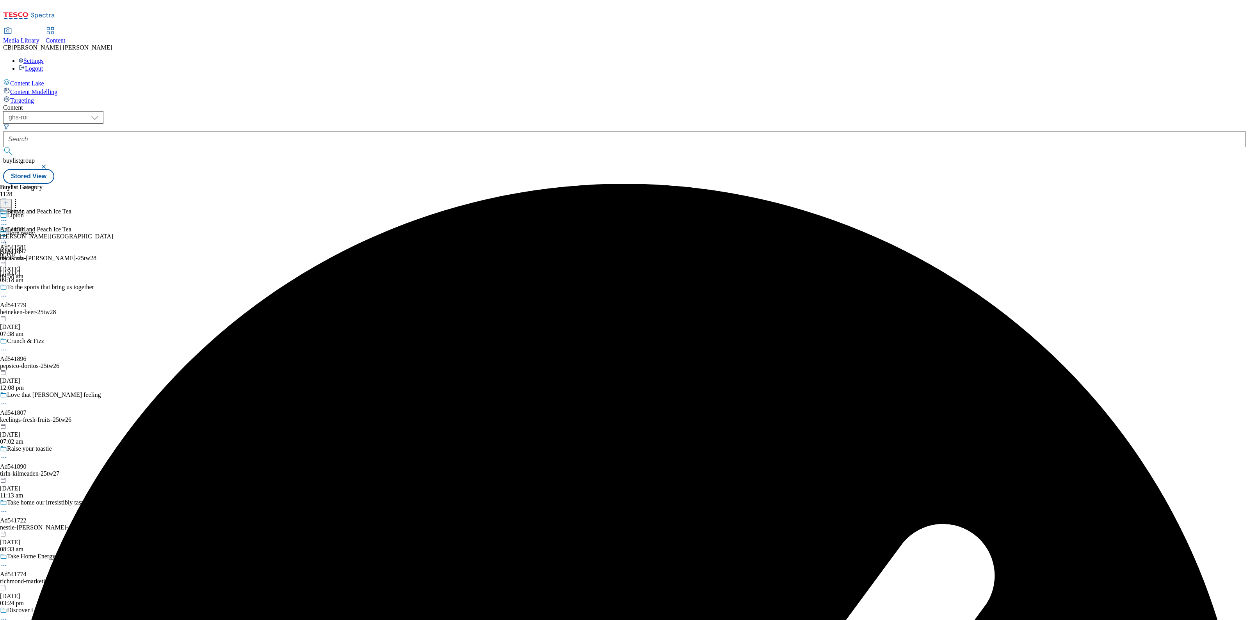
click at [8, 235] on icon at bounding box center [4, 239] width 8 height 8
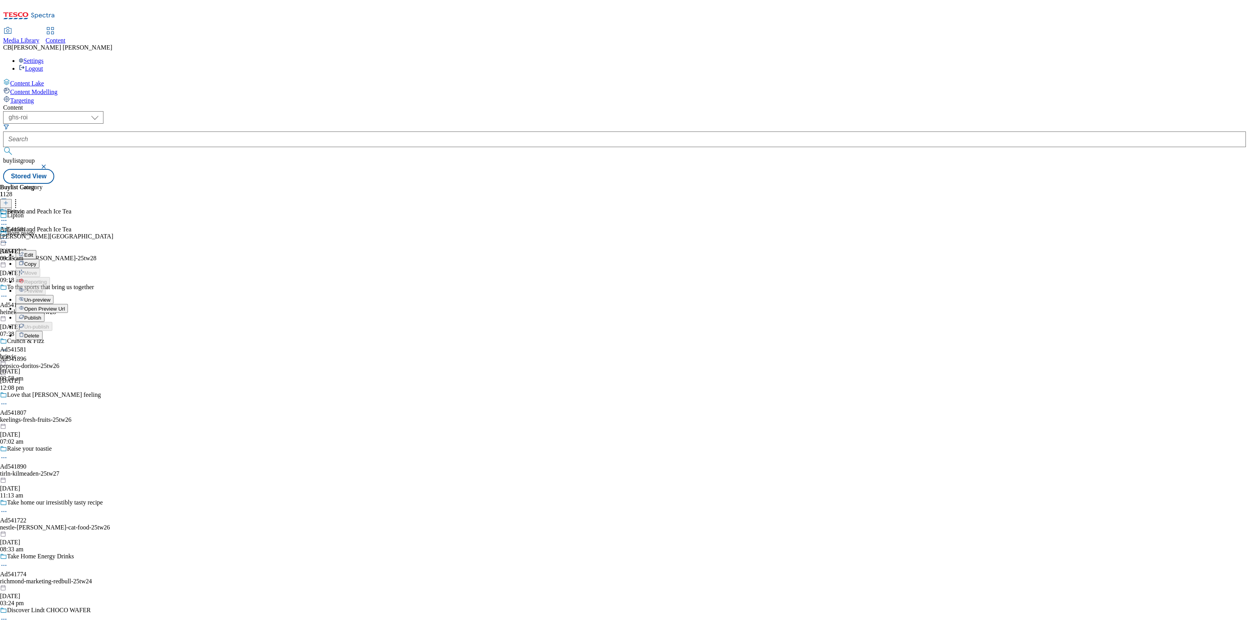
click at [41, 315] on span "Publish" at bounding box center [32, 318] width 17 height 6
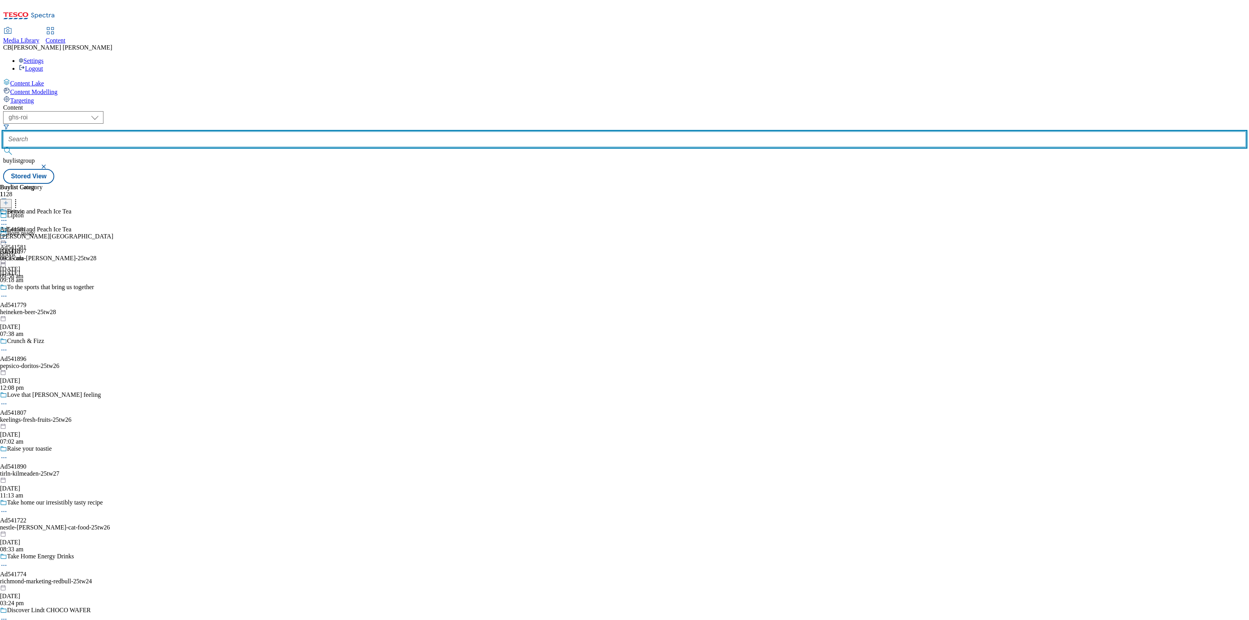
click at [191, 132] on input "text" at bounding box center [624, 140] width 1243 height 16
paste input "britvic-pepsi-max-25tw226"
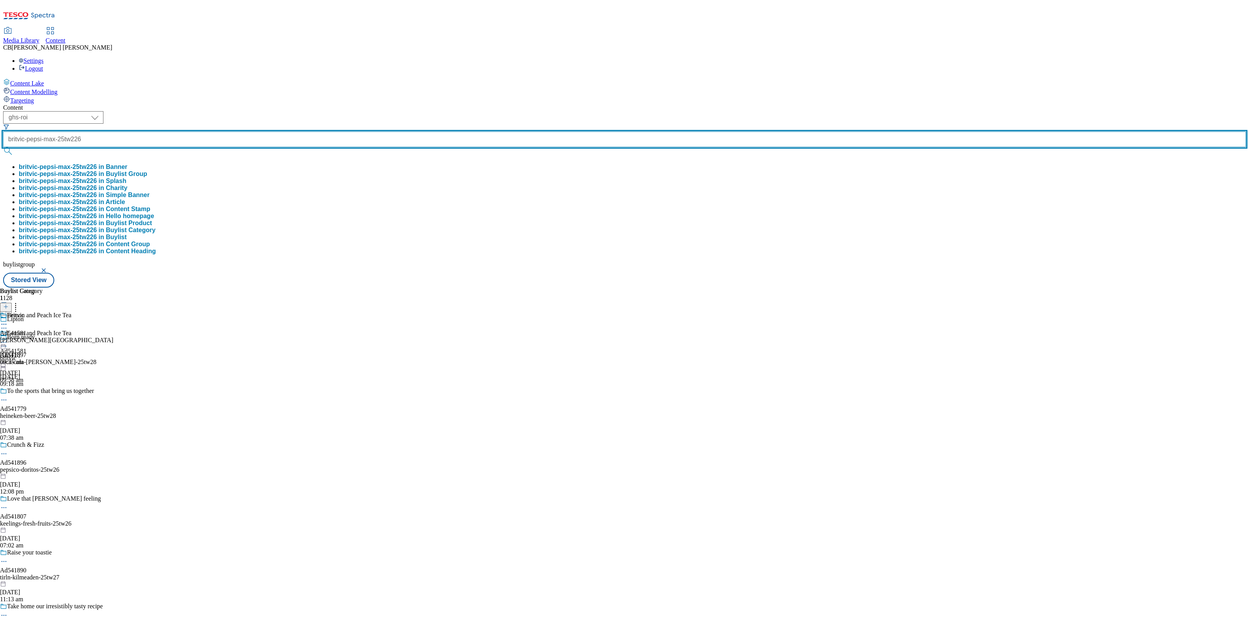
scroll to position [0, 9]
type input "britvic-pepsi-max-25tw226"
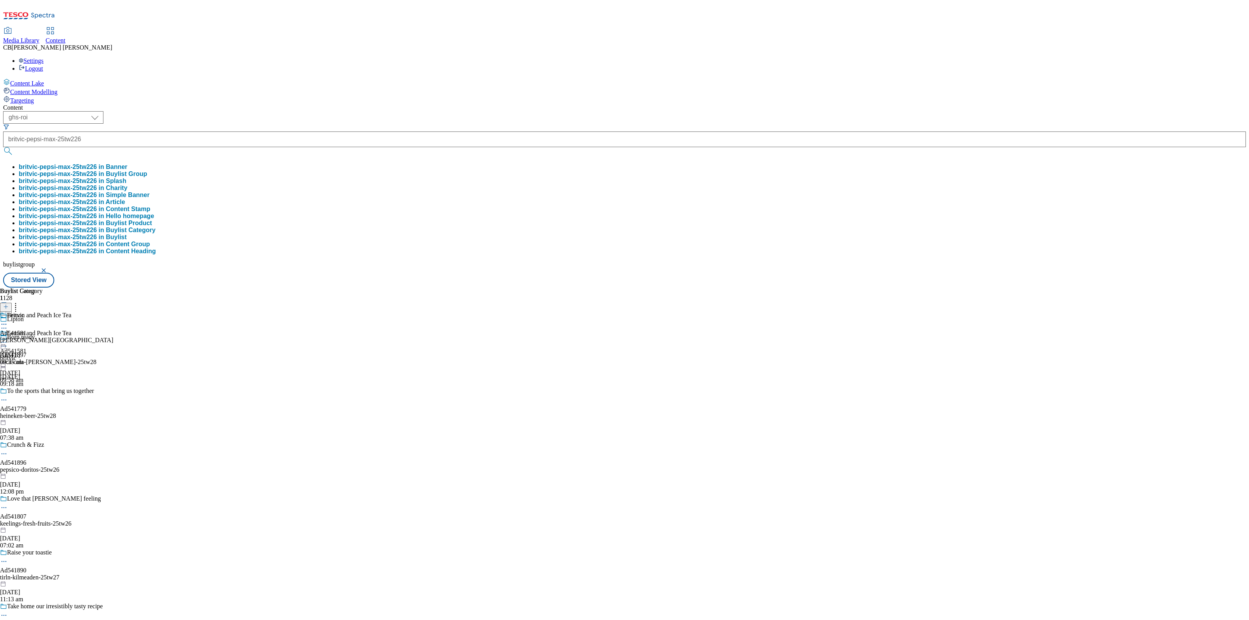
click at [147, 171] on button "britvic-pepsi-max-25tw226 in Buylist Group" at bounding box center [83, 174] width 128 height 7
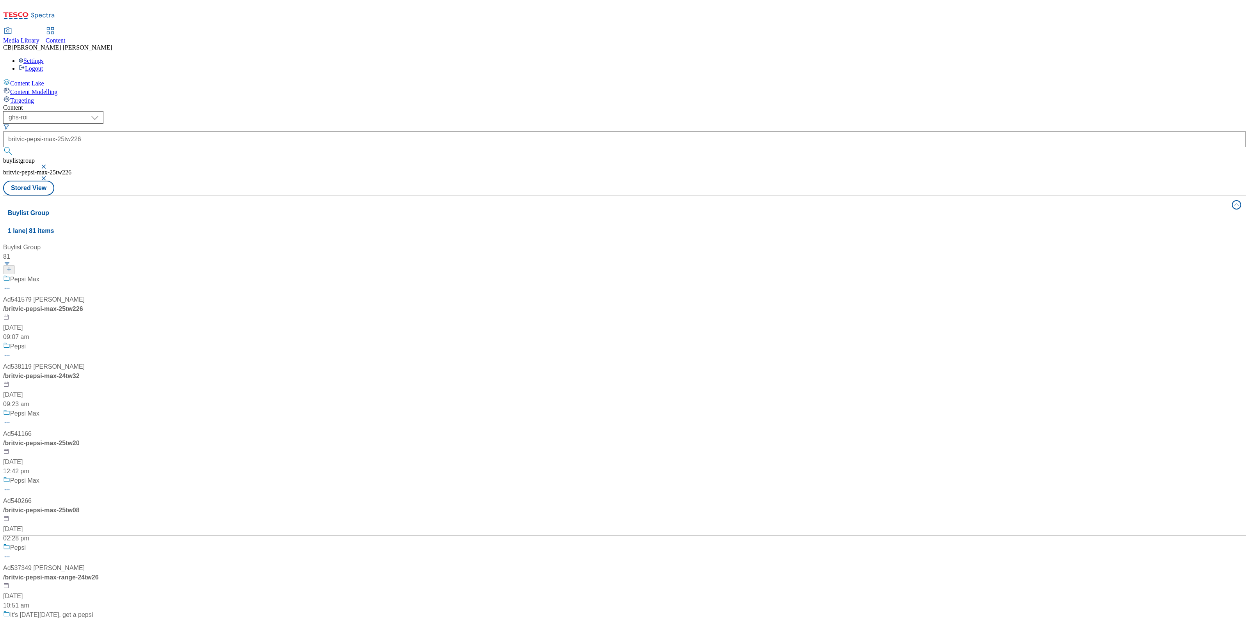
click at [101, 275] on div "Pepsi Max Ad541579 britvic / britvic-pepsi-max-25tw226 23 Jul 2025 09:07 am" at bounding box center [52, 308] width 98 height 67
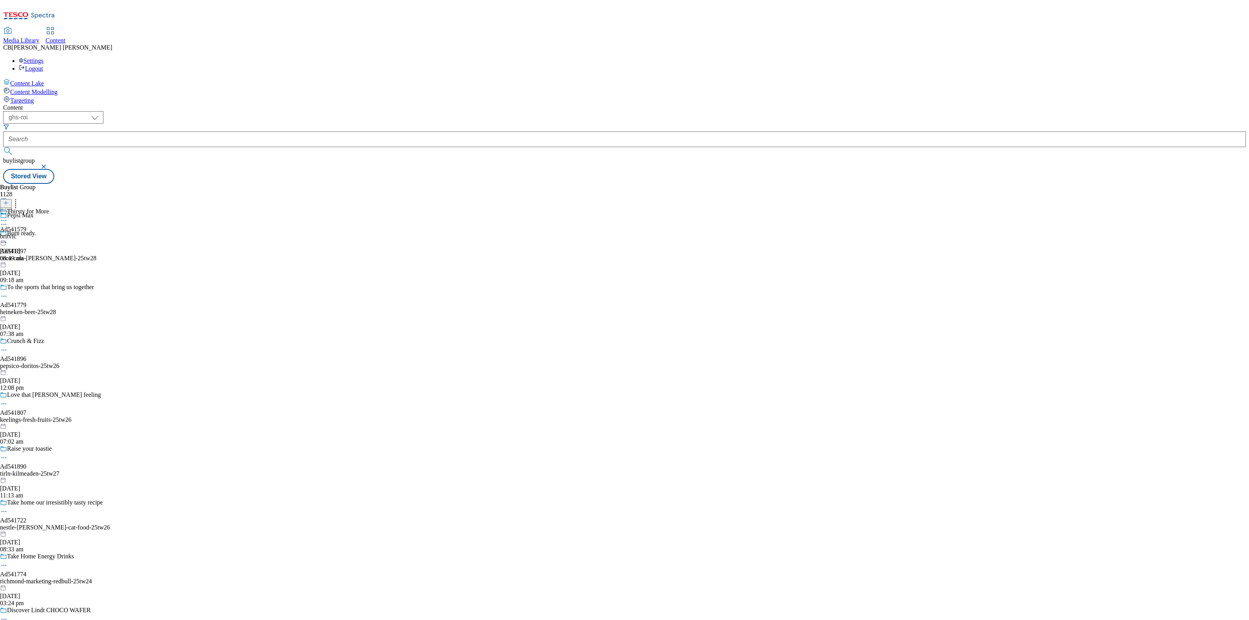
click at [8, 217] on icon at bounding box center [4, 221] width 8 height 8
click at [33, 234] on span "Edit" at bounding box center [28, 237] width 9 height 6
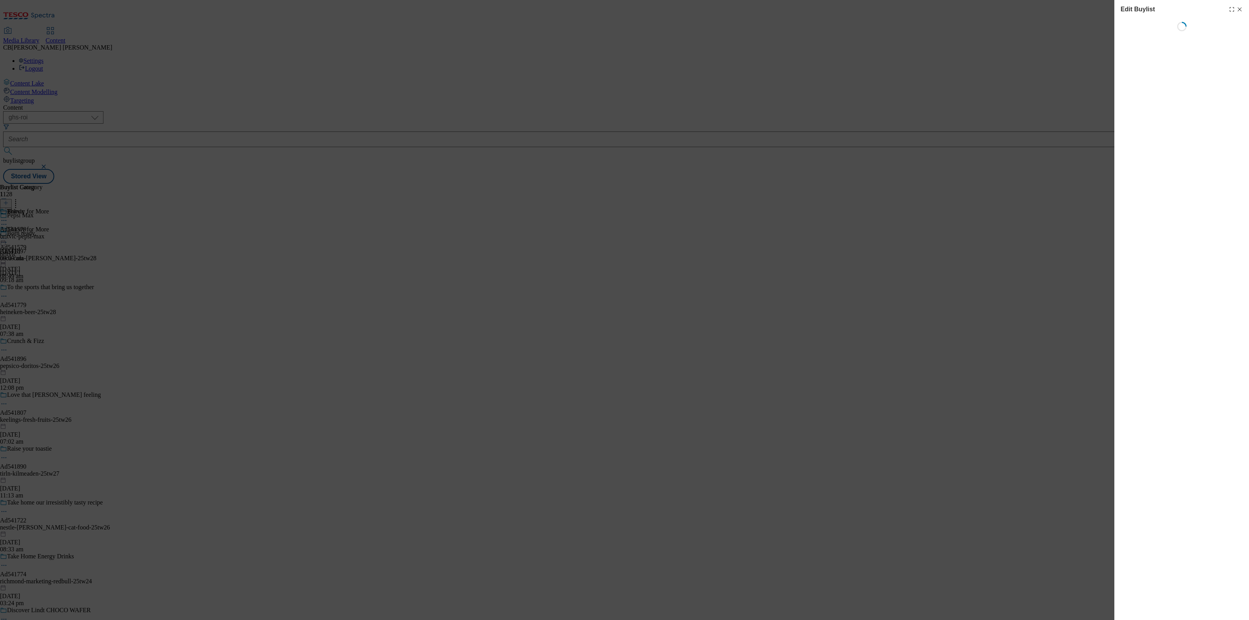
select select "tactical"
select select "supplier funded short term 1-3 weeks"
select select "dunnhumby"
select select "Banner"
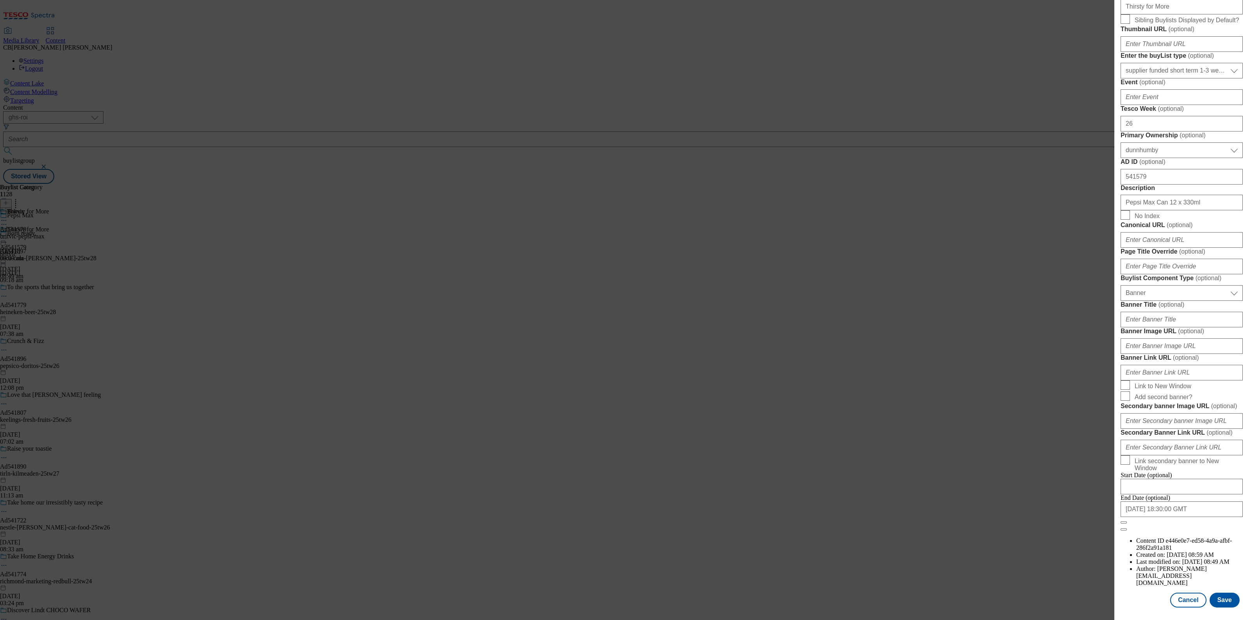
scroll to position [522, 0]
click at [1161, 338] on input "Banner Image URL ( optional )" at bounding box center [1182, 346] width 122 height 16
paste input "https://digitalcontent.api.tesco.com/v2/media/ghs-mktg/80d03ccc-6af8-4786-be53-…"
type input "https://digitalcontent.api.tesco.com/v2/media/ghs-mktg/80d03ccc-6af8-4786-be53-…"
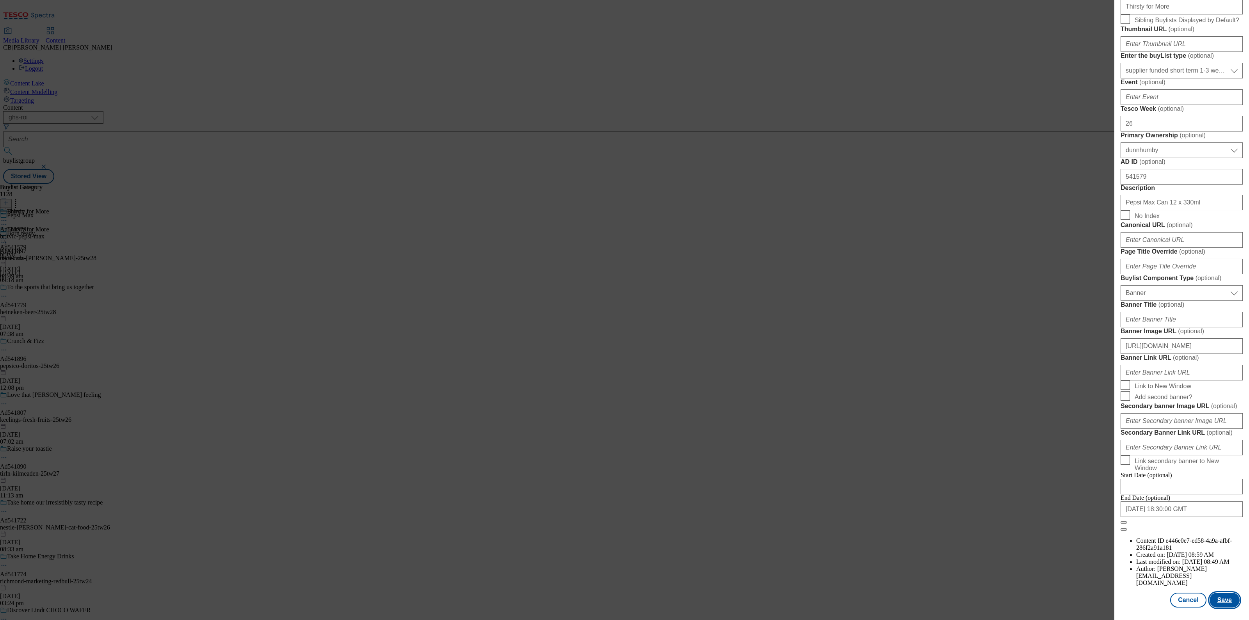
click at [1219, 595] on button "Save" at bounding box center [1225, 600] width 30 height 15
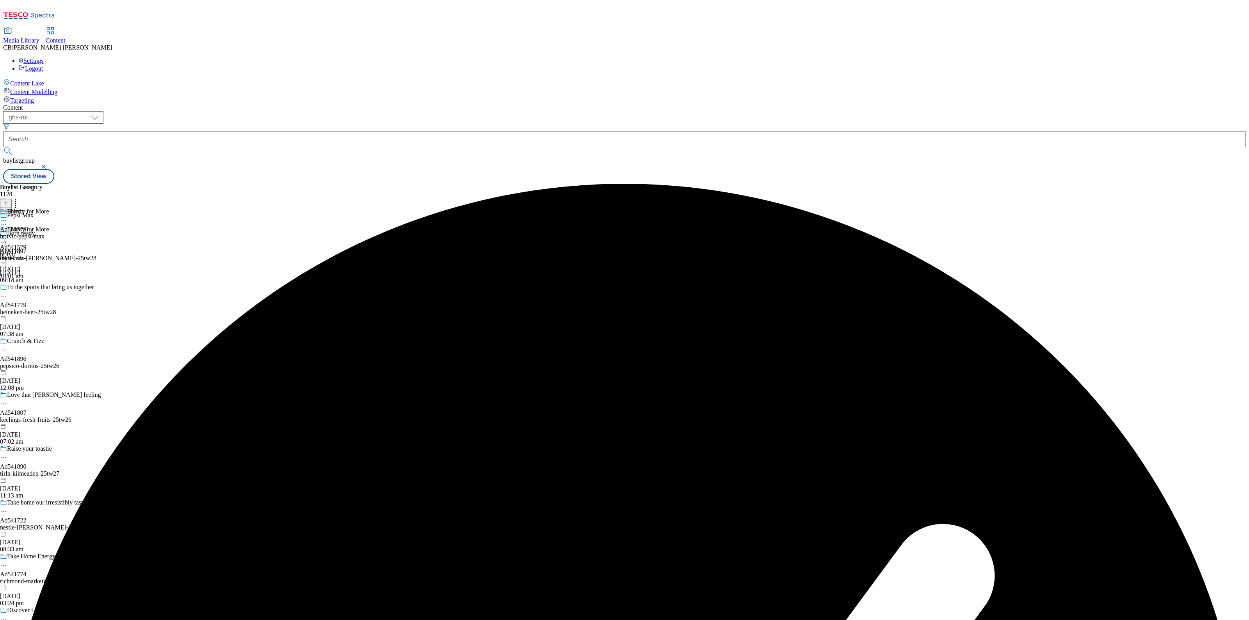
click at [5, 238] on circle at bounding box center [4, 238] width 1 height 1
click at [46, 286] on button "Preview" at bounding box center [31, 290] width 30 height 9
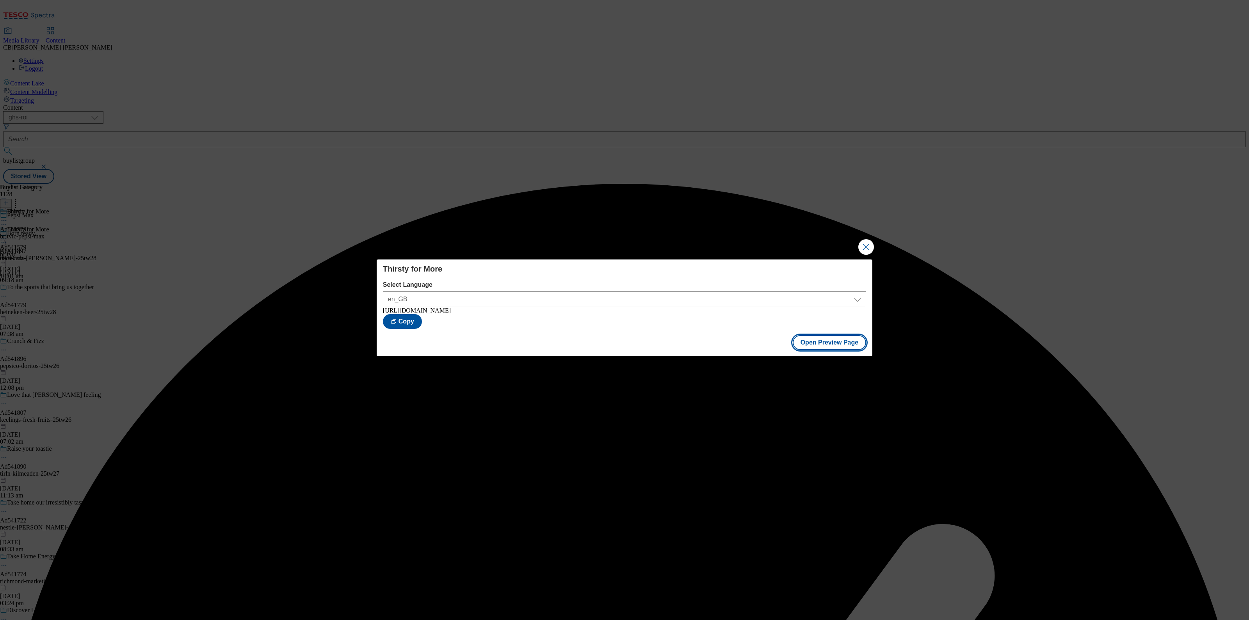
click at [831, 348] on button "Open Preview Page" at bounding box center [830, 342] width 74 height 15
click at [865, 247] on button "Close Modal" at bounding box center [866, 247] width 16 height 16
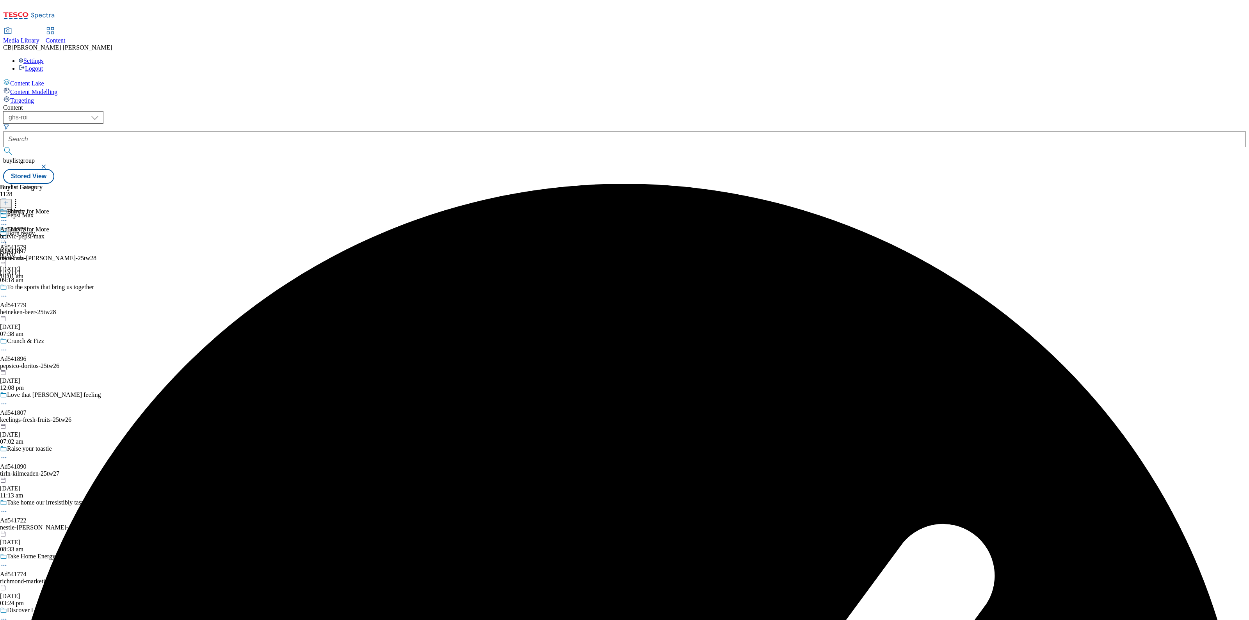
click at [8, 235] on icon at bounding box center [4, 239] width 8 height 8
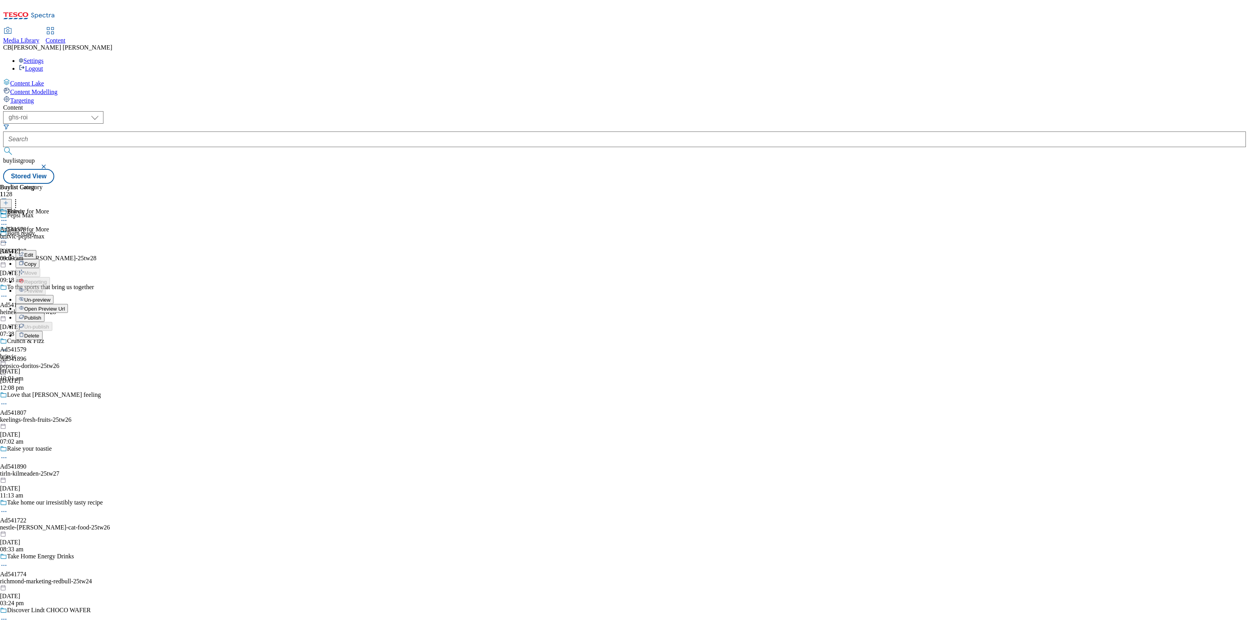
click at [41, 315] on span "Publish" at bounding box center [32, 318] width 17 height 6
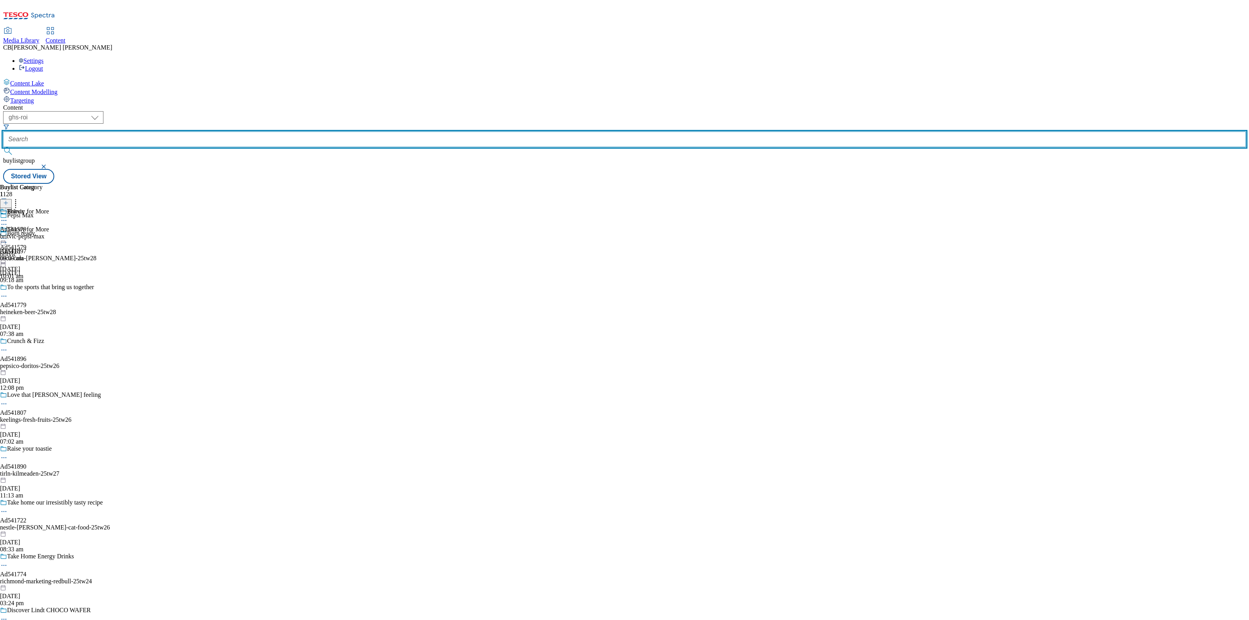
click at [192, 132] on input "text" at bounding box center [624, 140] width 1243 height 16
paste input "britvic-ballygowan-25tw26"
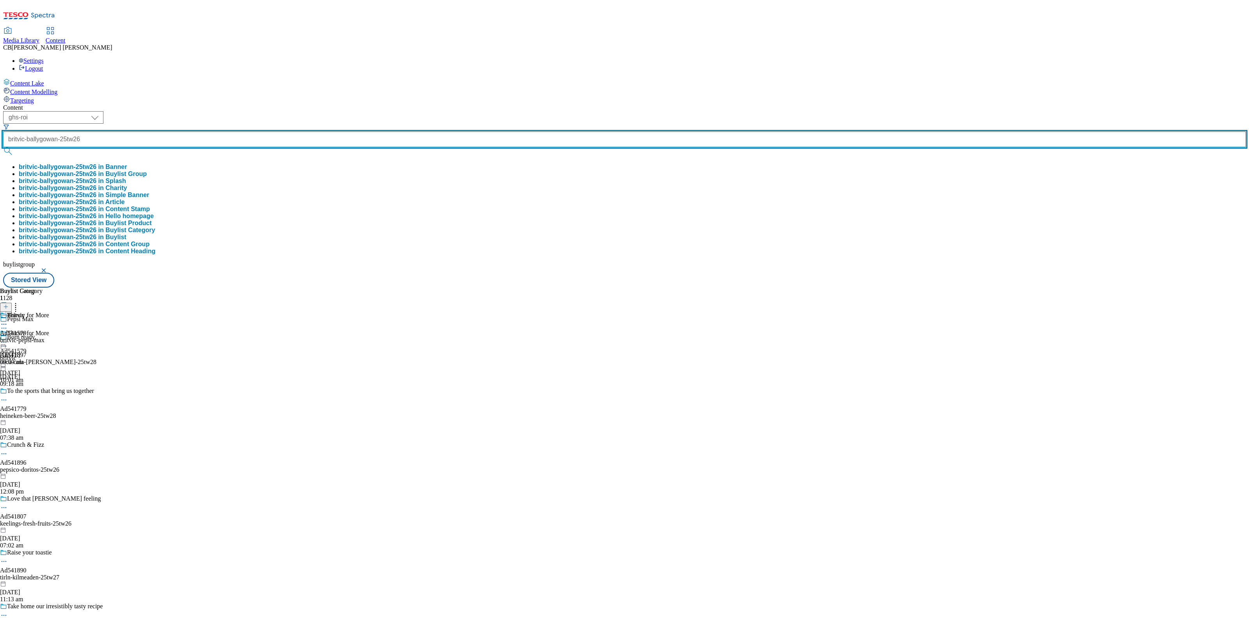
type input "britvic-ballygowan-25tw26"
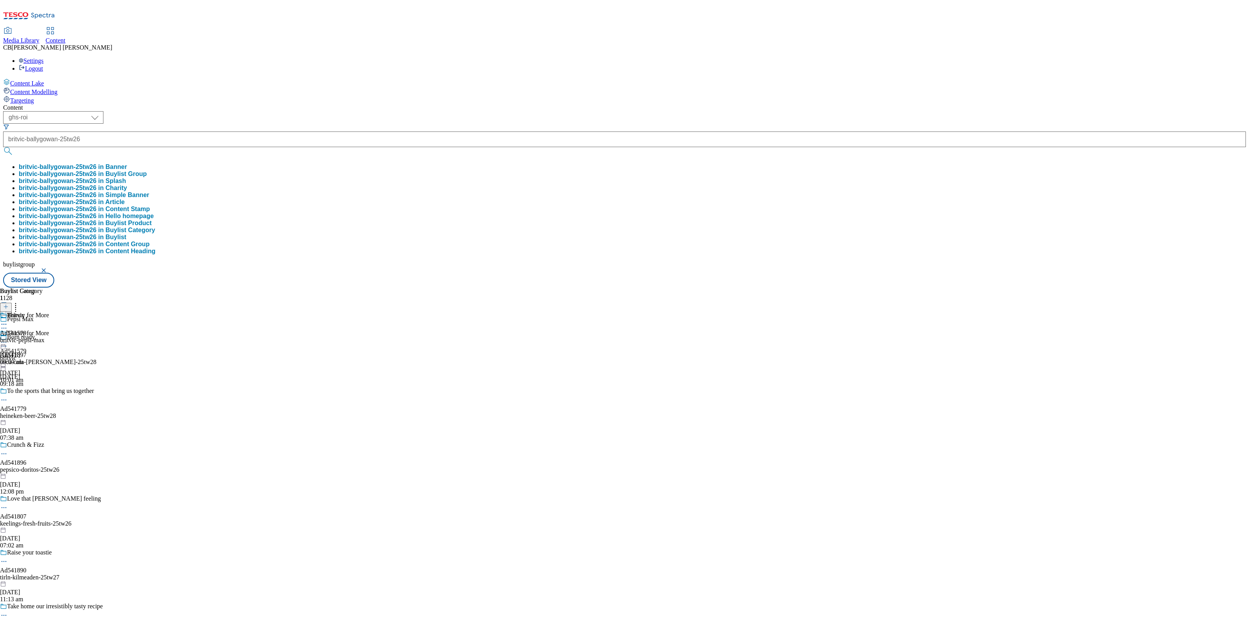
click at [147, 171] on button "britvic-ballygowan-25tw26 in Buylist Group" at bounding box center [83, 174] width 128 height 7
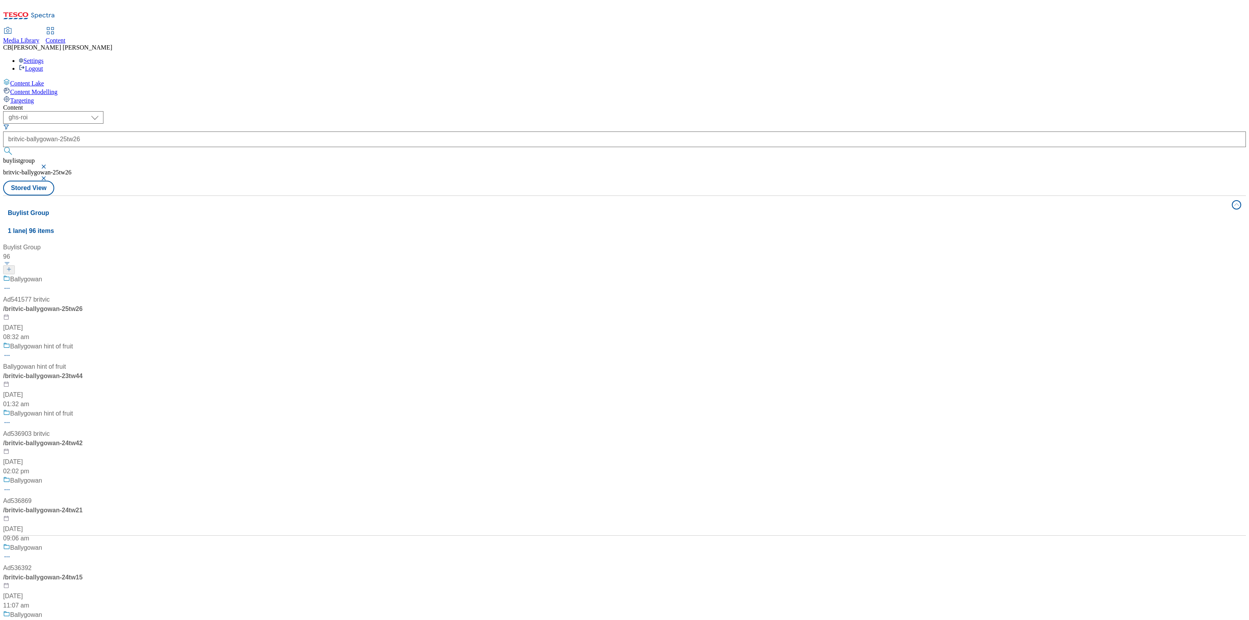
click at [101, 275] on div "Ballygowan Ad541577 britvic / britvic-ballygowan-25tw26 13 Aug 2025 08:32 am" at bounding box center [52, 308] width 98 height 67
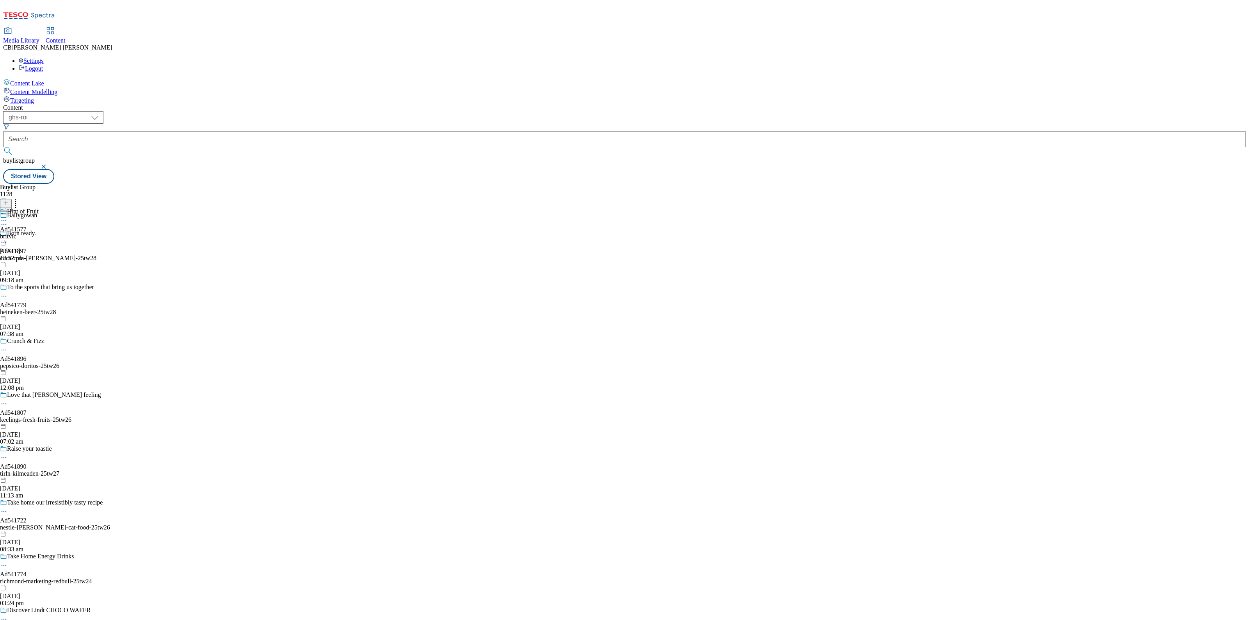
click at [8, 217] on icon at bounding box center [4, 221] width 8 height 8
click at [36, 232] on button "Edit" at bounding box center [26, 236] width 21 height 9
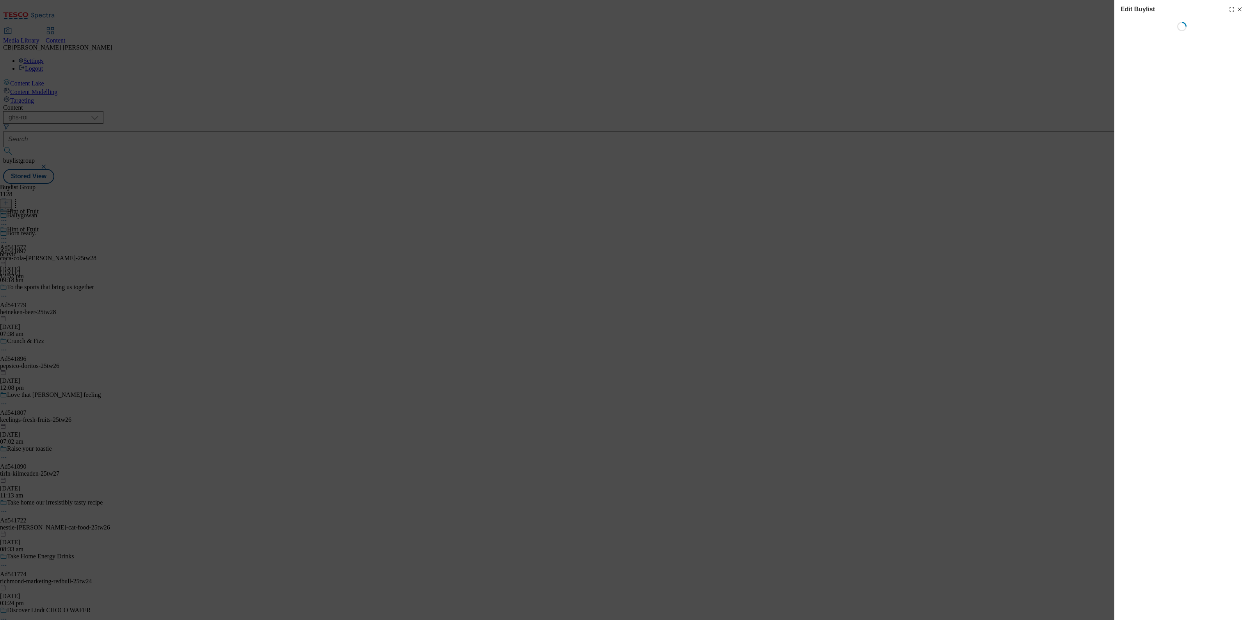
select select "tactical"
select select "supplier funded short term 1-3 weeks"
select select "dunnhumby"
select select "Banner"
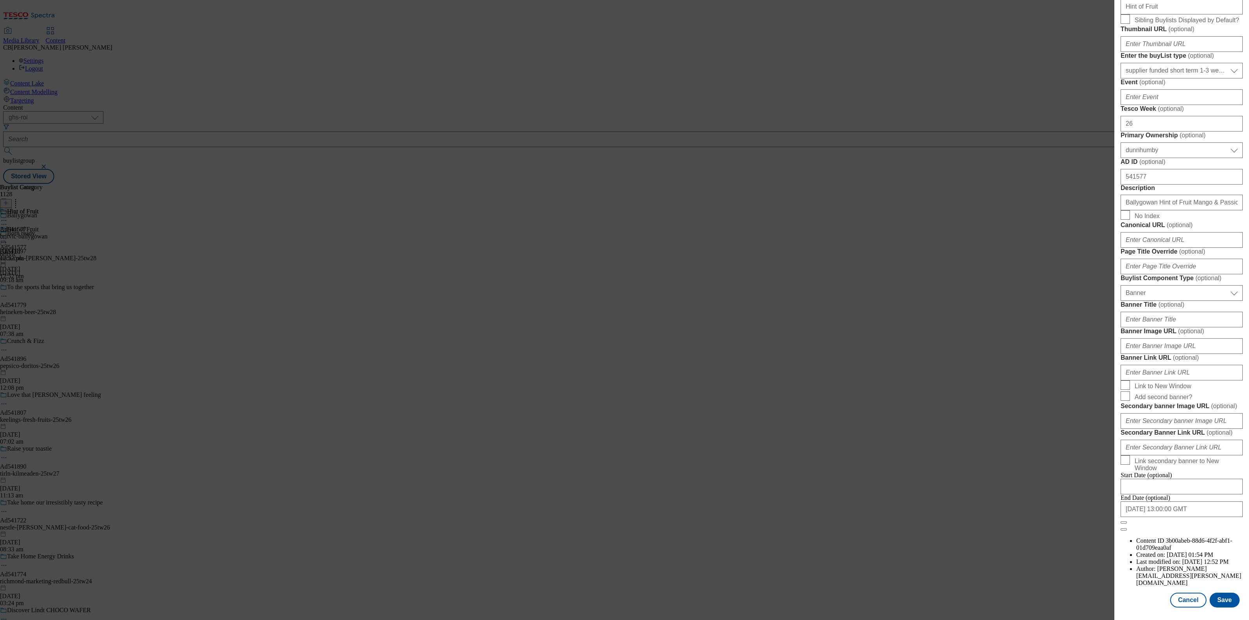
scroll to position [522, 0]
click at [1180, 338] on input "Banner Image URL ( optional )" at bounding box center [1182, 346] width 122 height 16
paste input "https://digitalcontent.api.tesco.com/v2/media/ghs-mktg/274fda63-84d1-4aa4-91f8-…"
type input "https://digitalcontent.api.tesco.com/v2/media/ghs-mktg/274fda63-84d1-4aa4-91f8-…"
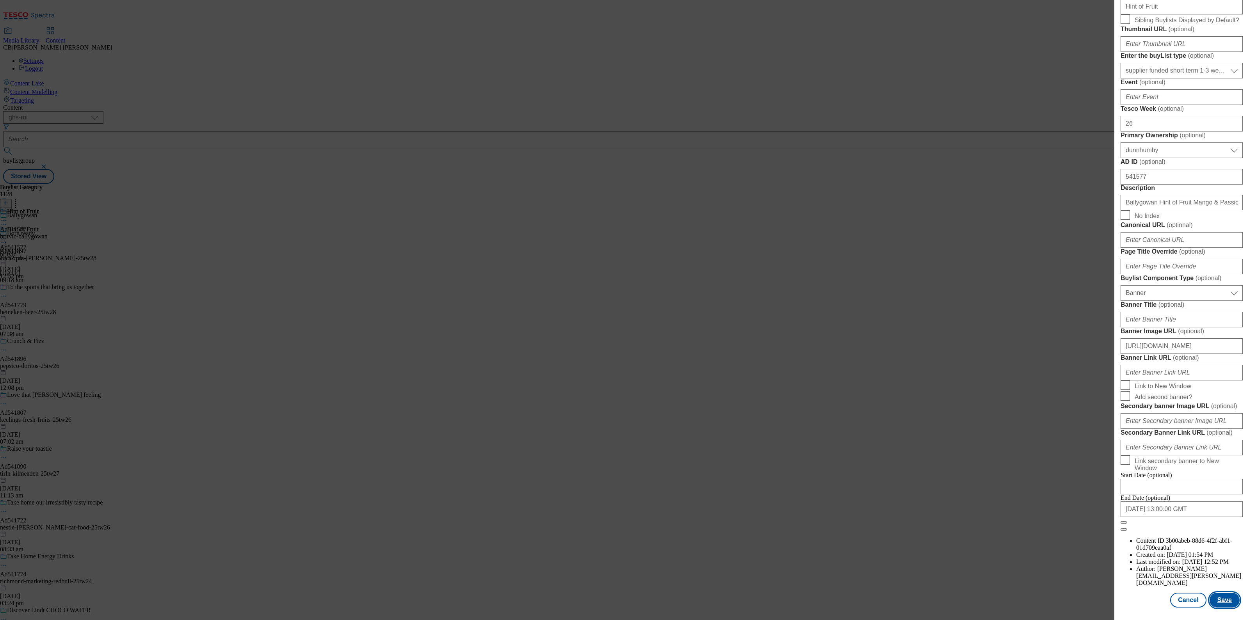
click at [1210, 593] on button "Save" at bounding box center [1225, 600] width 30 height 15
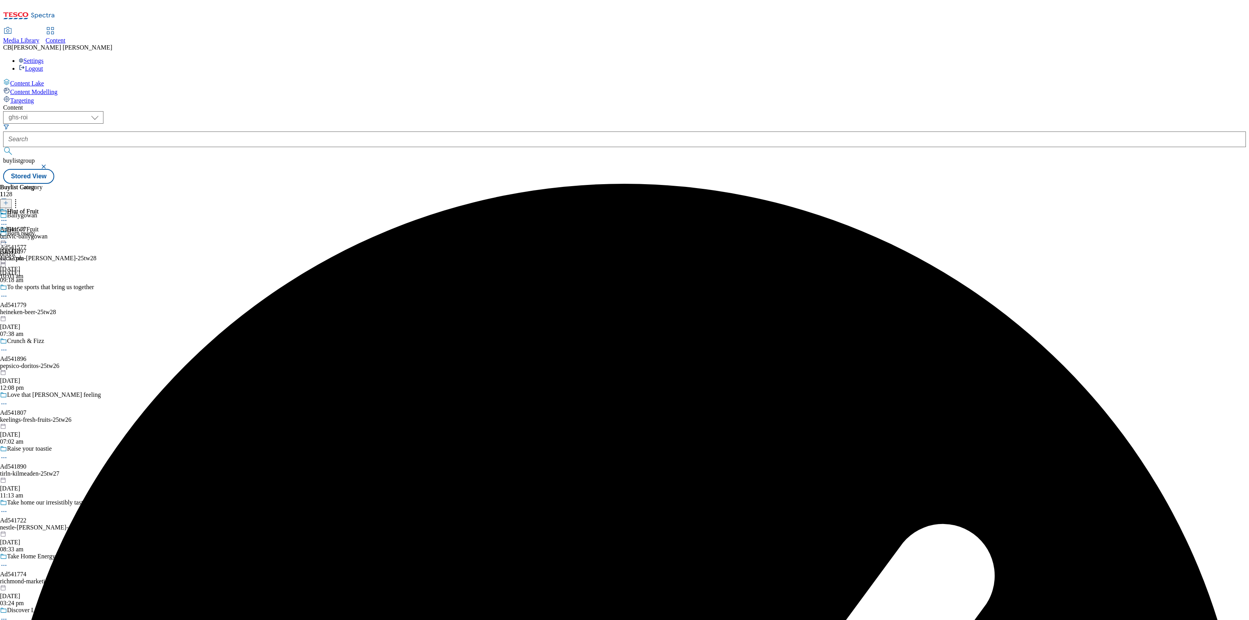
click at [5, 238] on circle at bounding box center [4, 238] width 1 height 1
click at [46, 286] on button "Preview" at bounding box center [31, 290] width 30 height 9
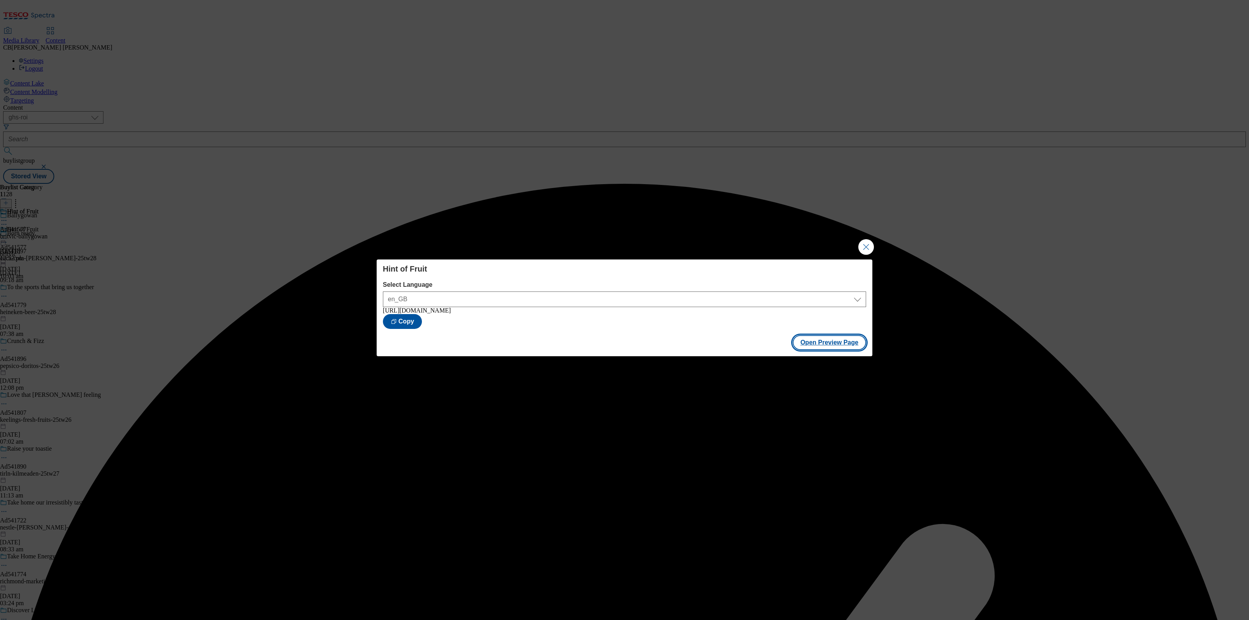
click at [832, 345] on button "Open Preview Page" at bounding box center [830, 342] width 74 height 15
click at [863, 250] on button "Close Modal" at bounding box center [866, 247] width 16 height 16
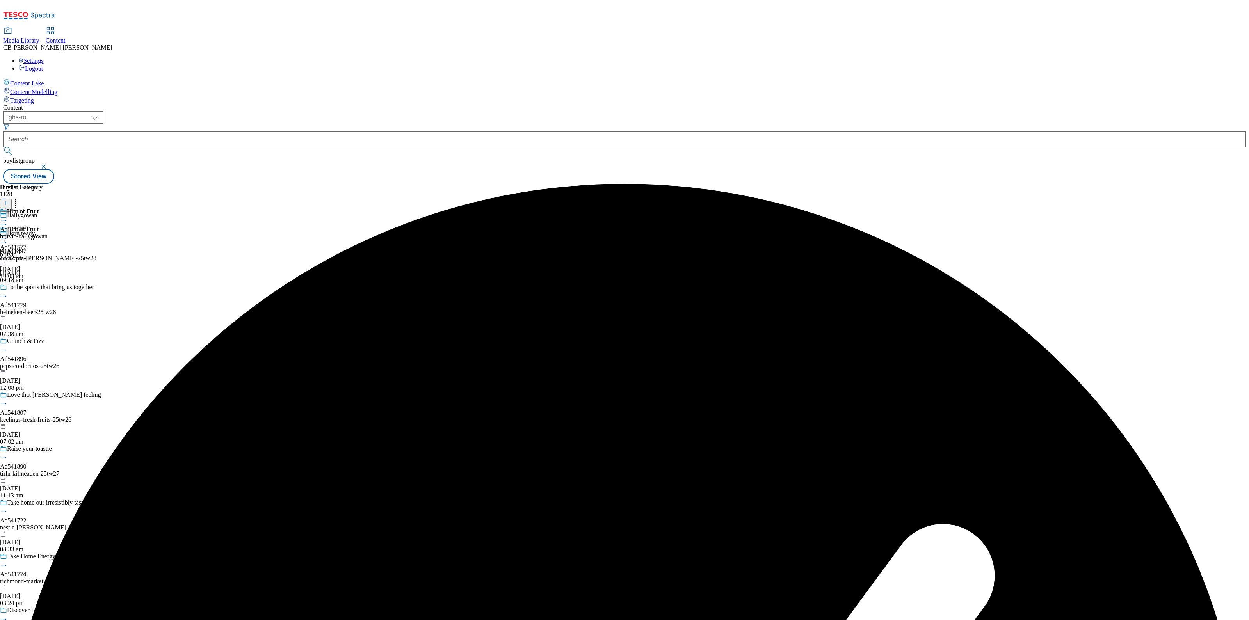
click at [3, 238] on circle at bounding box center [2, 238] width 1 height 1
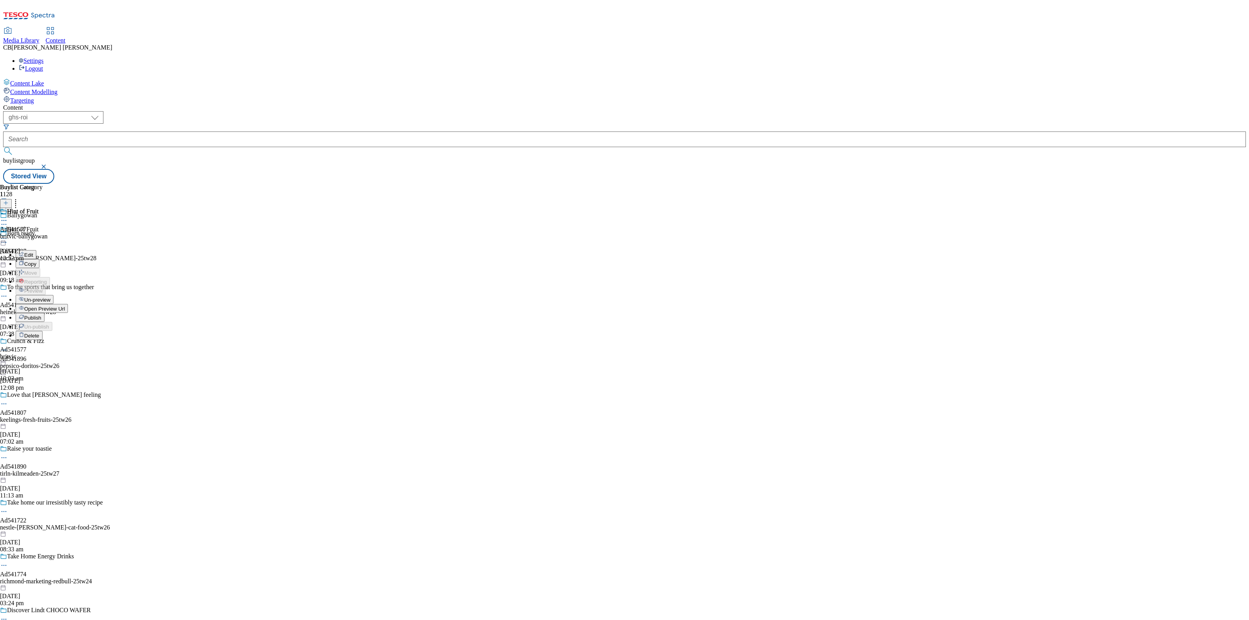
click at [41, 315] on span "Publish" at bounding box center [32, 318] width 17 height 6
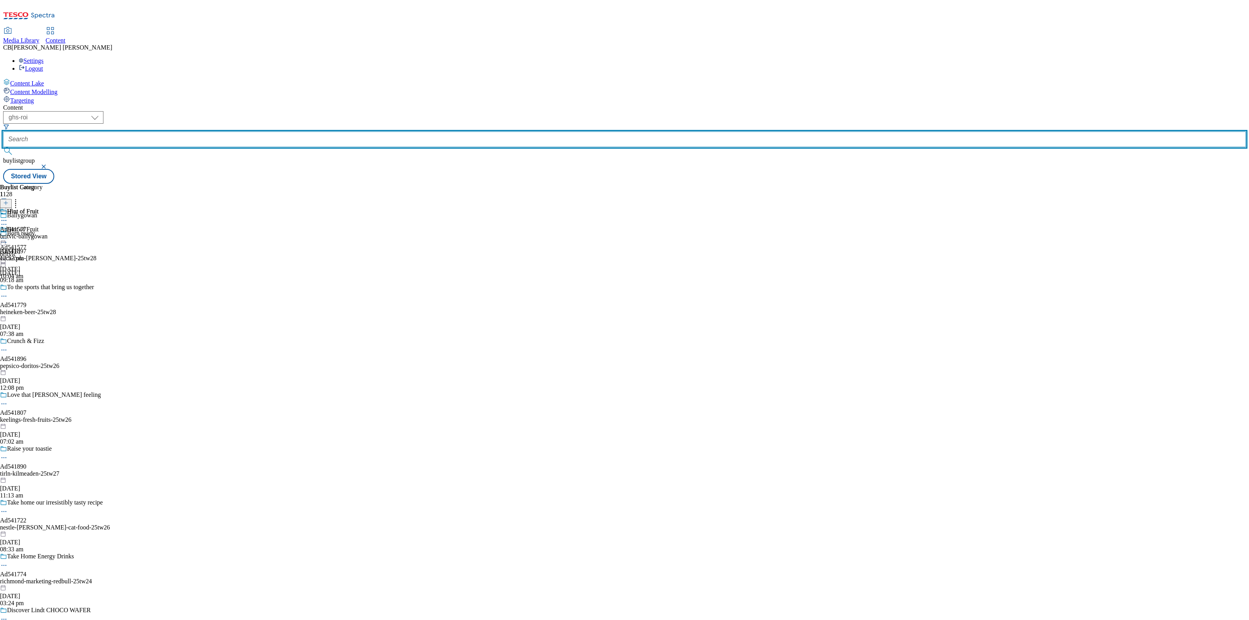
click at [175, 132] on input "text" at bounding box center [624, 140] width 1243 height 16
paste input "britvic-mi-wadi-25tw26"
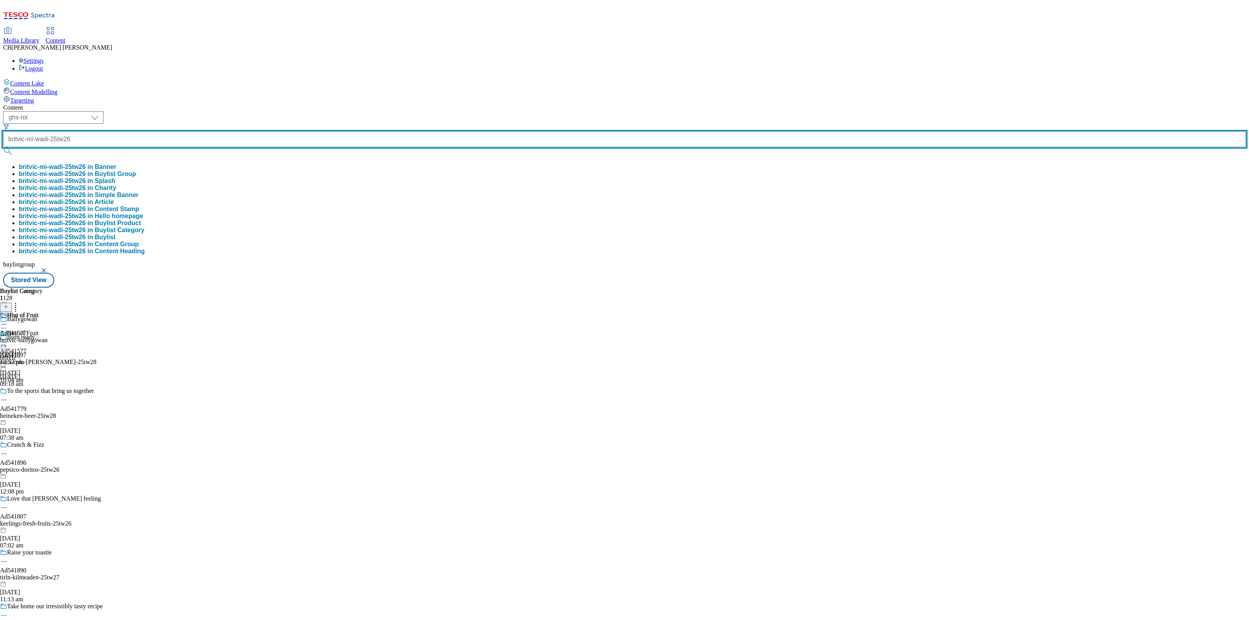
type input "britvic-mi-wadi-25tw26"
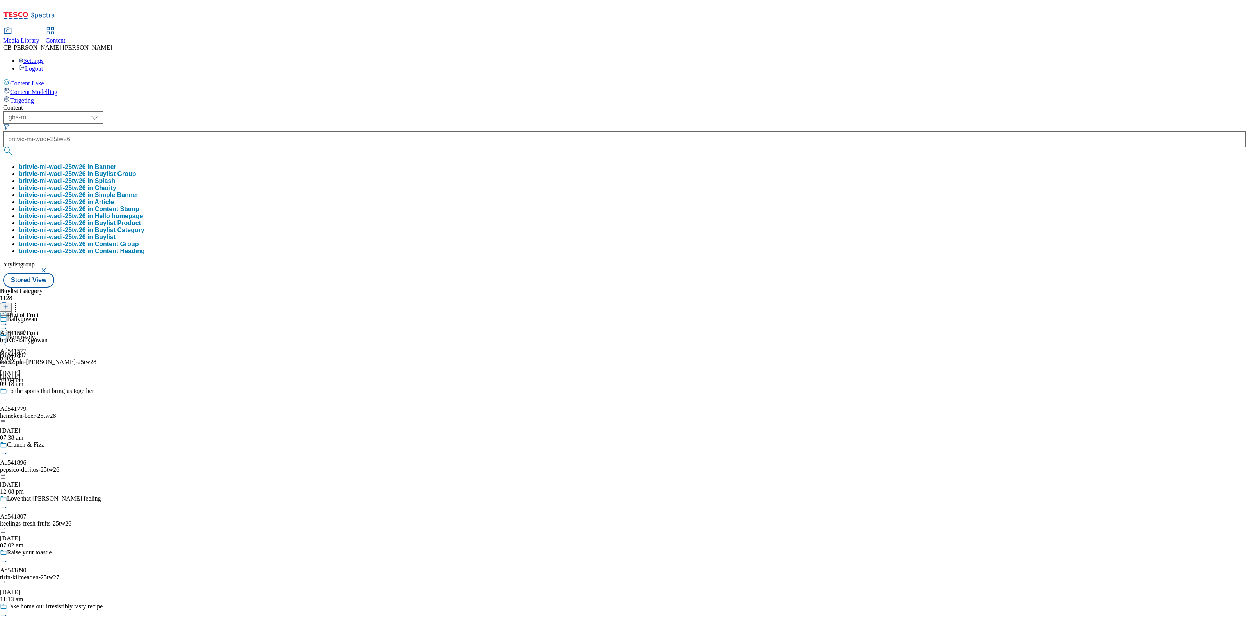
click at [136, 171] on button "britvic-mi-wadi-25tw26 in Buylist Group" at bounding box center [77, 174] width 117 height 7
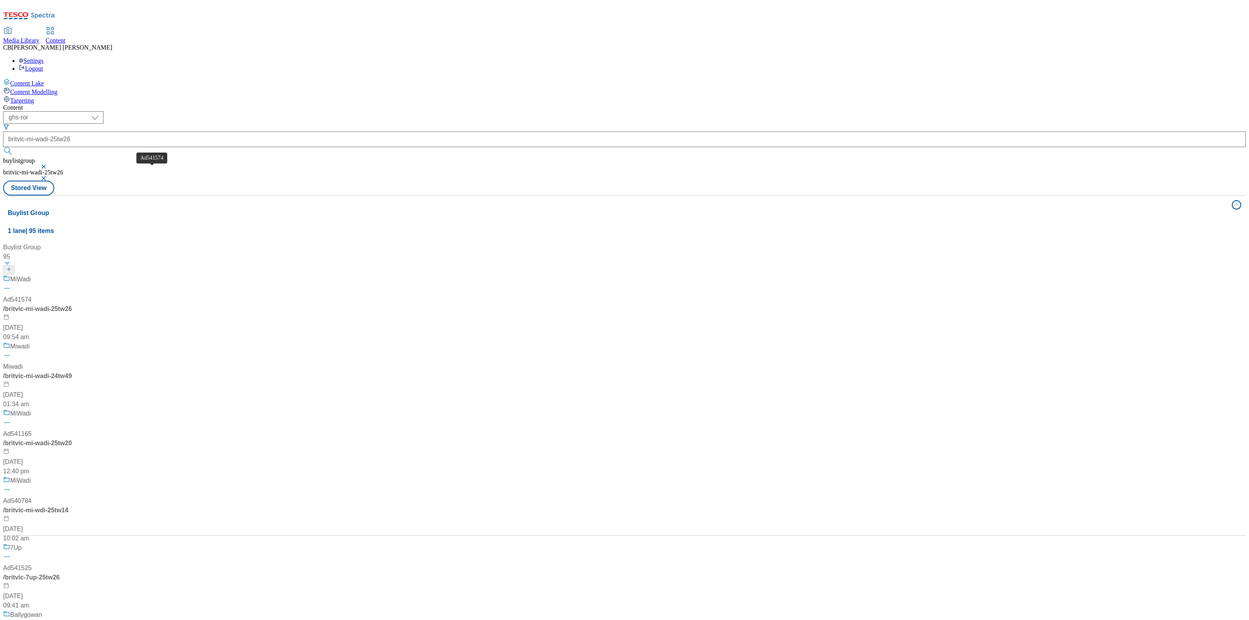
click at [32, 295] on div "Ad541574" at bounding box center [17, 299] width 28 height 9
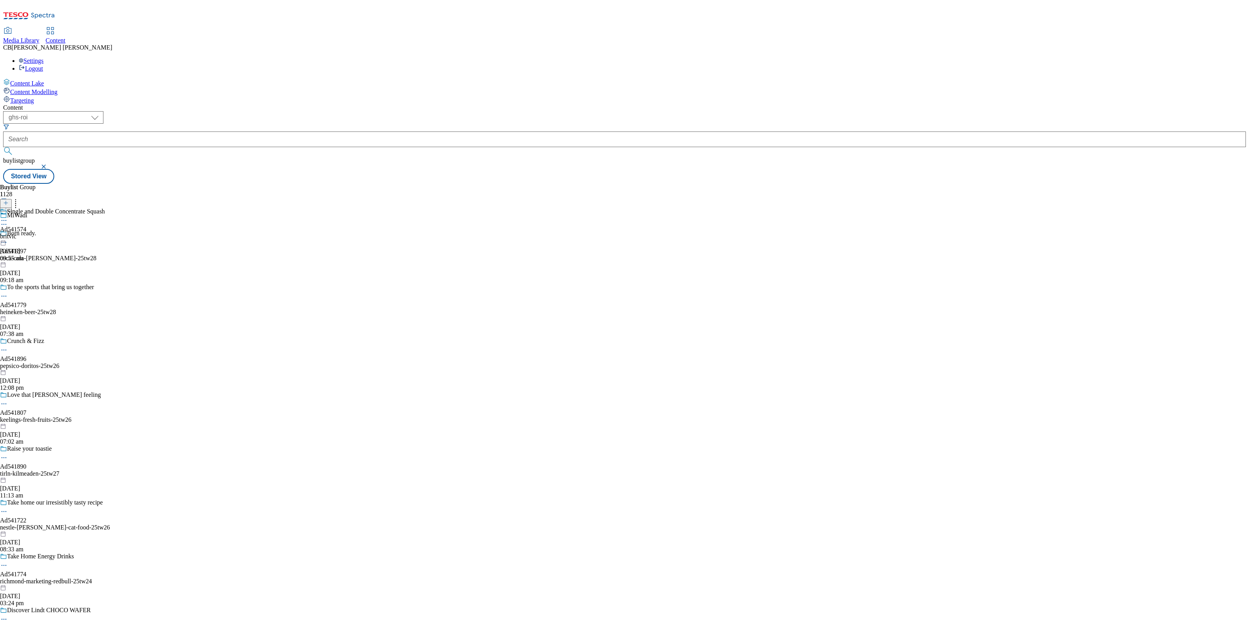
click at [8, 217] on icon at bounding box center [4, 221] width 8 height 8
click at [33, 234] on span "Edit" at bounding box center [28, 237] width 9 height 6
select select "tactical"
select select "supplier funded short term 1-3 weeks"
select select "dunnhumby"
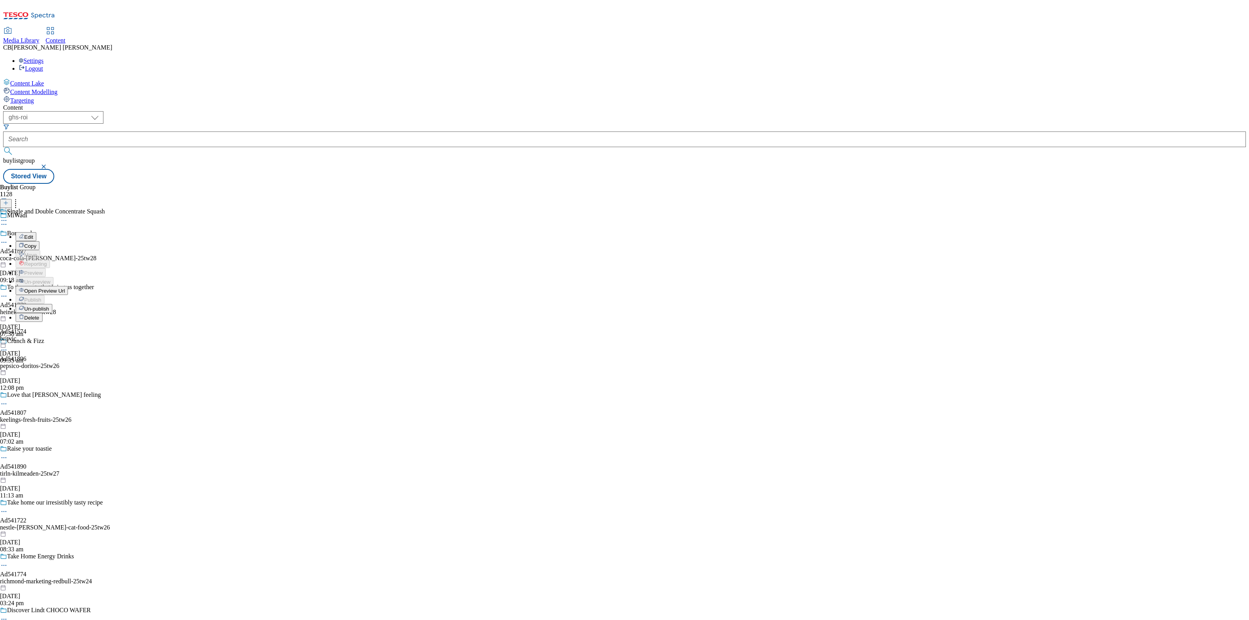
select select "Banner"
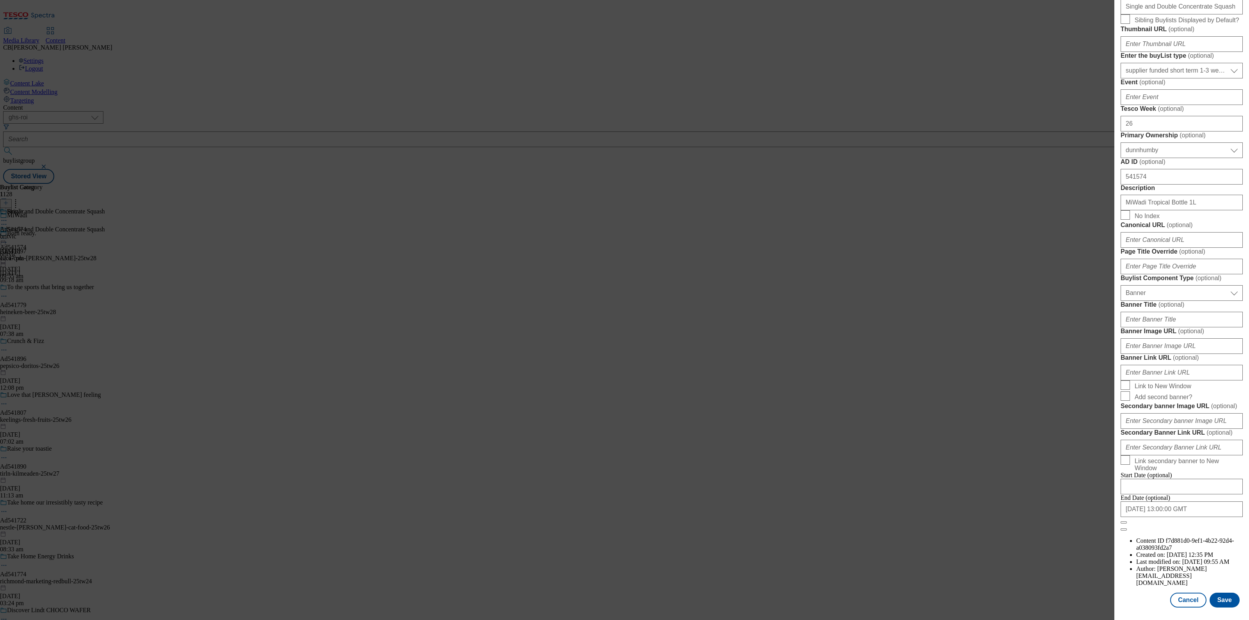
scroll to position [522, 0]
click at [1173, 338] on input "Banner Image URL ( optional )" at bounding box center [1182, 346] width 122 height 16
paste input "https://digitalcontent.api.tesco.com/v2/media/ghs-mktg/815dbc3a-9115-4b39-8eb7-…"
type input "https://digitalcontent.api.tesco.com/v2/media/ghs-mktg/815dbc3a-9115-4b39-8eb7-…"
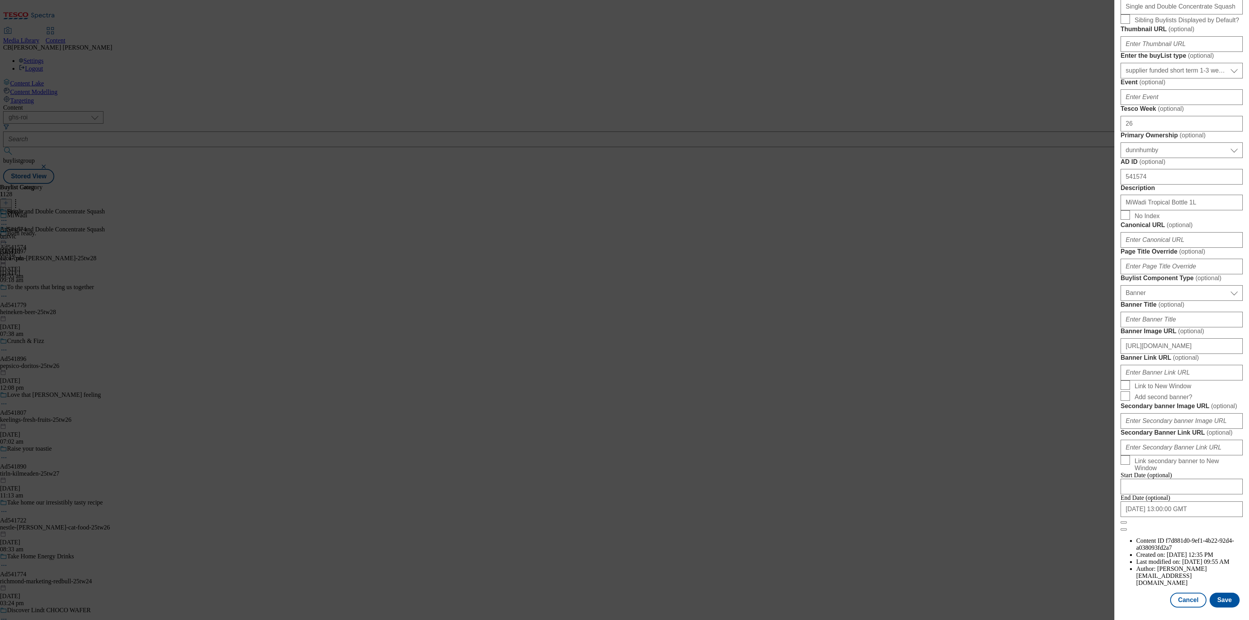
click at [1217, 275] on form "Label Ad541574 Tracking Name DH_AD541574 Friendly Name britvic Buylist Lifespan…" at bounding box center [1182, 209] width 122 height 646
click at [1214, 593] on button "Save" at bounding box center [1225, 600] width 30 height 15
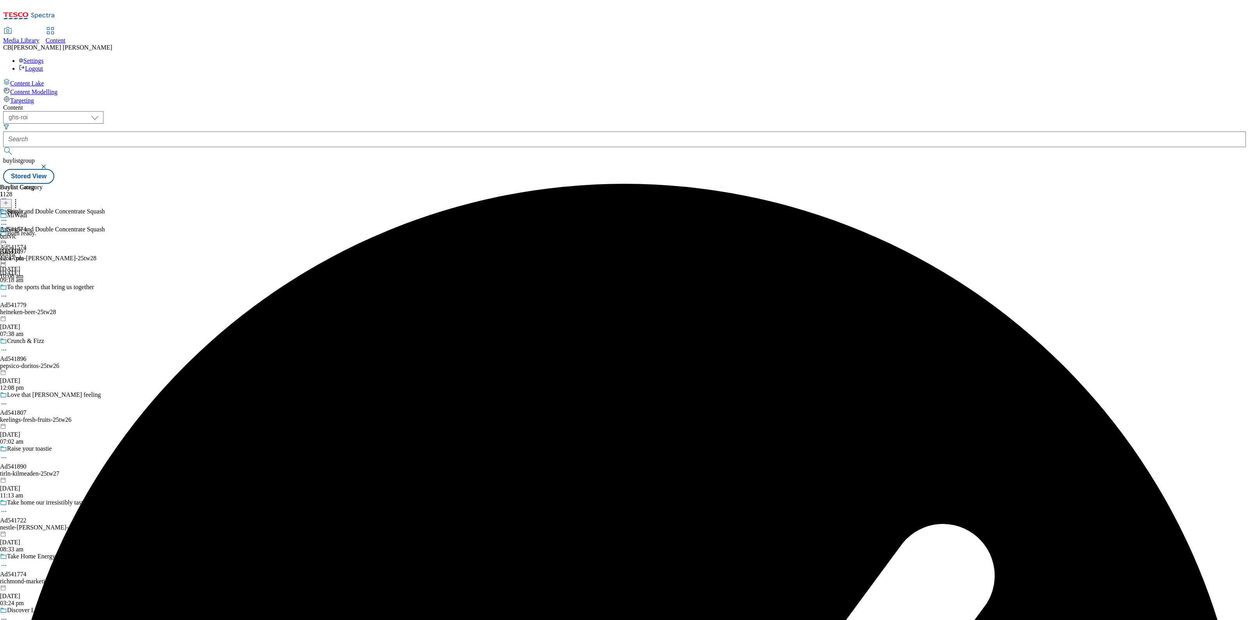
click at [8, 235] on icon at bounding box center [4, 239] width 8 height 8
click at [43, 288] on span "Preview" at bounding box center [33, 291] width 18 height 6
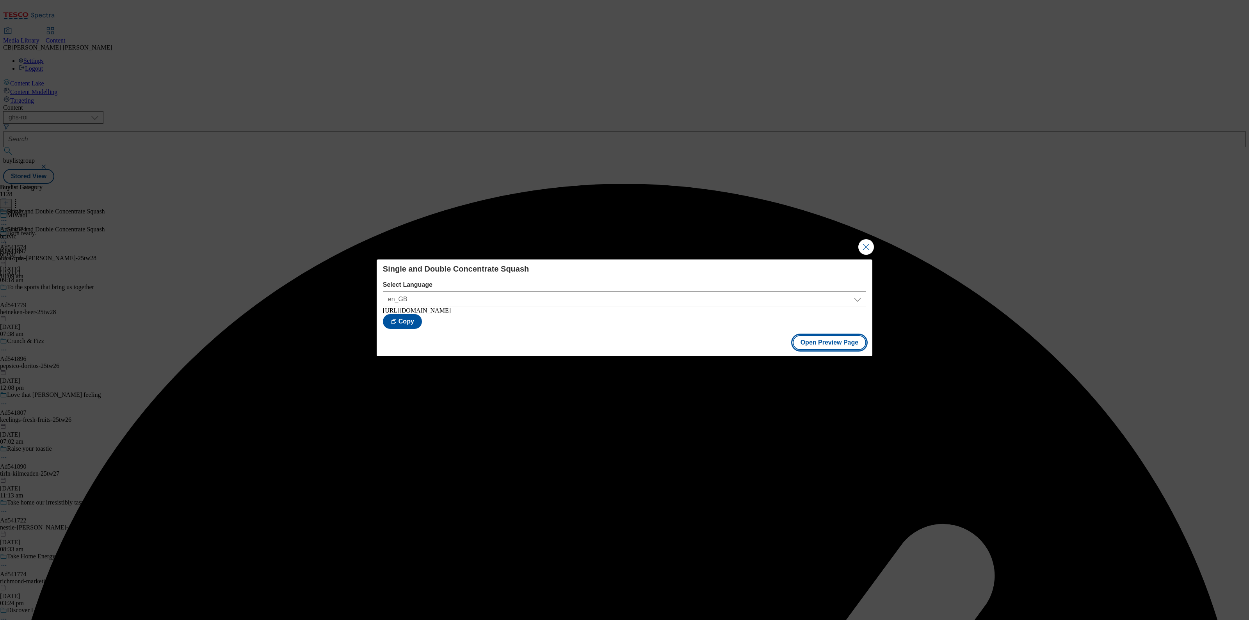
click at [839, 350] on button "Open Preview Page" at bounding box center [830, 342] width 74 height 15
click at [866, 245] on button "Close Modal" at bounding box center [866, 247] width 16 height 16
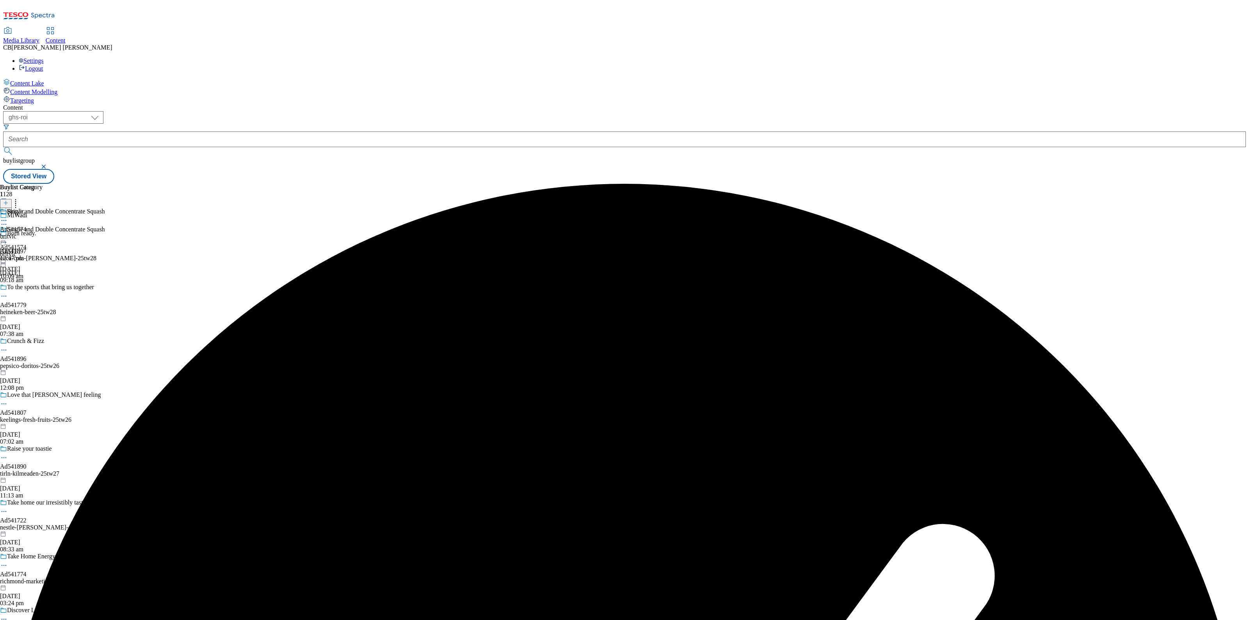
click at [8, 235] on icon at bounding box center [4, 239] width 8 height 8
click at [45, 313] on button "Publish" at bounding box center [30, 317] width 29 height 9
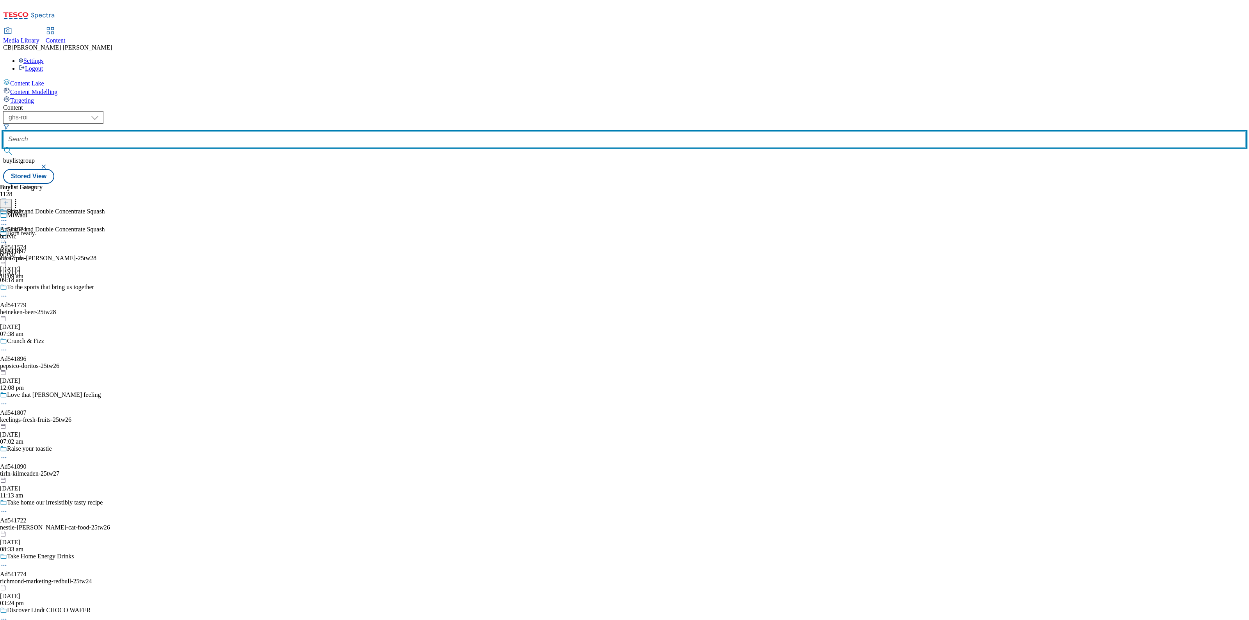
click at [178, 132] on input "text" at bounding box center [624, 140] width 1243 height 16
paste input "lindt-choco-wafer-25tw26"
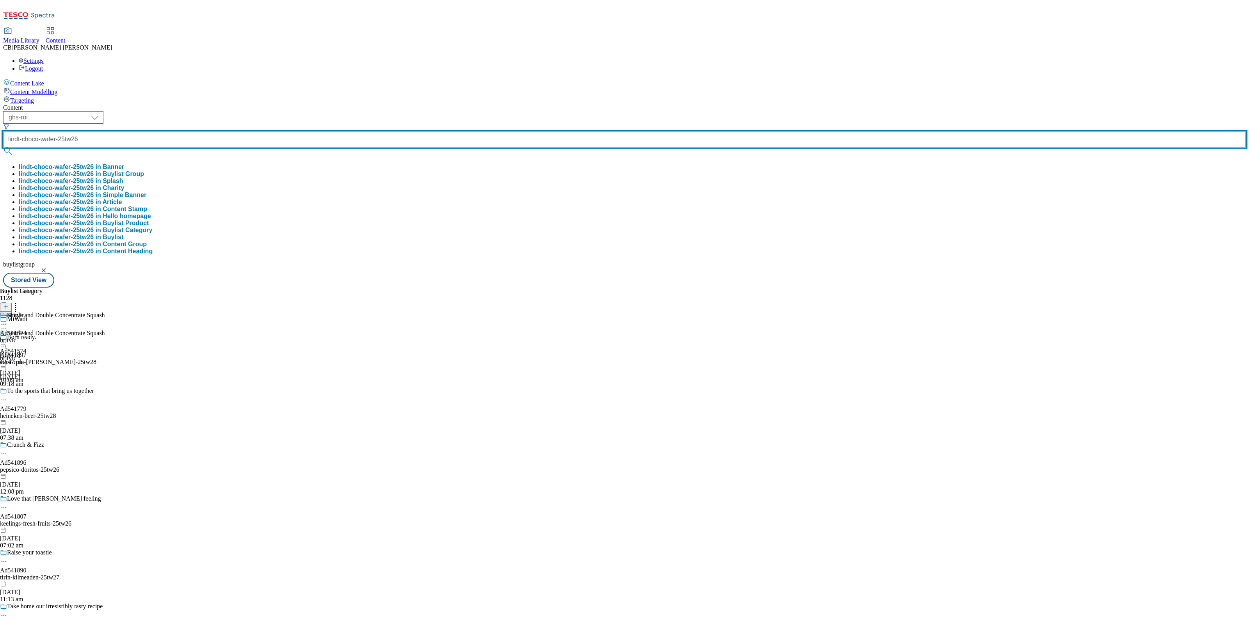
scroll to position [0, 7]
type input "lindt-choco-wafer-25tw26"
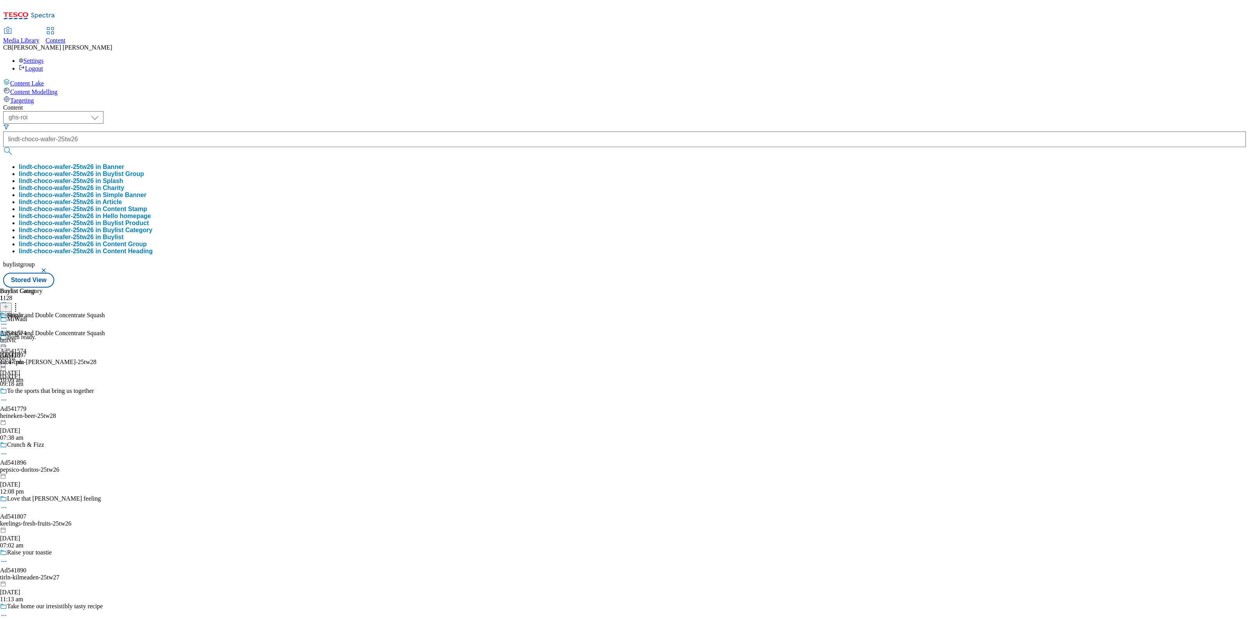
click at [144, 171] on button "lindt-choco-wafer-25tw26 in Buylist Group" at bounding box center [81, 174] width 125 height 7
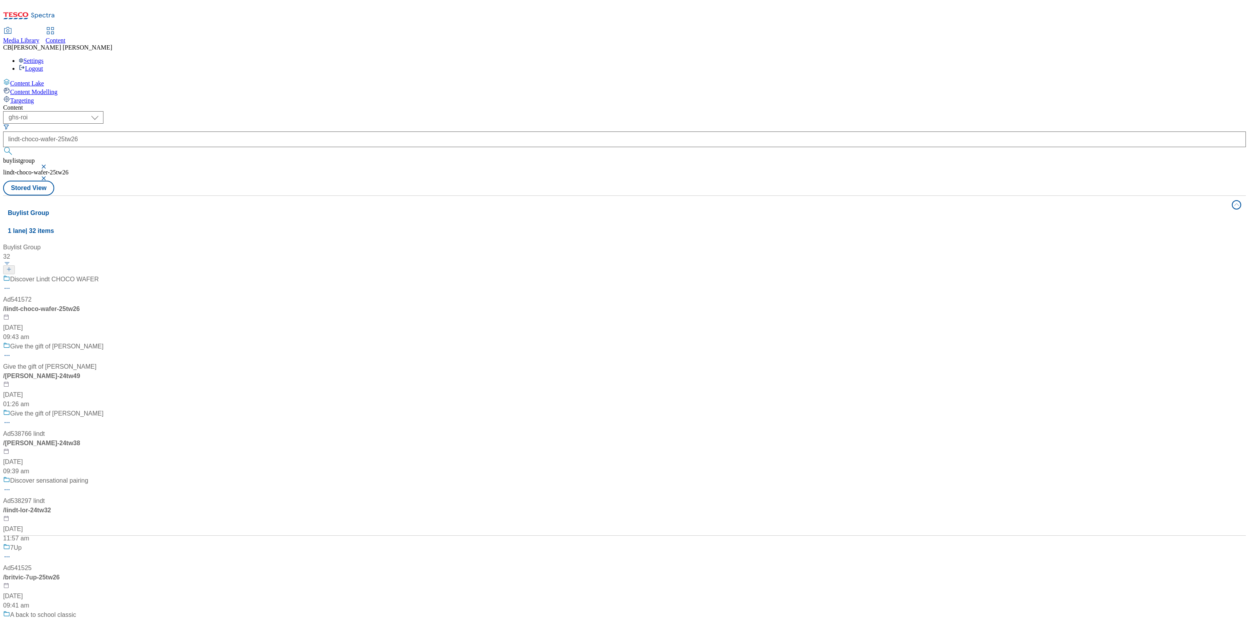
click at [115, 275] on div "Discover Lindt CHOCO WAFER Ad541572 / lindt-choco-wafer-25tw26 15 Aug 2025 09:4…" at bounding box center [59, 308] width 112 height 67
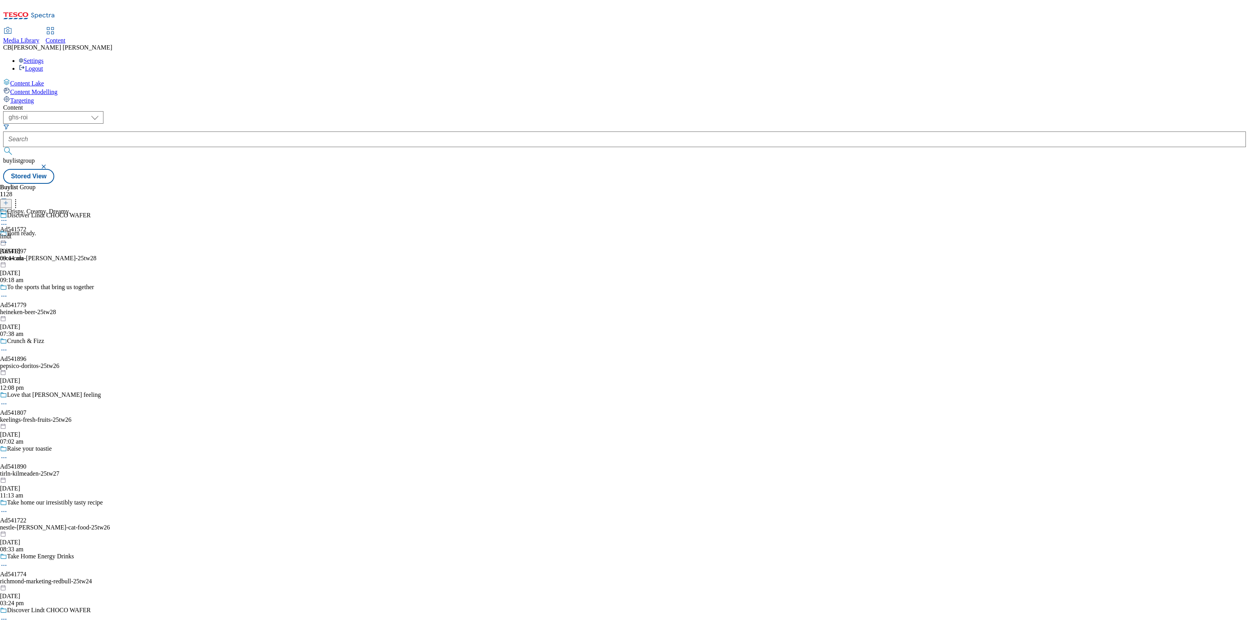
click at [8, 217] on icon at bounding box center [4, 221] width 8 height 8
click at [36, 232] on button "Edit" at bounding box center [26, 236] width 21 height 9
select select "tactical"
select select "supplier funded short term 1-3 weeks"
select select "dunnhumby"
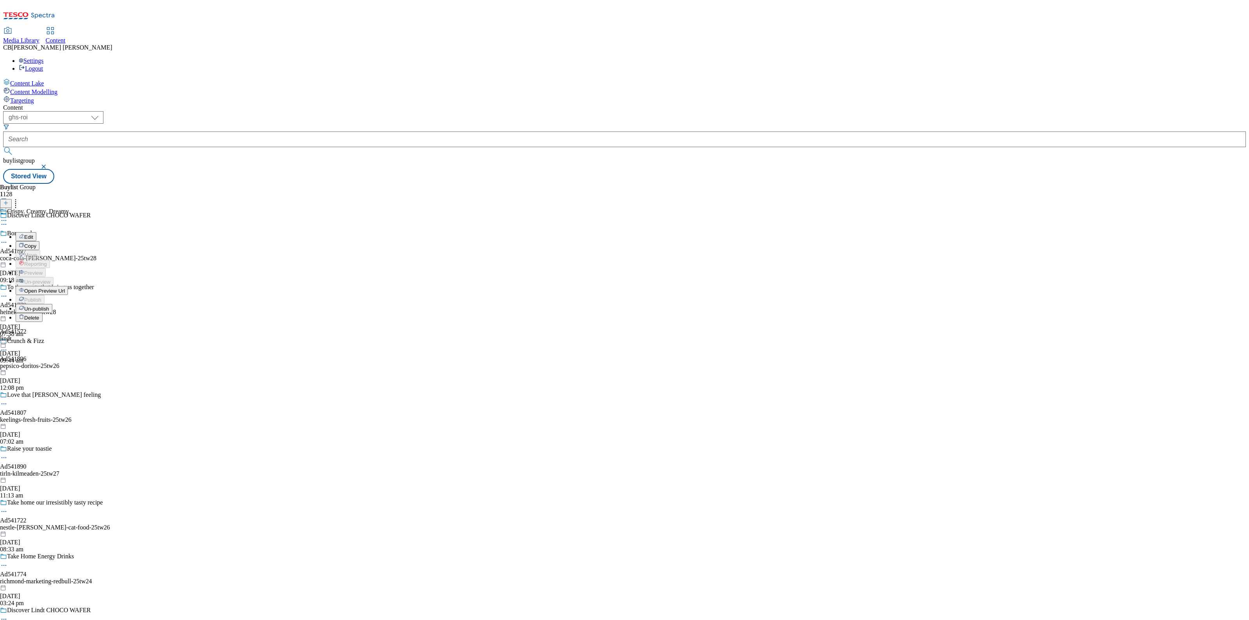
select select "Banner"
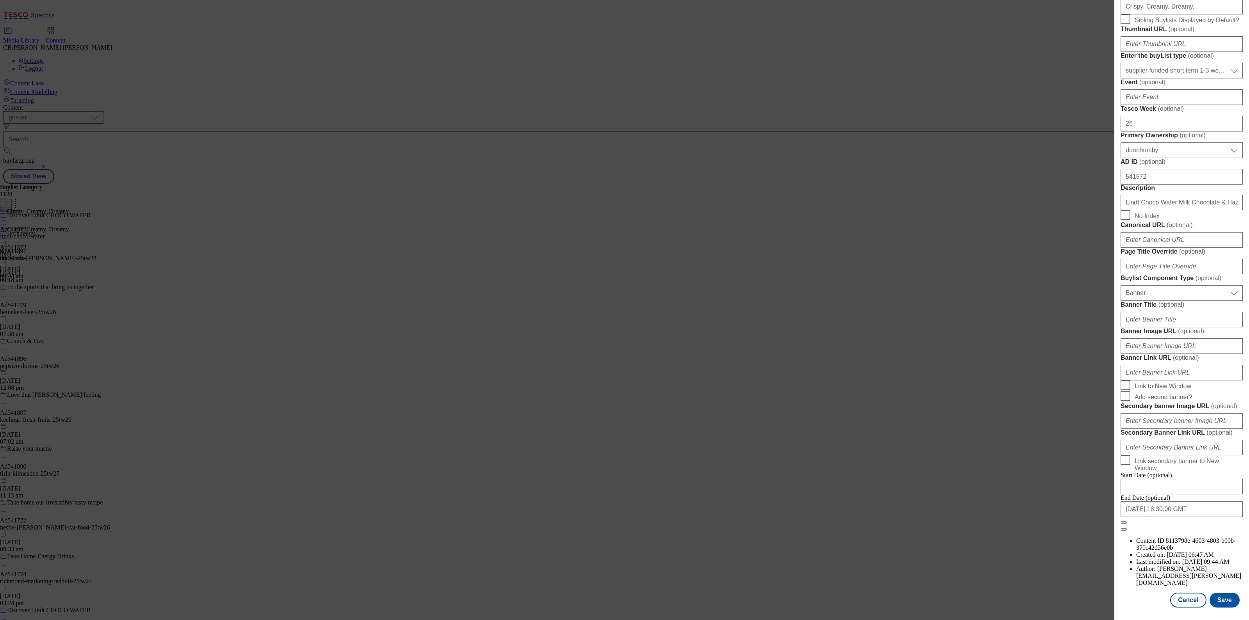
scroll to position [390, 0]
click at [1184, 354] on input "Banner Image URL ( optional )" at bounding box center [1182, 346] width 122 height 16
paste input "lindt-choco-wafer-25tw26"
type input "lindt-choco-wafer-25tw26"
click at [1148, 354] on input "Banner Image URL ( optional )" at bounding box center [1182, 346] width 122 height 16
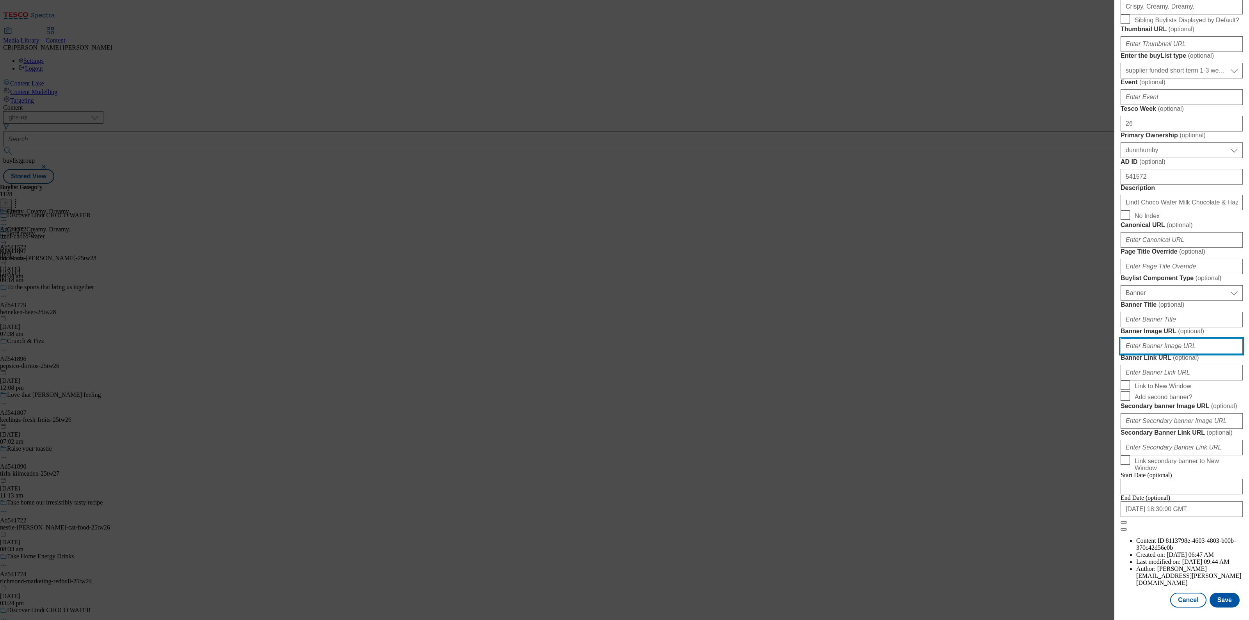
paste input "https://digitalcontent.api.tesco.com/v2/media/ghs-mktg/d848f922-c67b-483b-8c44-…"
type input "https://digitalcontent.api.tesco.com/v2/media/ghs-mktg/d848f922-c67b-483b-8c44-…"
click at [1193, 335] on label "Banner Image URL ( optional )" at bounding box center [1182, 332] width 122 height 8
click at [1193, 354] on input "https://digitalcontent.api.tesco.com/v2/media/ghs-mktg/d848f922-c67b-483b-8c44-…" at bounding box center [1182, 346] width 122 height 16
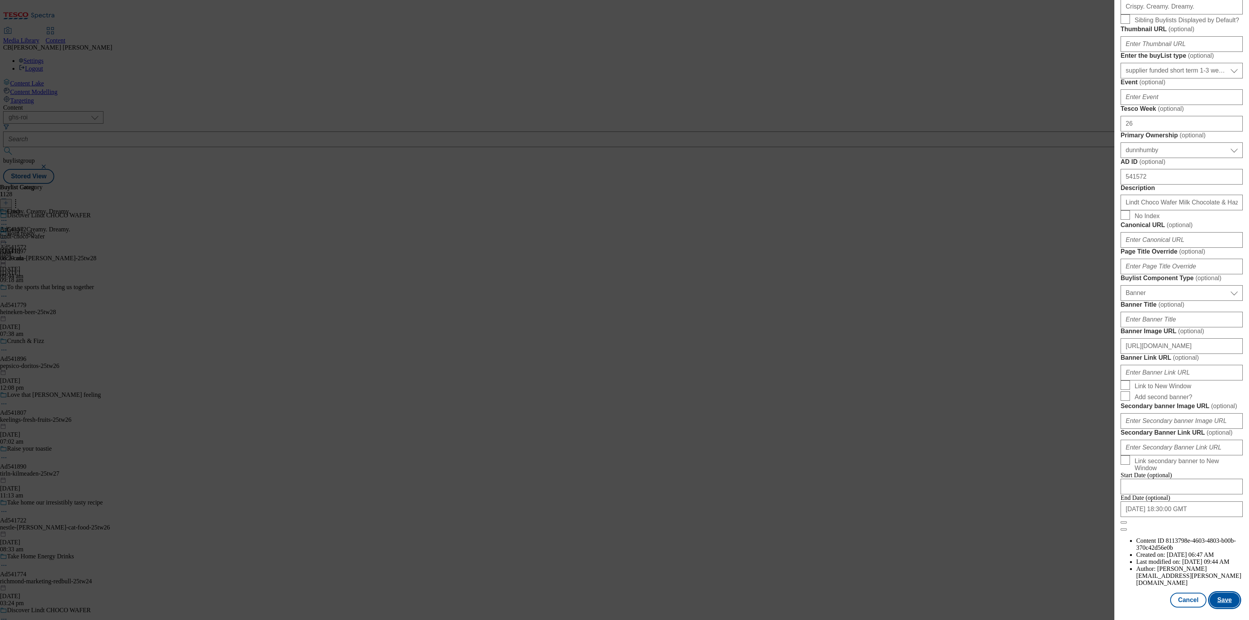
click at [1223, 595] on button "Save" at bounding box center [1225, 600] width 30 height 15
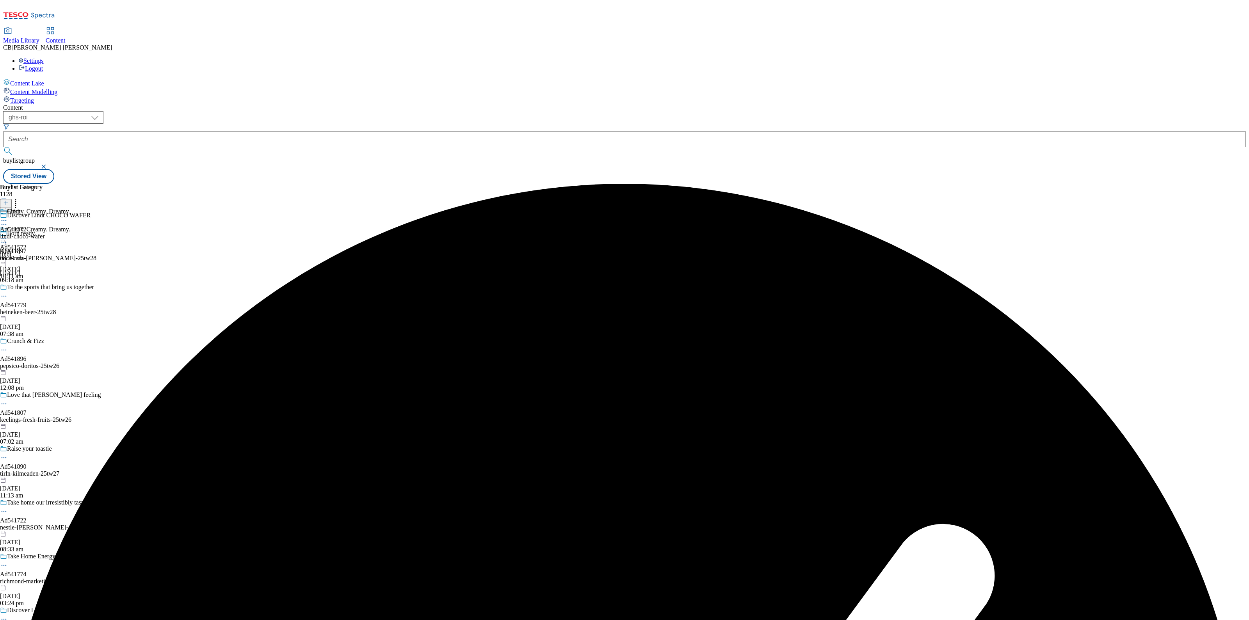
click at [8, 235] on icon at bounding box center [4, 239] width 8 height 8
click at [36, 250] on button "Edit" at bounding box center [26, 254] width 21 height 9
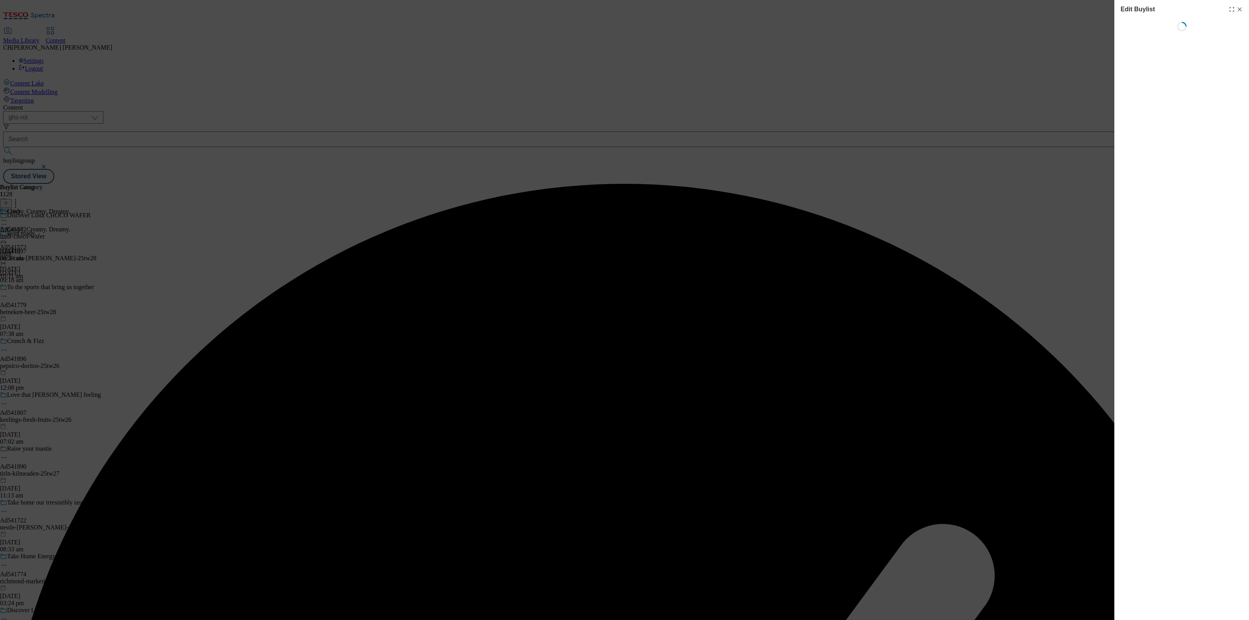
select select "tactical"
select select "supplier funded short term 1-3 weeks"
select select "dunnhumby"
select select "Banner"
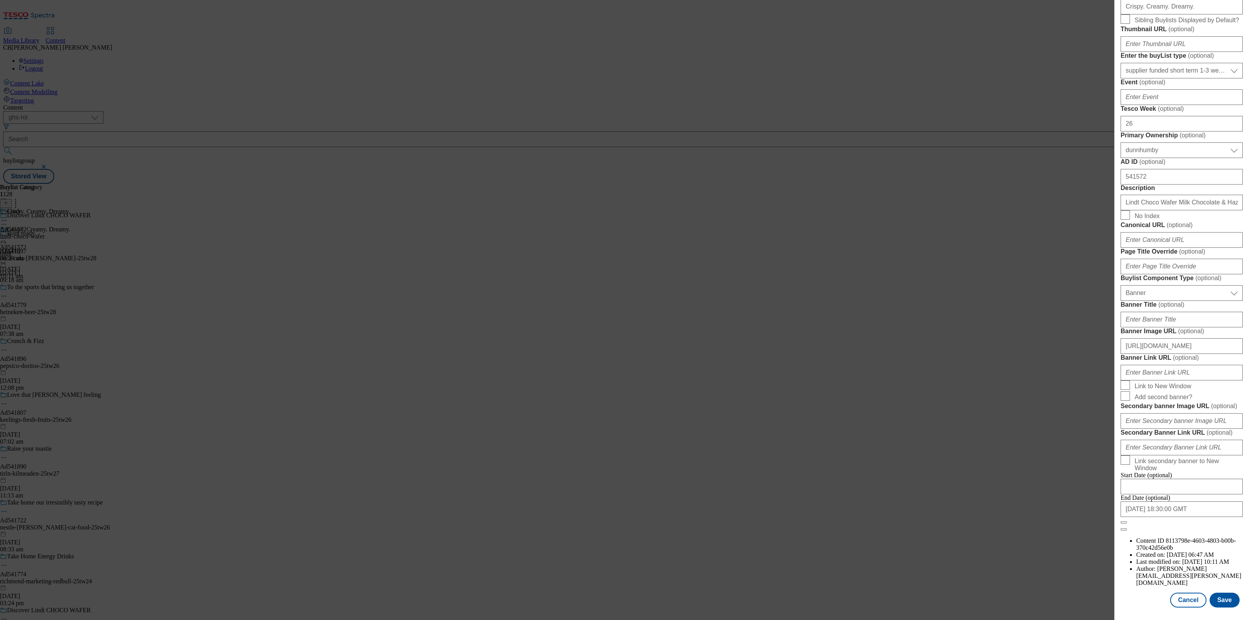
scroll to position [522, 0]
click at [1217, 593] on button "Save" at bounding box center [1225, 600] width 30 height 15
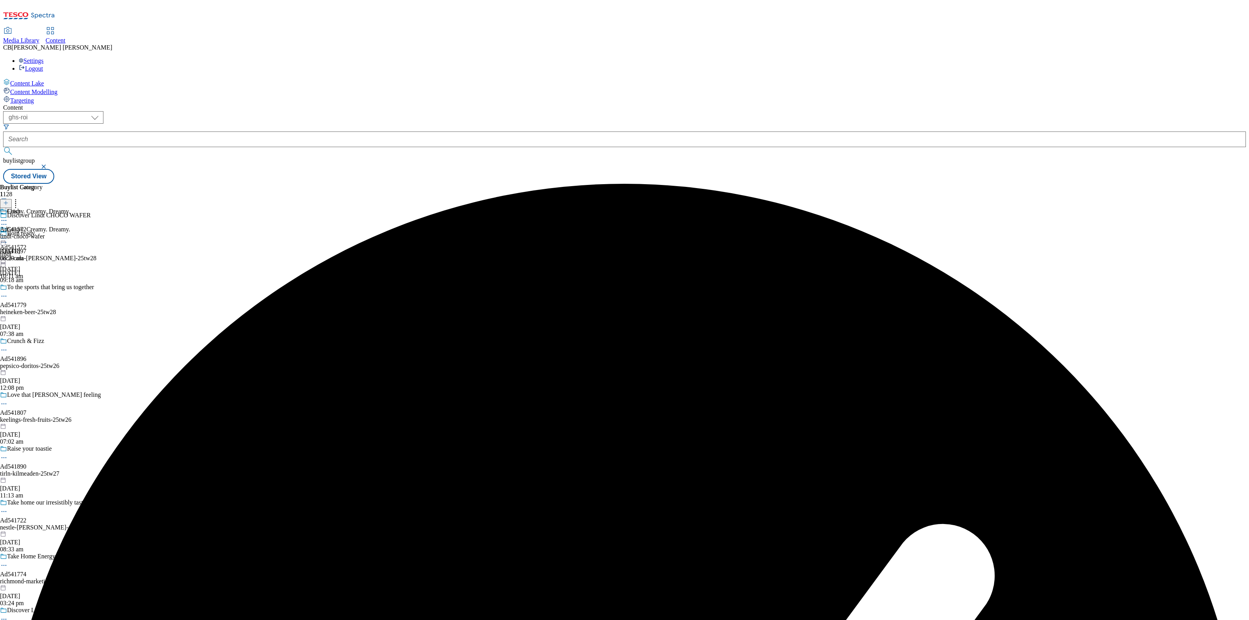
click at [8, 235] on icon at bounding box center [4, 239] width 8 height 8
click at [43, 288] on span "Preview" at bounding box center [33, 291] width 18 height 6
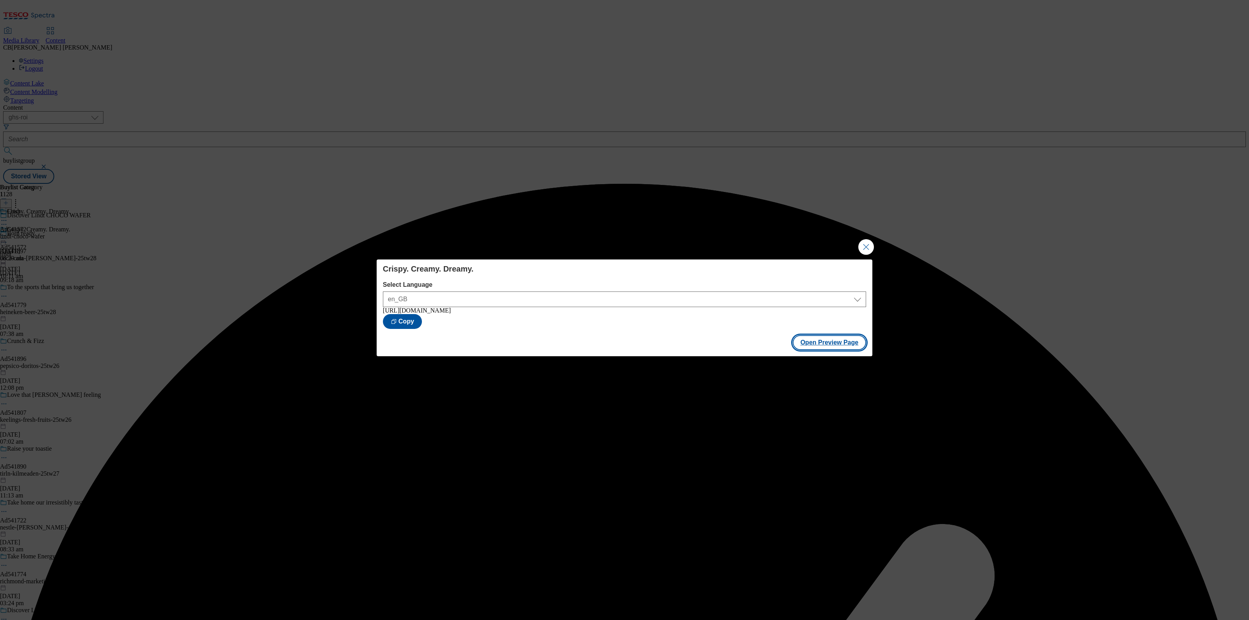
click at [847, 344] on button "Open Preview Page" at bounding box center [830, 342] width 74 height 15
click at [876, 245] on div "Crispy. Creamy. Dreamy. Select Language en_GB en_GB https://www.tesco.ie/grocer…" at bounding box center [624, 310] width 1249 height 620
click at [865, 245] on button "Close Modal" at bounding box center [866, 247] width 16 height 16
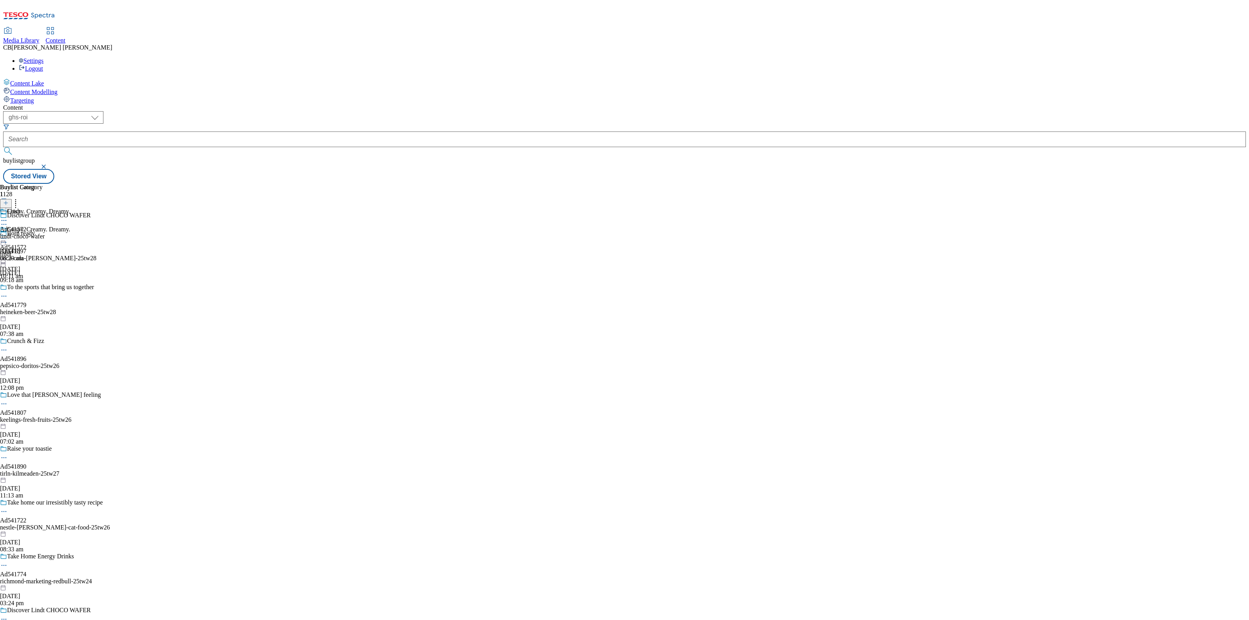
click at [8, 235] on icon at bounding box center [4, 239] width 8 height 8
click at [45, 313] on button "Publish" at bounding box center [30, 317] width 29 height 9
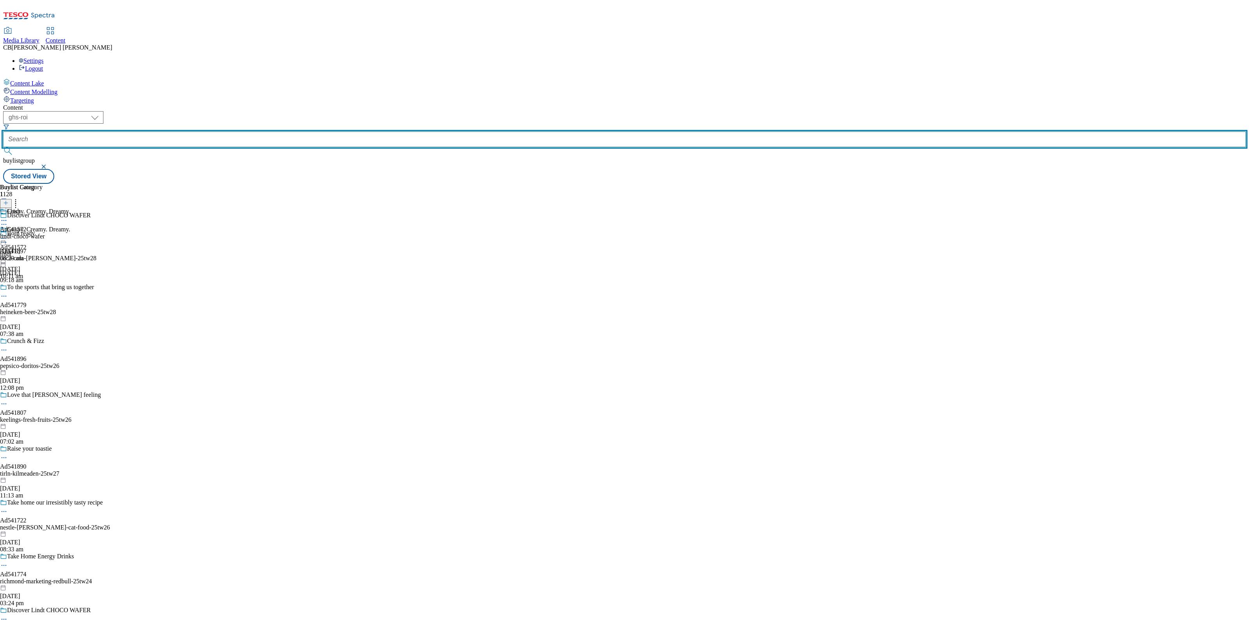
click at [177, 132] on input "text" at bounding box center [624, 140] width 1243 height 16
paste input "britvic-7up-25tw26"
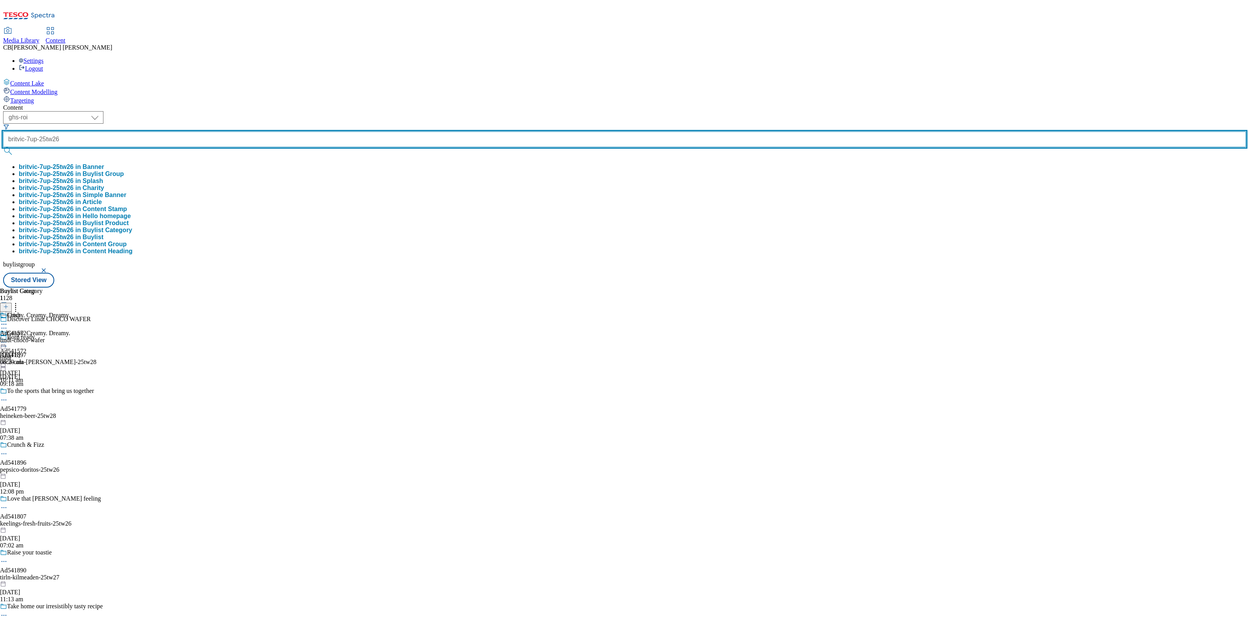
type input "britvic-7up-25tw26"
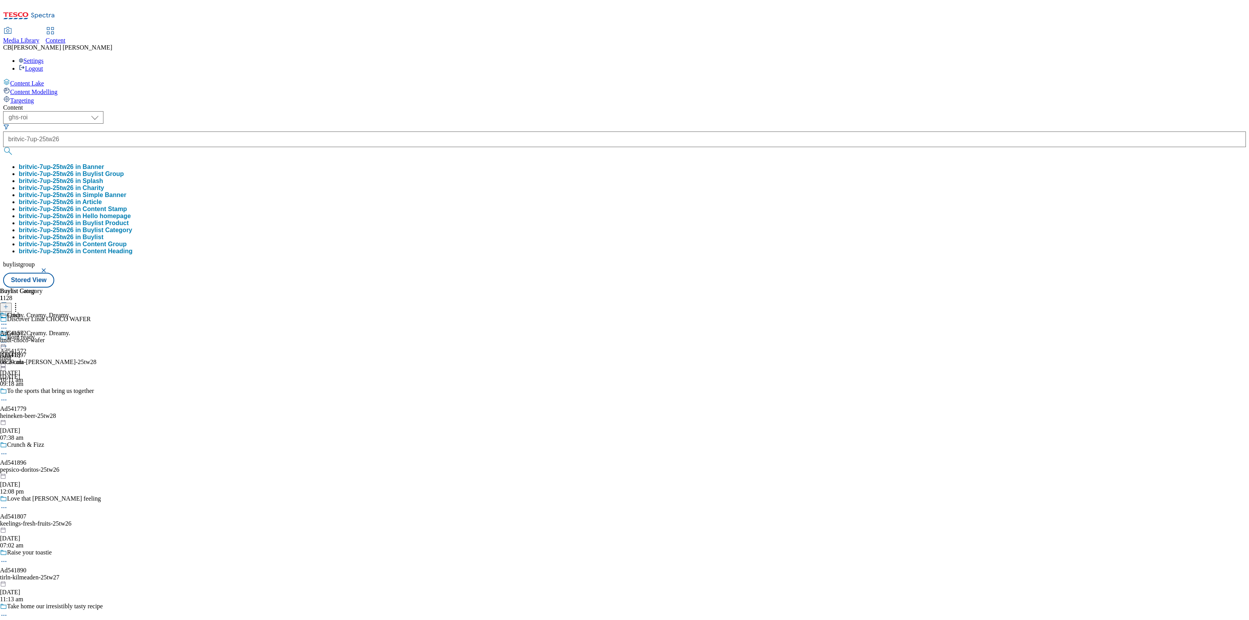
click at [124, 171] on button "britvic-7up-25tw26 in Buylist Group" at bounding box center [71, 174] width 105 height 7
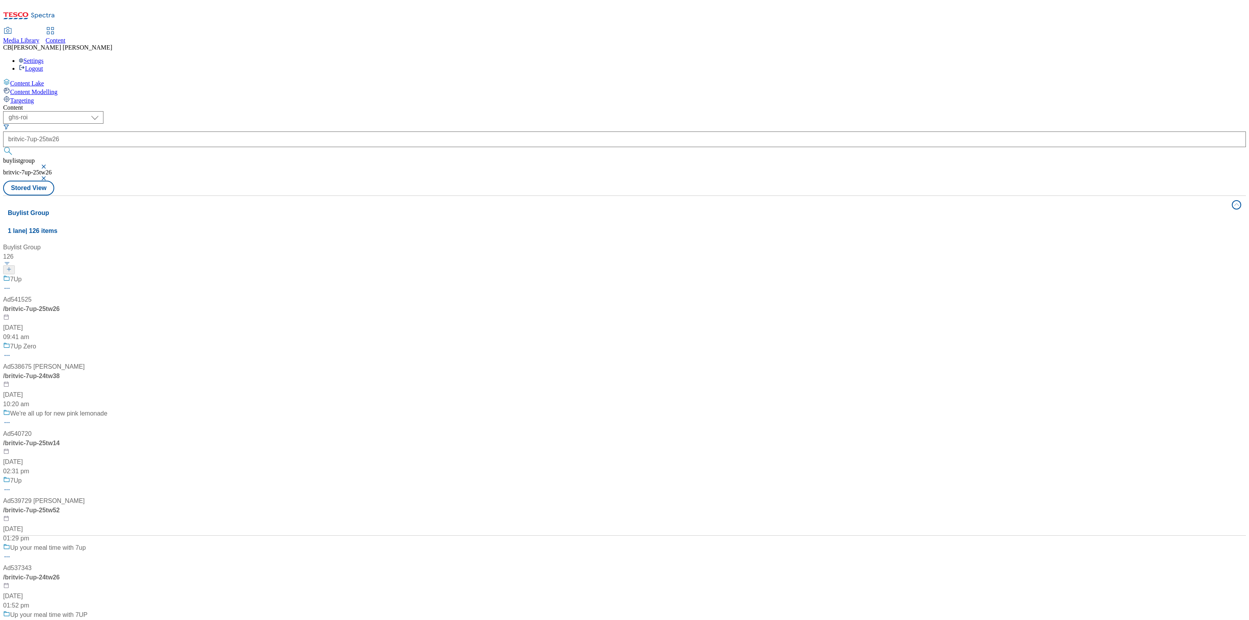
click at [107, 275] on div "7Up Ad541525 / britvic-7up-25tw26 31 Jul 2025 09:41 am" at bounding box center [55, 308] width 104 height 67
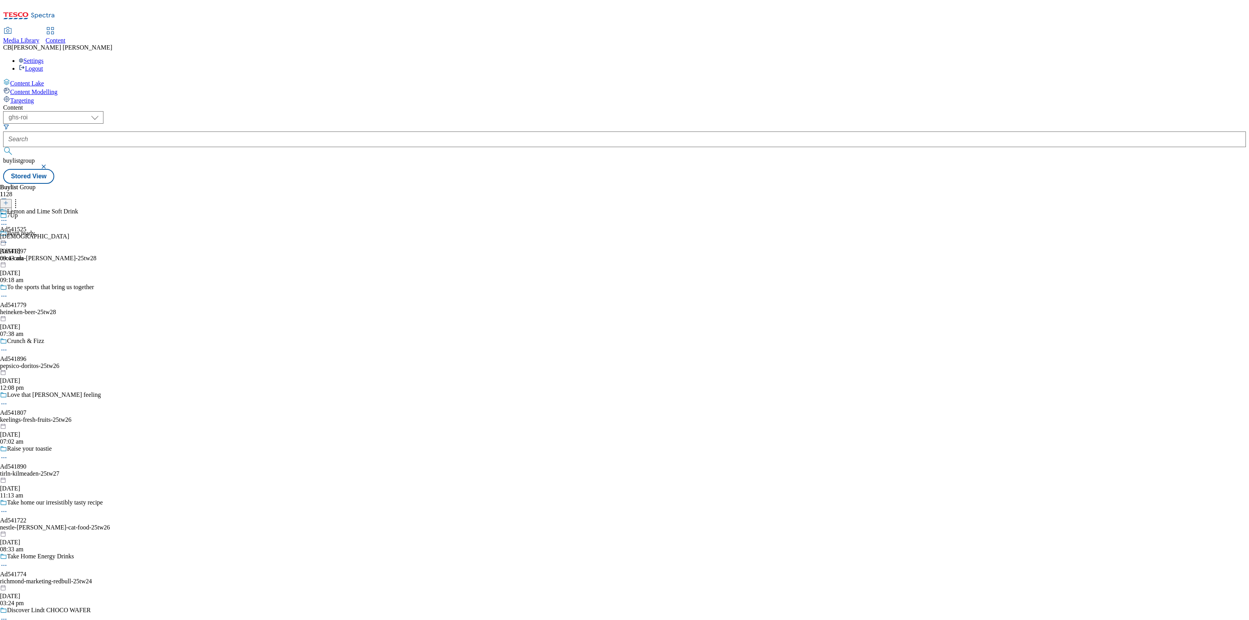
click at [8, 217] on icon at bounding box center [4, 221] width 8 height 8
click at [33, 234] on span "Edit" at bounding box center [28, 237] width 9 height 6
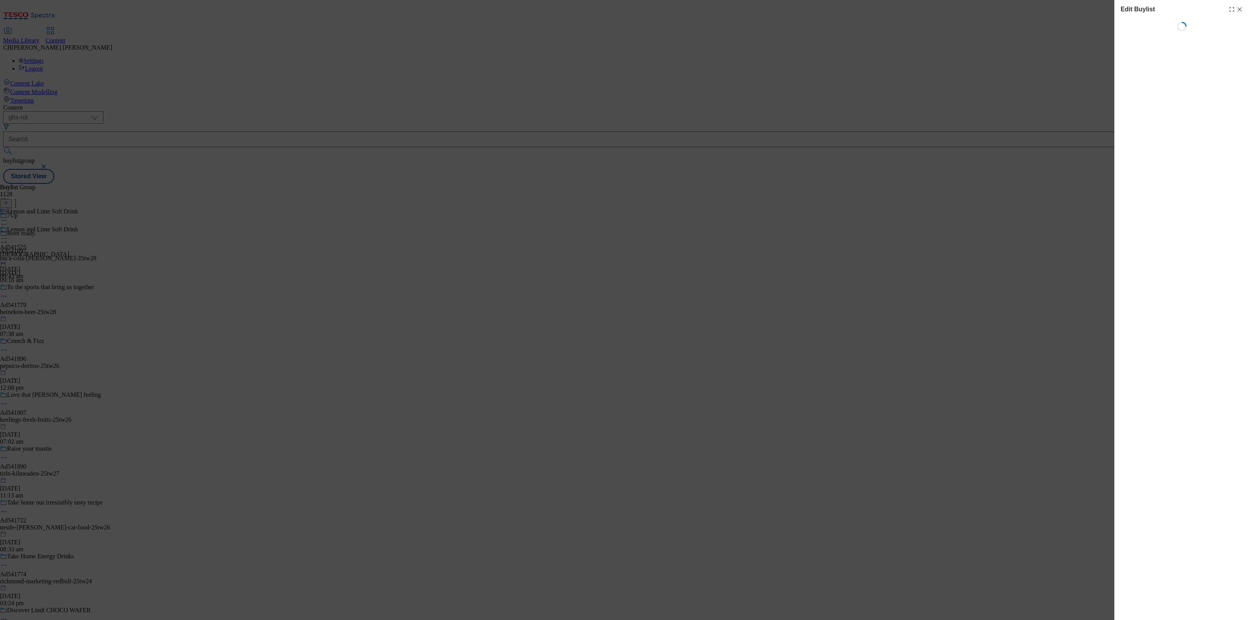
select select "tactical"
select select "supplier funded short term 1-3 weeks"
select select "dunnhumby"
select select "Banner"
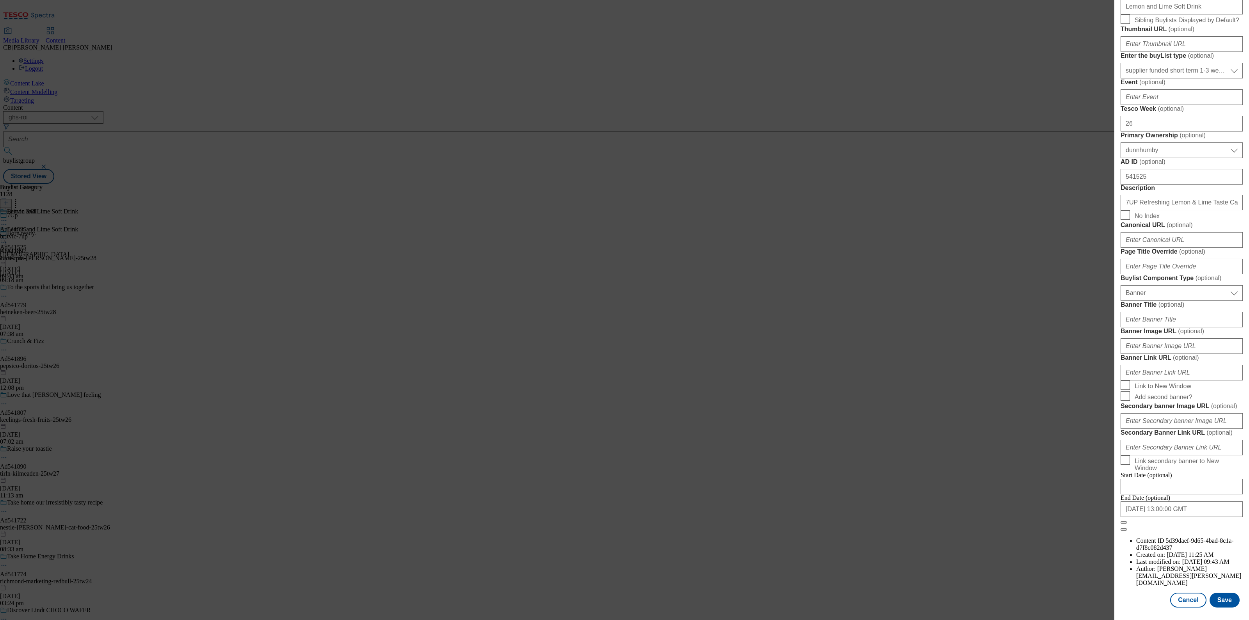
scroll to position [522, 0]
click at [1173, 338] on input "Banner Image URL ( optional )" at bounding box center [1182, 346] width 122 height 16
paste input "https://digitalcontent.api.tesco.com/v2/media/ghs-mktg/a06c24af-ff91-4a28-86e0-…"
type input "https://digitalcontent.api.tesco.com/v2/media/ghs-mktg/a06c24af-ff91-4a28-86e0-…"
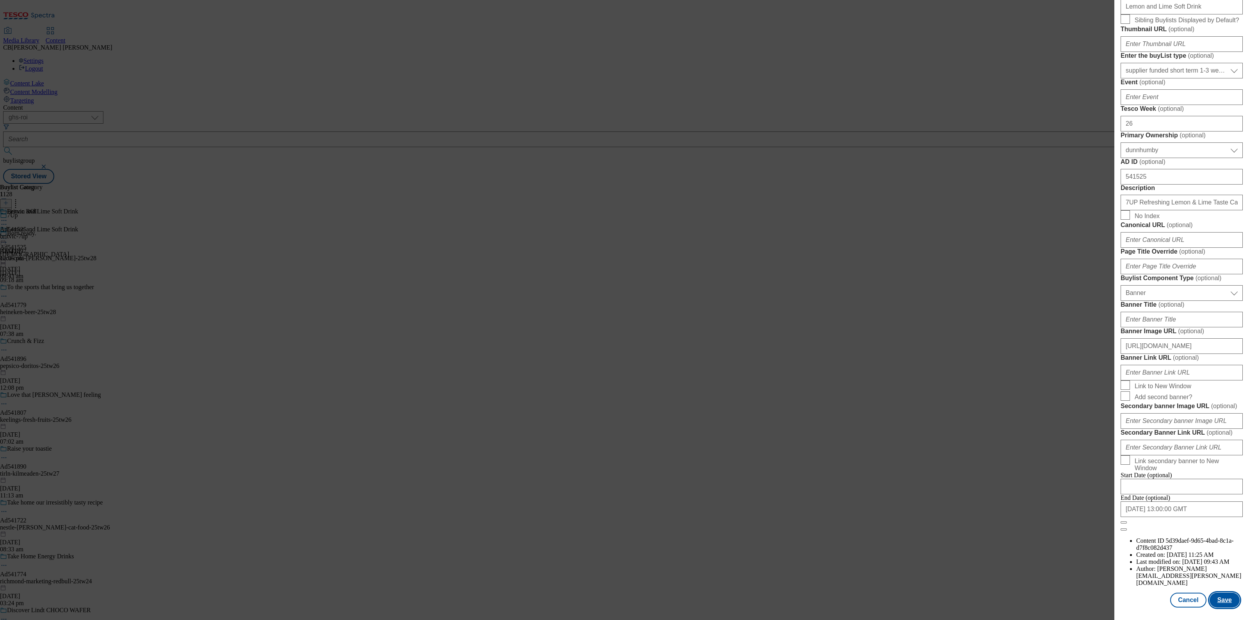
click at [1211, 593] on button "Save" at bounding box center [1225, 600] width 30 height 15
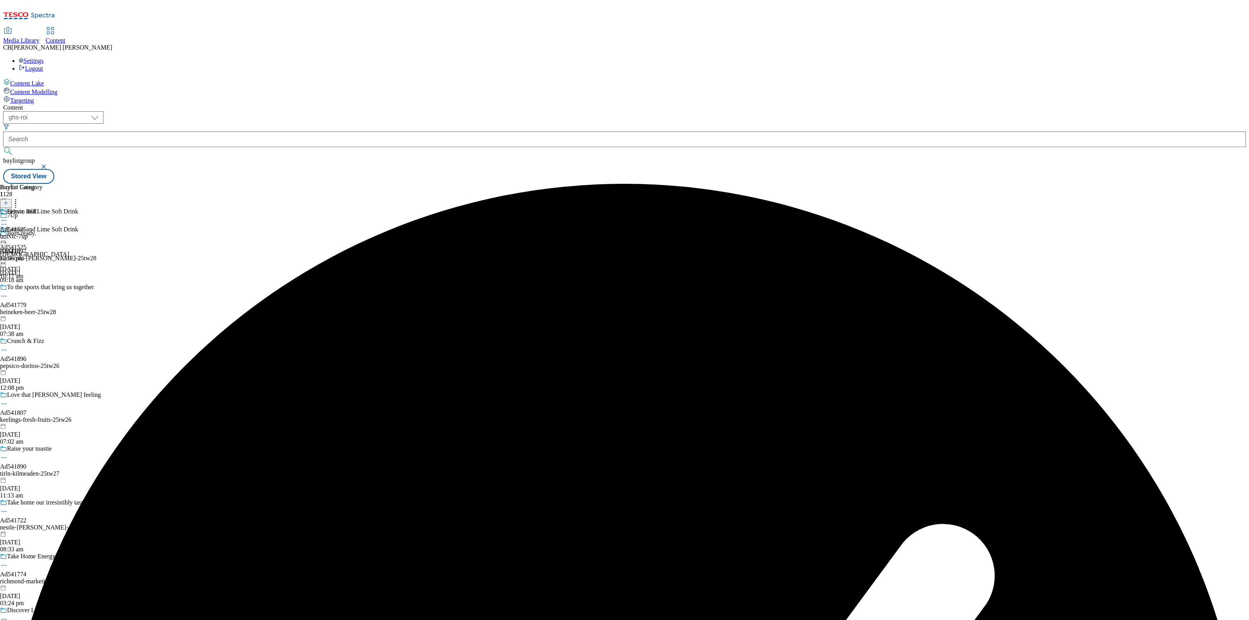
click at [8, 235] on icon at bounding box center [4, 239] width 8 height 8
click at [43, 288] on span "Preview" at bounding box center [33, 291] width 18 height 6
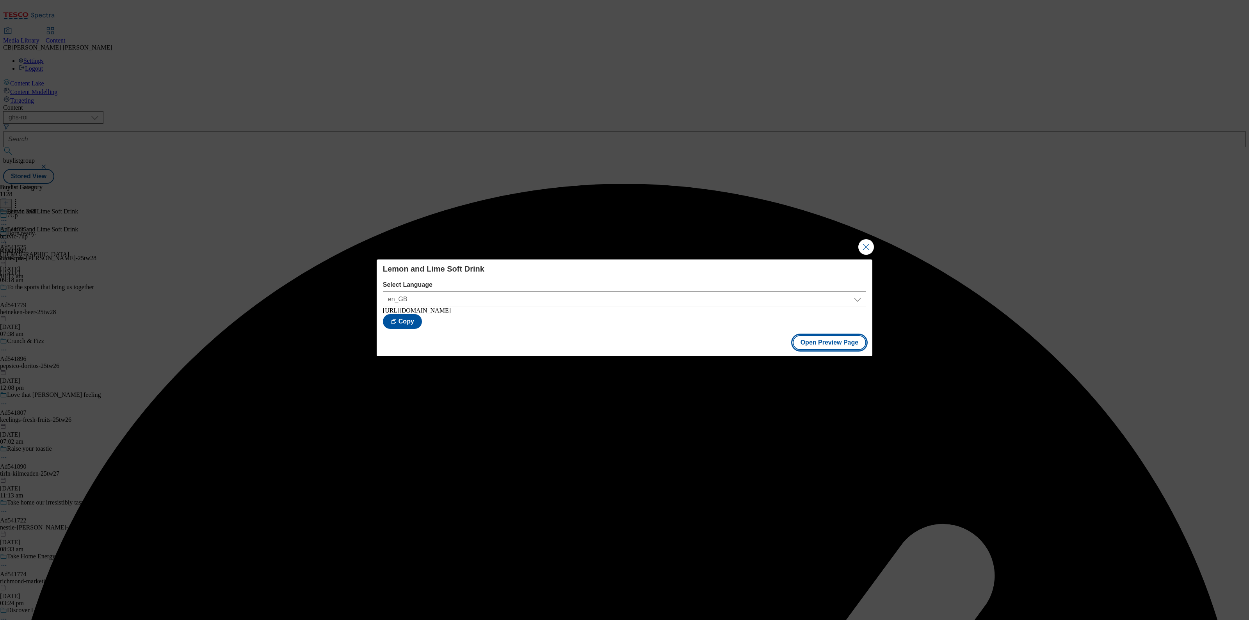
click at [837, 344] on button "Open Preview Page" at bounding box center [830, 342] width 74 height 15
click at [868, 241] on button "Close Modal" at bounding box center [866, 247] width 16 height 16
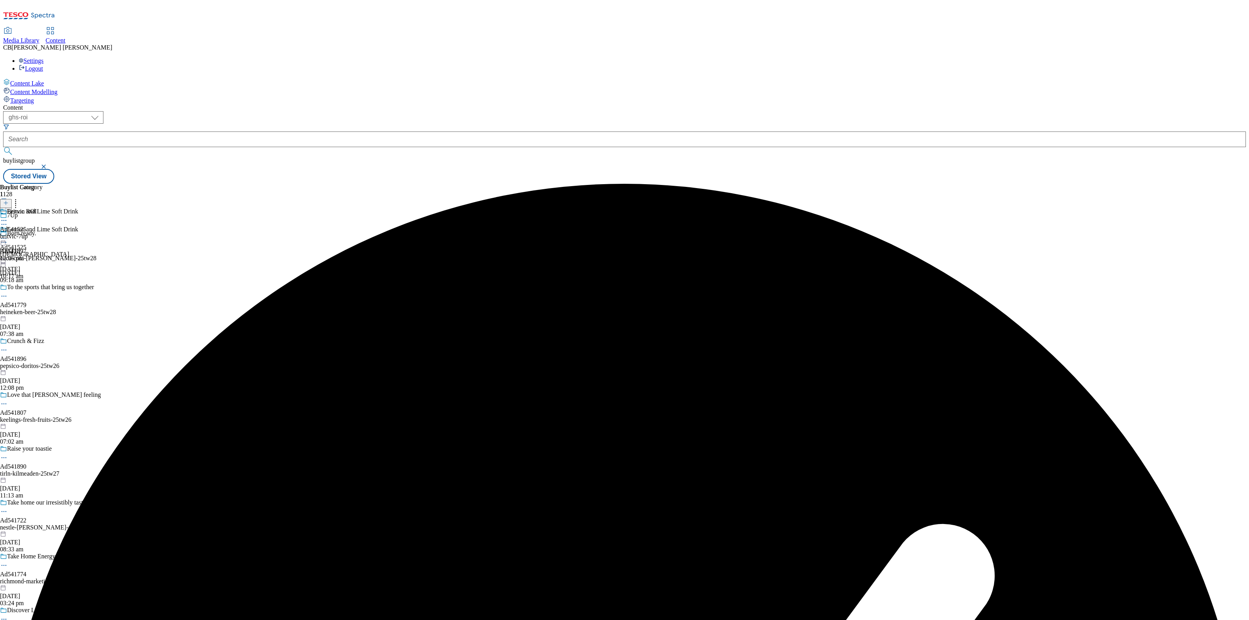
click at [8, 235] on icon at bounding box center [4, 239] width 8 height 8
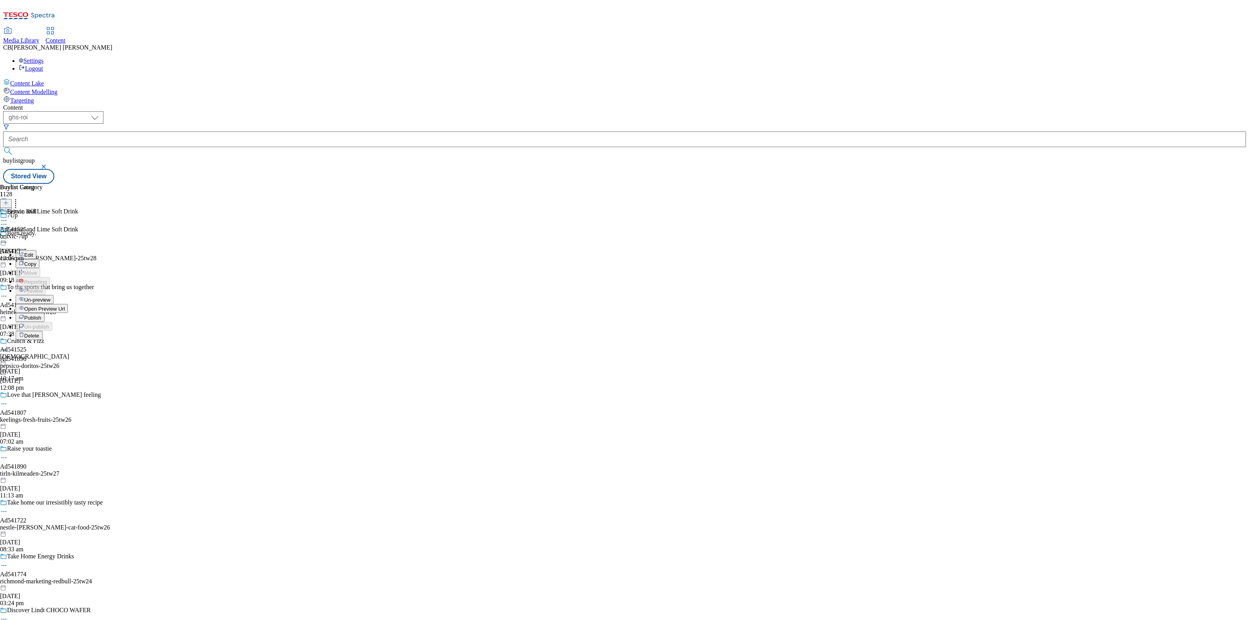
click at [41, 315] on span "Publish" at bounding box center [32, 318] width 17 height 6
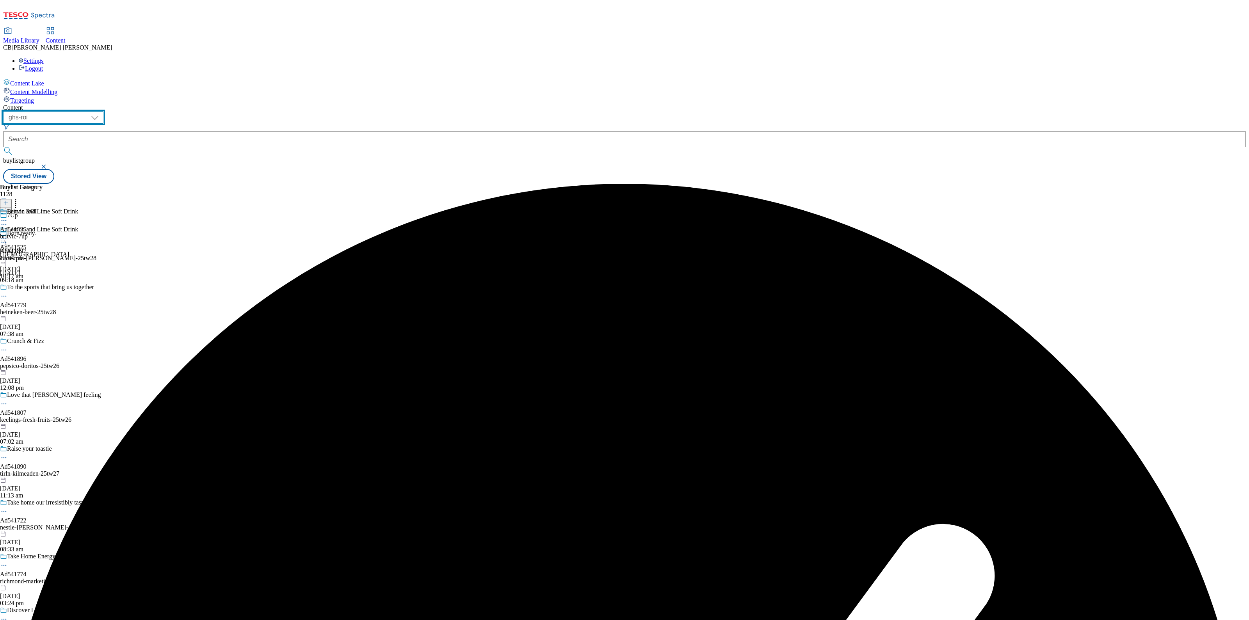
click at [103, 111] on select "ghs-roi ghs-uk" at bounding box center [53, 117] width 100 height 12
click at [101, 111] on select "ghs-roi ghs-uk" at bounding box center [53, 117] width 100 height 12
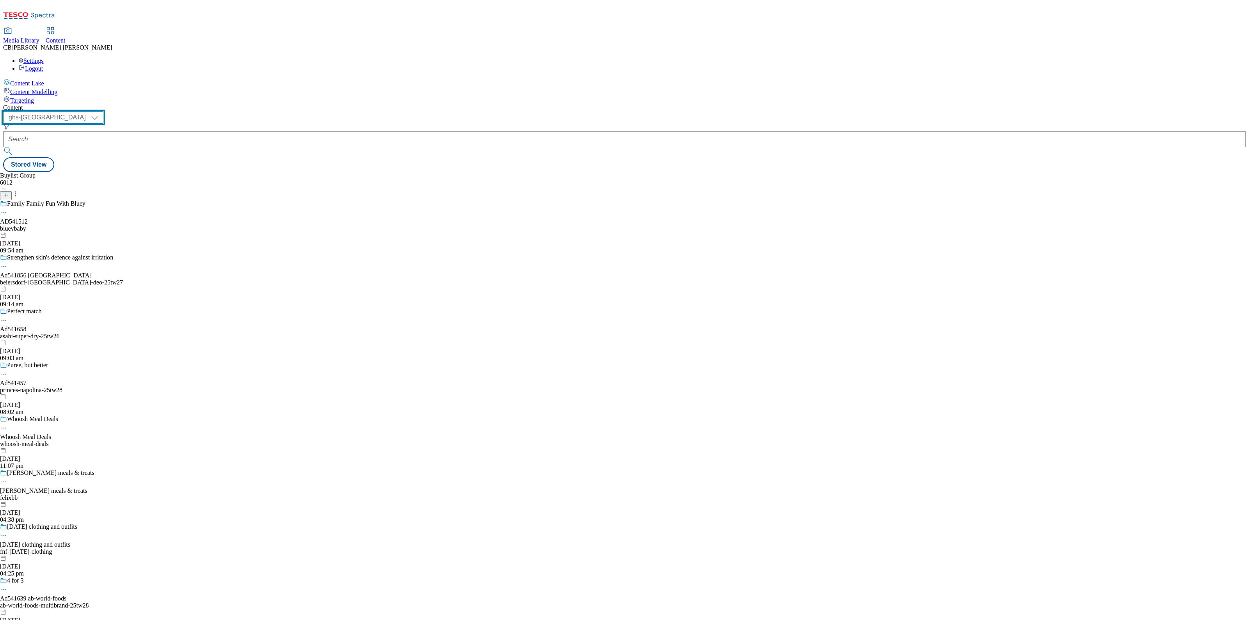
click at [103, 111] on select "ghs-roi ghs-uk" at bounding box center [53, 117] width 100 height 12
select select "ghs-roi"
click at [101, 111] on select "ghs-roi ghs-uk" at bounding box center [53, 117] width 100 height 12
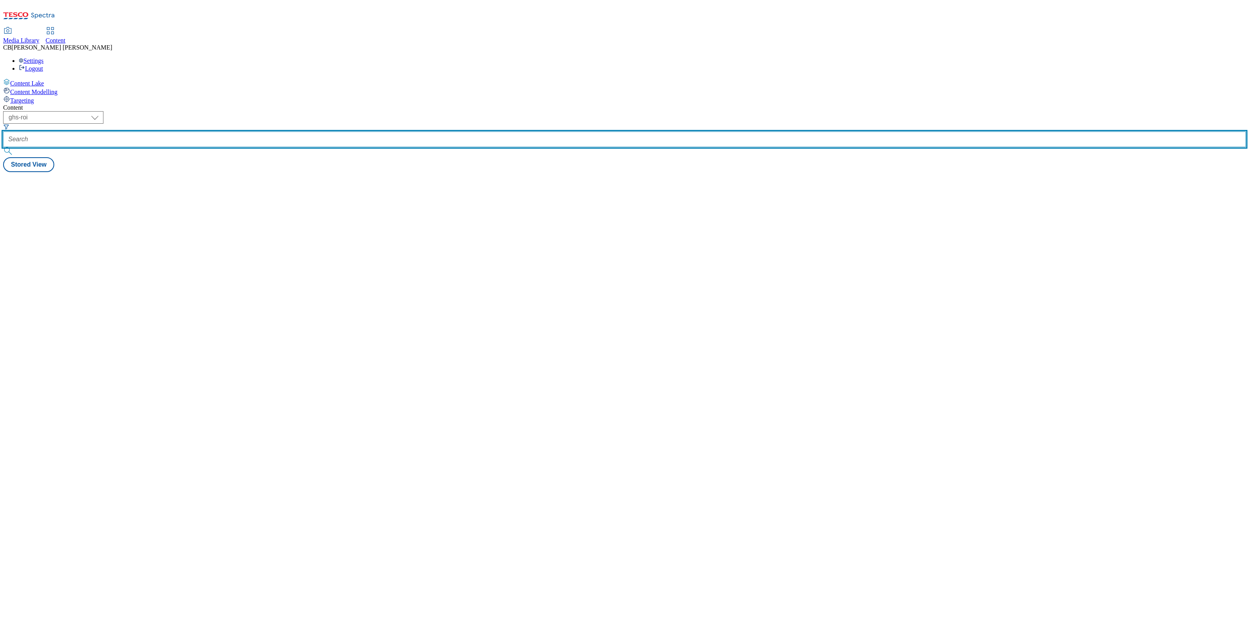
click at [190, 132] on input "text" at bounding box center [624, 140] width 1243 height 16
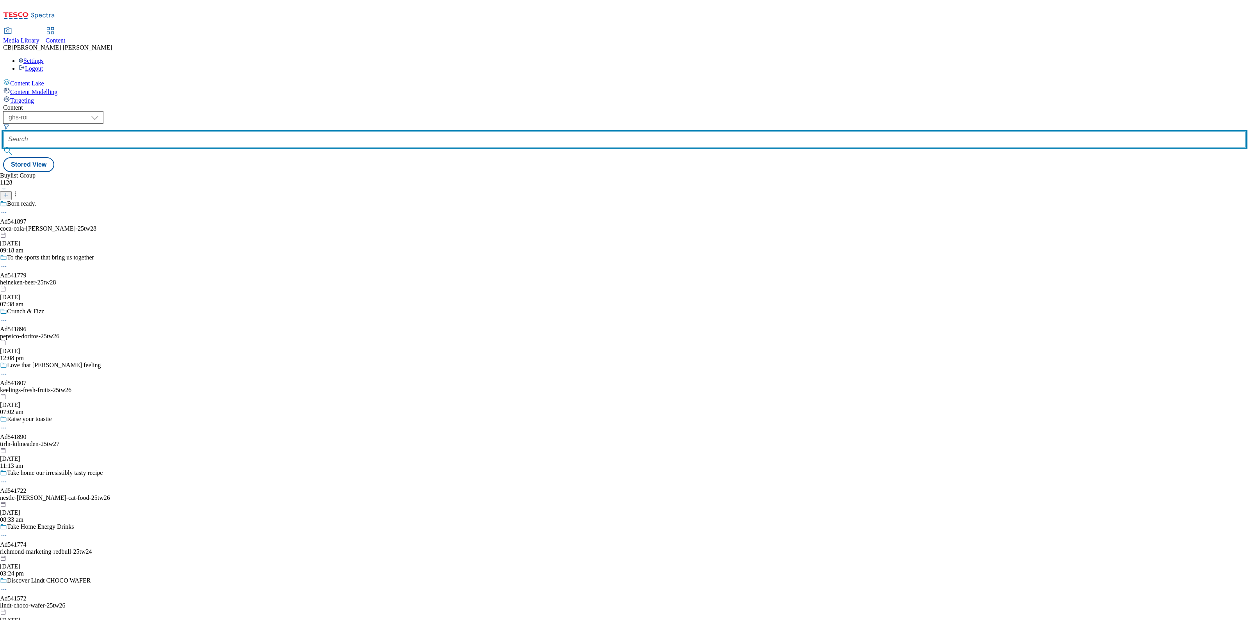
paste input "pepsico-doritos-25tw26"
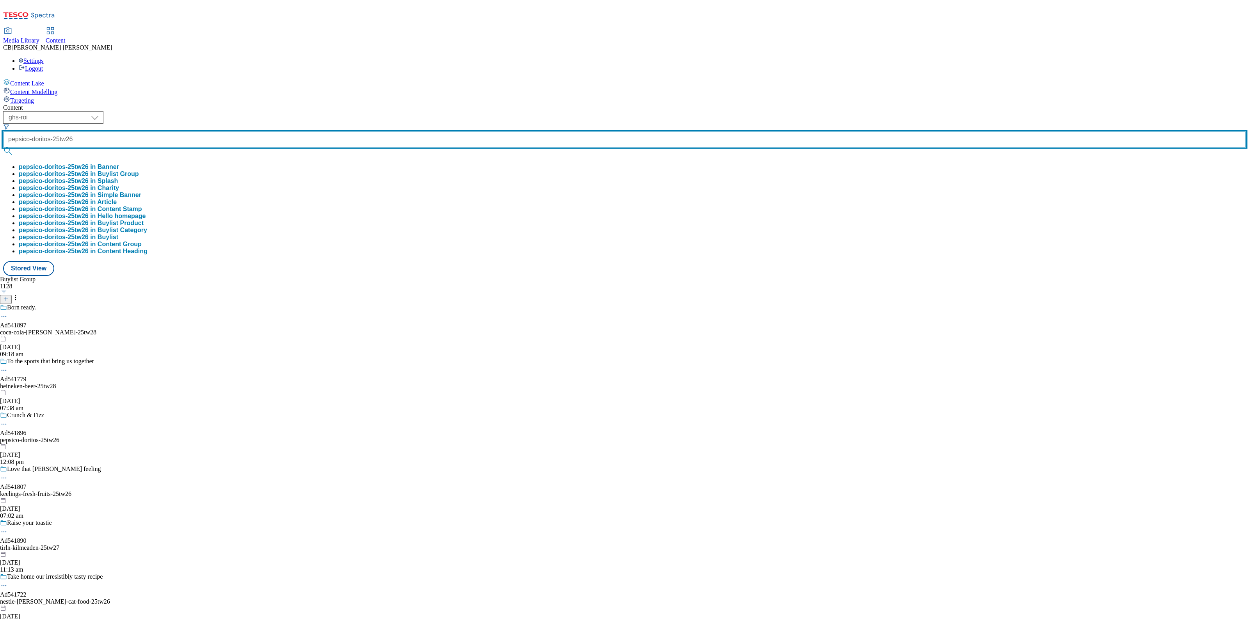
scroll to position [0, 2]
type input "pepsico-doritos-25tw26"
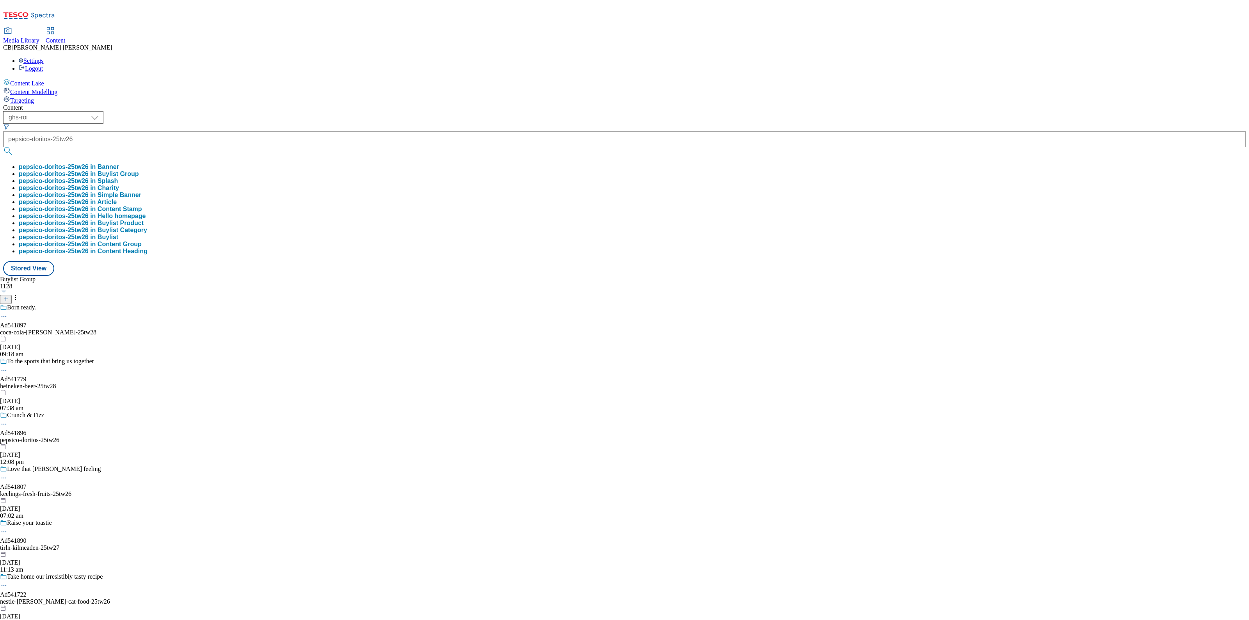
click at [139, 171] on button "pepsico-doritos-25tw26 in Buylist Group" at bounding box center [79, 174] width 120 height 7
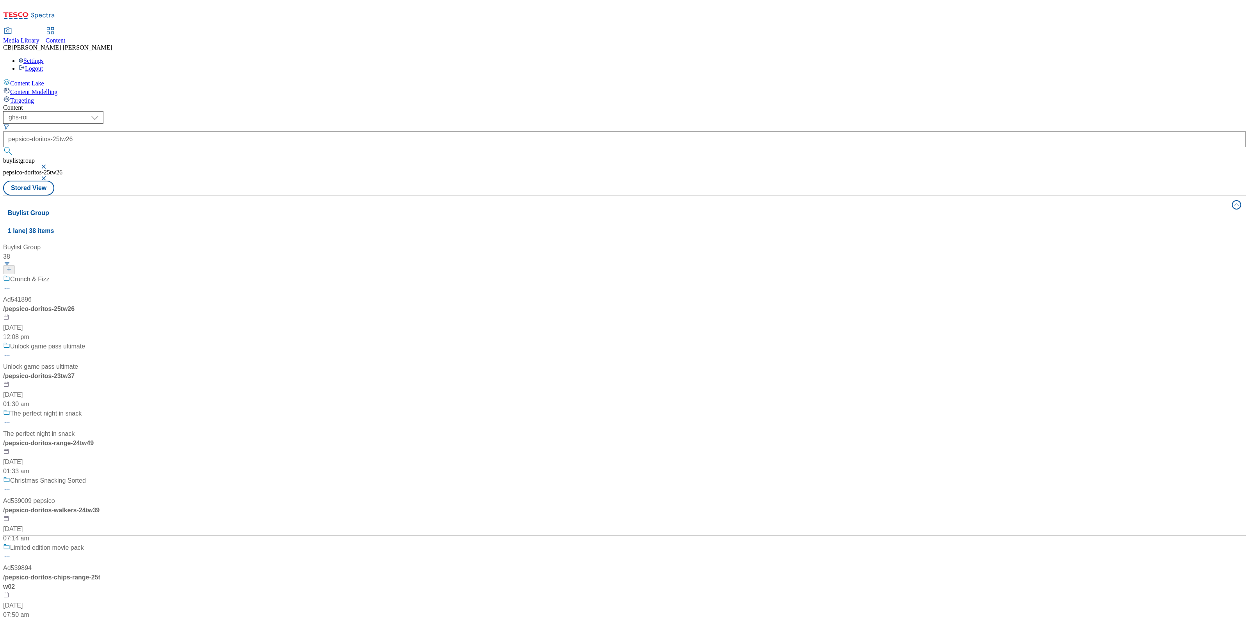
click at [141, 275] on div "Crunch & Fizz" at bounding box center [71, 285] width 137 height 20
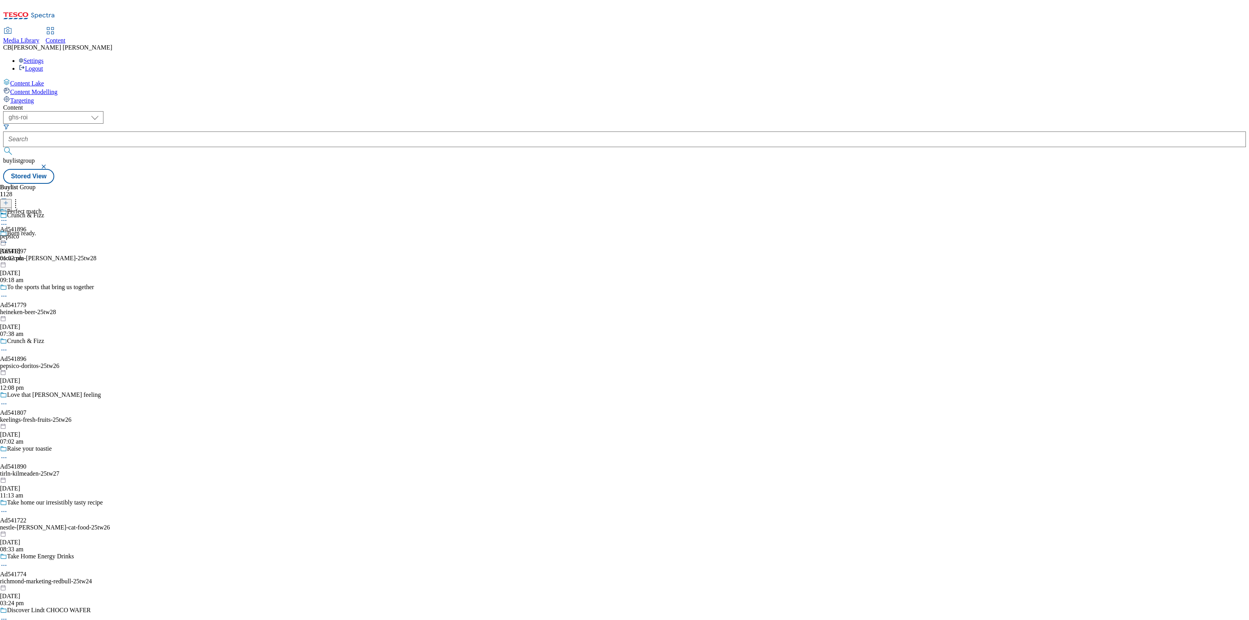
click at [8, 217] on icon at bounding box center [4, 221] width 8 height 8
click at [33, 234] on span "Edit" at bounding box center [28, 237] width 9 height 6
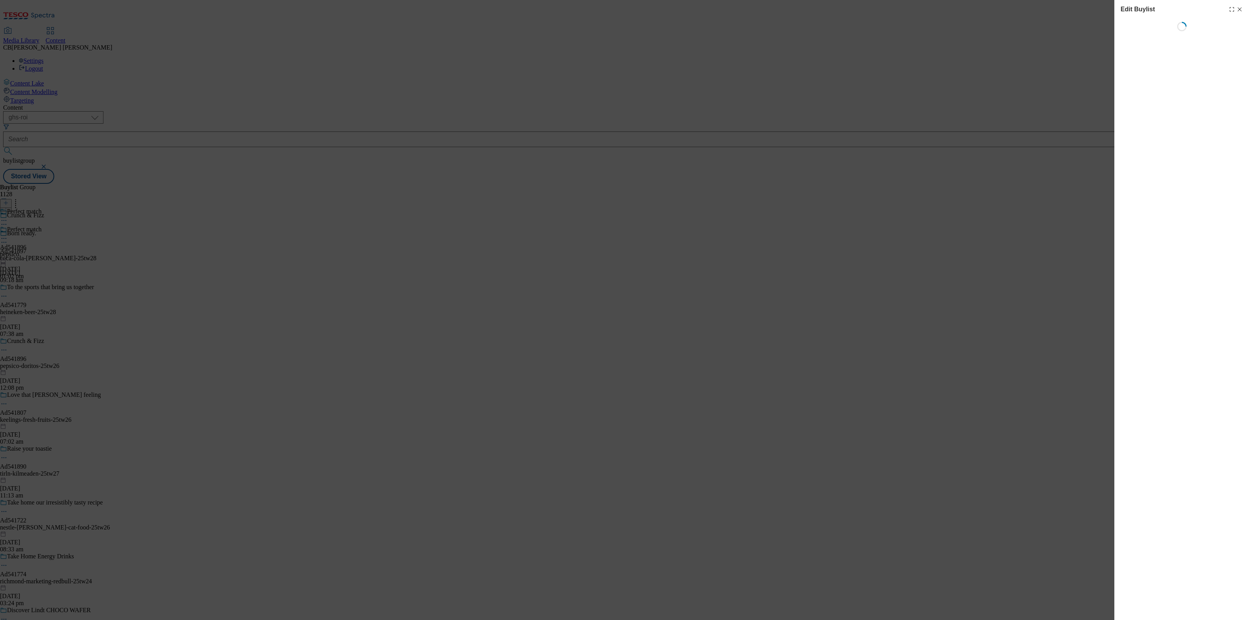
select select "tactical"
select select "supplier funded short term 1-3 weeks"
select select "dunnhumby"
select select "Banner"
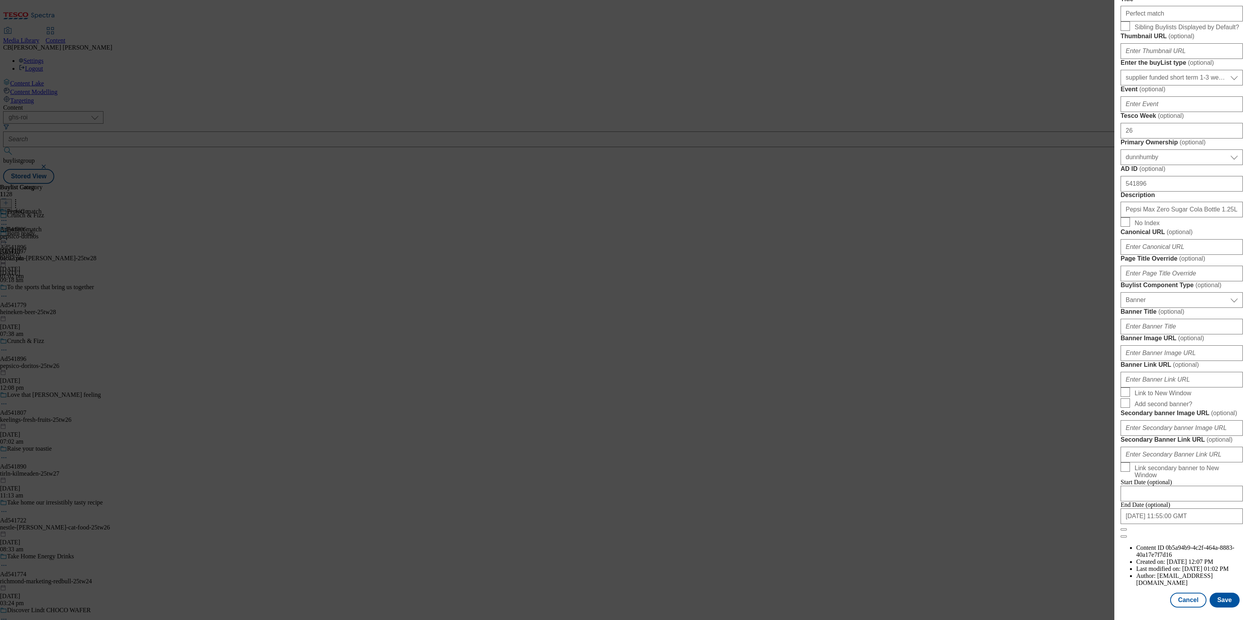
scroll to position [522, 0]
click at [1196, 345] on input "Banner Image URL ( optional )" at bounding box center [1182, 353] width 122 height 16
paste input "https://digitalcontent.api.tesco.com/v2/media/ghs-mktg/25173d6f-800d-4c69-97ed-…"
type input "https://digitalcontent.api.tesco.com/v2/media/ghs-mktg/25173d6f-800d-4c69-97ed-…"
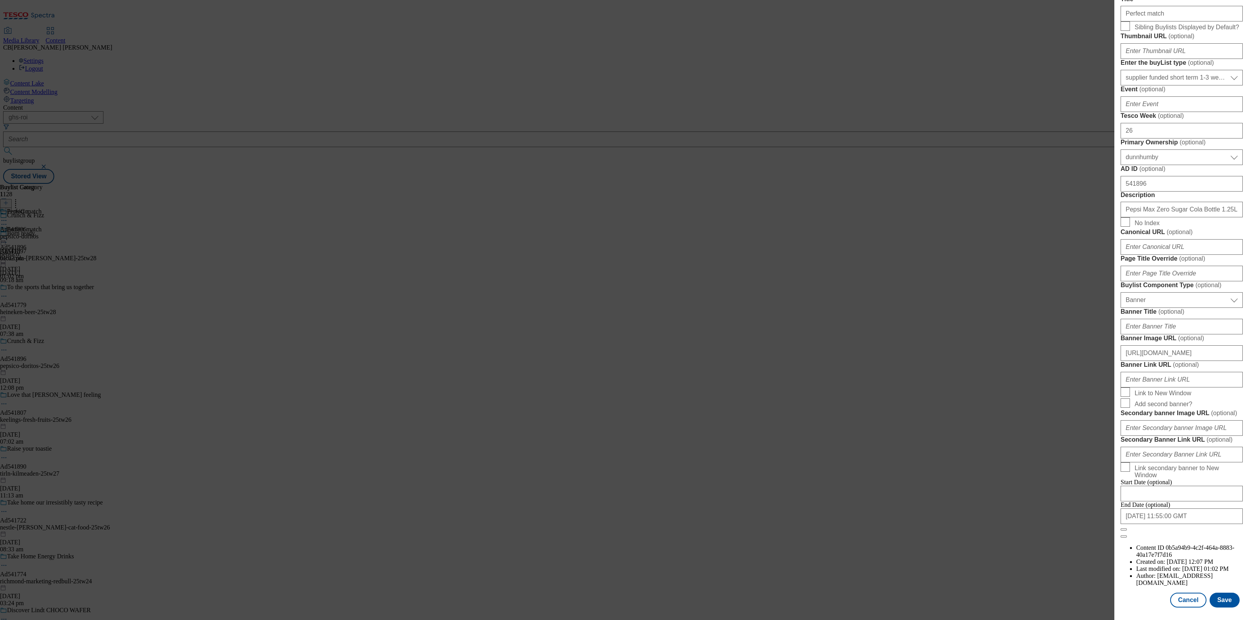
click at [1211, 275] on form "Label Ad541896 Tracking Name DH_AD541896 Friendly Name pepsico Buylist Lifespan…" at bounding box center [1182, 216] width 122 height 646
click at [1223, 593] on button "Save" at bounding box center [1225, 600] width 30 height 15
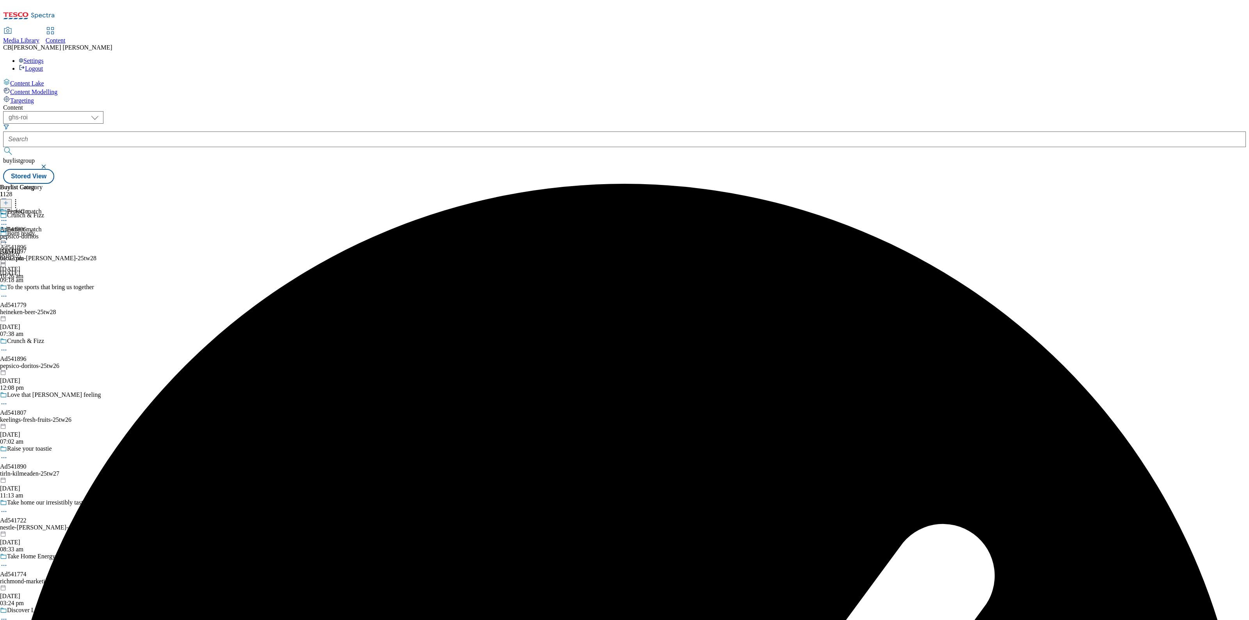
click at [8, 235] on icon at bounding box center [4, 239] width 8 height 8
click at [43, 288] on span "Preview" at bounding box center [33, 291] width 18 height 6
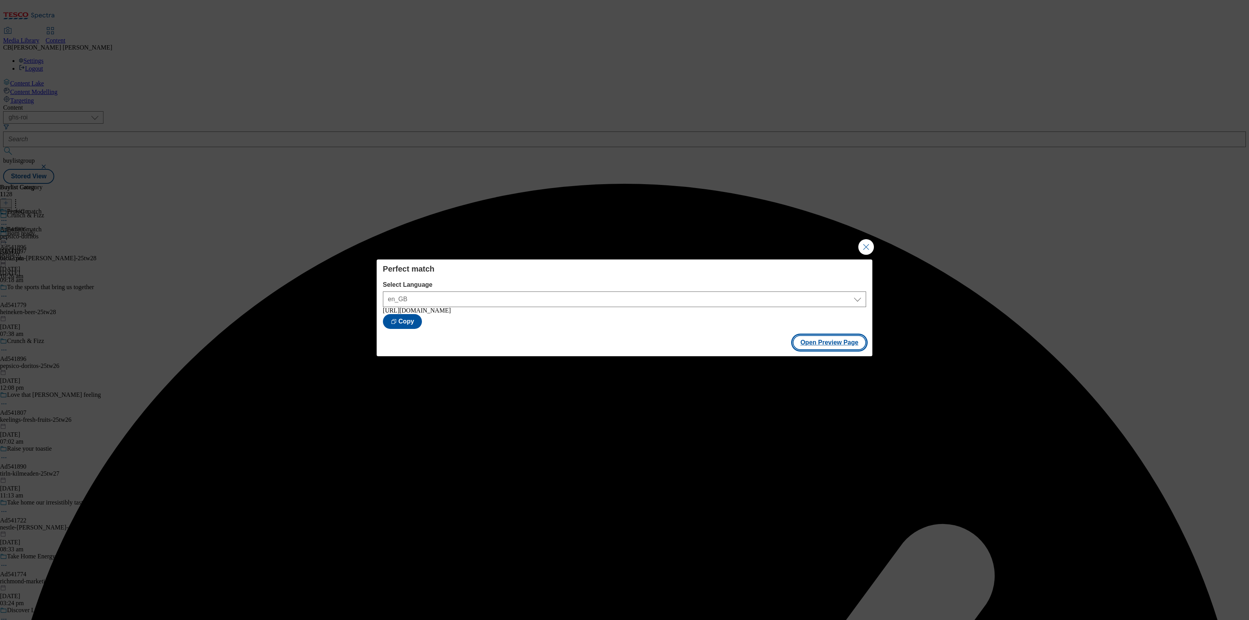
click at [847, 346] on button "Open Preview Page" at bounding box center [830, 342] width 74 height 15
click at [865, 249] on button "Close Modal" at bounding box center [866, 247] width 16 height 16
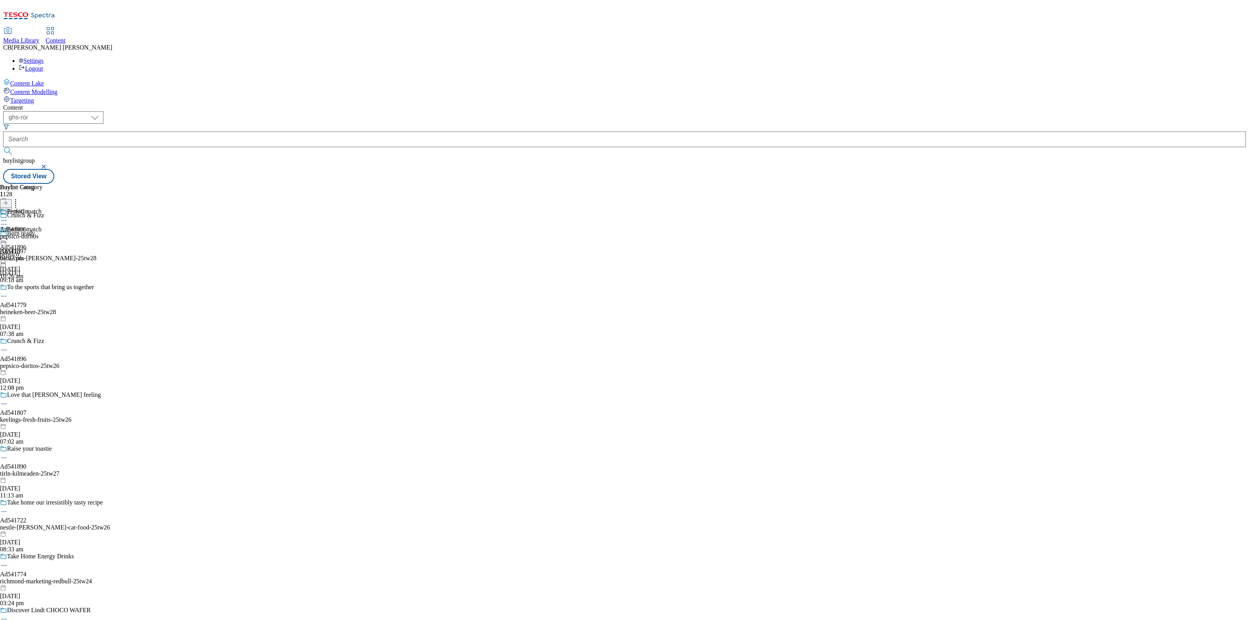
click at [8, 235] on icon at bounding box center [4, 239] width 8 height 8
click at [41, 315] on span "Publish" at bounding box center [32, 318] width 17 height 6
click at [103, 111] on select "ghs-roi ghs-uk" at bounding box center [53, 117] width 100 height 12
select select "ghs-[GEOGRAPHIC_DATA]"
click at [101, 111] on select "ghs-roi ghs-uk" at bounding box center [53, 117] width 100 height 12
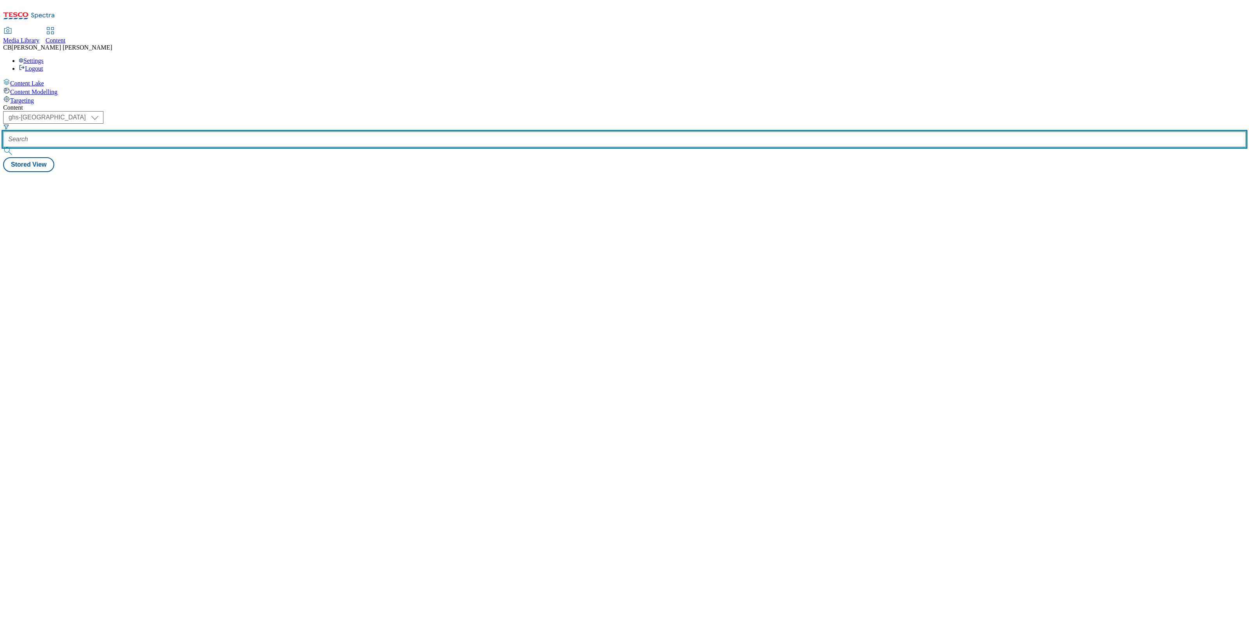
click at [183, 132] on input "text" at bounding box center [624, 140] width 1243 height 16
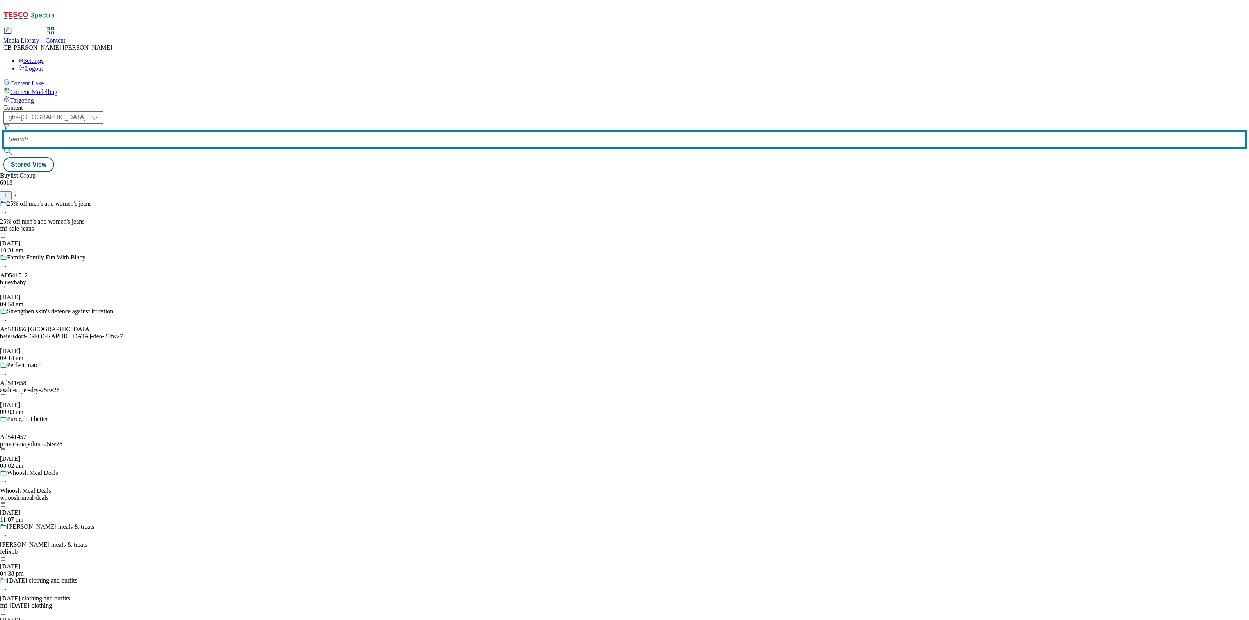
paste input "arla-protein-range-25tw25"
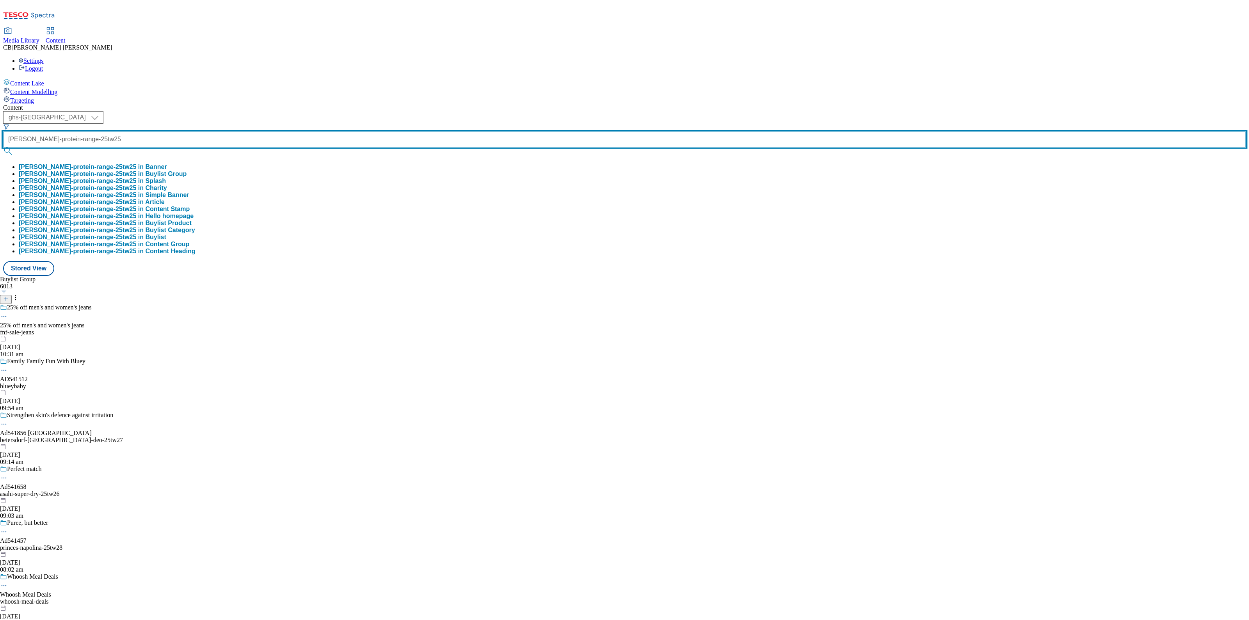
type input "arla-protein-range-25tw25"
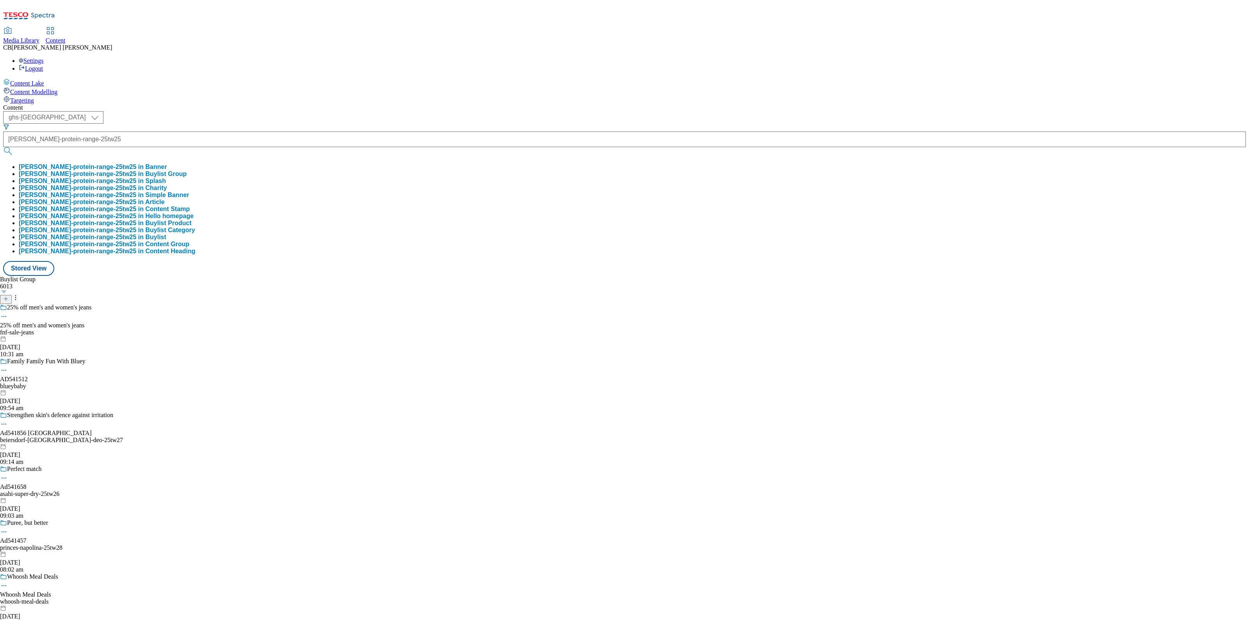
click at [187, 171] on button "arla-protein-range-25tw25 in Buylist Group" at bounding box center [103, 174] width 168 height 7
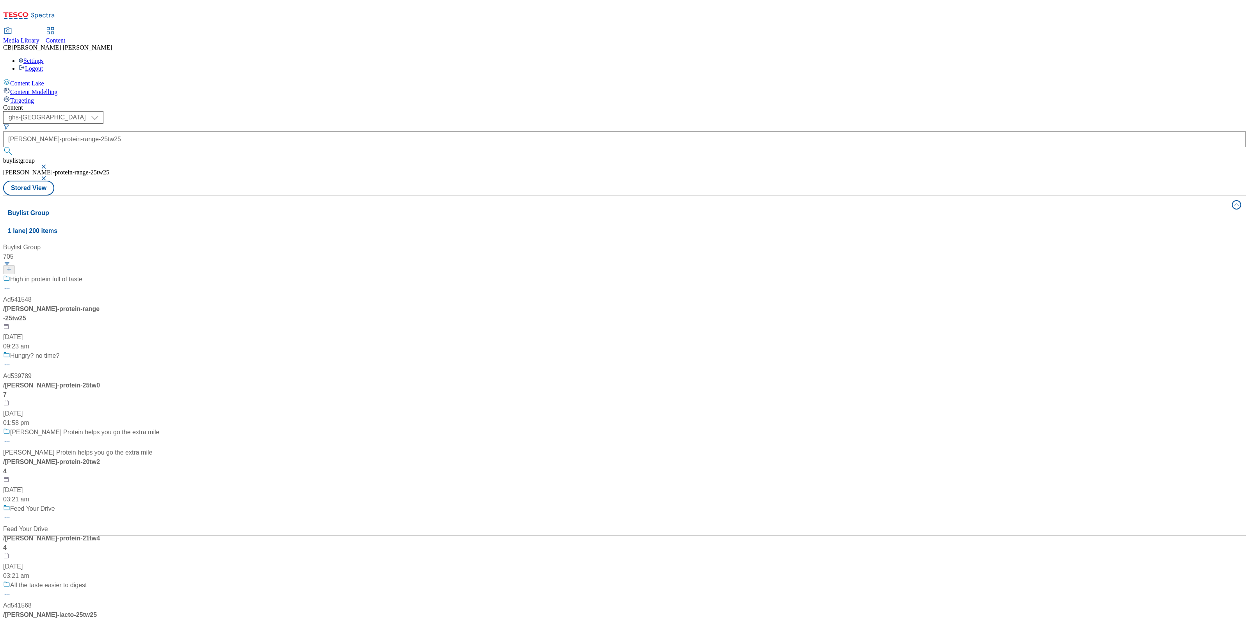
click at [162, 275] on div "High in protein full of taste Ad541548 / arla-protein-range-25tw25 1 Aug 2025 0…" at bounding box center [82, 313] width 159 height 77
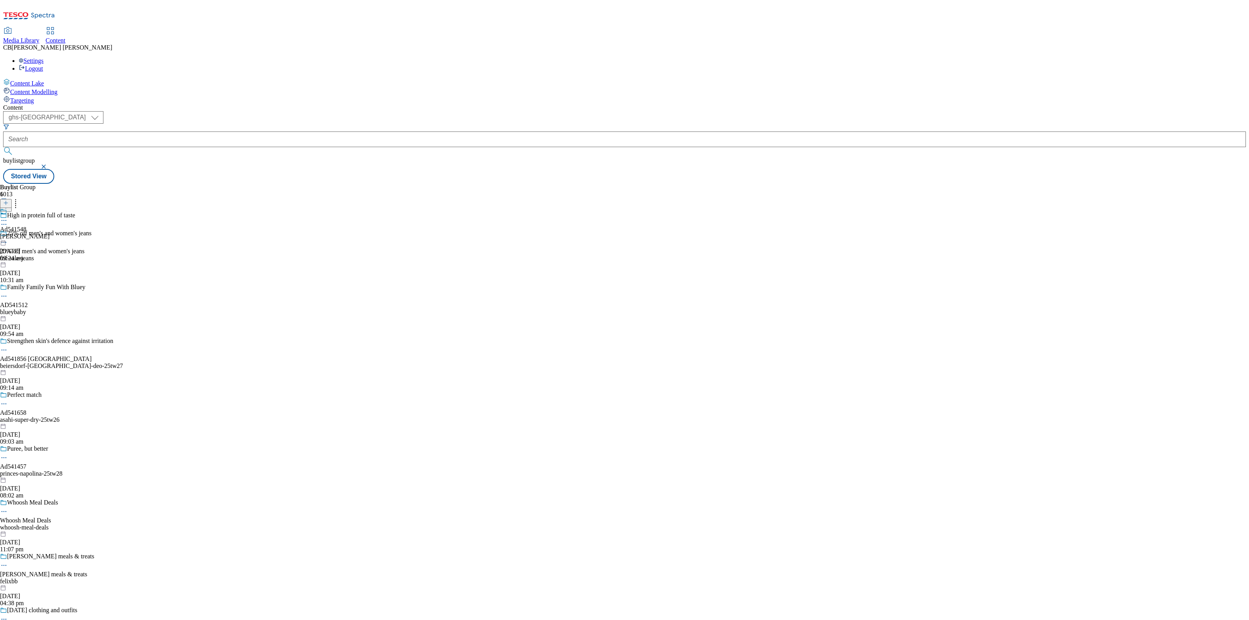
click at [8, 217] on icon at bounding box center [4, 221] width 8 height 8
click at [33, 234] on span "Edit" at bounding box center [28, 237] width 9 height 6
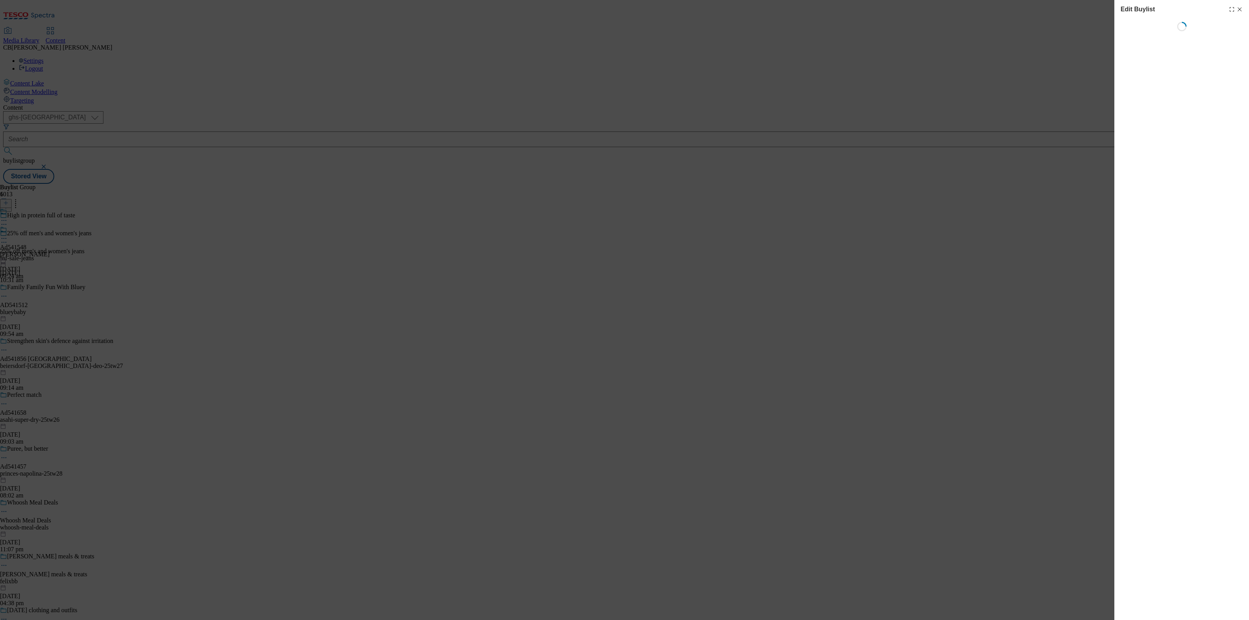
select select "tactical"
select select "supplier funded short term 1-3 weeks"
select select "dunnhumby"
select select "Banner"
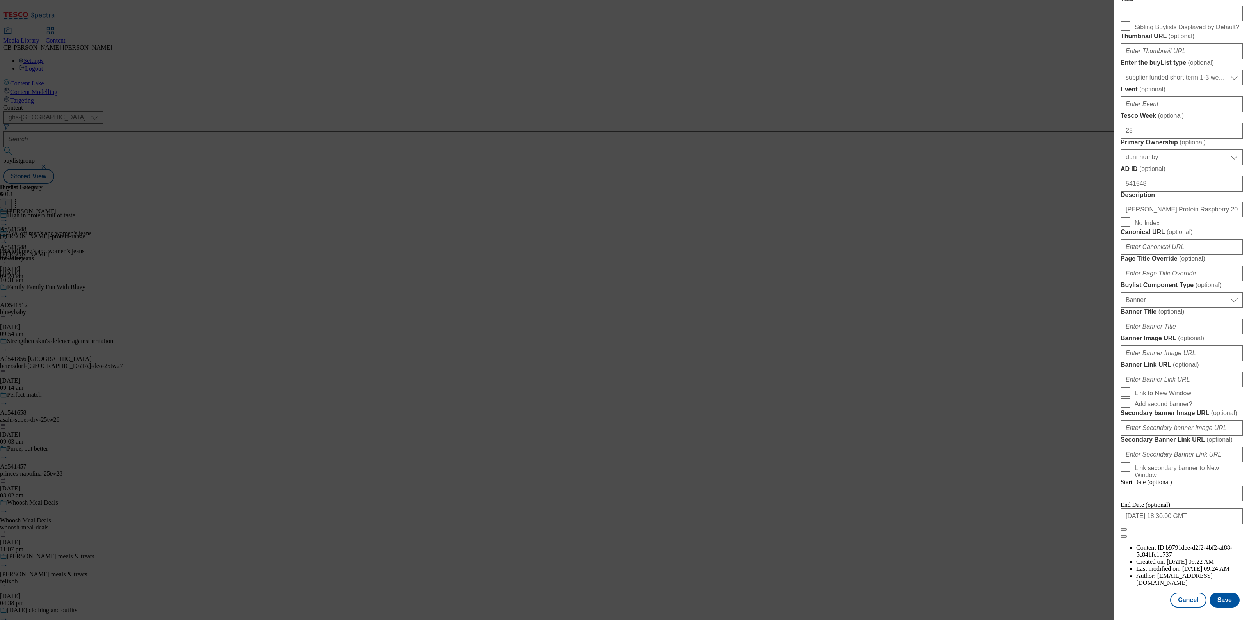
scroll to position [563, 0]
click at [1171, 345] on input "Banner Image URL ( optional )" at bounding box center [1182, 353] width 122 height 16
paste input "https://digitalcontent.api.tesco.com/v2/media/ghs-mktg/0f077b2c-a287-41b2-8e43-…"
type input "https://digitalcontent.api.tesco.com/v2/media/ghs-mktg/0f077b2c-a287-41b2-8e43-…"
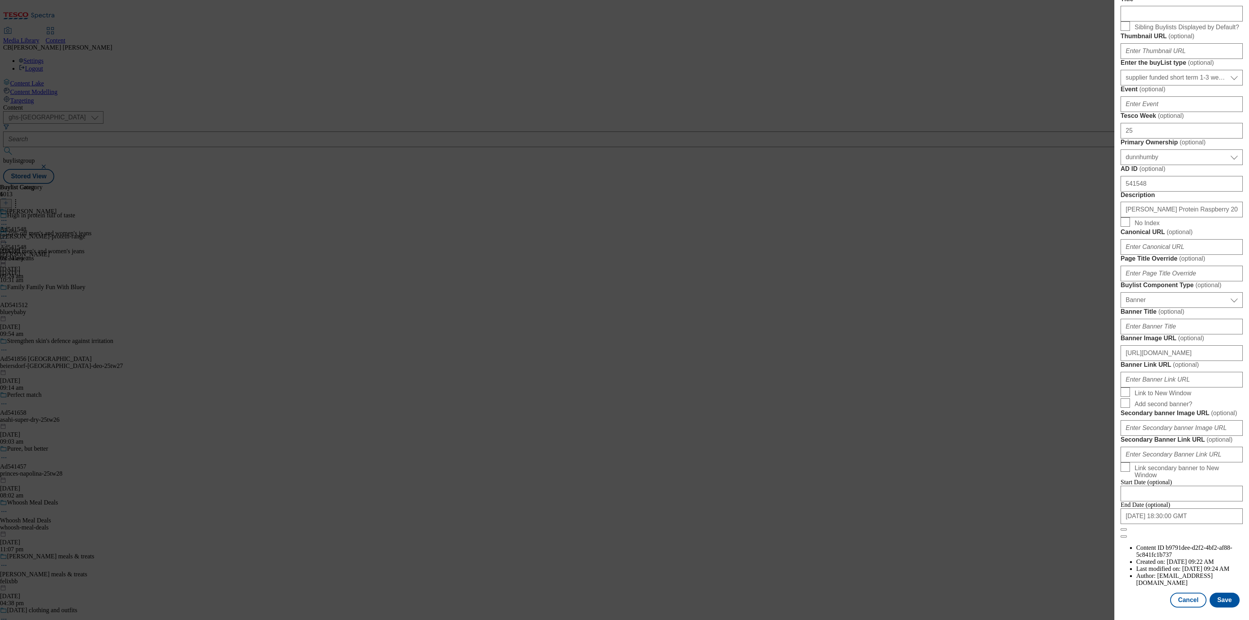
click at [1223, 335] on label "Banner Image URL ( optional )" at bounding box center [1182, 339] width 122 height 8
click at [1223, 345] on input "https://digitalcontent.api.tesco.com/v2/media/ghs-mktg/0f077b2c-a287-41b2-8e43-…" at bounding box center [1182, 353] width 122 height 16
click at [1221, 593] on button "Save" at bounding box center [1225, 600] width 30 height 15
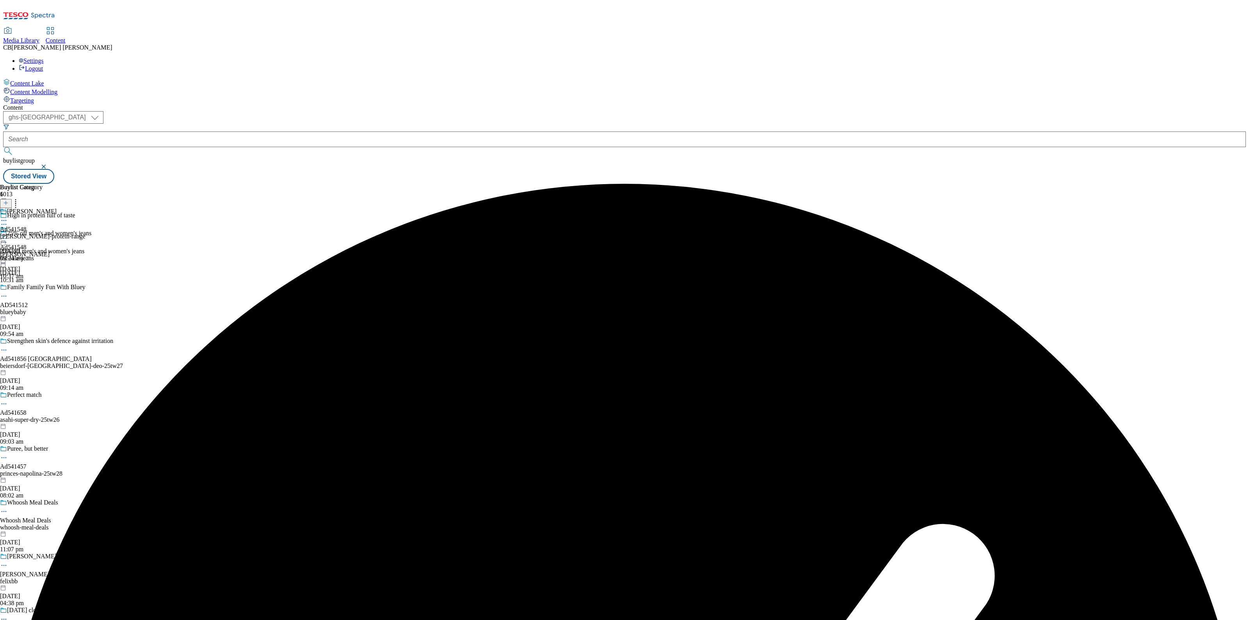
click at [8, 235] on icon at bounding box center [4, 239] width 8 height 8
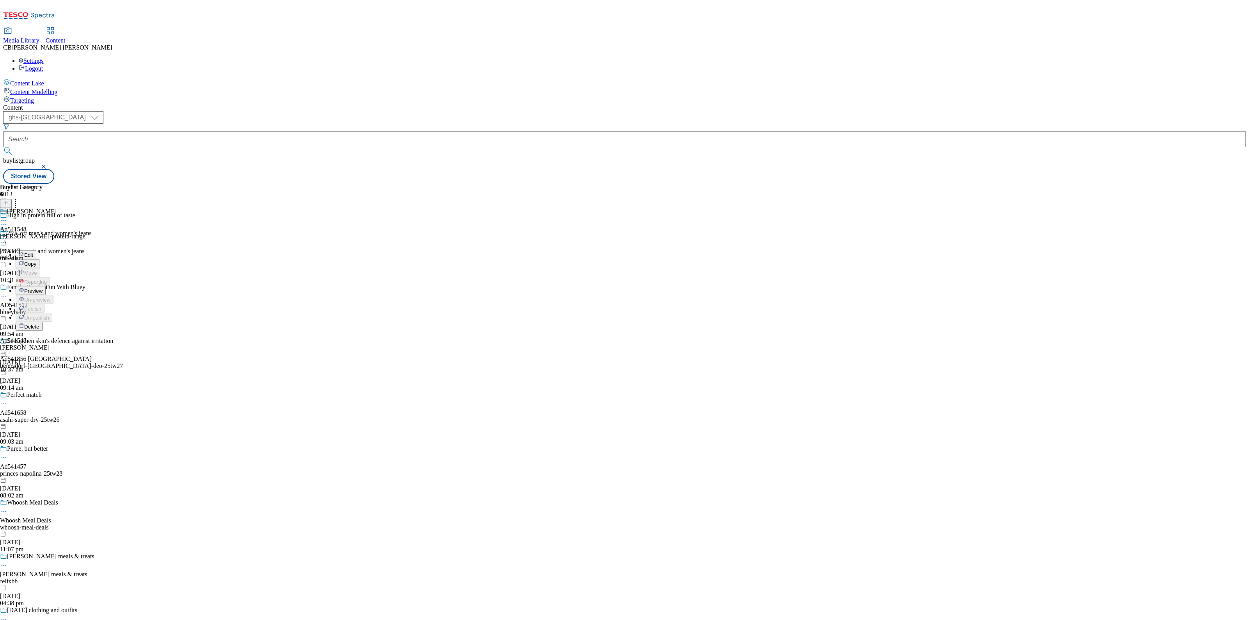
click at [46, 286] on button "Preview" at bounding box center [31, 290] width 30 height 9
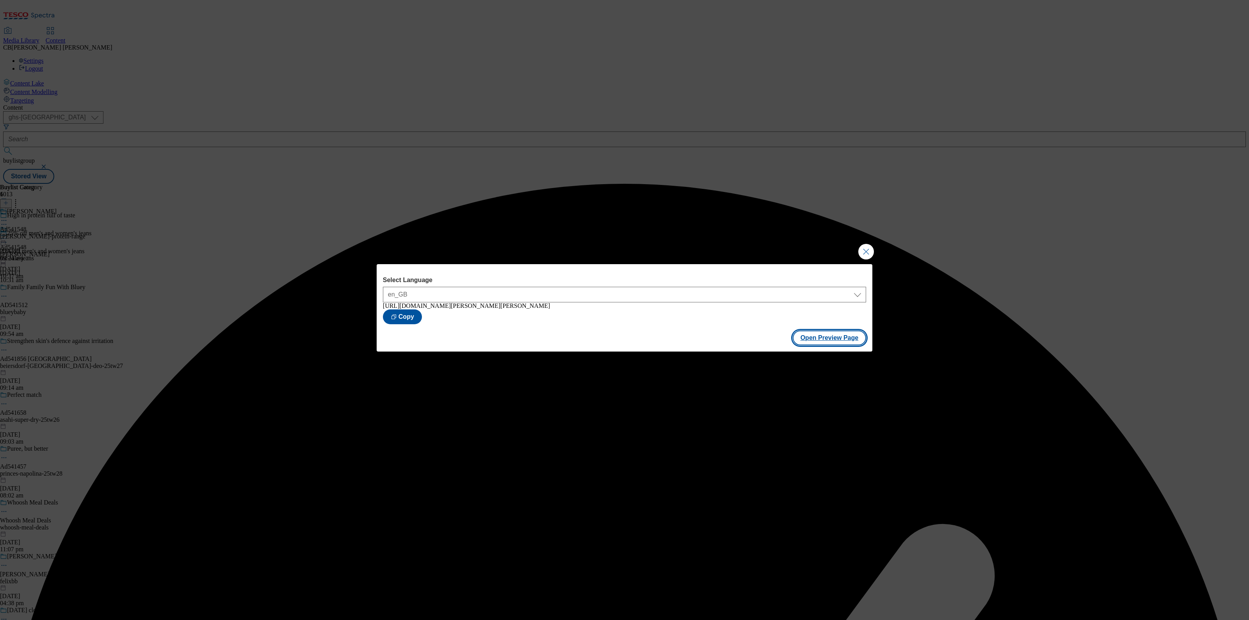
click at [857, 343] on button "Open Preview Page" at bounding box center [830, 338] width 74 height 15
click at [868, 252] on button "Close Modal" at bounding box center [866, 252] width 16 height 16
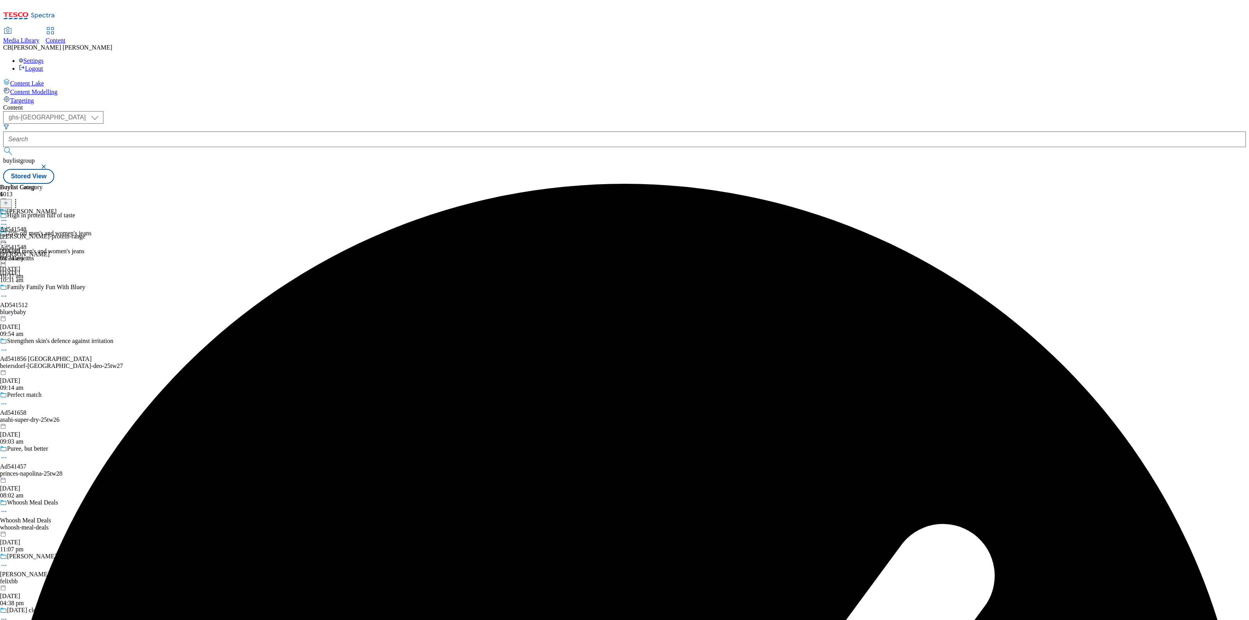
click at [8, 235] on icon at bounding box center [4, 239] width 8 height 8
click at [41, 315] on span "Publish" at bounding box center [32, 318] width 17 height 6
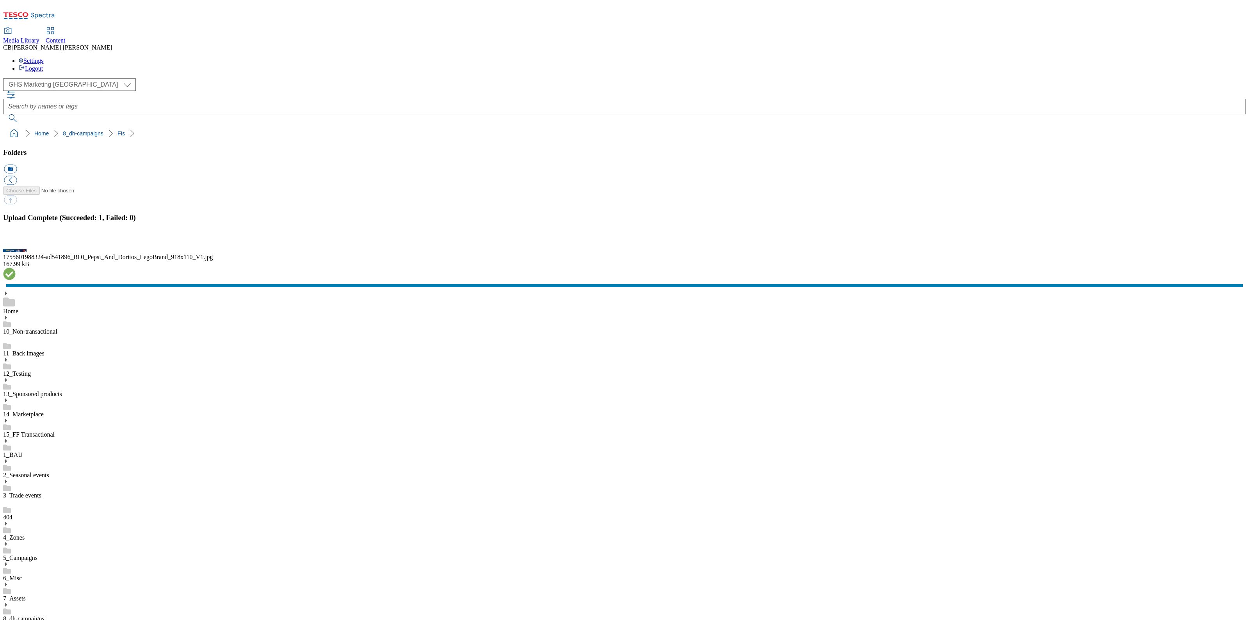
scroll to position [1, 0]
click at [16, 246] on button "button" at bounding box center [10, 242] width 12 height 7
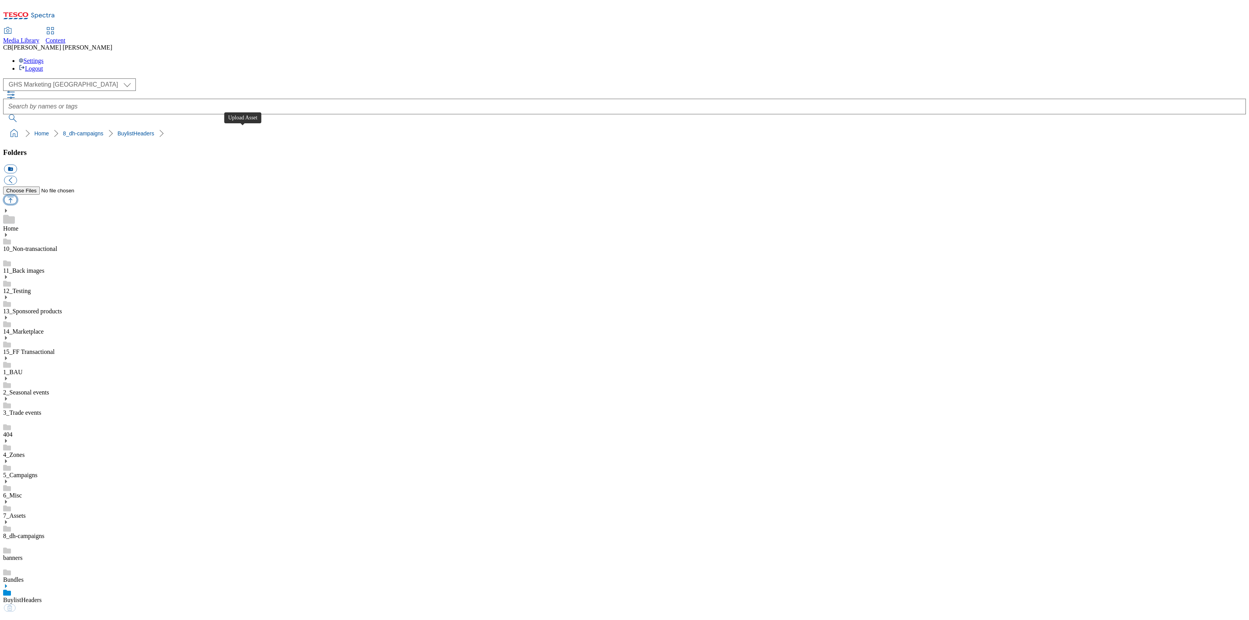
click at [17, 196] on button "button" at bounding box center [10, 200] width 13 height 9
type input "C:\fakepath\1754035494370-ad541548_Arla_Protein_LegoBrand_H_1184x333_V1.jpg"
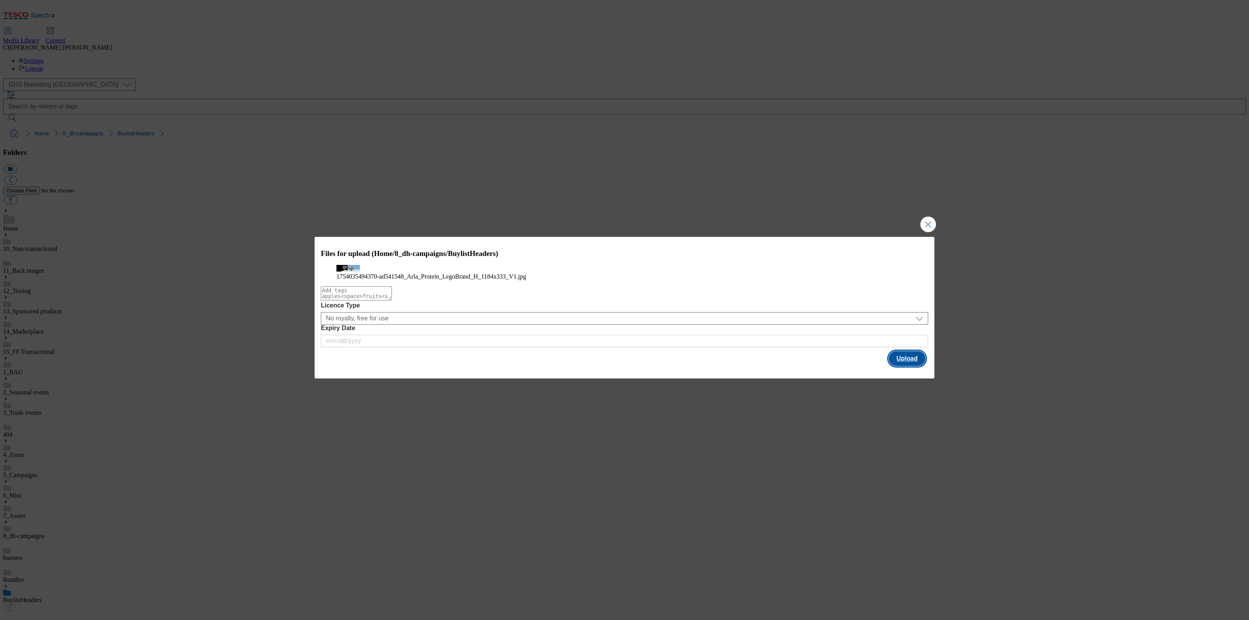
click at [908, 366] on button "Upload" at bounding box center [907, 358] width 37 height 15
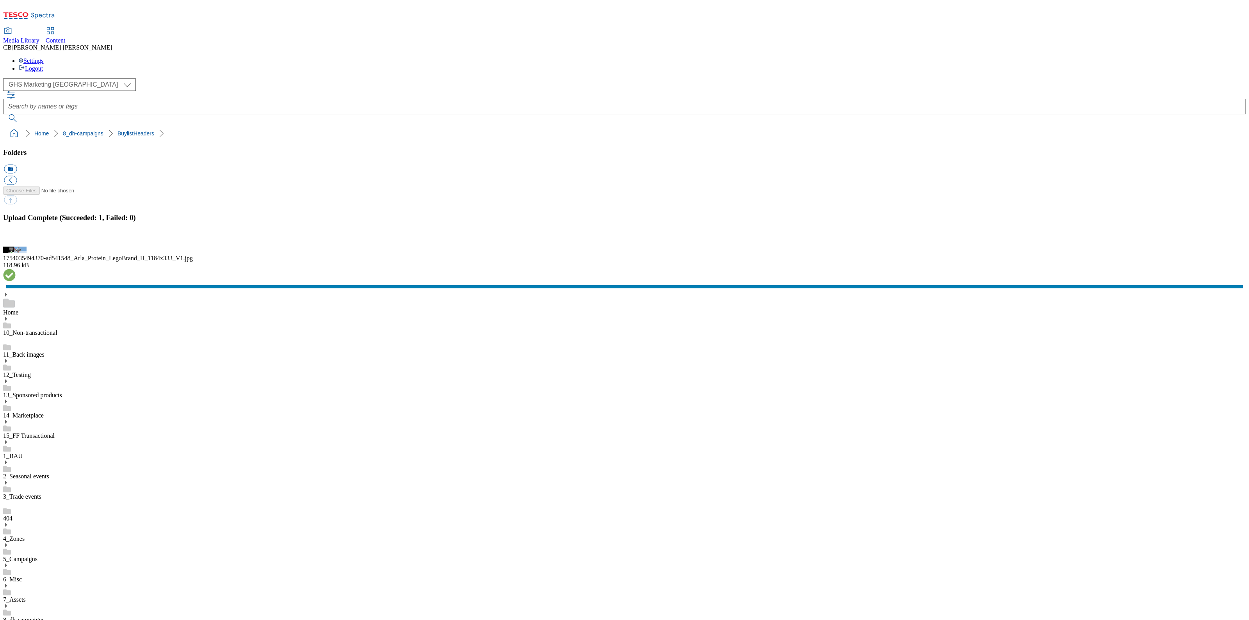
click at [16, 246] on button "button" at bounding box center [10, 242] width 12 height 7
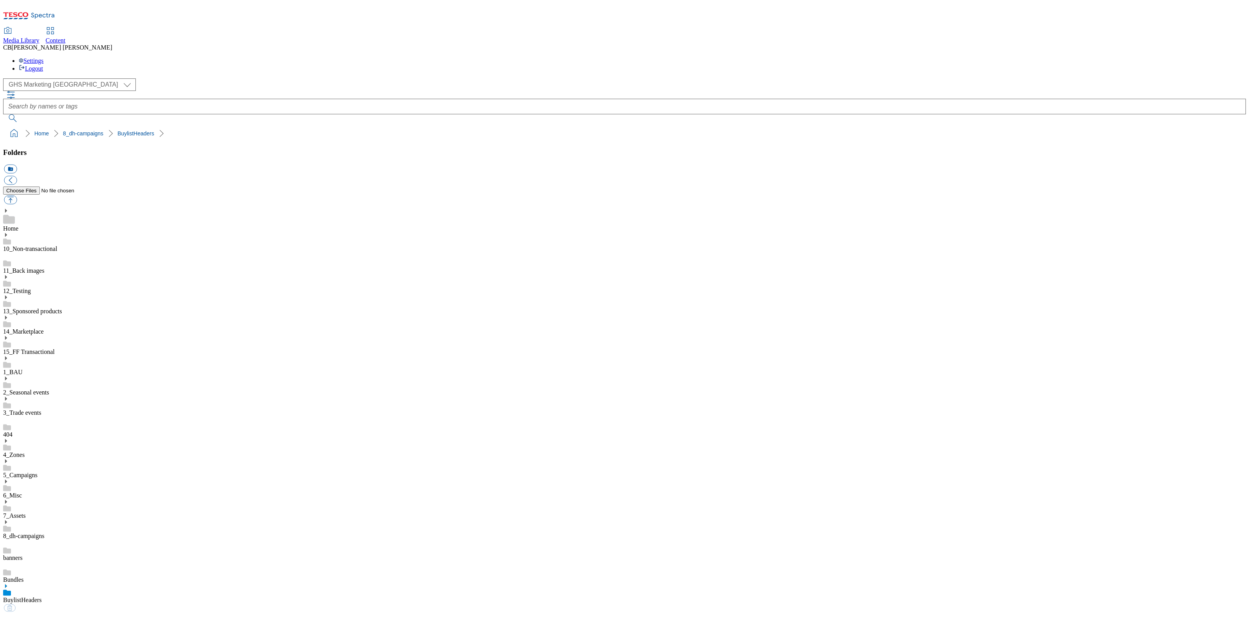
click at [42, 597] on link "BuylistHeaders" at bounding box center [22, 600] width 39 height 7
click at [17, 196] on button "button" at bounding box center [10, 200] width 13 height 9
type input "C:\fakepath\1755159384506-ad541762_Belvita_LegoBrand_H_1184x333_V1.jpg"
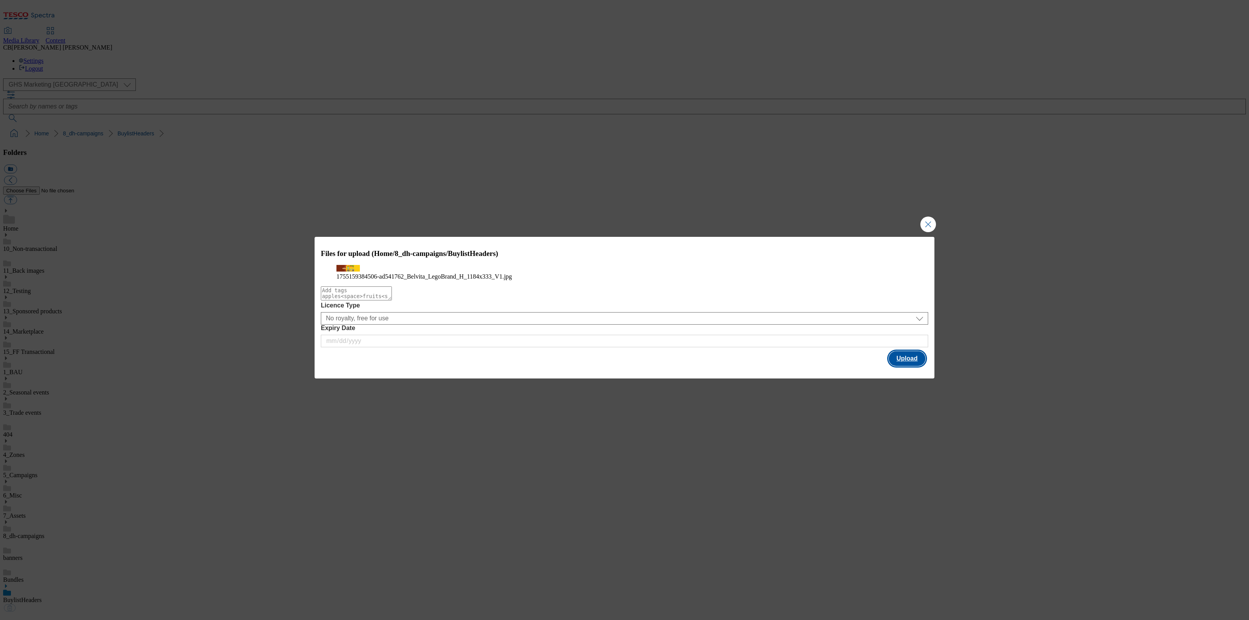
click at [902, 366] on button "Upload" at bounding box center [907, 358] width 37 height 15
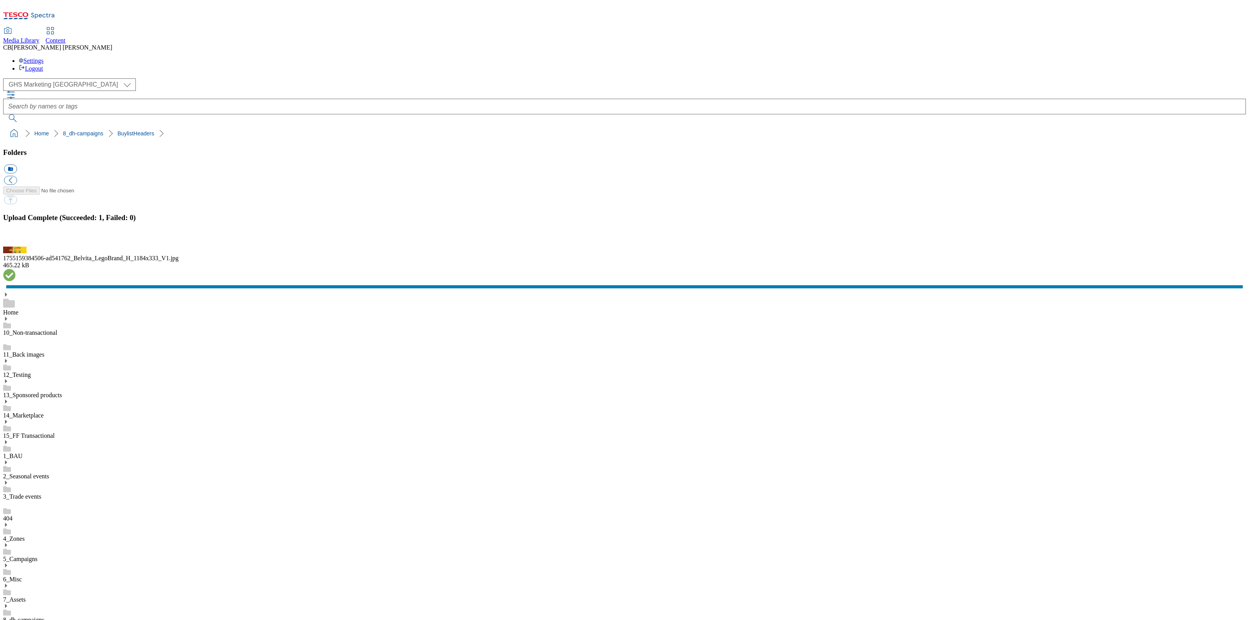
click at [16, 246] on button "button" at bounding box center [10, 242] width 12 height 7
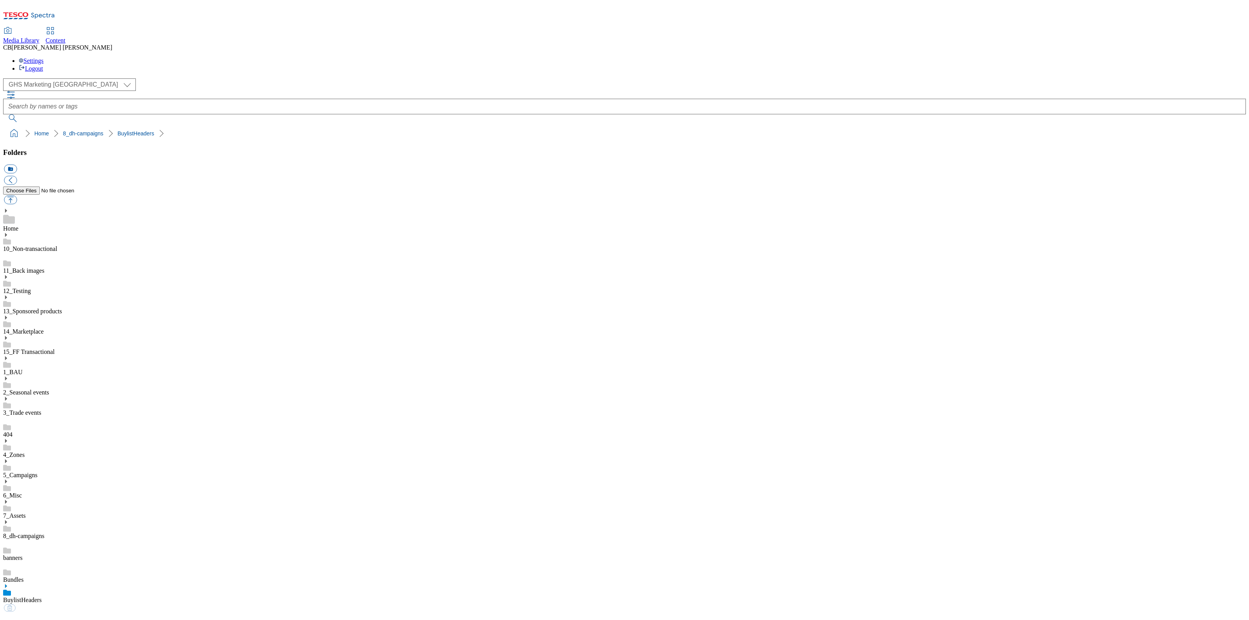
click at [42, 597] on link "BuylistHeaders" at bounding box center [22, 600] width 39 height 7
click at [17, 196] on button "button" at bounding box center [10, 200] width 13 height 9
type input "C:\fakepath\1755676837467-ad541658_Asahi_LegoBrand_H_1184x333_V5.jpg"
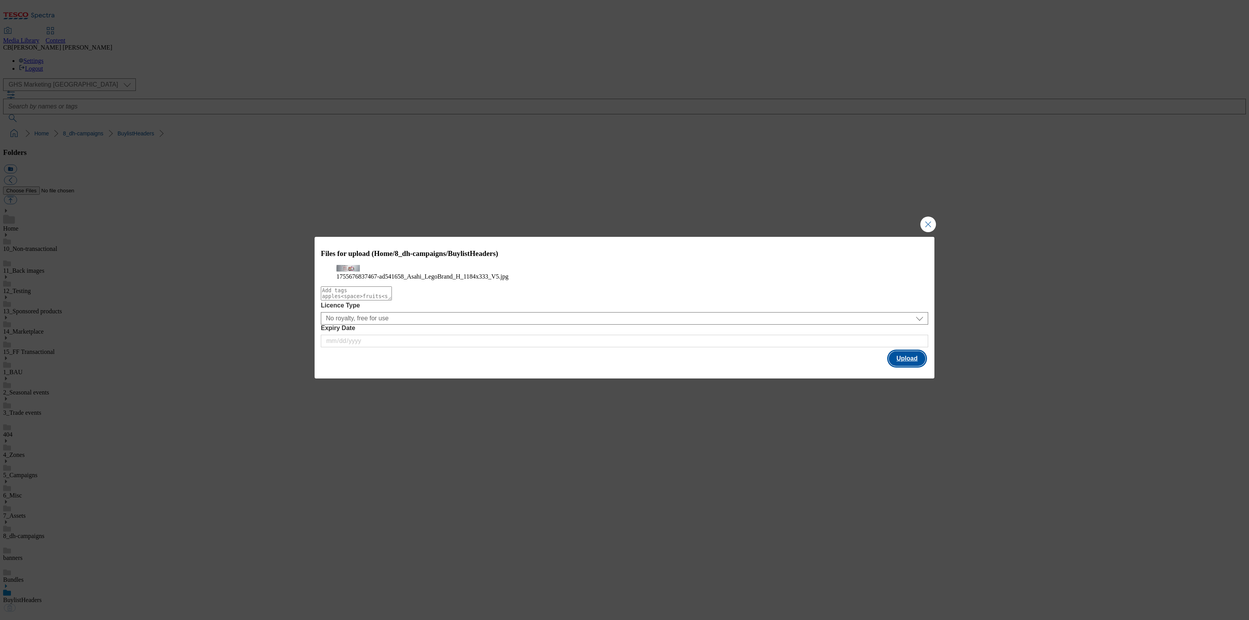
click at [922, 366] on button "Upload" at bounding box center [907, 358] width 37 height 15
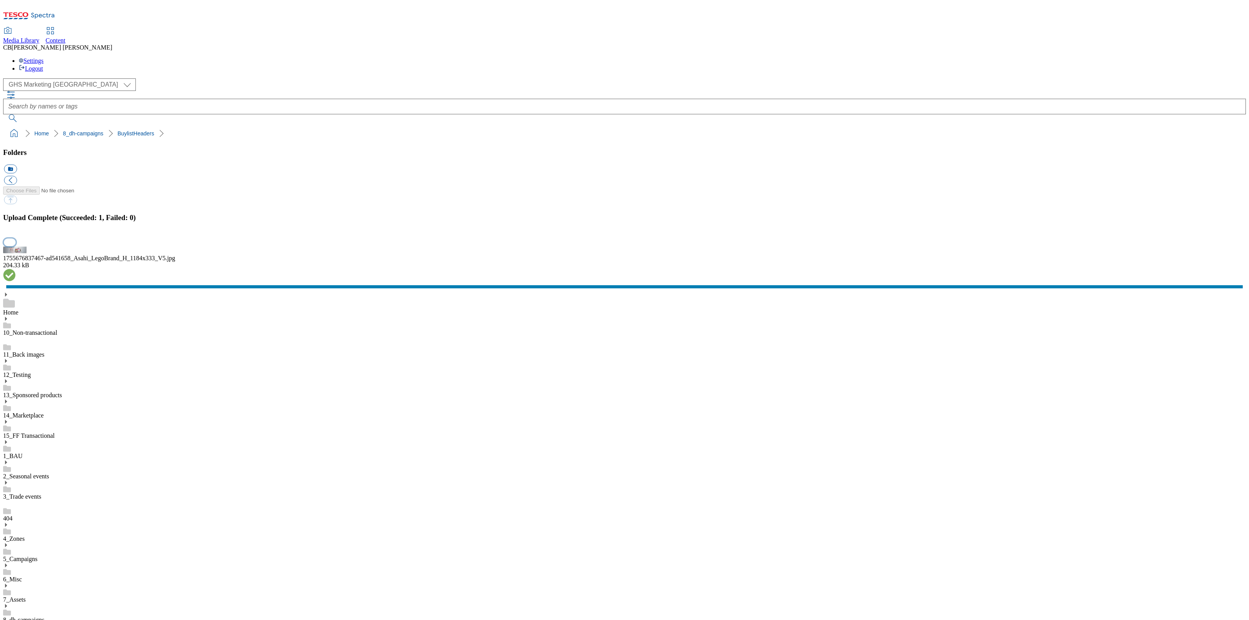
click at [16, 246] on button "button" at bounding box center [10, 242] width 12 height 7
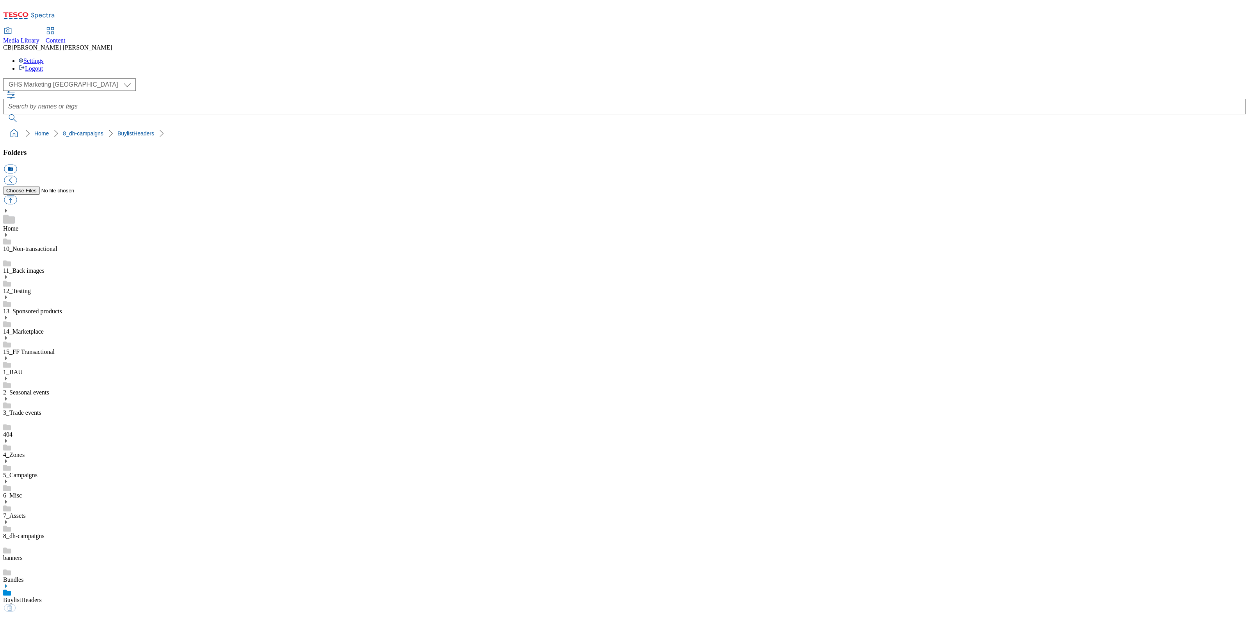
click at [42, 597] on link "BuylistHeaders" at bounding box center [22, 600] width 39 height 7
click at [17, 196] on button "button" at bounding box center [10, 200] width 13 height 9
type input "C:\fakepath\1755676837467-ad541658_Asahi_LegoBrand_2560x320_V5.jpg"
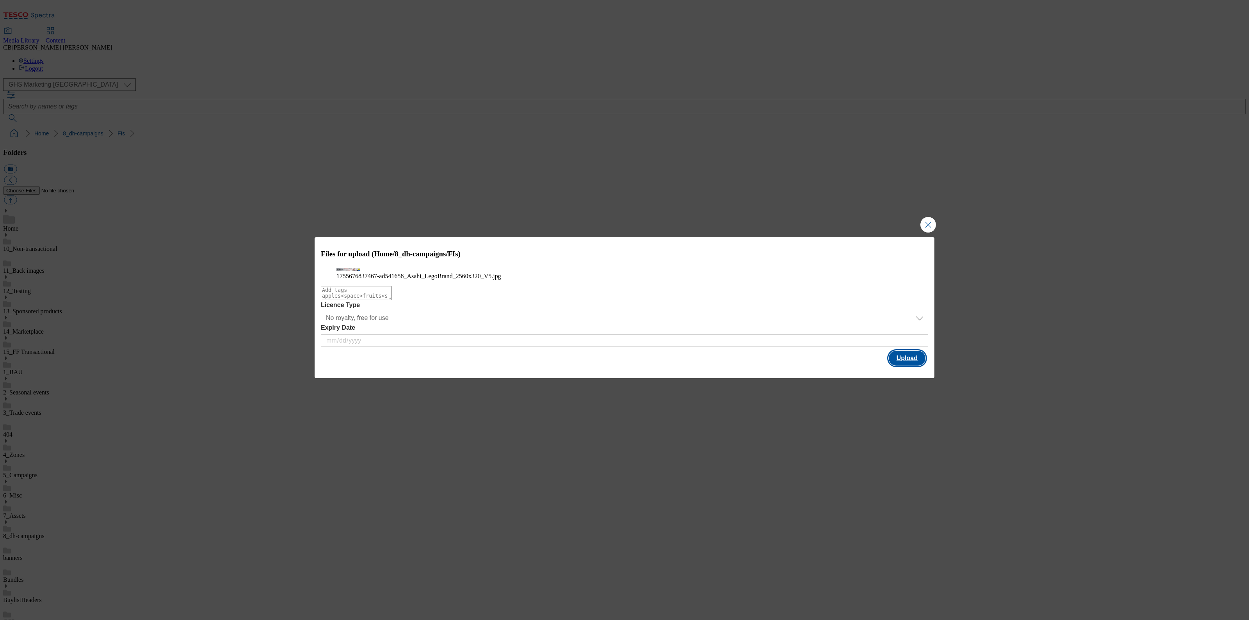
click at [917, 366] on button "Upload" at bounding box center [907, 358] width 37 height 15
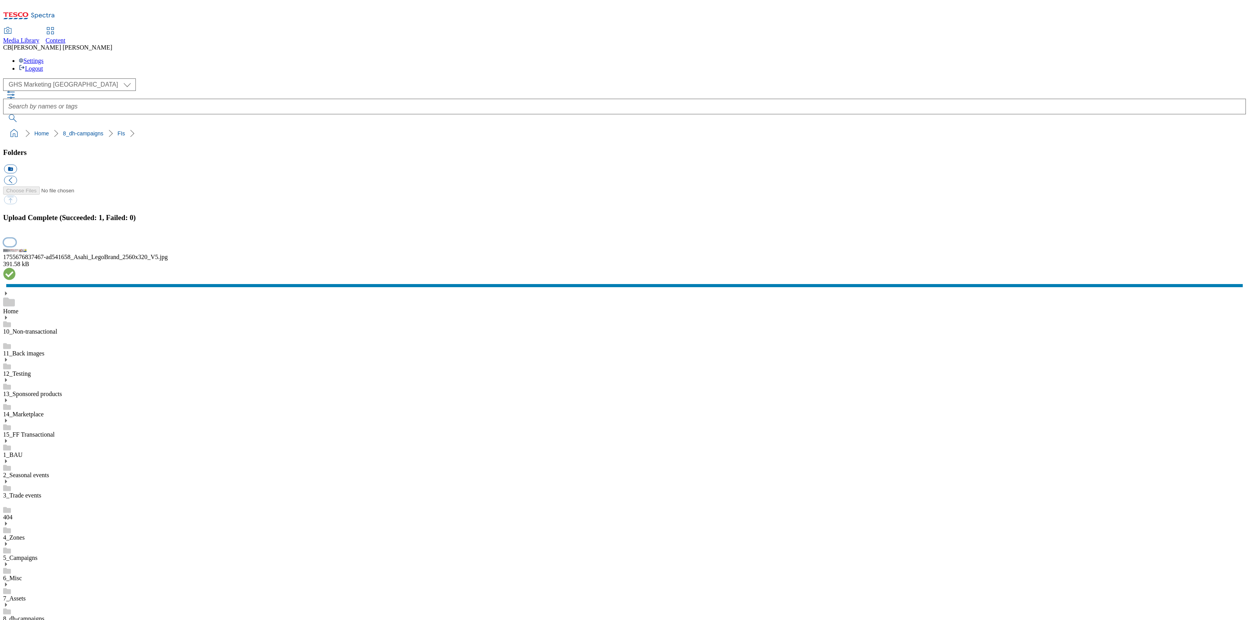
click at [16, 246] on button "button" at bounding box center [10, 242] width 12 height 7
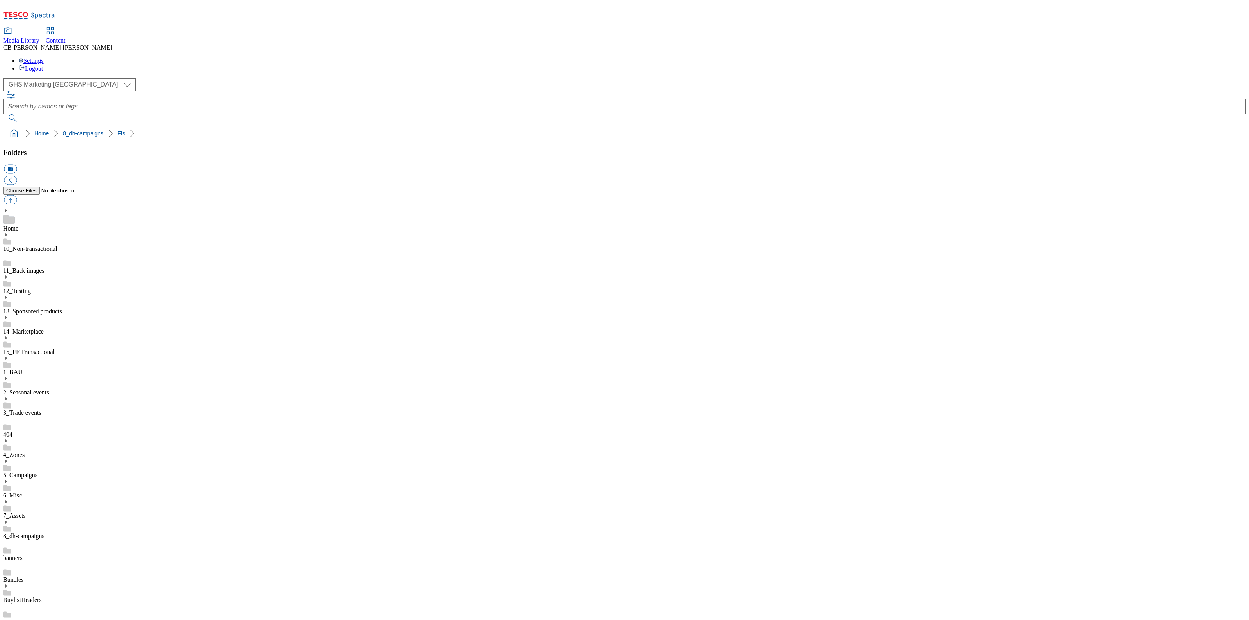
click at [17, 196] on button "button" at bounding box center [10, 200] width 13 height 9
type input "C:\fakepath\1755676837467-ad541658_Asahi_LegoBrand_2560x320_V5 (2).jpg"
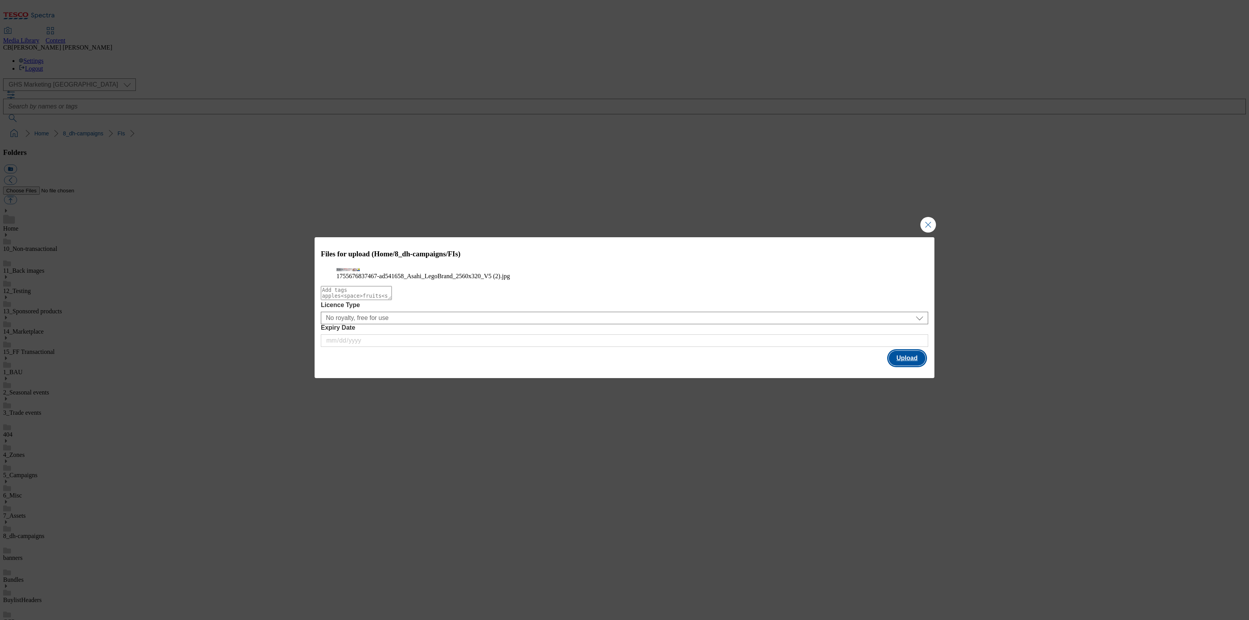
click at [900, 366] on button "Upload" at bounding box center [907, 358] width 37 height 15
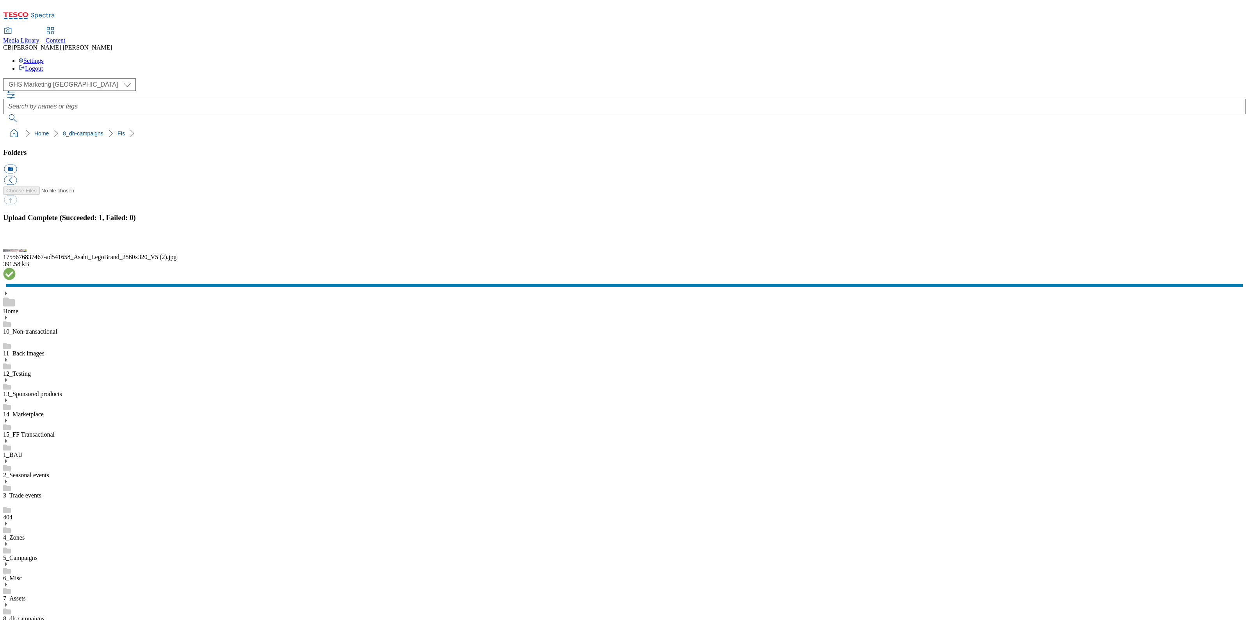
drag, startPoint x: 1245, startPoint y: 455, endPoint x: 822, endPoint y: 425, distance: 424.2
click at [16, 246] on button "button" at bounding box center [10, 242] width 12 height 7
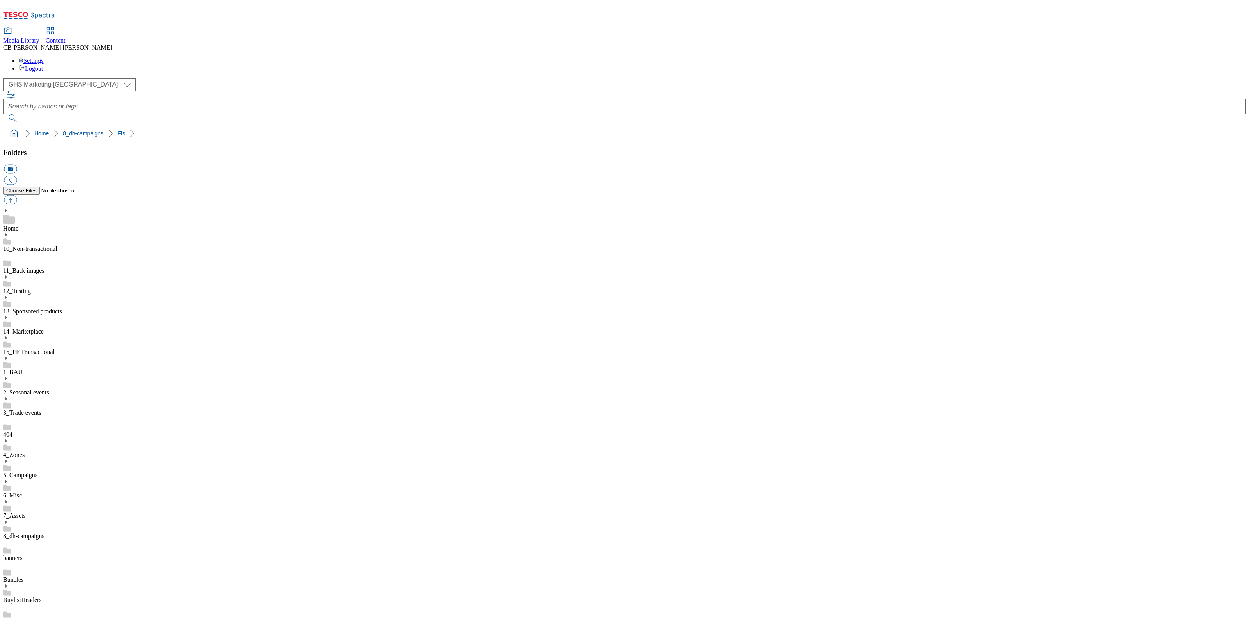
click at [42, 597] on link "BuylistHeaders" at bounding box center [22, 600] width 39 height 7
click at [17, 196] on button "button" at bounding box center [10, 200] width 13 height 9
type input "C:\fakepath\1755676837467-ad541658_Asahi_LegoBrand_H_1184x333_V5 (1).jpg"
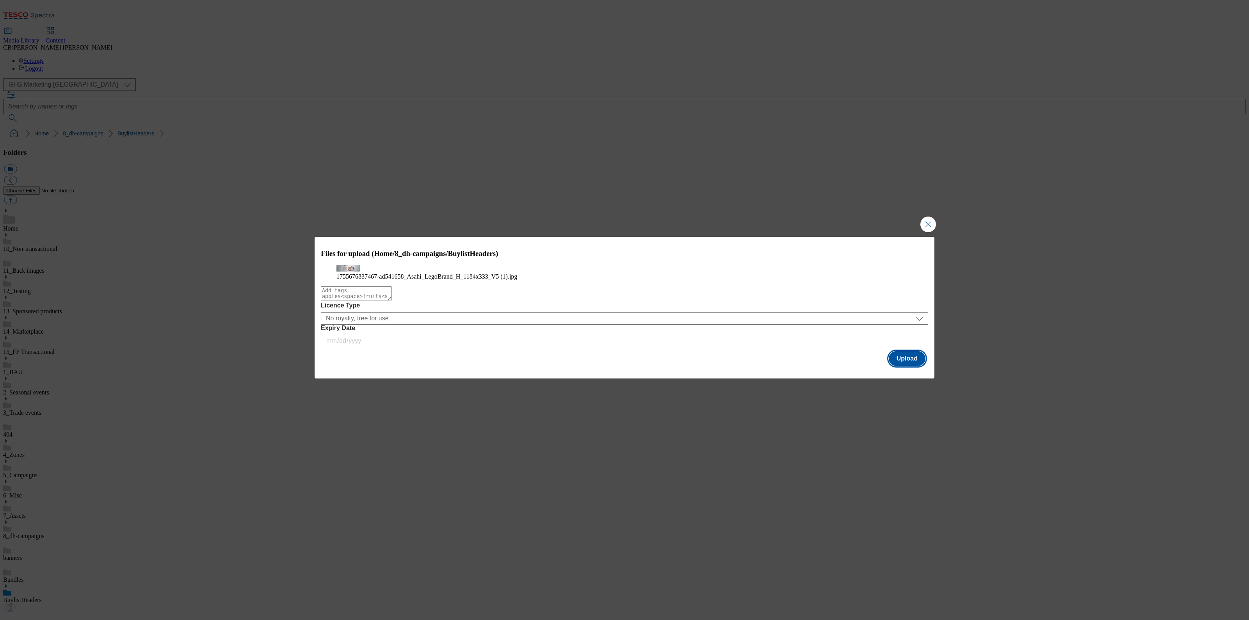
click at [904, 366] on button "Upload" at bounding box center [907, 358] width 37 height 15
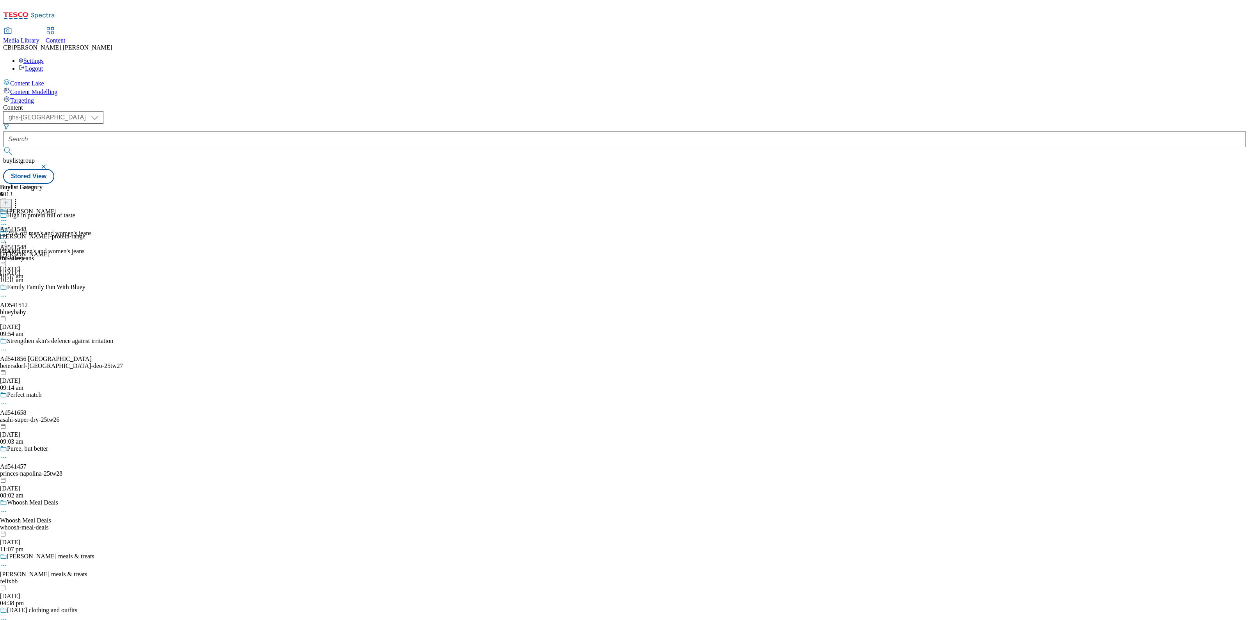
select select "ghs-[GEOGRAPHIC_DATA]"
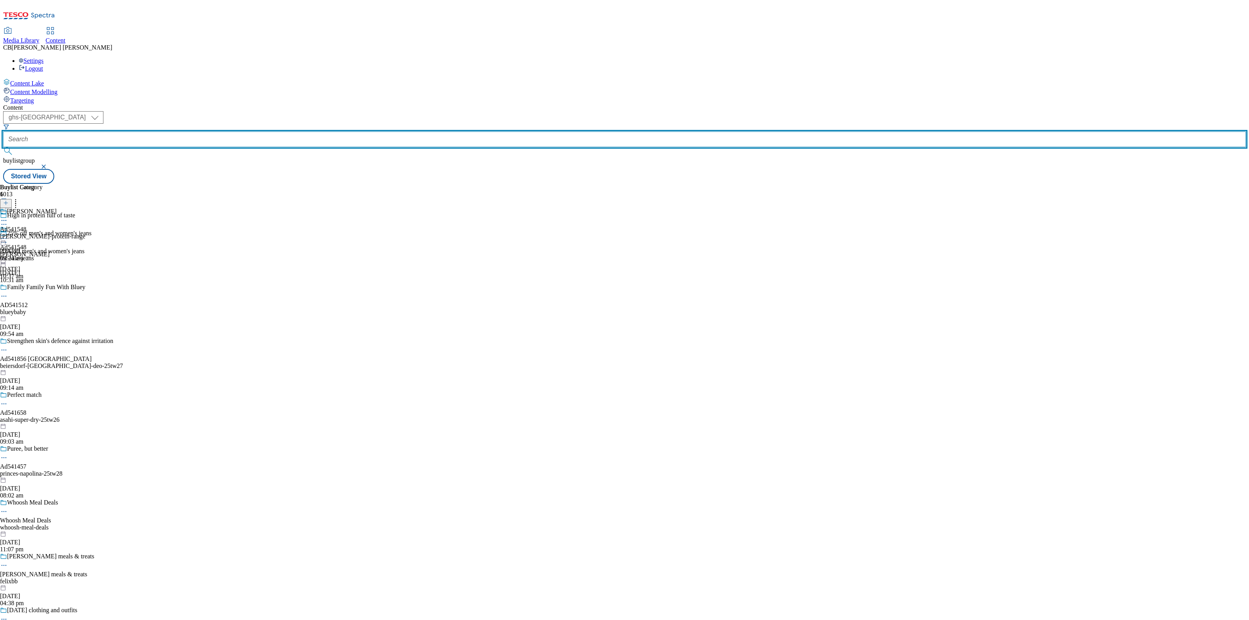
click at [193, 132] on input "text" at bounding box center [624, 140] width 1243 height 16
paste input "mondelez-belvita-25tw26"
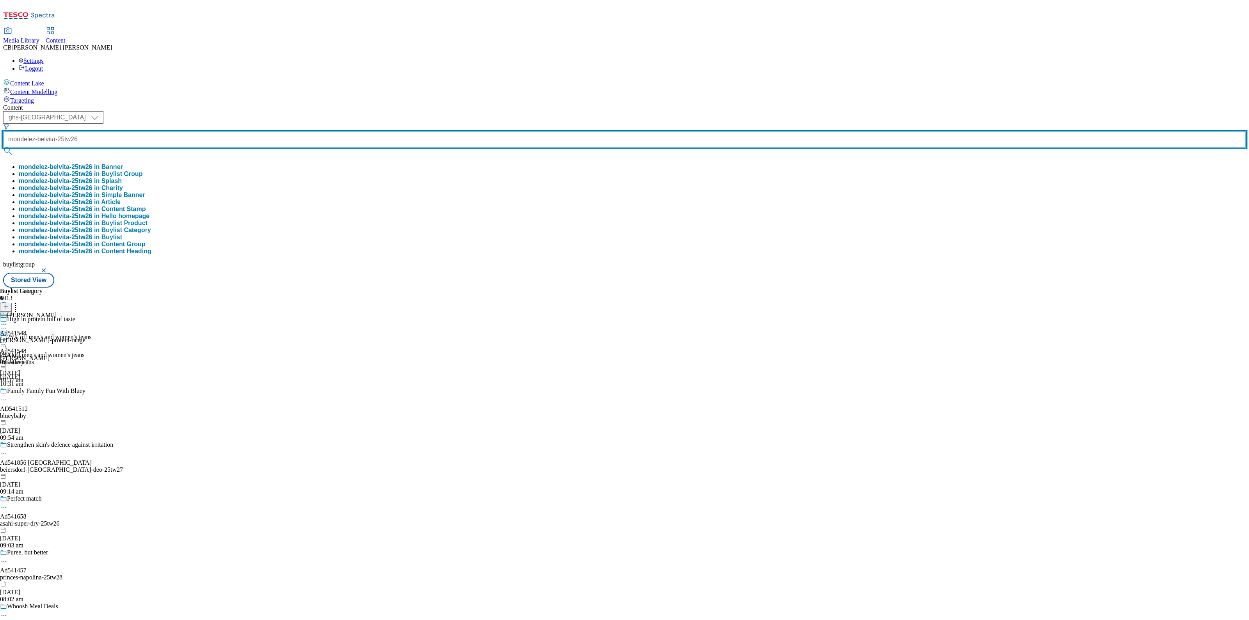
type input "mondelez-belvita-25tw26"
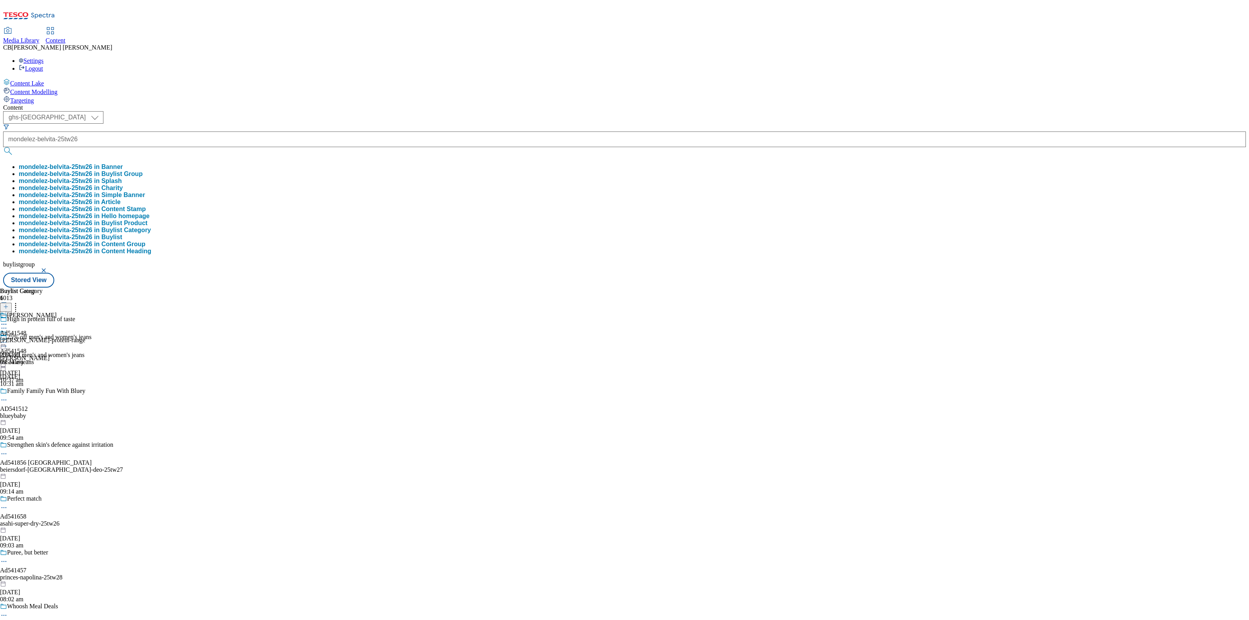
click at [142, 171] on button "mondelez-belvita-25tw26 in Buylist Group" at bounding box center [81, 174] width 124 height 7
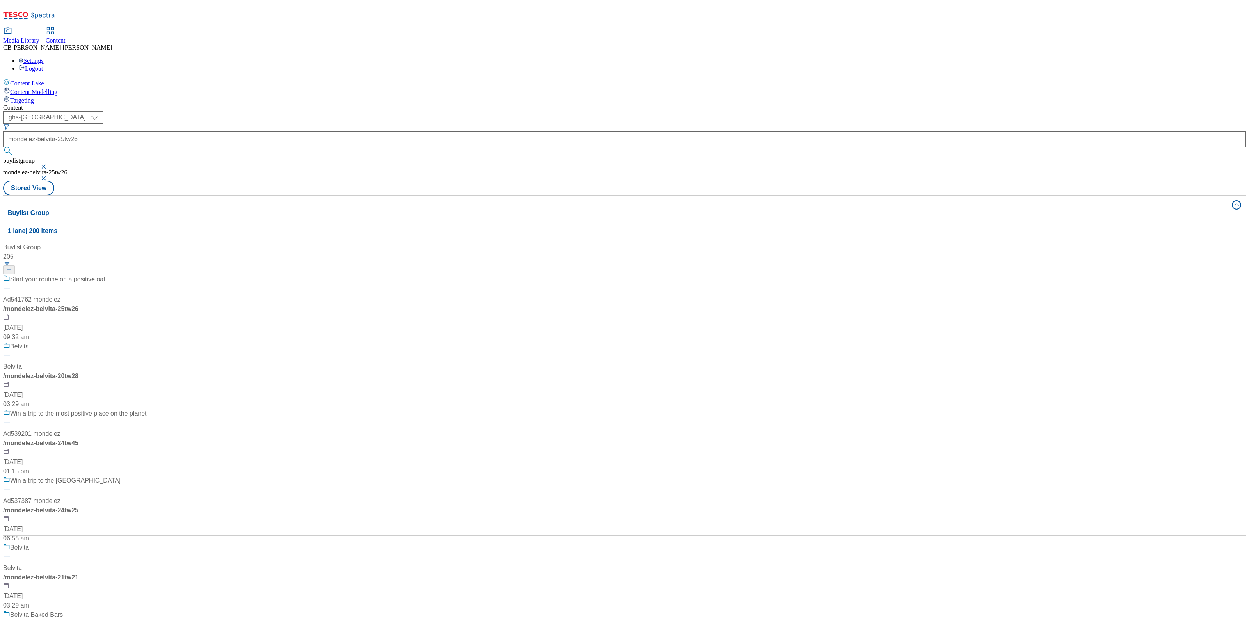
drag, startPoint x: 212, startPoint y: 178, endPoint x: 223, endPoint y: 173, distance: 12.1
click at [147, 275] on div "Start your routine on a positive oat Ad541762 mondelez / mondelez-belvita-25tw2…" at bounding box center [75, 308] width 144 height 67
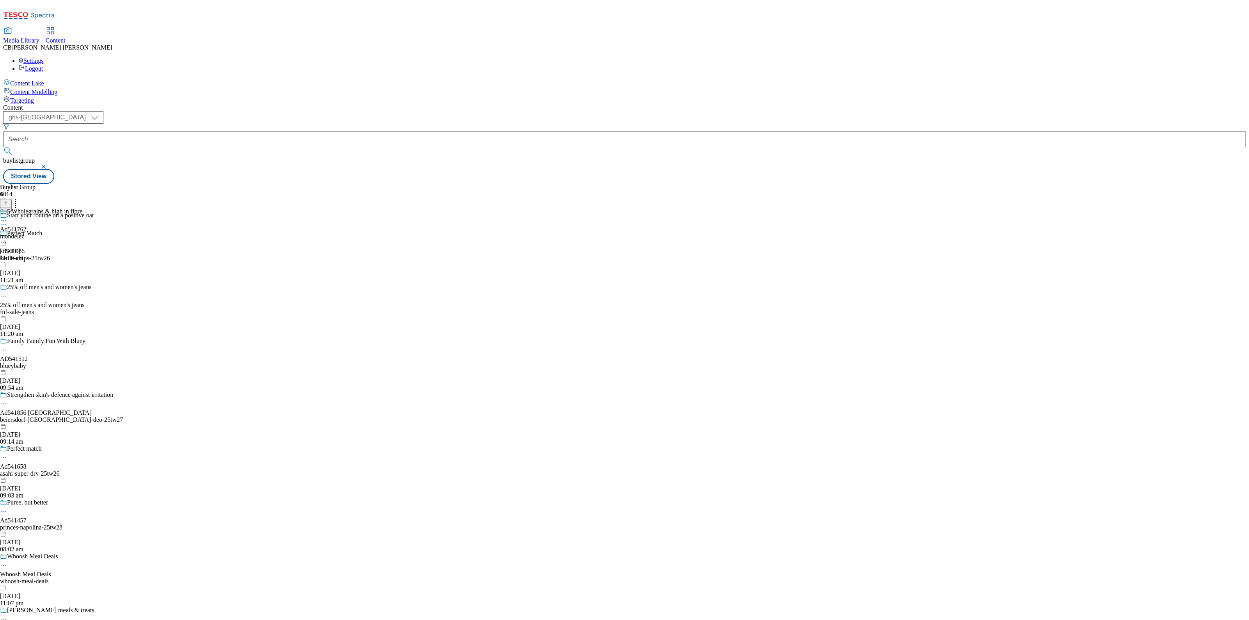
click at [8, 217] on icon at bounding box center [4, 221] width 8 height 8
click at [36, 232] on button "Edit" at bounding box center [26, 236] width 21 height 9
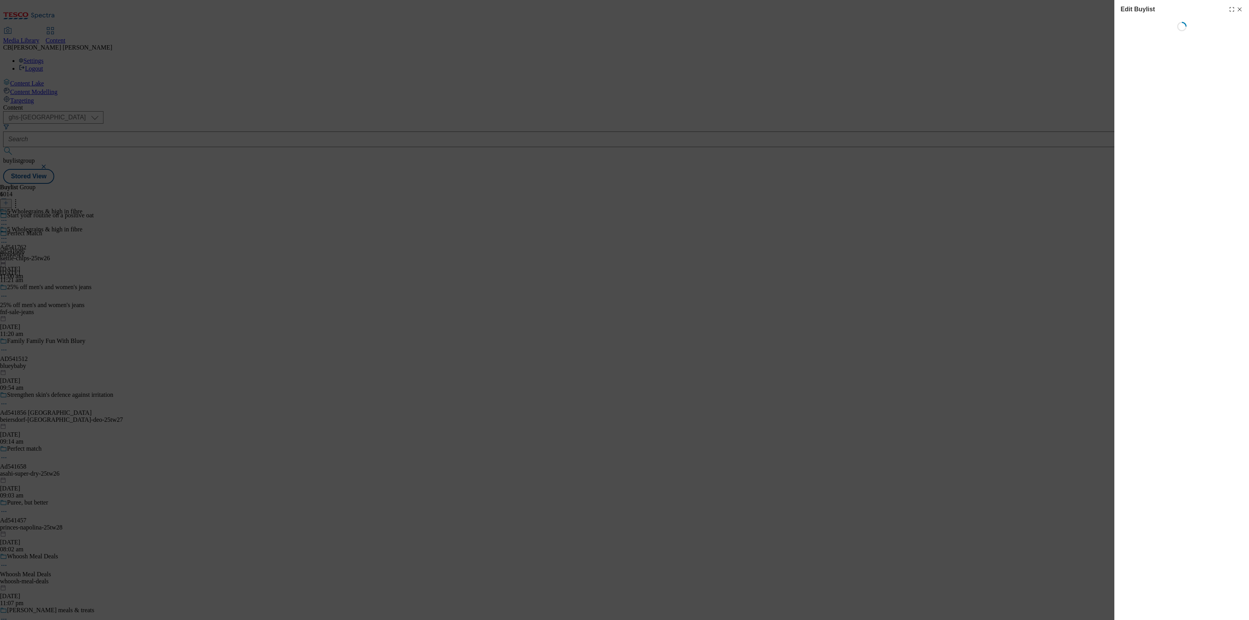
select select "tactical"
select select "supplier funded short term 1-3 weeks"
select select "dunnhumby"
select select "Banner"
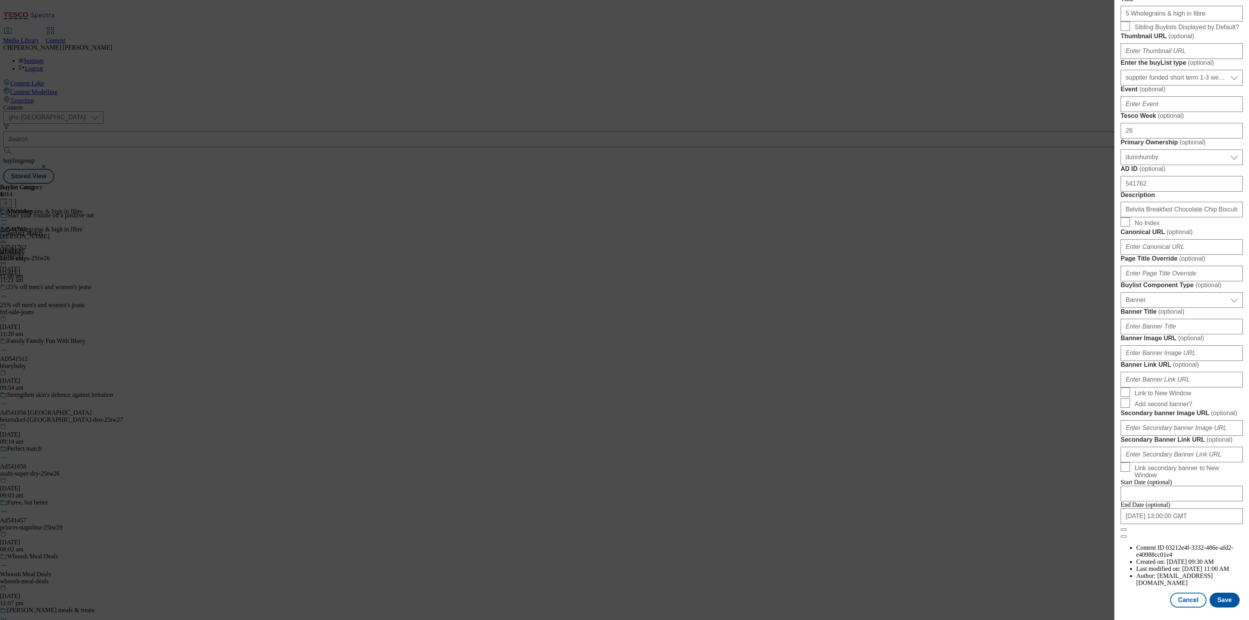
scroll to position [563, 0]
click at [1198, 345] on input "Banner Image URL ( optional )" at bounding box center [1182, 353] width 122 height 16
paste input "[URL][DOMAIN_NAME]"
type input "[URL][DOMAIN_NAME]"
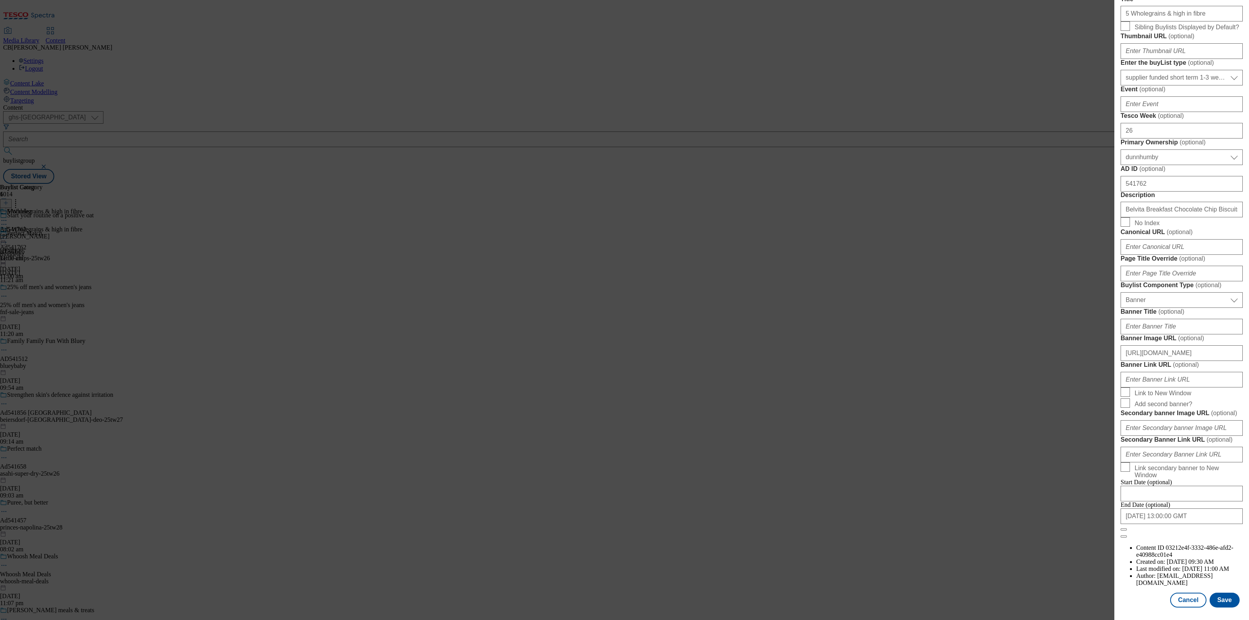
click at [1219, 276] on form "Label Ad541762 Tracking Name DH_AD541762 Friendly Name mondelez Buylist Lifespa…" at bounding box center [1182, 216] width 122 height 646
click at [1226, 596] on button "Save" at bounding box center [1225, 600] width 30 height 15
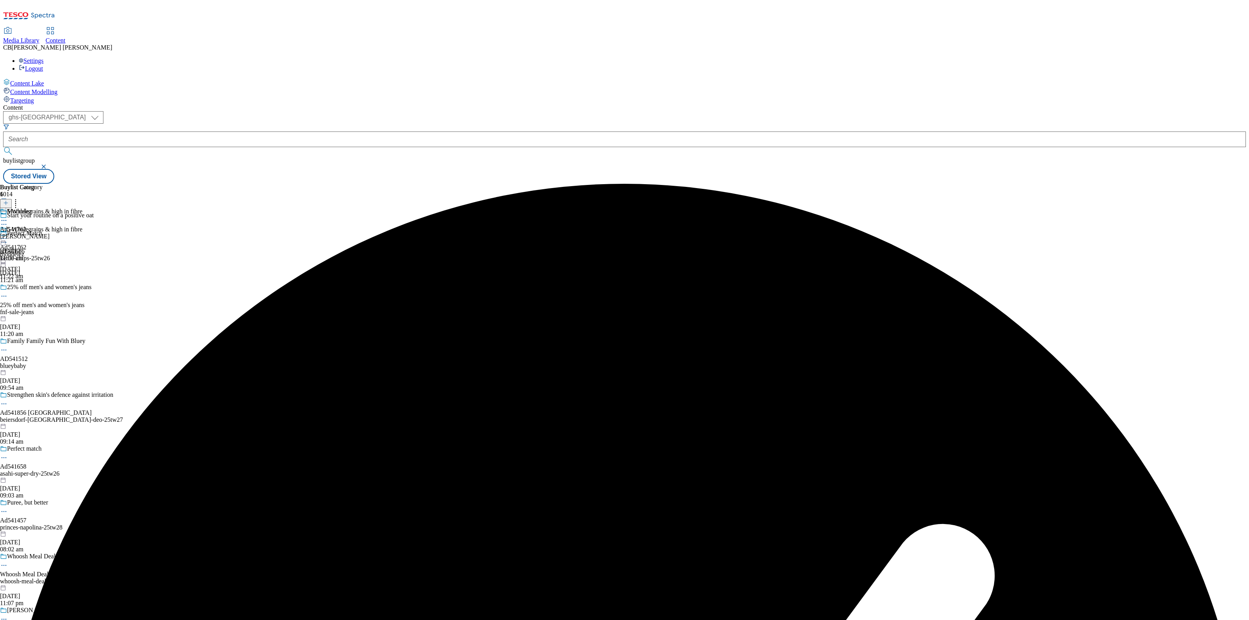
click at [3, 238] on circle at bounding box center [2, 238] width 1 height 1
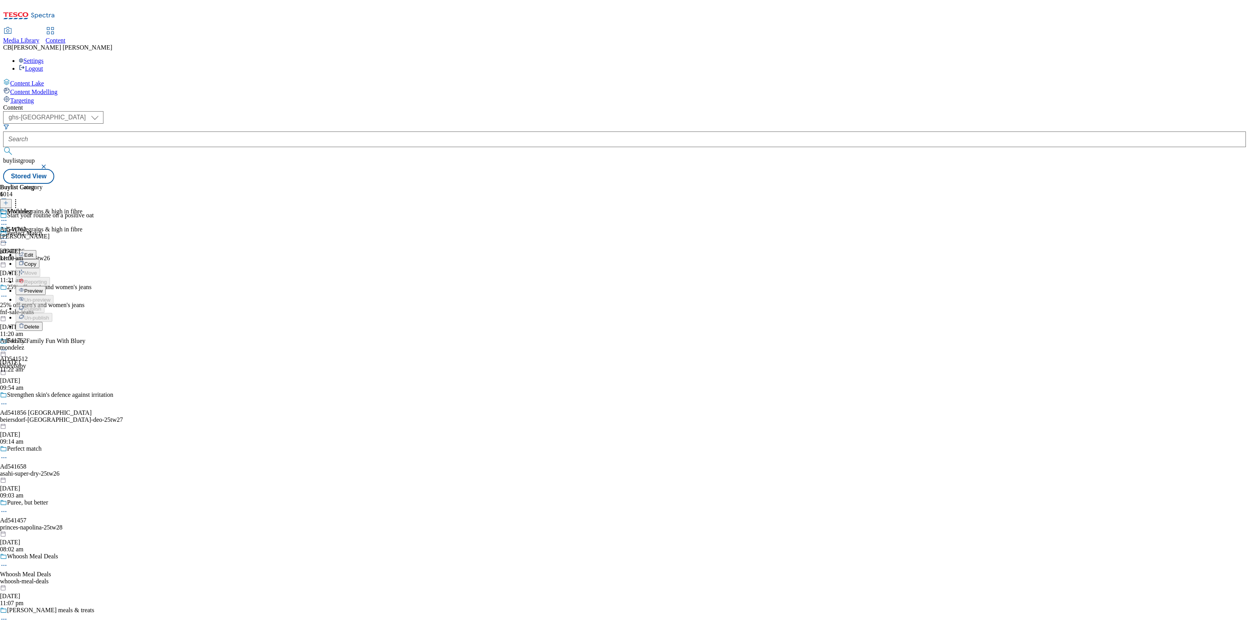
click at [43, 288] on span "Preview" at bounding box center [33, 291] width 18 height 6
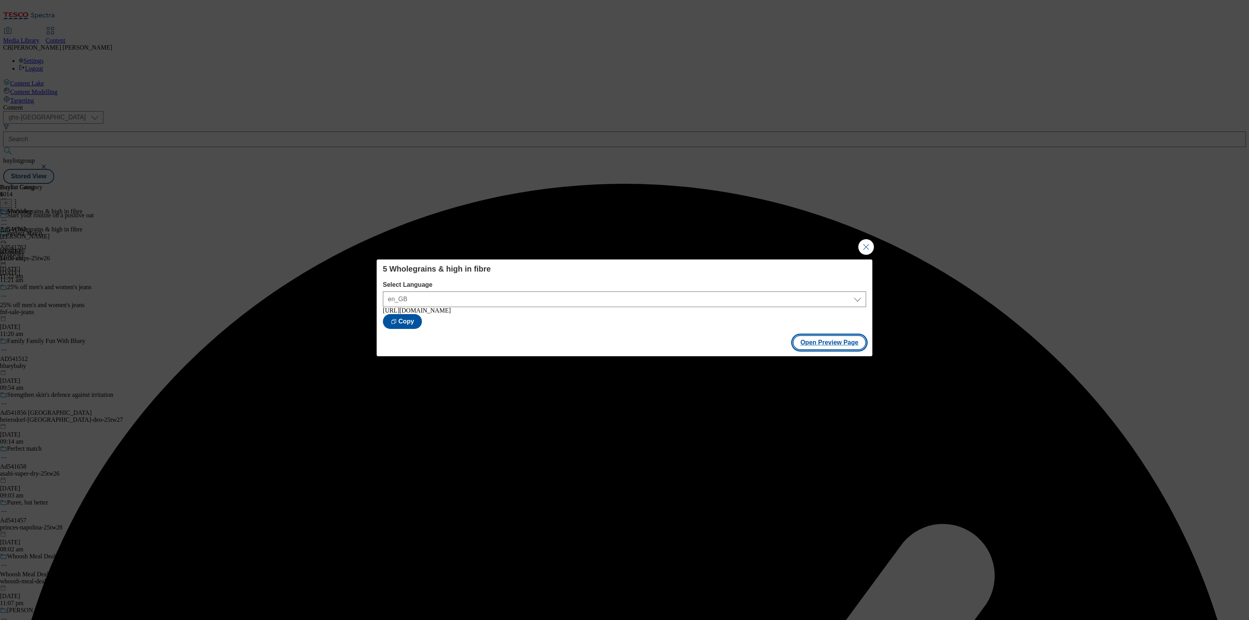
click at [860, 350] on button "Open Preview Page" at bounding box center [830, 342] width 74 height 15
click at [871, 245] on button "Close Modal" at bounding box center [866, 247] width 16 height 16
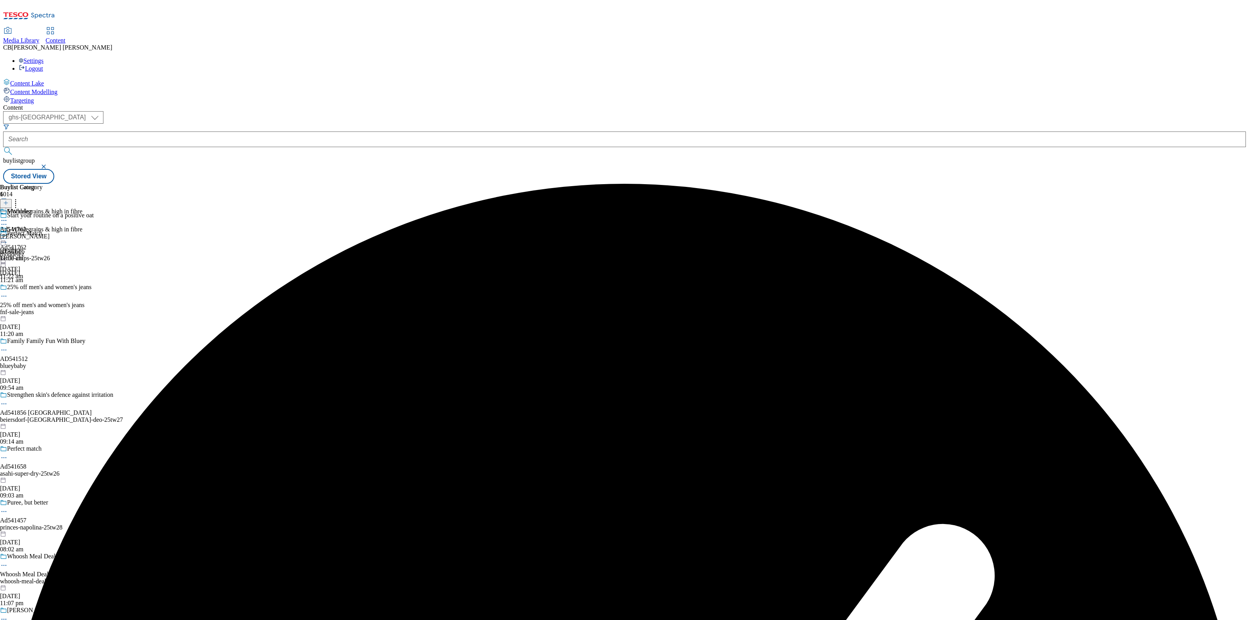
click at [8, 235] on icon at bounding box center [4, 239] width 8 height 8
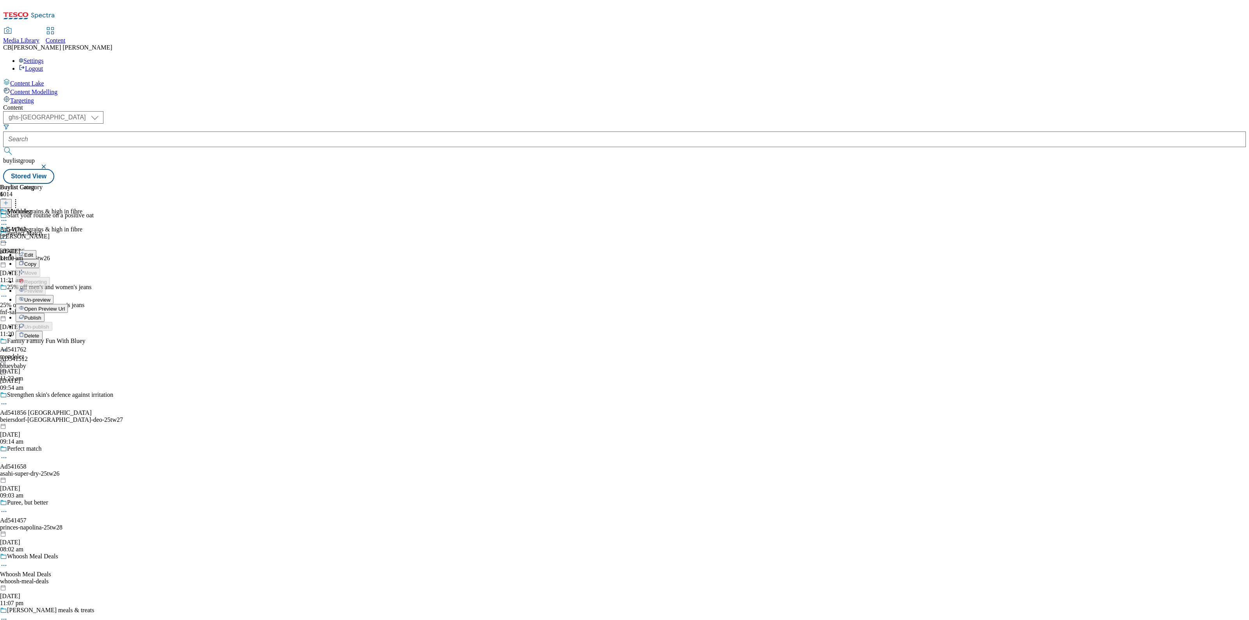
click at [41, 315] on span "Publish" at bounding box center [32, 318] width 17 height 6
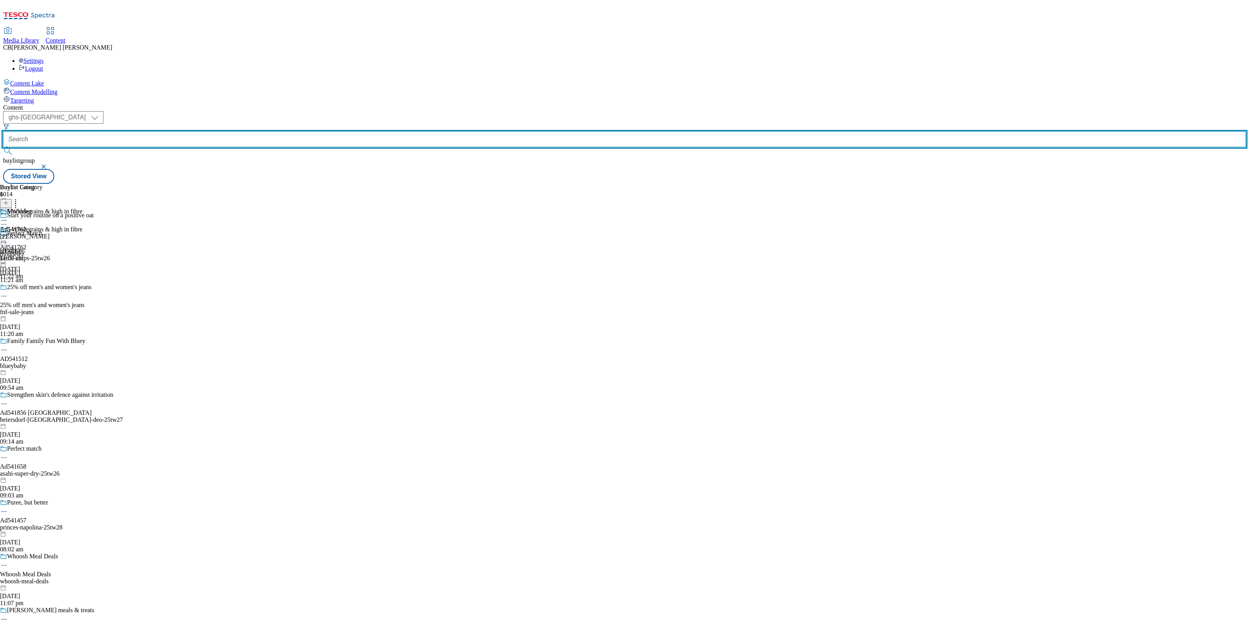
click at [191, 132] on input "text" at bounding box center [624, 140] width 1243 height 16
paste input "asahi-super-dry-25tw26"
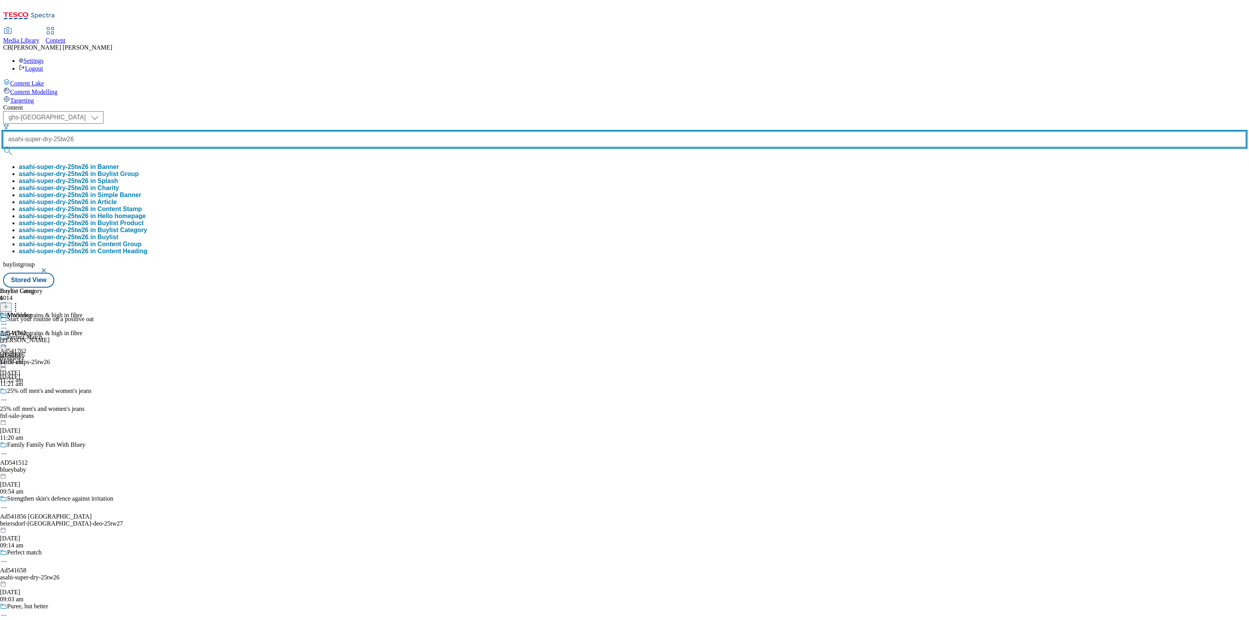
scroll to position [0, 2]
type input "asahi-super-dry-25tw26"
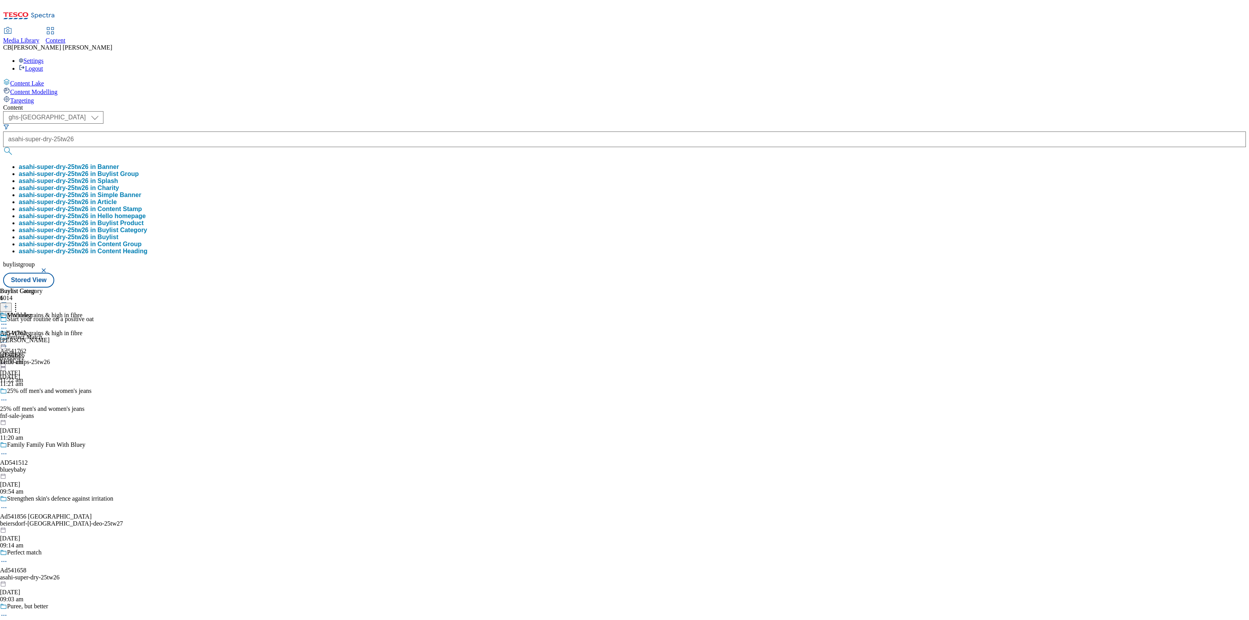
scroll to position [0, 0]
click at [139, 171] on button "asahi-super-dry-25tw26 in Buylist Group" at bounding box center [79, 174] width 120 height 7
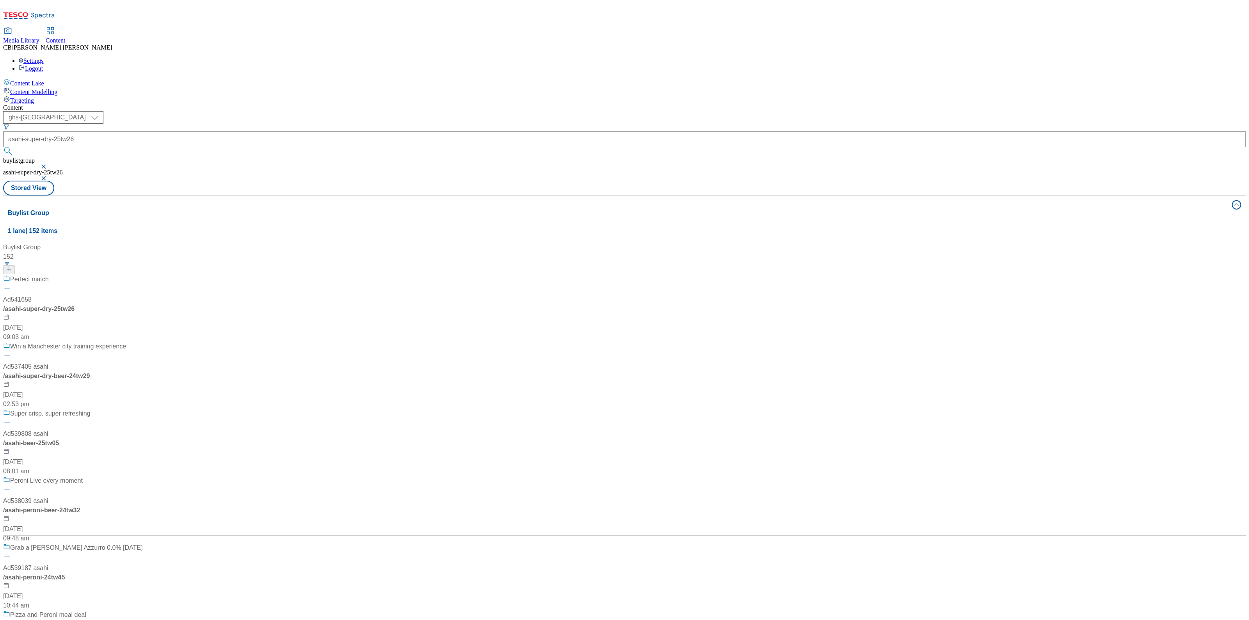
click at [142, 275] on div "Perfect match" at bounding box center [72, 285] width 139 height 20
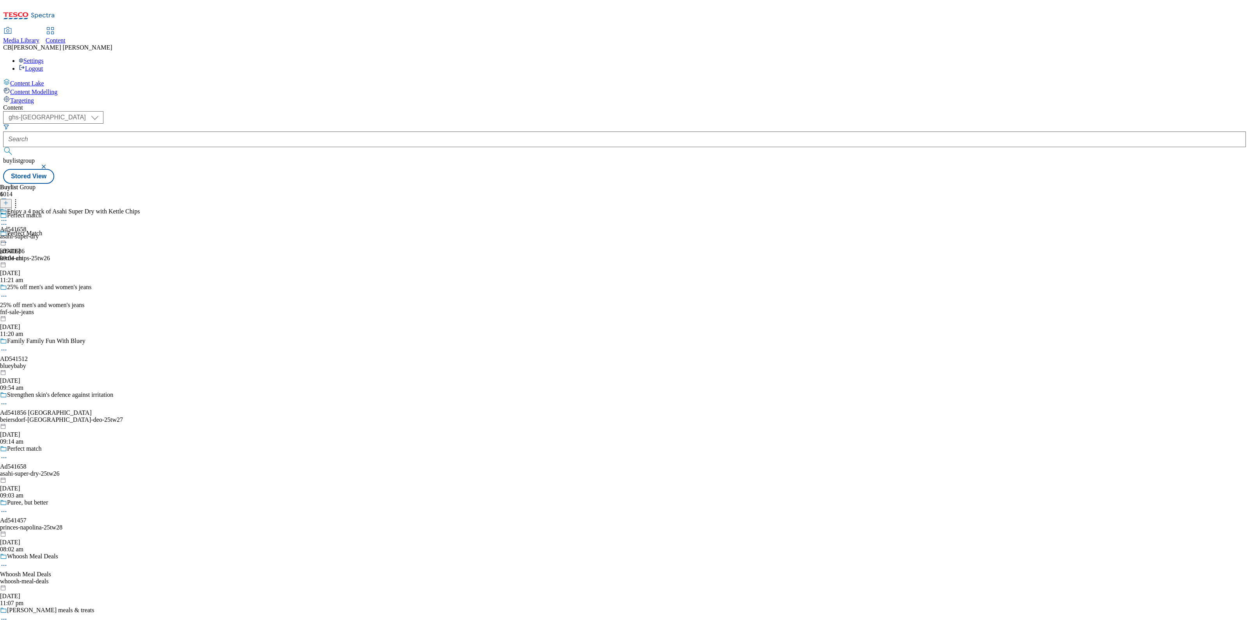
click at [8, 217] on icon at bounding box center [4, 221] width 8 height 8
click at [140, 232] on li "Edit" at bounding box center [78, 236] width 124 height 9
click at [8, 217] on icon at bounding box center [4, 221] width 8 height 8
click at [33, 234] on span "Edit" at bounding box center [28, 237] width 9 height 6
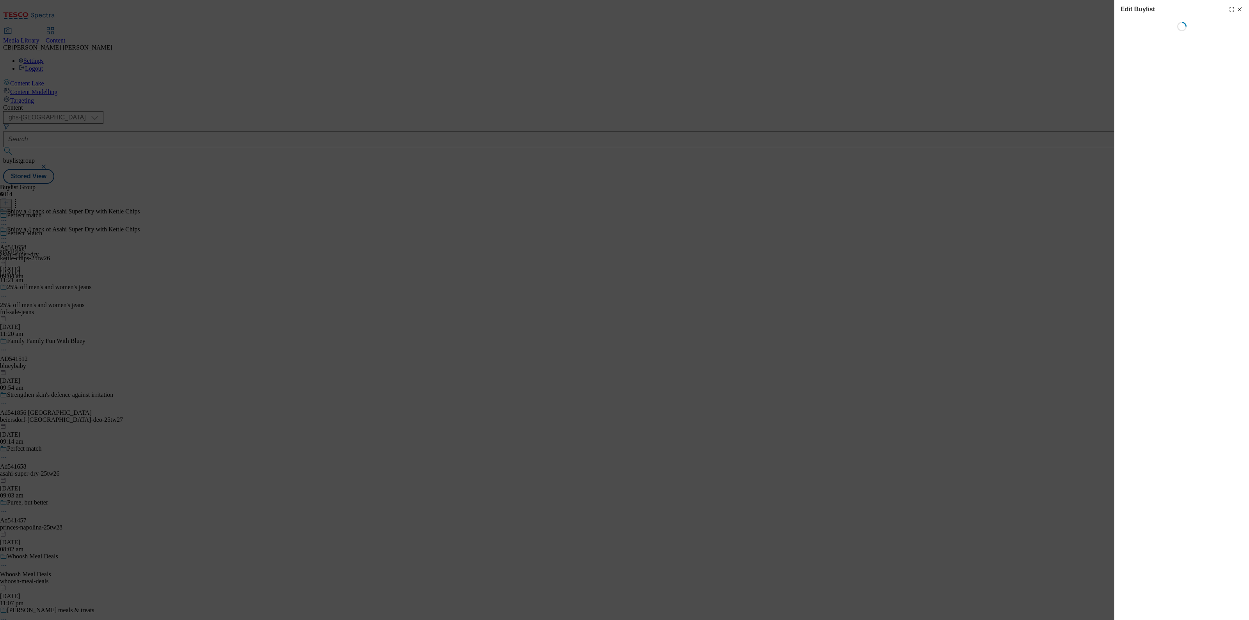
select select "tactical"
select select "supplier funded short term 1-3 weeks"
select select "dunnhumby"
select select "Banner"
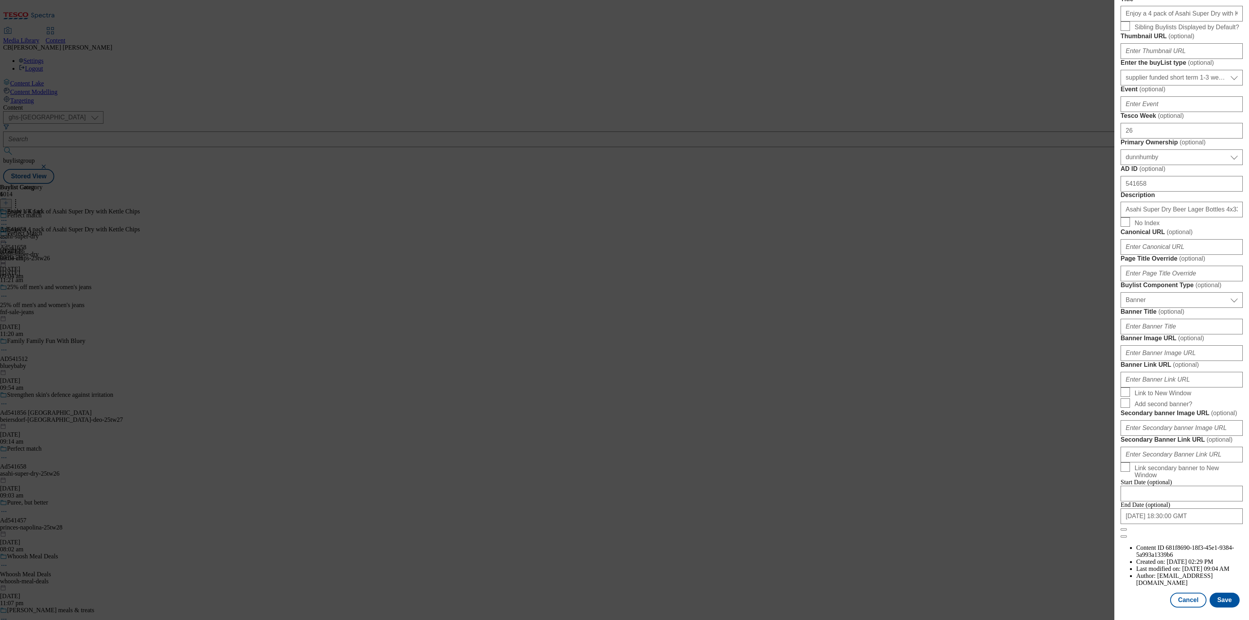
scroll to position [563, 0]
click at [1194, 345] on input "Banner Image URL ( optional )" at bounding box center [1182, 353] width 122 height 16
paste input "[URL][DOMAIN_NAME]"
type input "[URL][DOMAIN_NAME]"
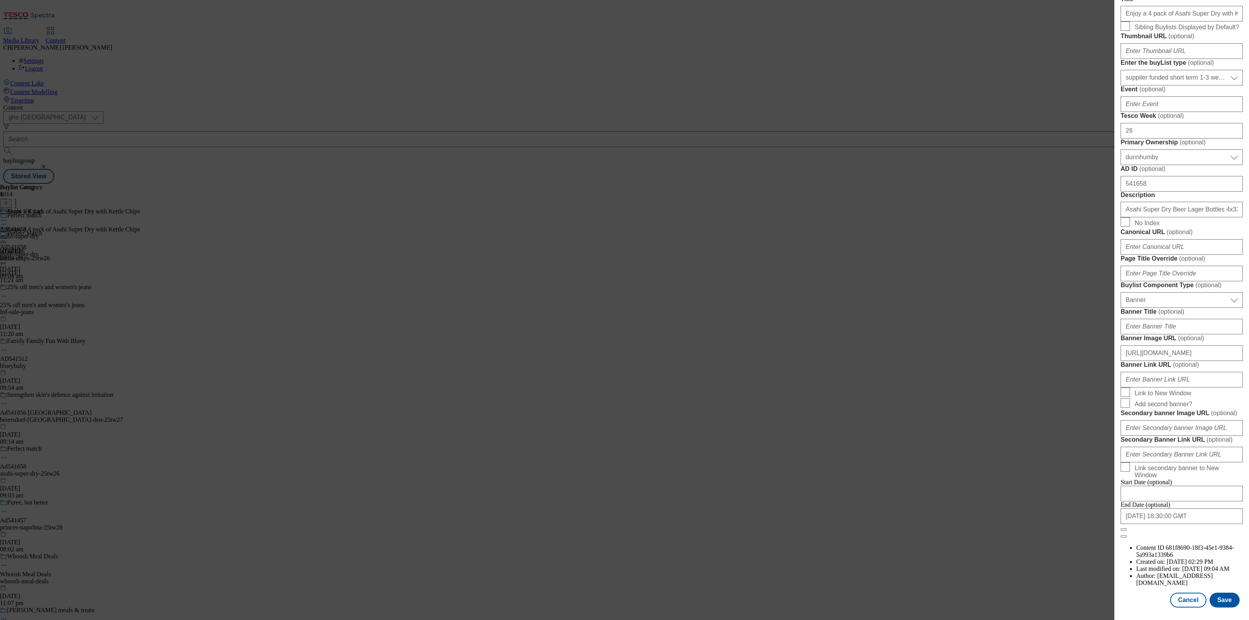
click at [1224, 277] on form "Label Ad541658 Tracking Name DH_AD541658 Friendly Name asahi-super-dry Buylist …" at bounding box center [1182, 216] width 122 height 646
click at [1223, 593] on button "Save" at bounding box center [1225, 600] width 30 height 15
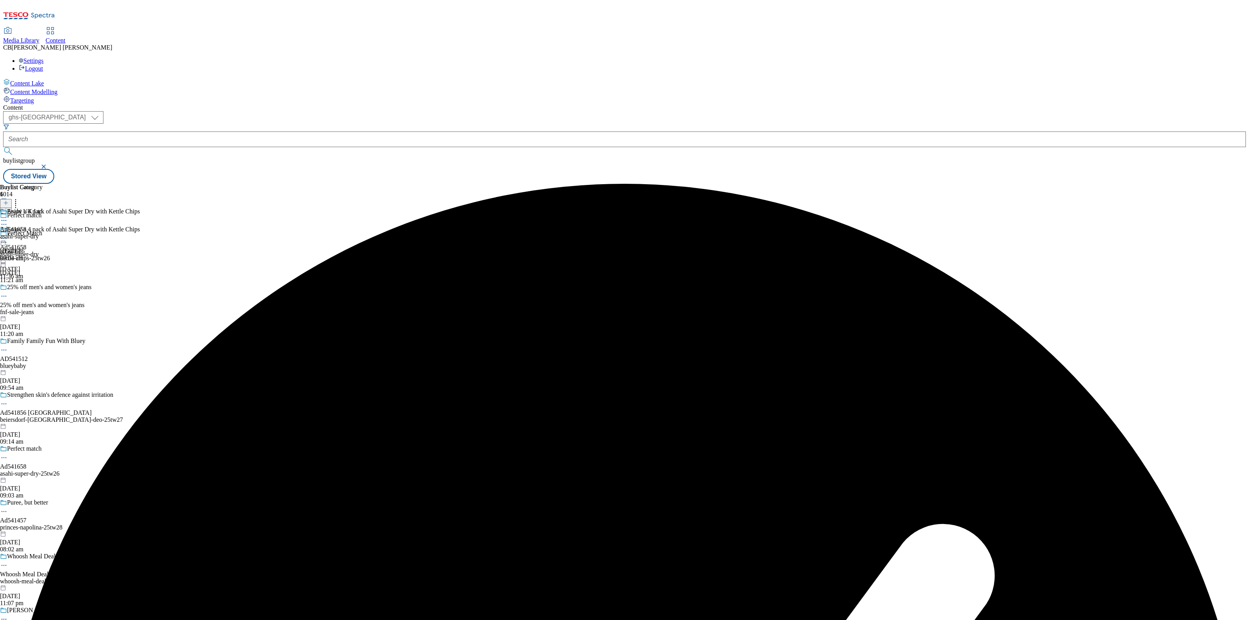
click at [140, 251] on div "asahi-super-dry" at bounding box center [70, 254] width 140 height 7
click at [8, 235] on icon at bounding box center [4, 239] width 8 height 8
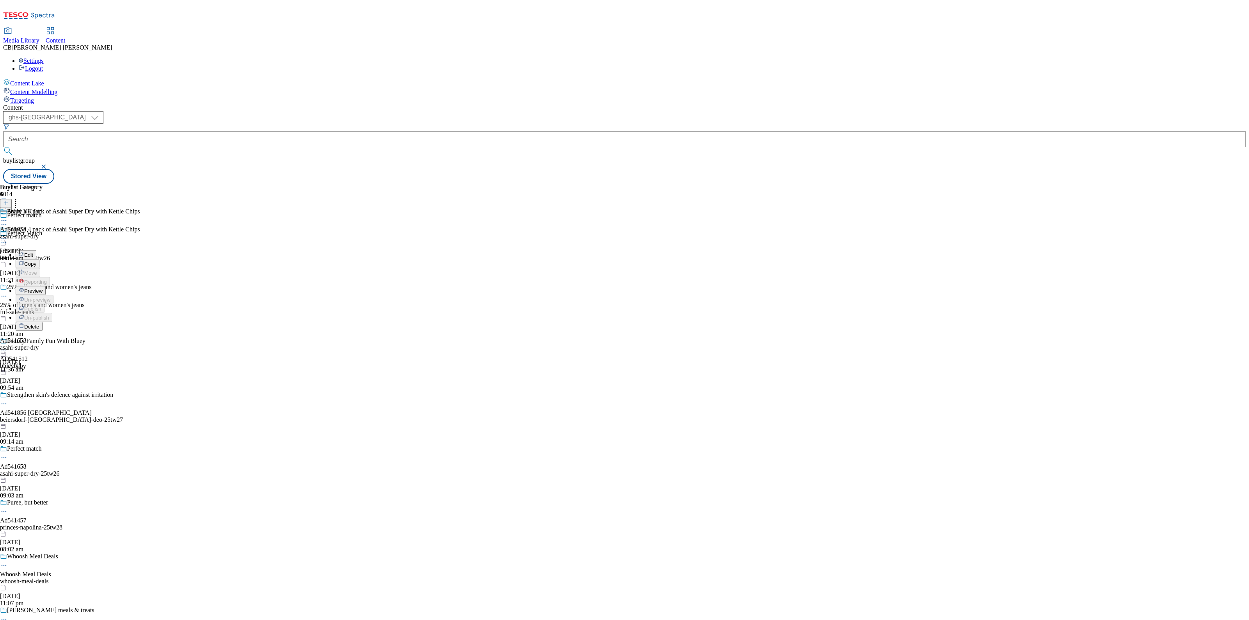
click at [43, 288] on span "Preview" at bounding box center [33, 291] width 18 height 6
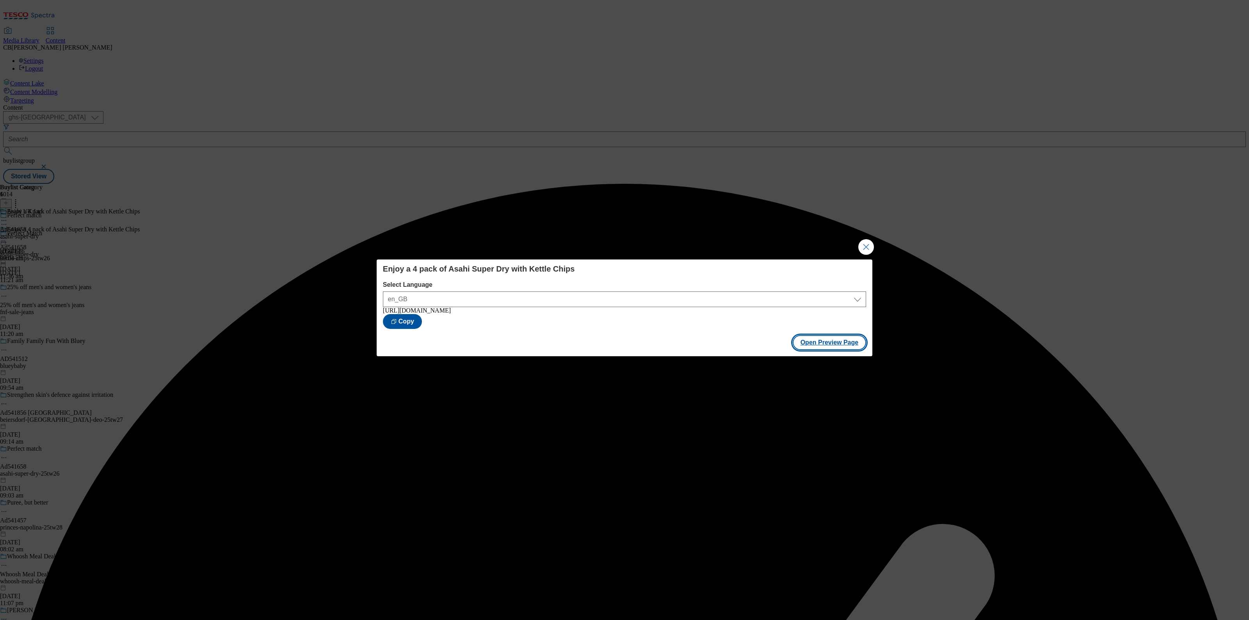
click at [831, 348] on button "Open Preview Page" at bounding box center [830, 342] width 74 height 15
click at [865, 247] on button "Close Modal" at bounding box center [866, 247] width 16 height 16
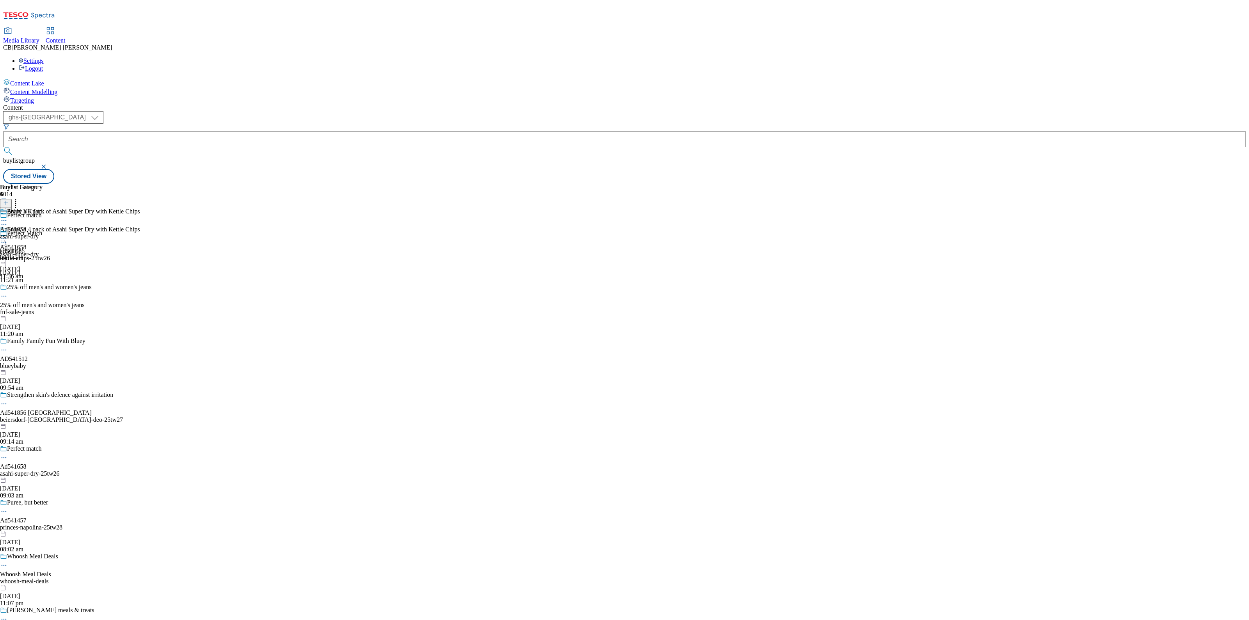
click at [8, 235] on icon at bounding box center [4, 239] width 8 height 8
click at [41, 315] on span "Publish" at bounding box center [32, 318] width 17 height 6
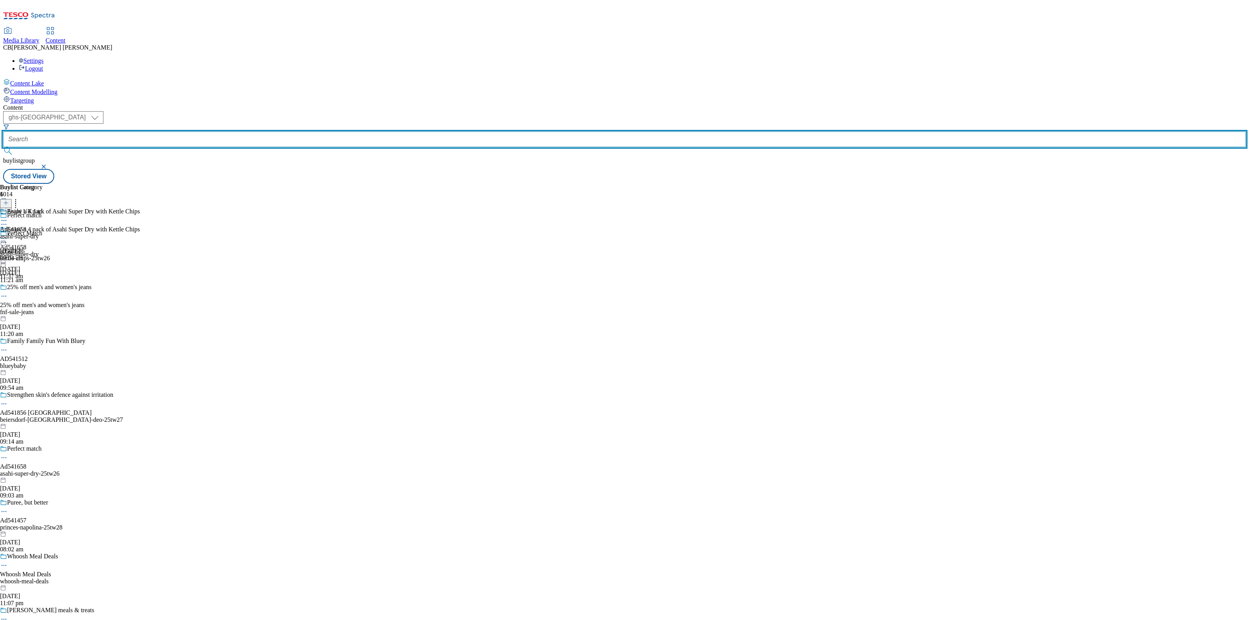
click at [188, 132] on input "text" at bounding box center [624, 140] width 1243 height 16
paste input "kettle-chips-25tw26"
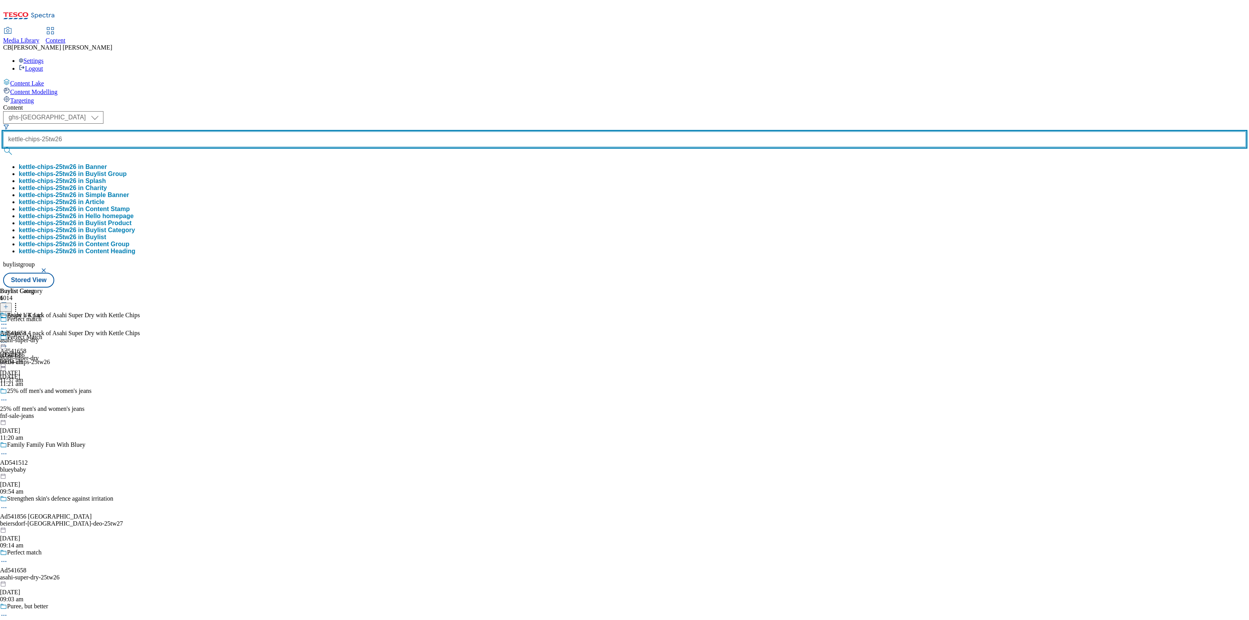
type input "kettle-chips-25tw26"
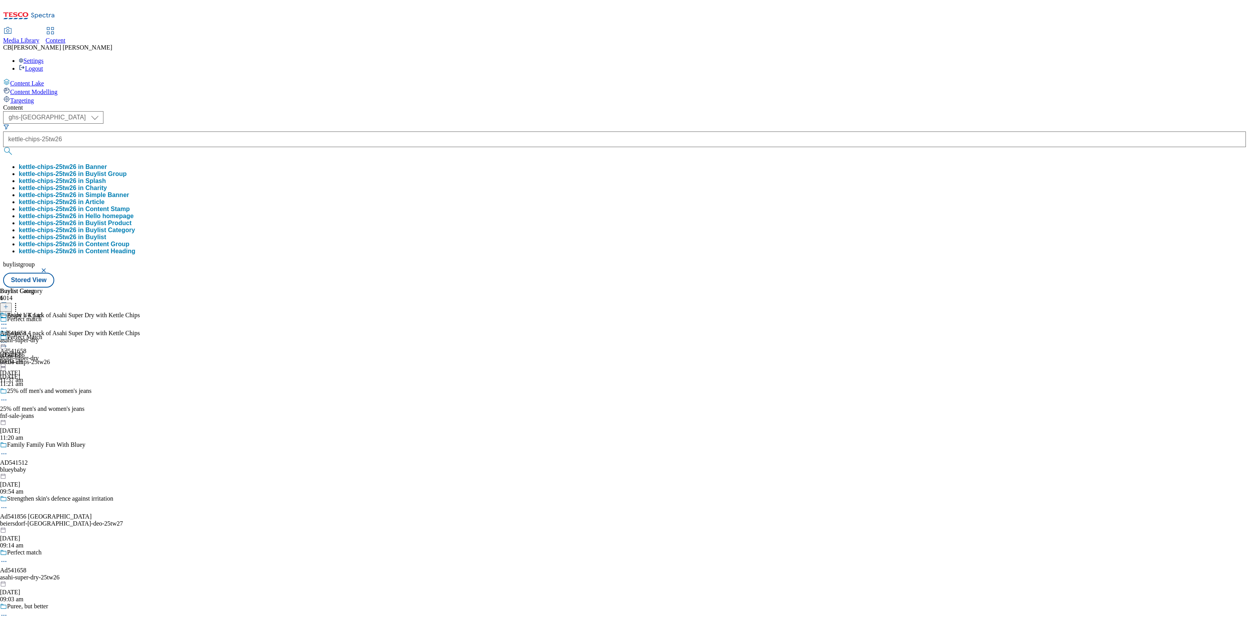
click at [127, 171] on button "kettle-chips-25tw26 in Buylist Group" at bounding box center [73, 174] width 108 height 7
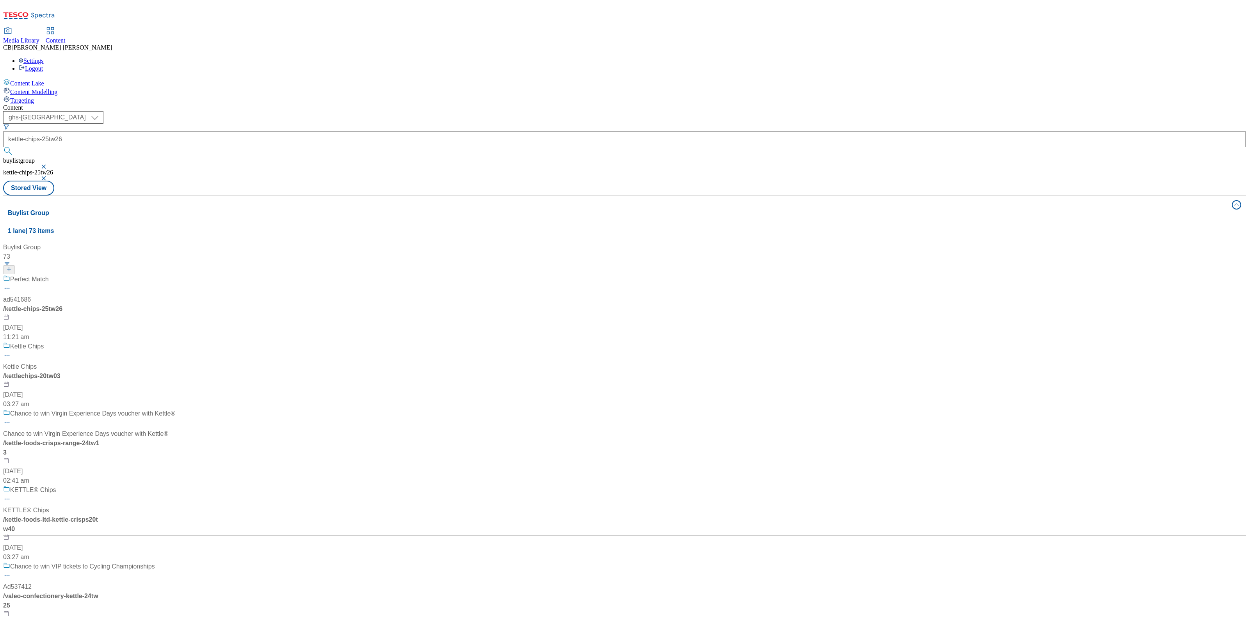
drag, startPoint x: 211, startPoint y: 171, endPoint x: 217, endPoint y: 173, distance: 6.7
click at [175, 275] on div "Perfect Match ad541686 / kettle-chips-25tw26 [DATE] 11:21 am" at bounding box center [89, 308] width 172 height 67
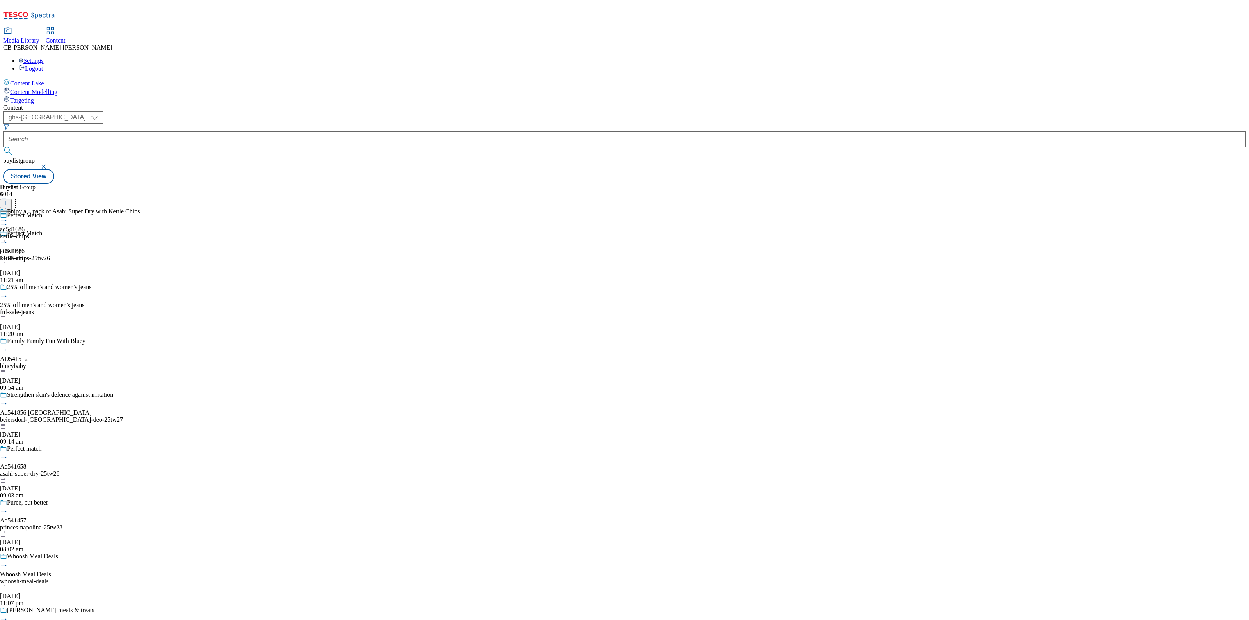
click at [8, 217] on icon at bounding box center [4, 221] width 8 height 8
click at [36, 232] on button "Edit" at bounding box center [26, 236] width 21 height 9
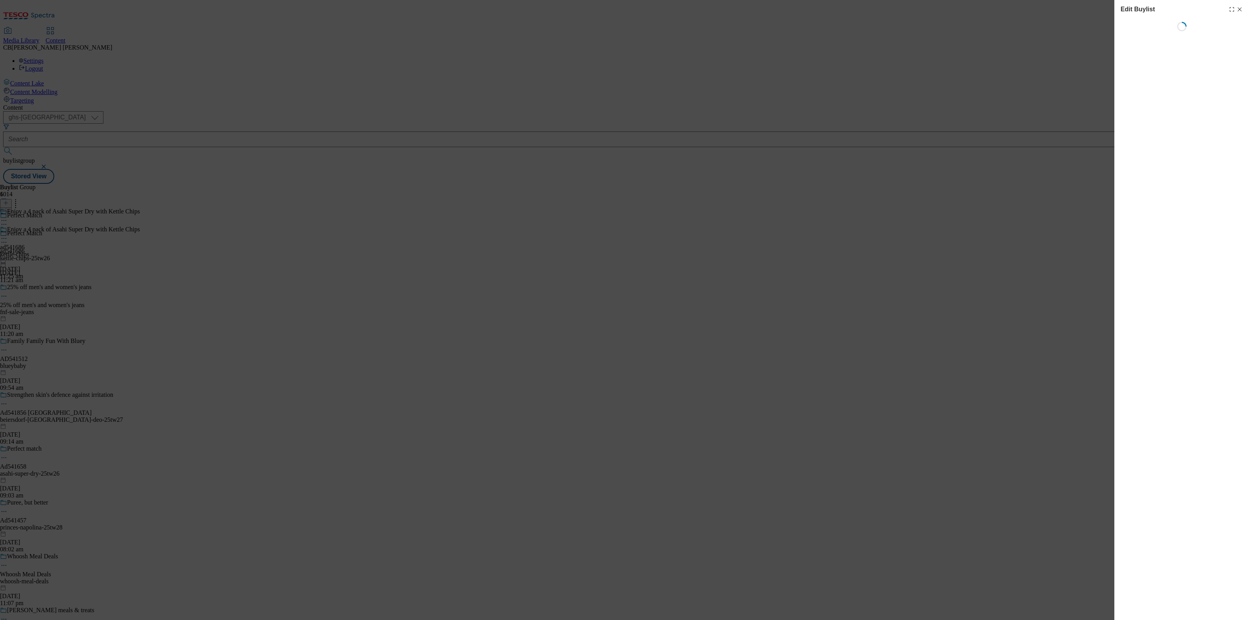
select select "tactical"
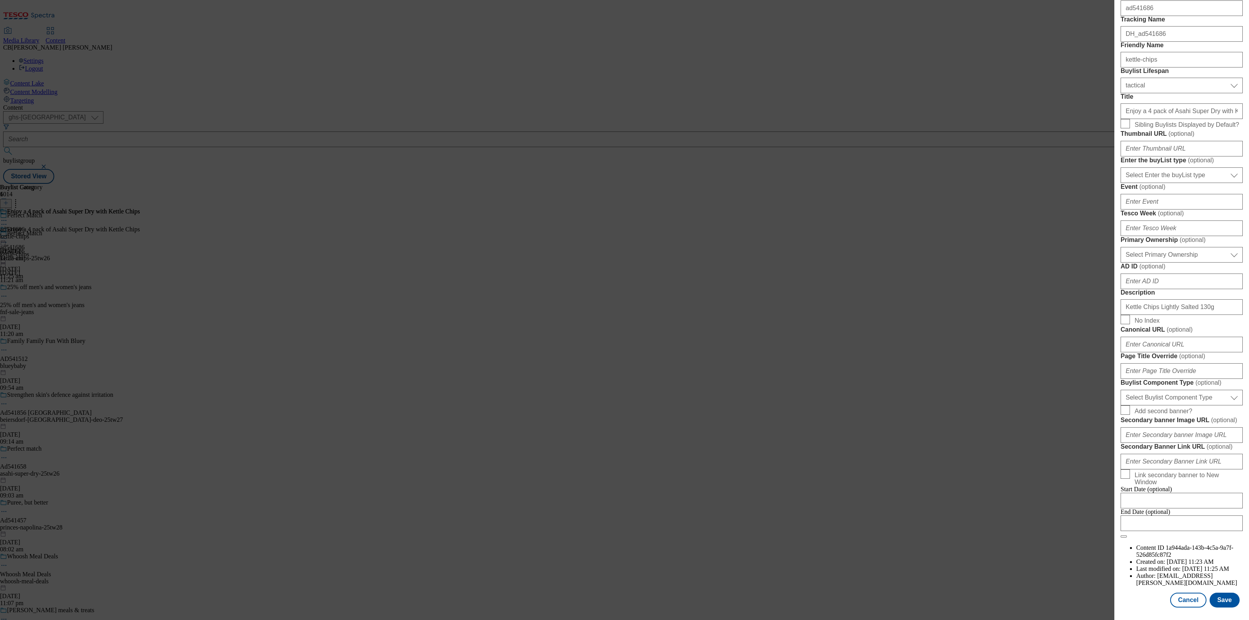
scroll to position [423, 0]
click at [1182, 247] on select "Select Primary Ownership [PERSON_NAME]" at bounding box center [1182, 255] width 122 height 16
click at [1208, 120] on form "Label ad541686 Tracking Name DH_ad541686 Friendly Name kettle-chips Buylist Lif…" at bounding box center [1182, 264] width 122 height 548
click at [1205, 337] on input "Canonical URL ( optional )" at bounding box center [1182, 345] width 122 height 16
click at [1212, 315] on span "No Index" at bounding box center [1187, 319] width 105 height 9
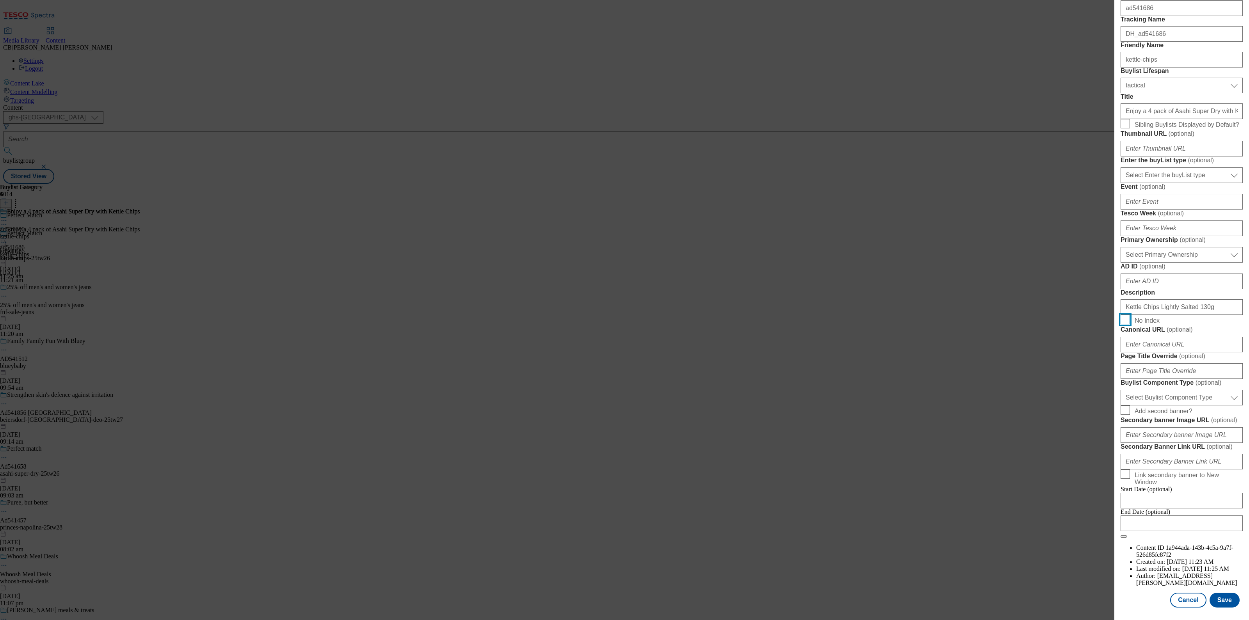
click at [1130, 315] on input "No Index" at bounding box center [1125, 319] width 9 height 9
click at [1127, 315] on input "No Index" at bounding box center [1125, 319] width 9 height 9
click at [1191, 315] on span "No Index" at bounding box center [1187, 319] width 105 height 9
click at [1130, 315] on input "No Index" at bounding box center [1125, 319] width 9 height 9
click at [1122, 315] on input "No Index" at bounding box center [1125, 319] width 9 height 9
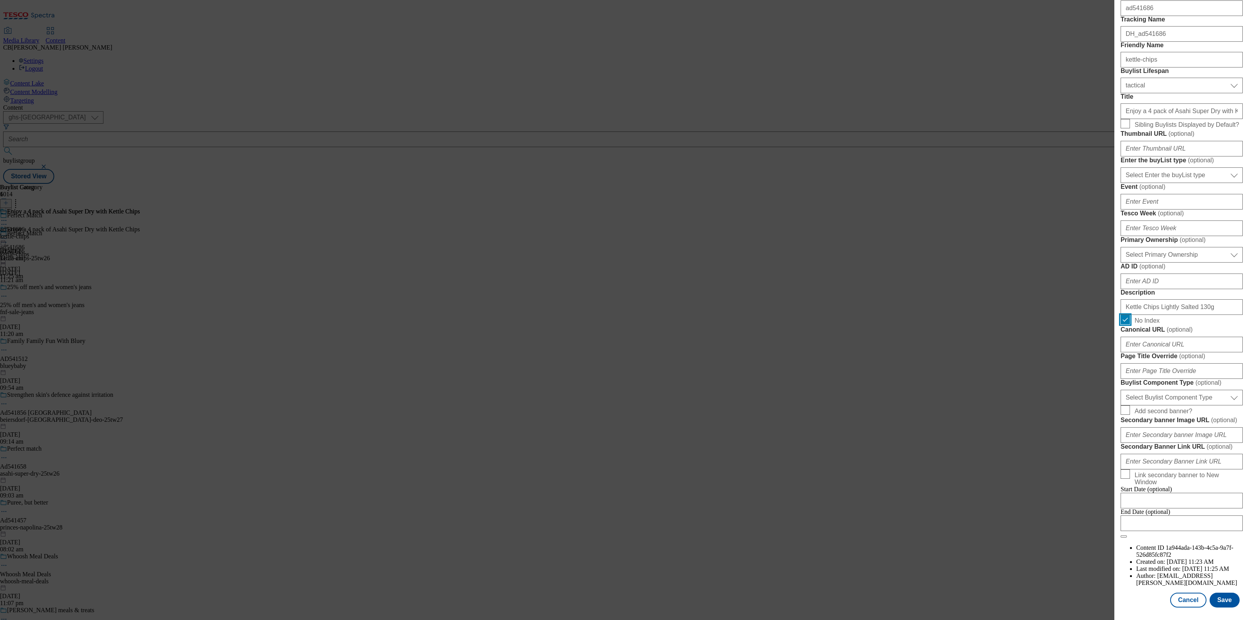
checkbox input "false"
click at [1200, 390] on select "Select Buylist Component Type Banner Competition Header Meal" at bounding box center [1182, 398] width 122 height 16
select select "Banner"
click at [1121, 390] on select "Select Buylist Component Type Banner Competition Header Meal" at bounding box center [1182, 398] width 122 height 16
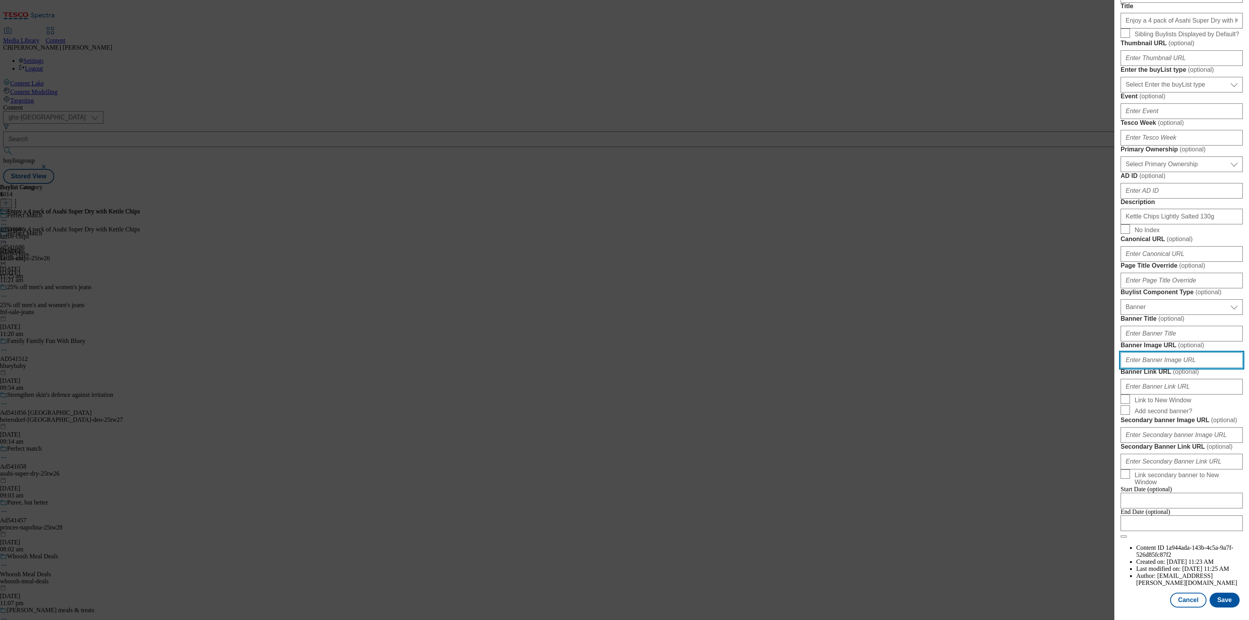
click at [1143, 368] on input "Banner Image URL ( optional )" at bounding box center [1182, 360] width 122 height 16
paste input "[URL][DOMAIN_NAME]"
type input "[URL][DOMAIN_NAME]"
click at [1217, 593] on button "Save" at bounding box center [1225, 600] width 30 height 15
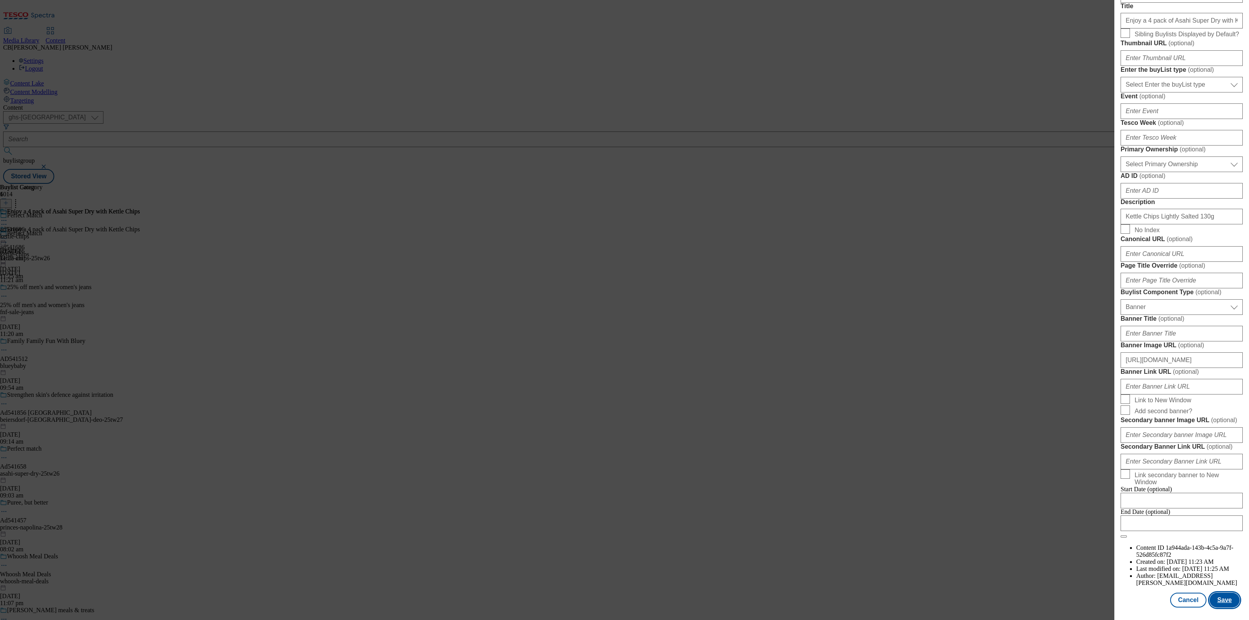
scroll to position [0, 0]
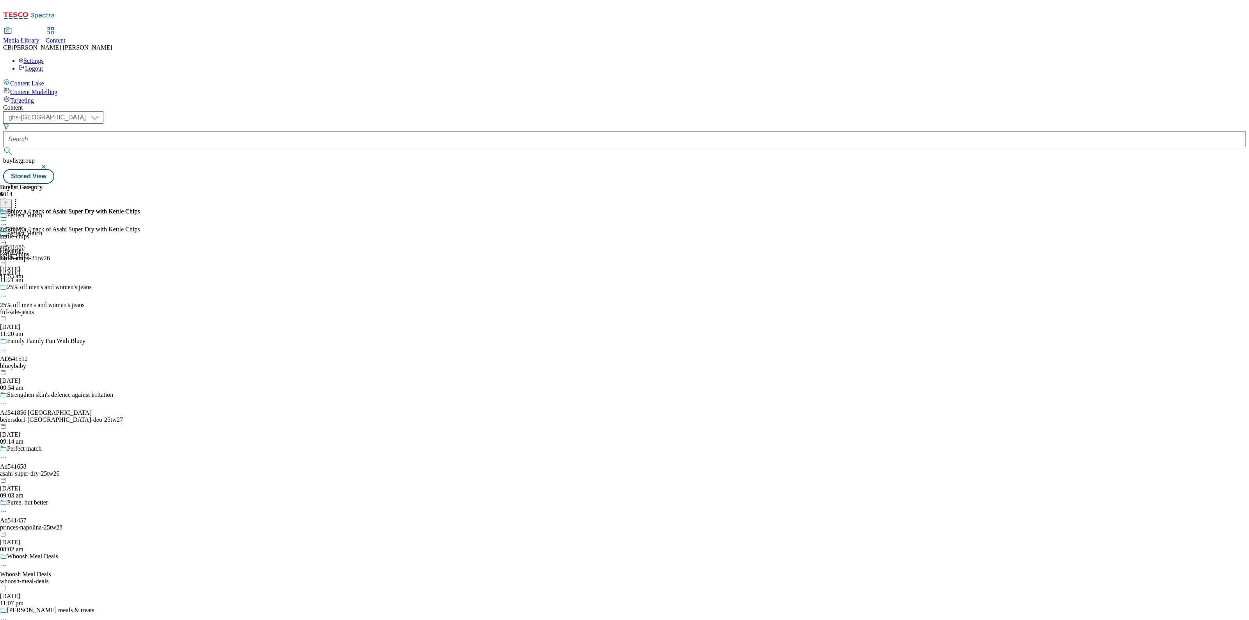
click at [8, 235] on icon at bounding box center [4, 239] width 8 height 8
click at [43, 288] on span "Preview" at bounding box center [33, 291] width 18 height 6
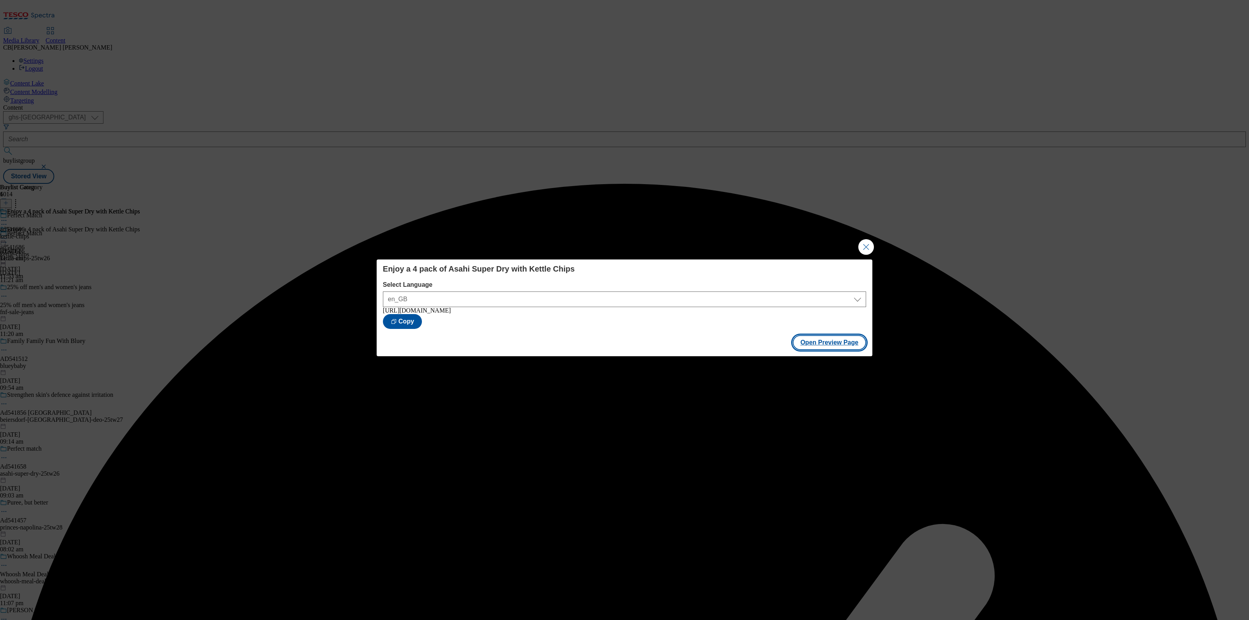
click at [840, 344] on button "Open Preview Page" at bounding box center [830, 342] width 74 height 15
click at [867, 241] on button "Close Modal" at bounding box center [866, 247] width 16 height 16
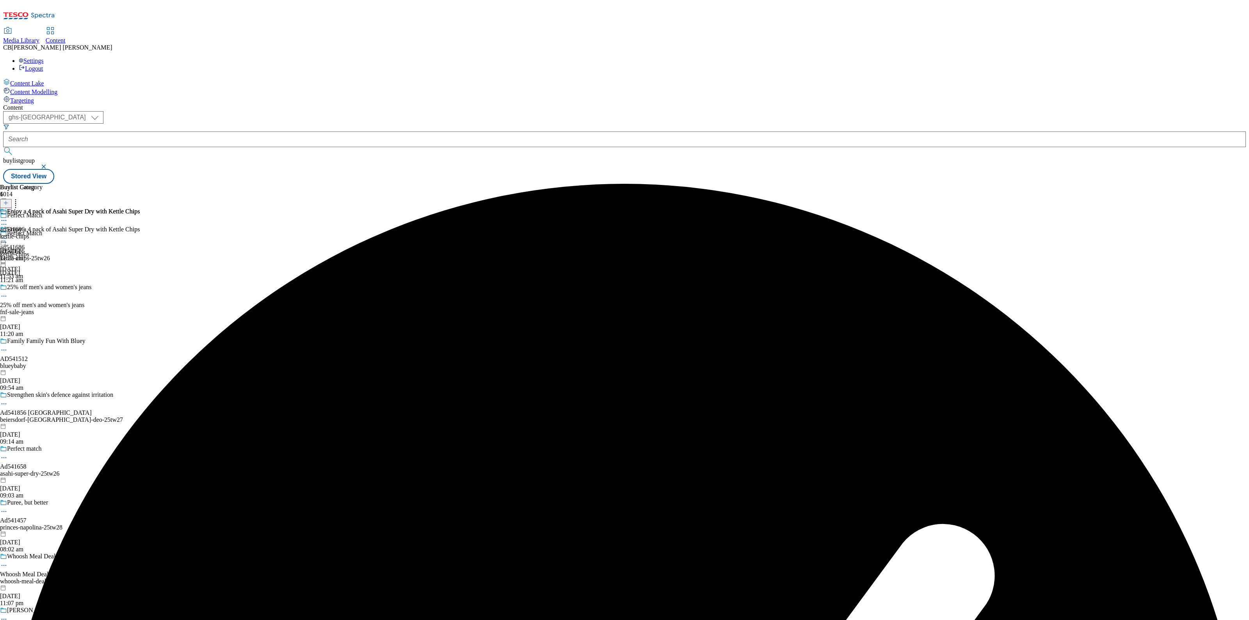
click at [8, 235] on icon at bounding box center [4, 239] width 8 height 8
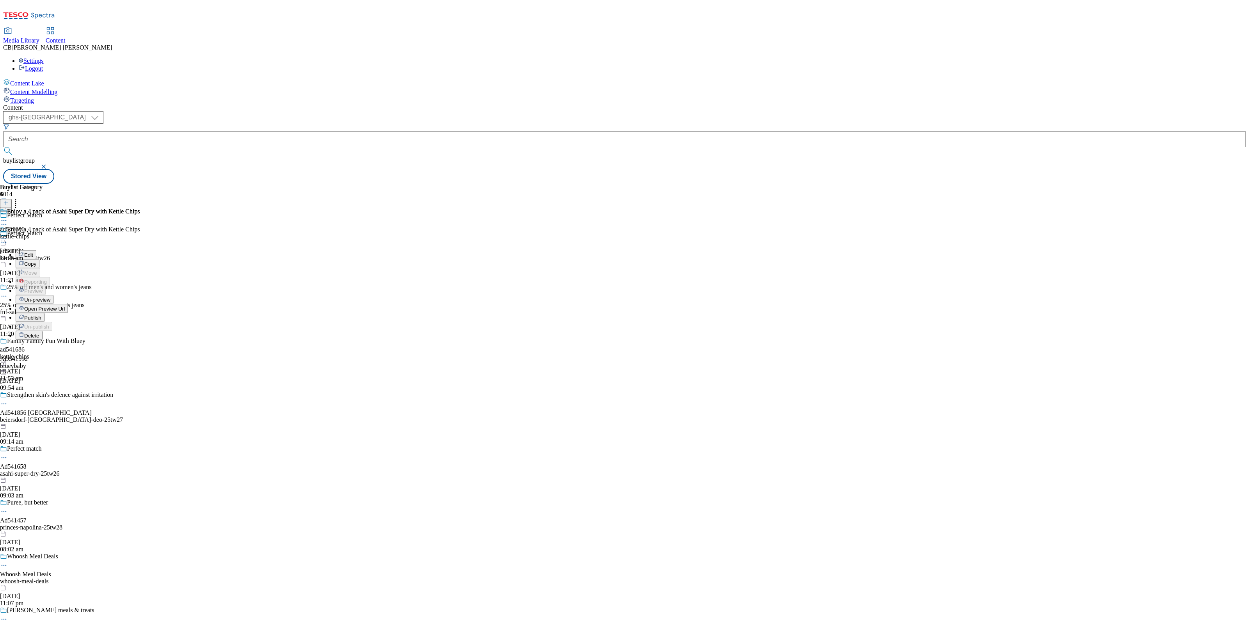
click at [41, 315] on span "Publish" at bounding box center [32, 318] width 17 height 6
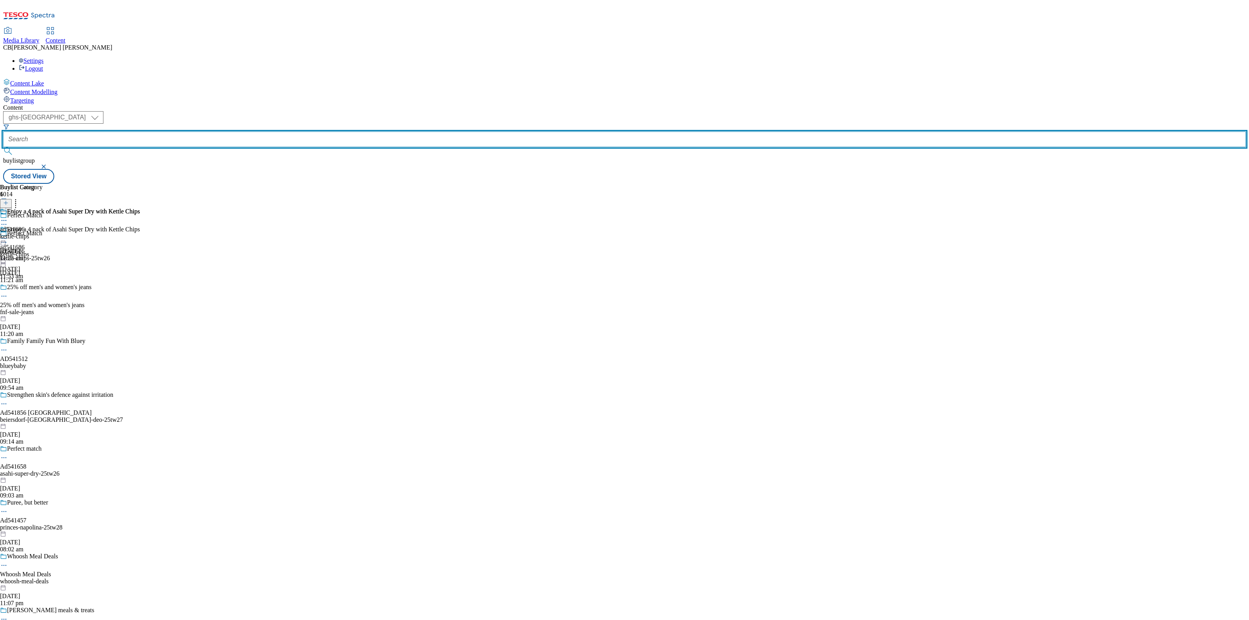
click at [173, 132] on input "text" at bounding box center [624, 140] width 1243 height 16
paste input "kettle-chips-25tw26"
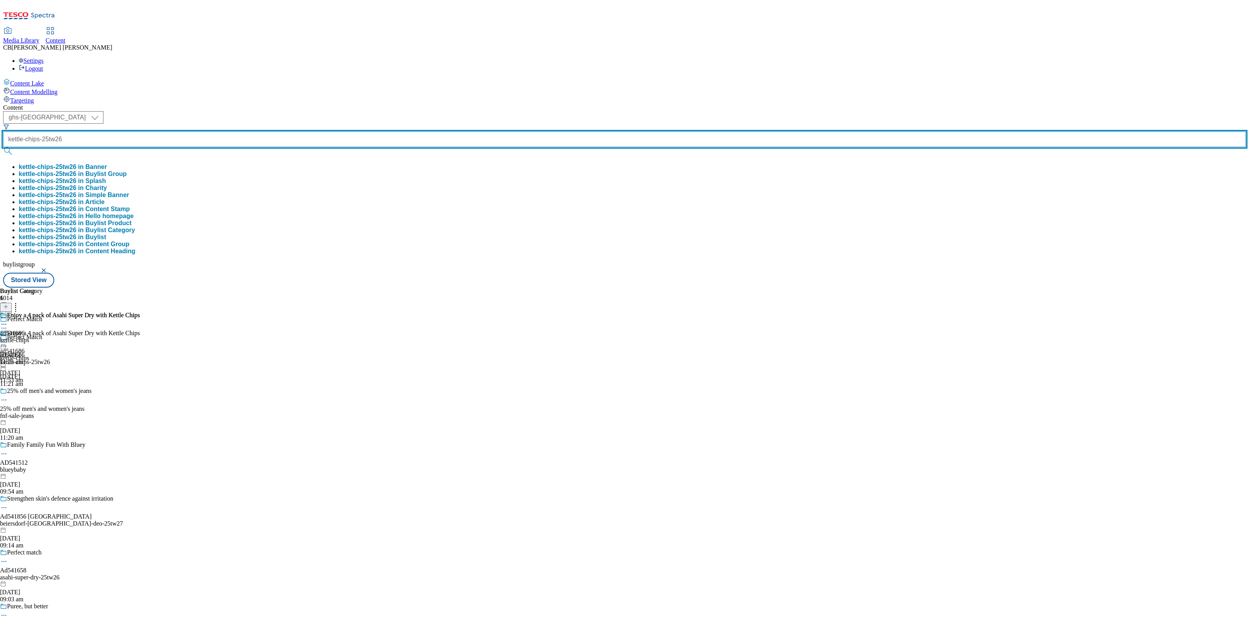
type input "kettle-chips-25tw26"
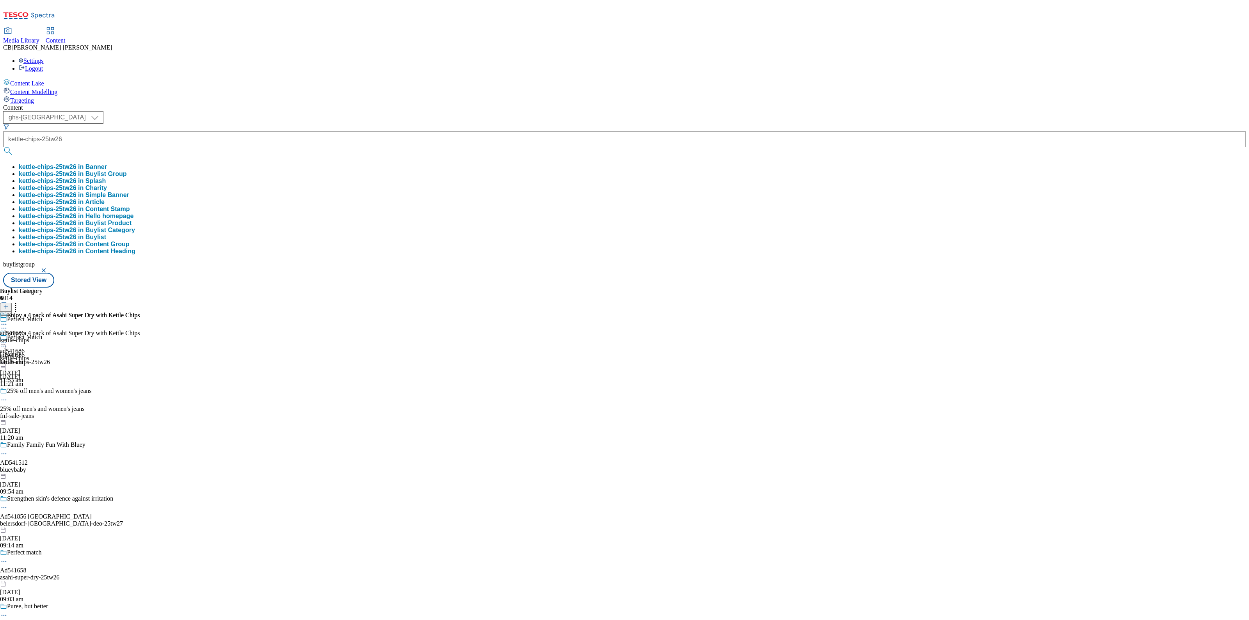
click at [127, 171] on button "kettle-chips-25tw26 in Buylist Group" at bounding box center [73, 174] width 108 height 7
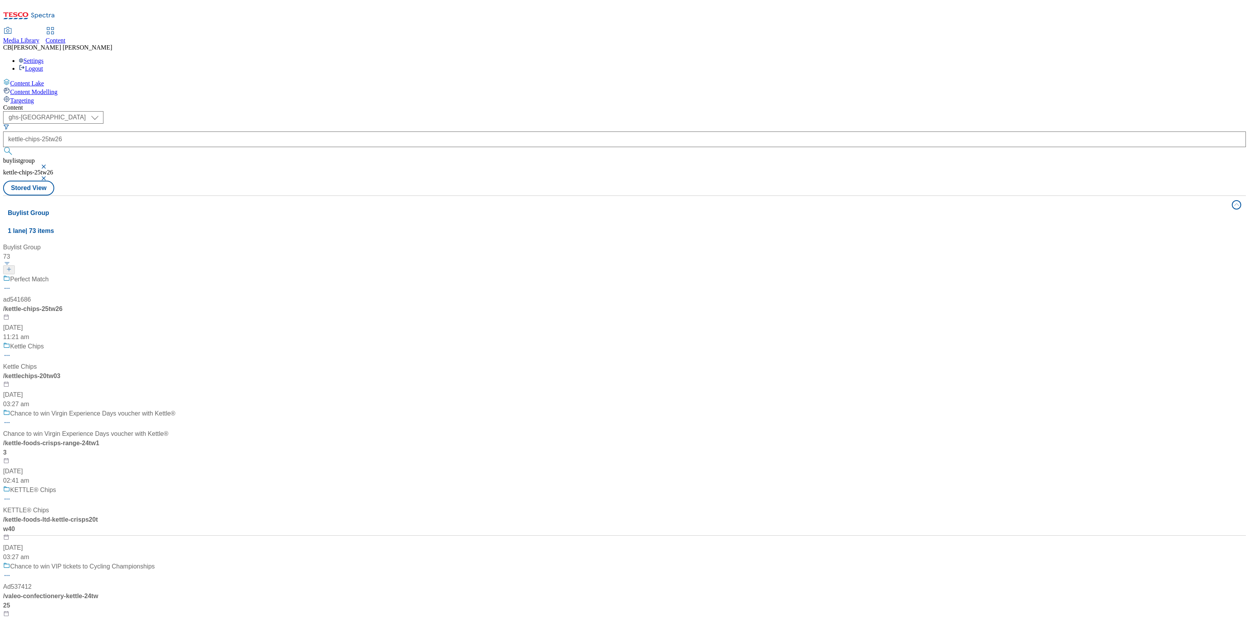
click at [175, 275] on div "Perfect Match ad541686 / kettle-chips-25tw26 [DATE] 11:21 am" at bounding box center [89, 308] width 172 height 67
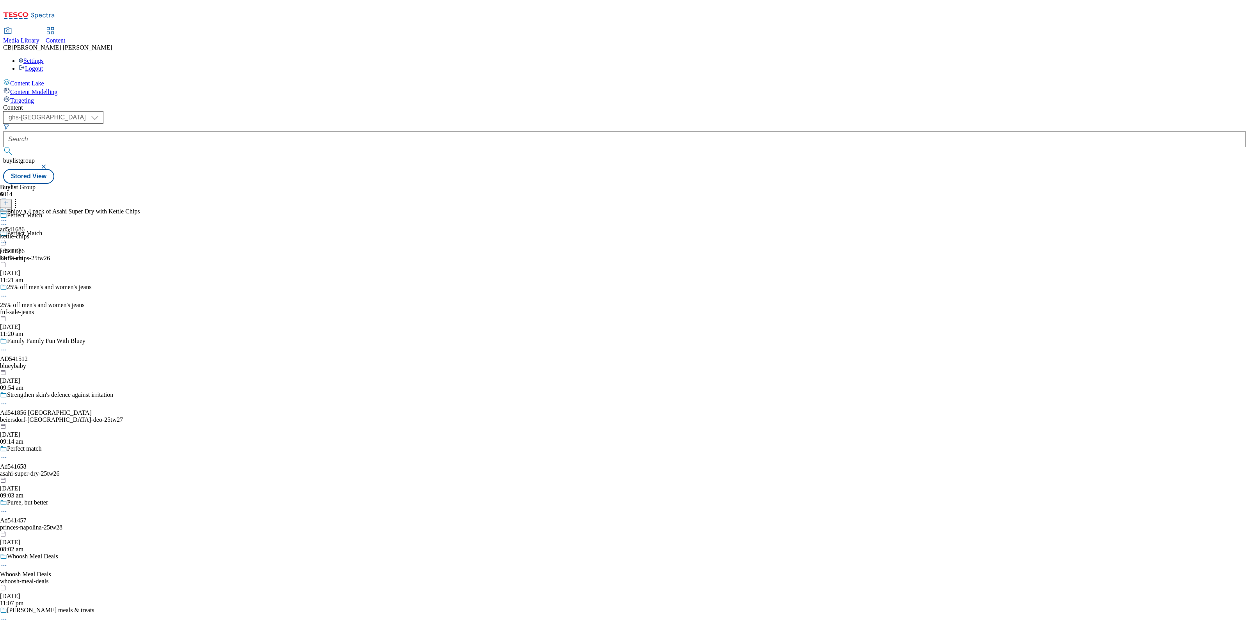
click at [8, 217] on icon at bounding box center [4, 221] width 8 height 8
click at [36, 232] on button "Edit" at bounding box center [26, 236] width 21 height 9
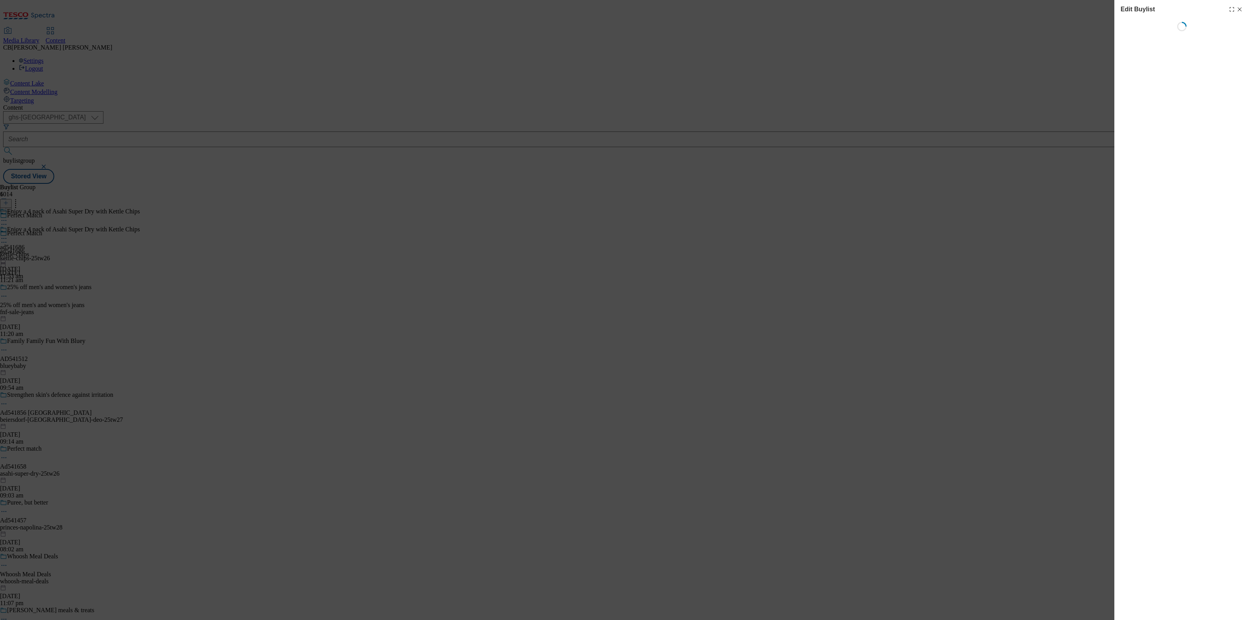
select select "tactical"
select select "Banner"
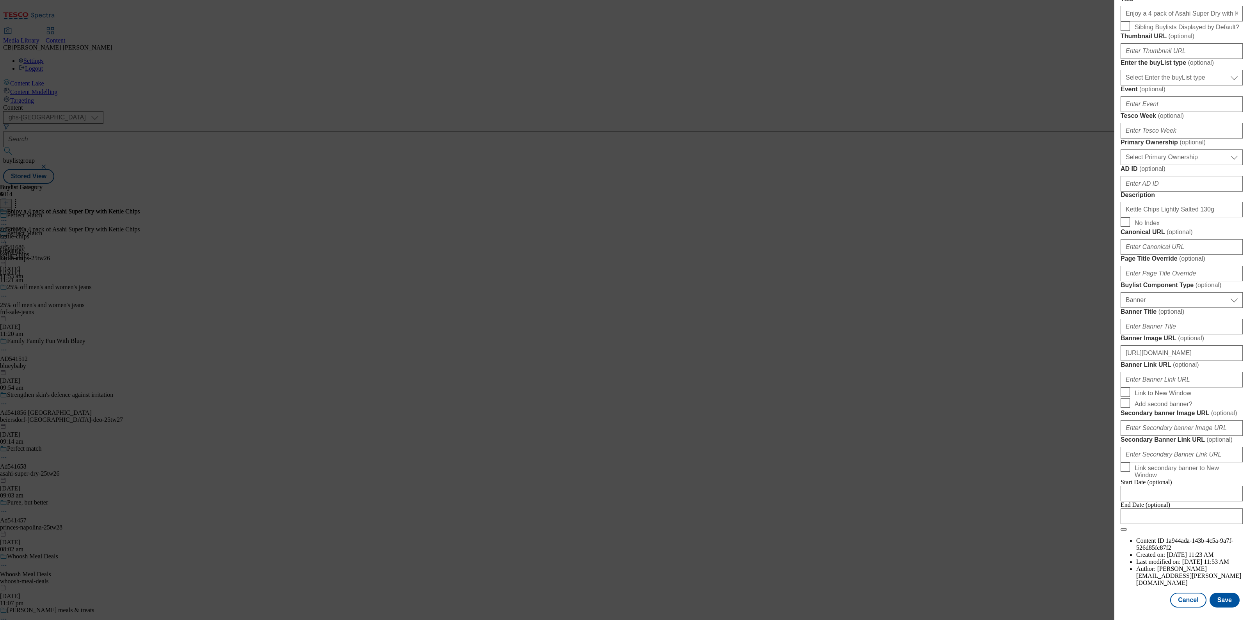
scroll to position [537, 0]
click at [1019, 192] on div "Edit Buylist Locale Select locale English Welsh Tags 1 tags selected fnf market…" at bounding box center [624, 310] width 1249 height 620
click at [1171, 595] on button "Cancel" at bounding box center [1188, 600] width 36 height 15
select select "tactical"
select select "Banner"
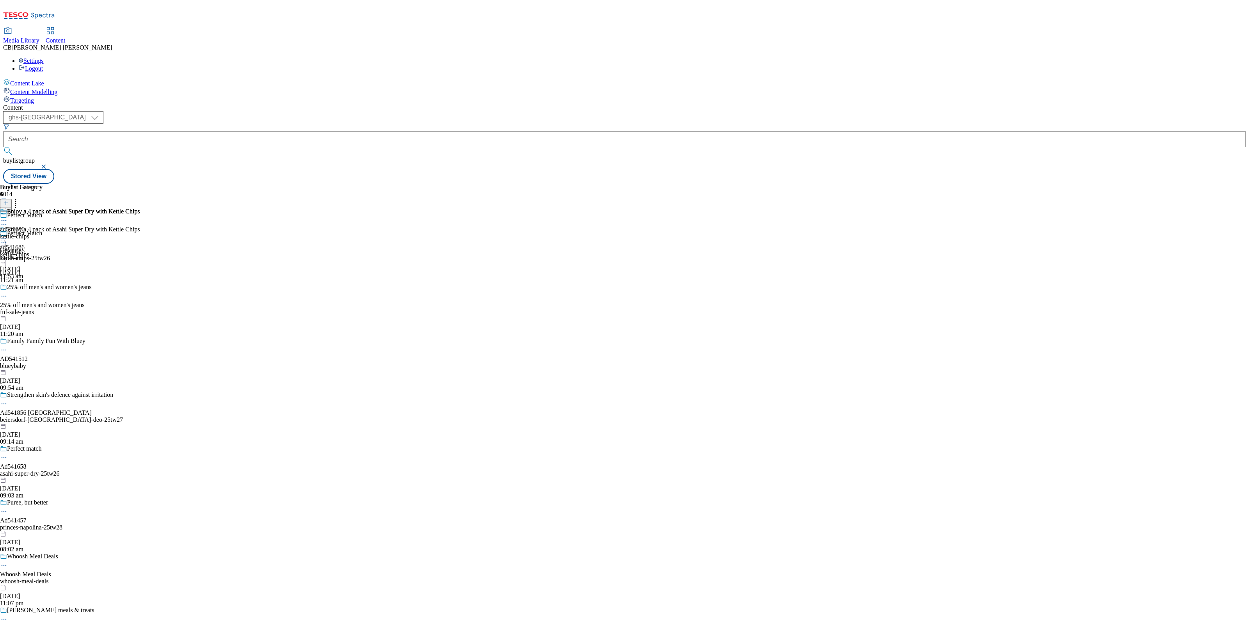
scroll to position [389, 0]
click at [8, 235] on icon at bounding box center [4, 239] width 8 height 8
click at [65, 306] on span "Open Preview Url" at bounding box center [44, 309] width 41 height 6
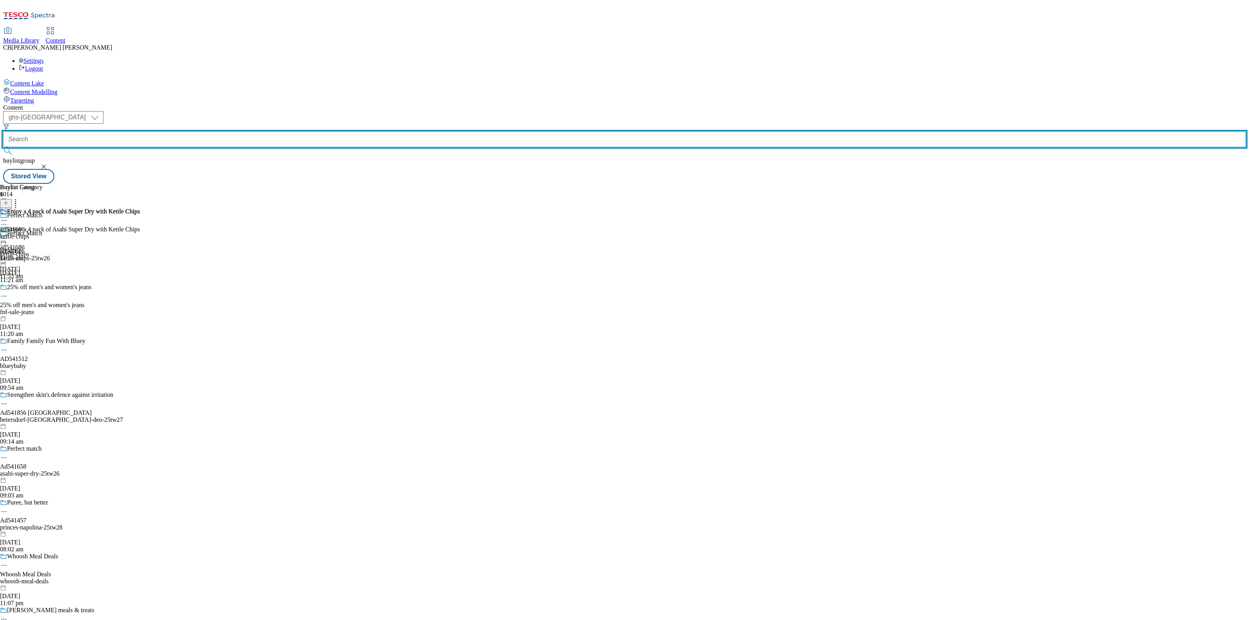
click at [189, 132] on input "text" at bounding box center [624, 140] width 1243 height 16
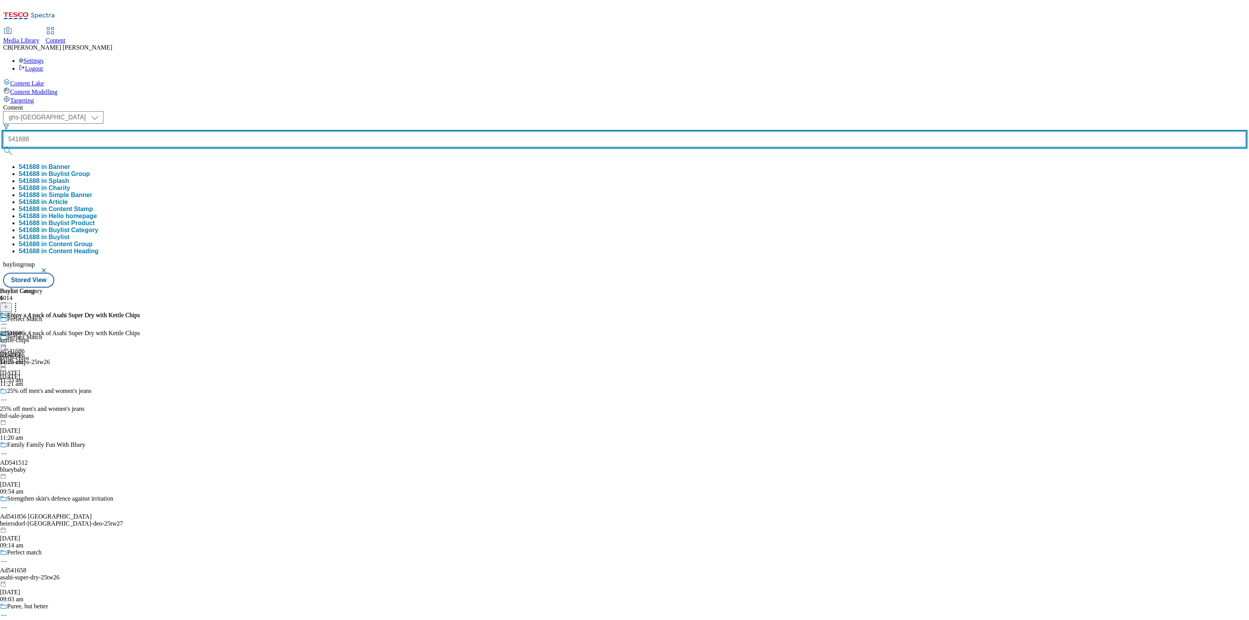
type input "541688"
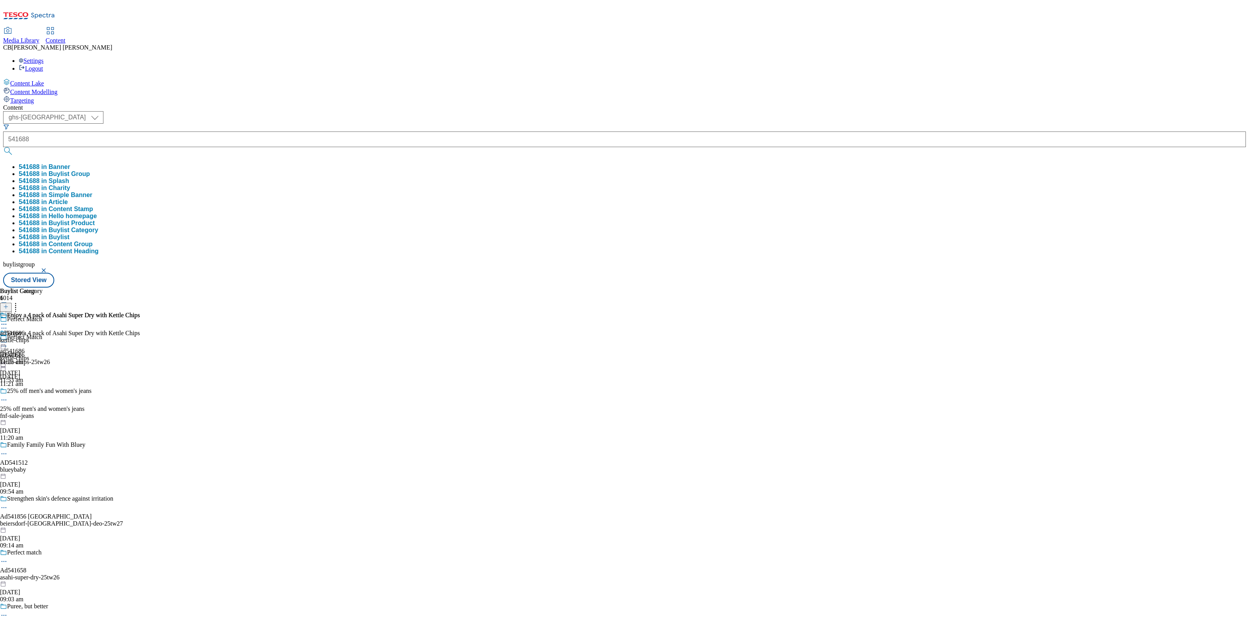
click at [90, 171] on button "541688 in Buylist Group" at bounding box center [54, 174] width 71 height 7
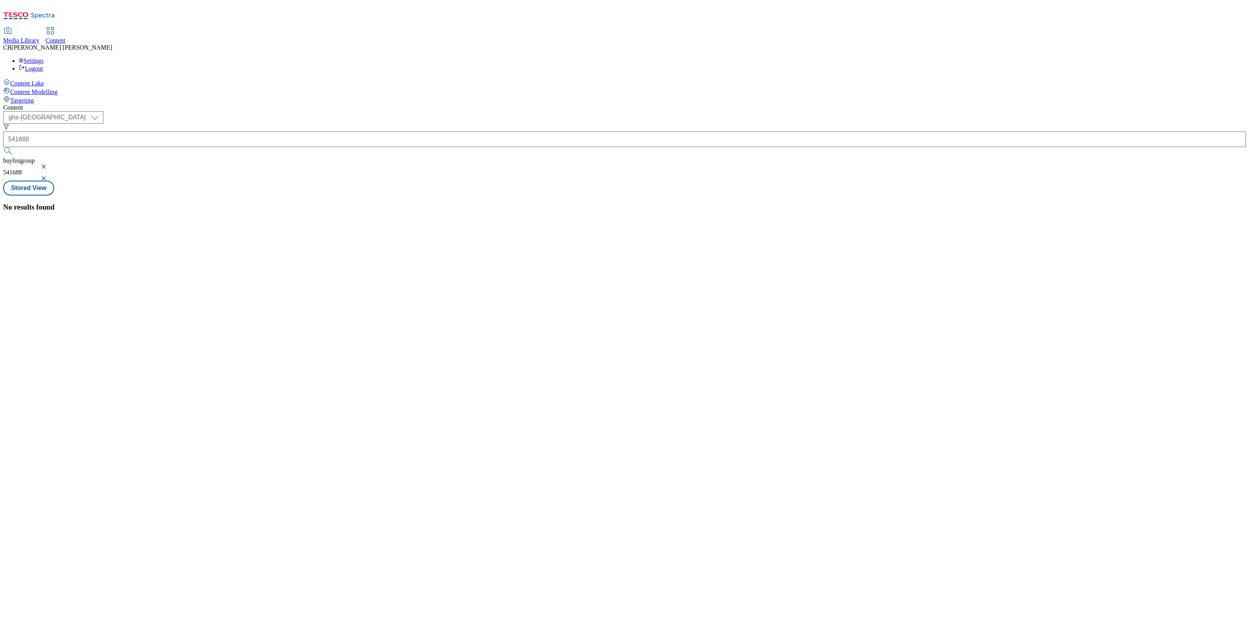
click at [617, 205] on div "No results found" at bounding box center [624, 207] width 1243 height 9
click at [48, 164] on button "button" at bounding box center [45, 166] width 8 height 5
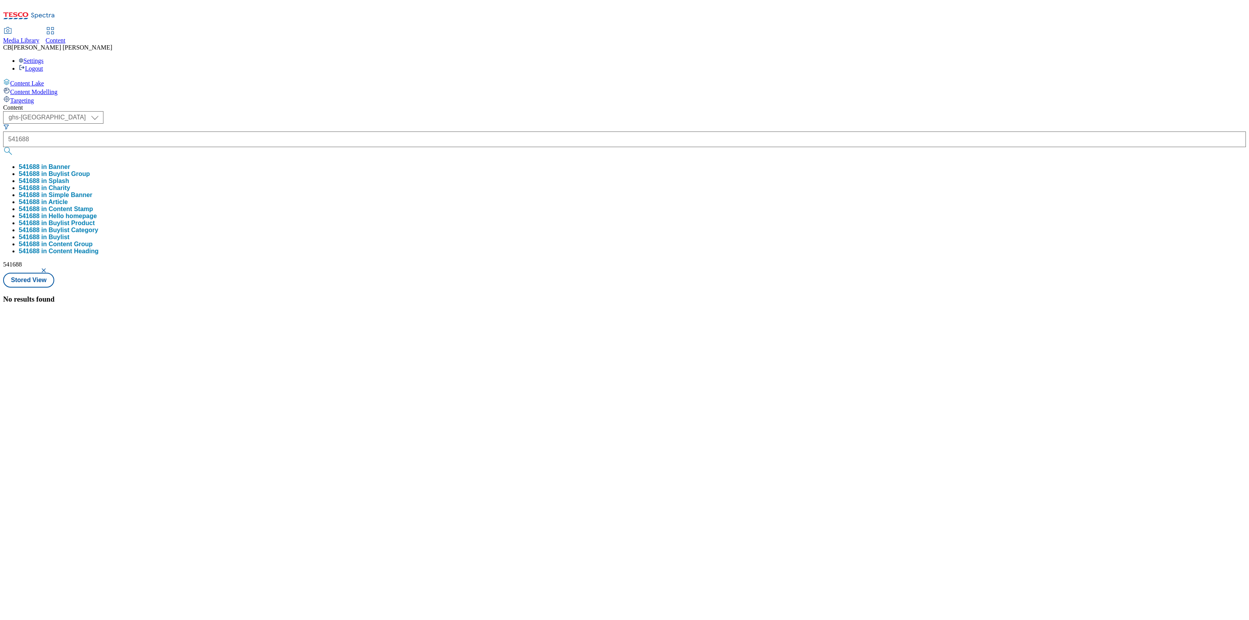
click at [48, 268] on button "button" at bounding box center [45, 270] width 8 height 5
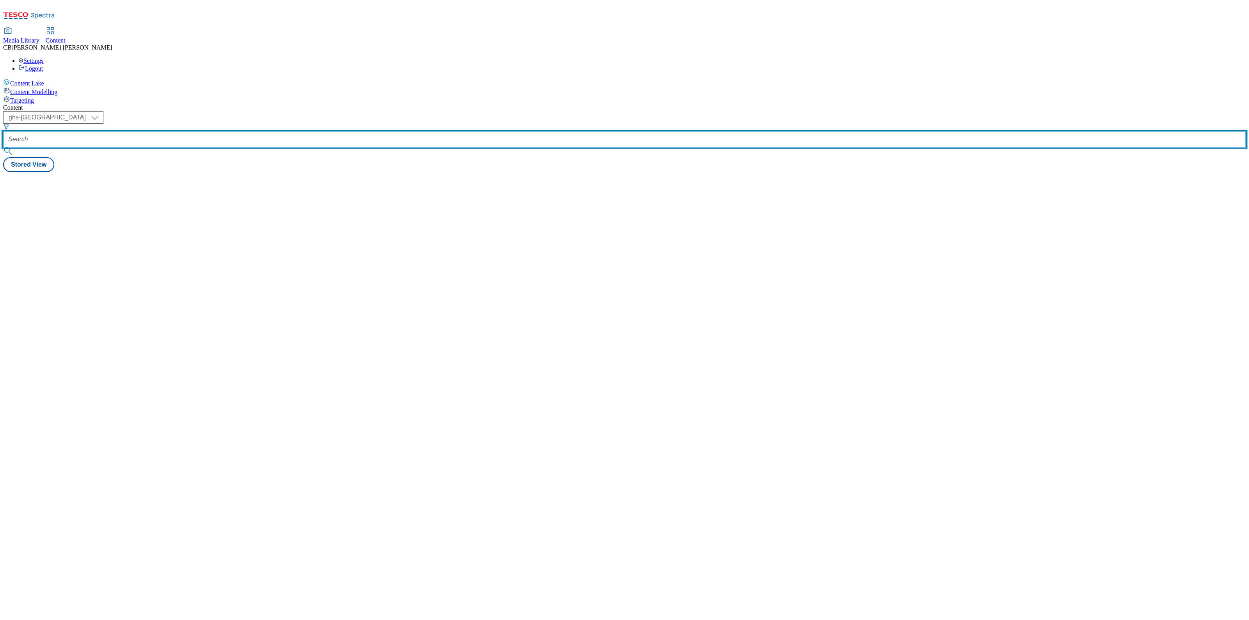
click at [191, 132] on input "text" at bounding box center [624, 140] width 1243 height 16
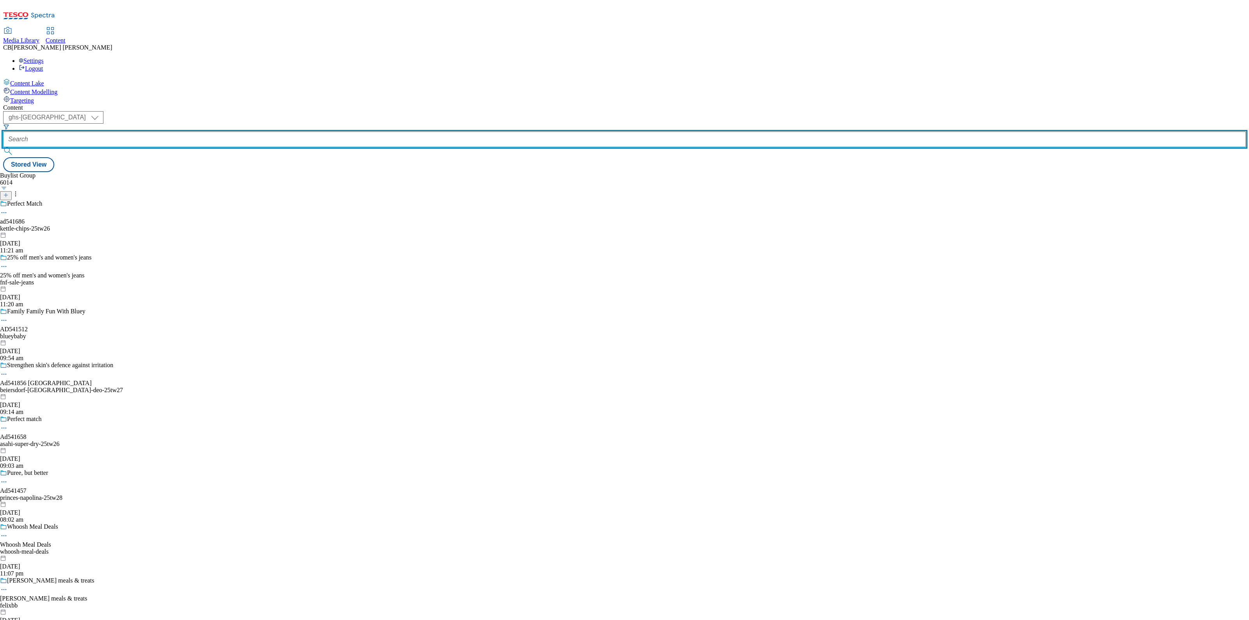
paste input "kettle-chips-25tw26"
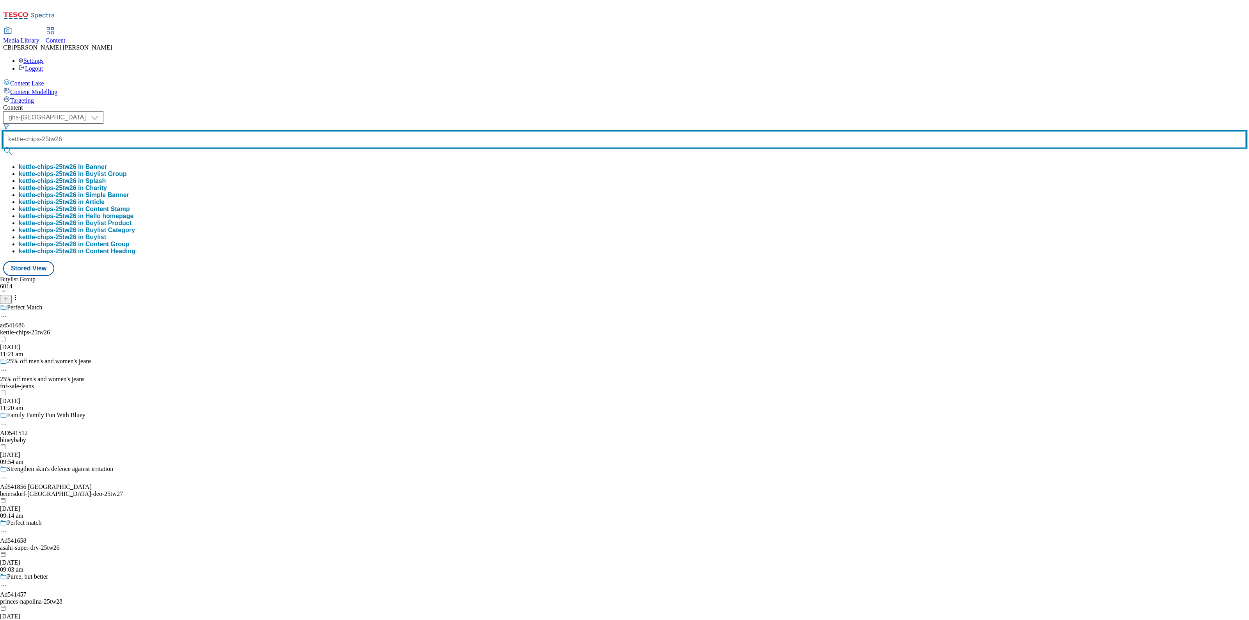
type input "kettle-chips-25tw26"
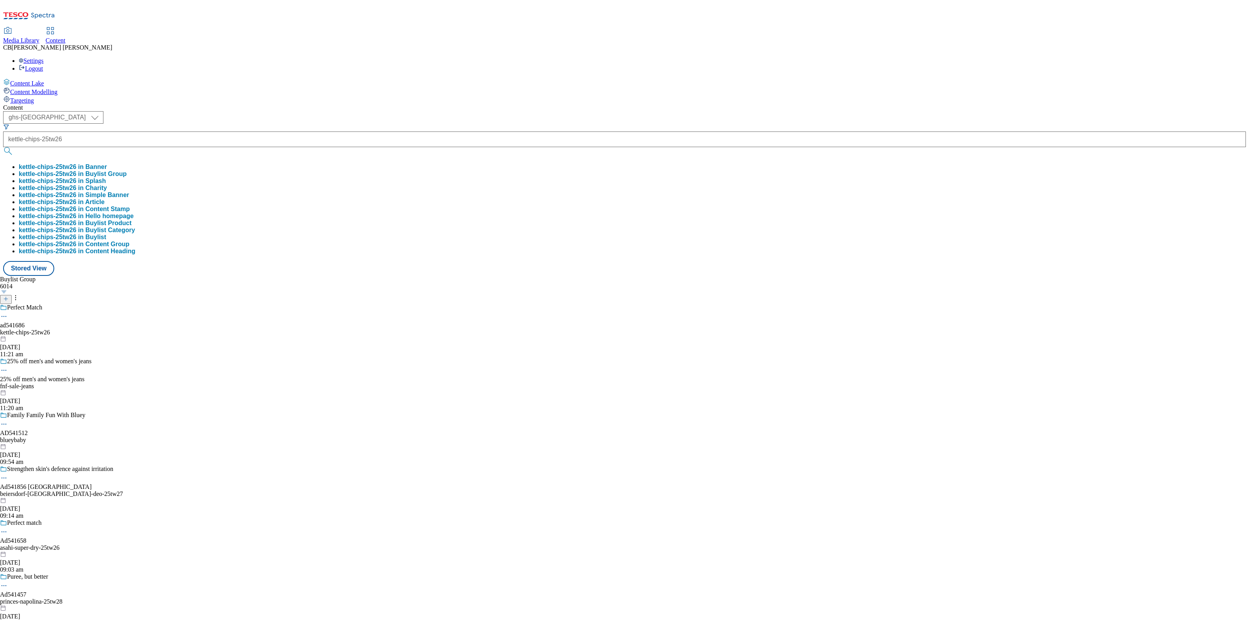
click at [127, 171] on button "kettle-chips-25tw26 in Buylist Group" at bounding box center [73, 174] width 108 height 7
